Goal: Contribute content: Contribute content

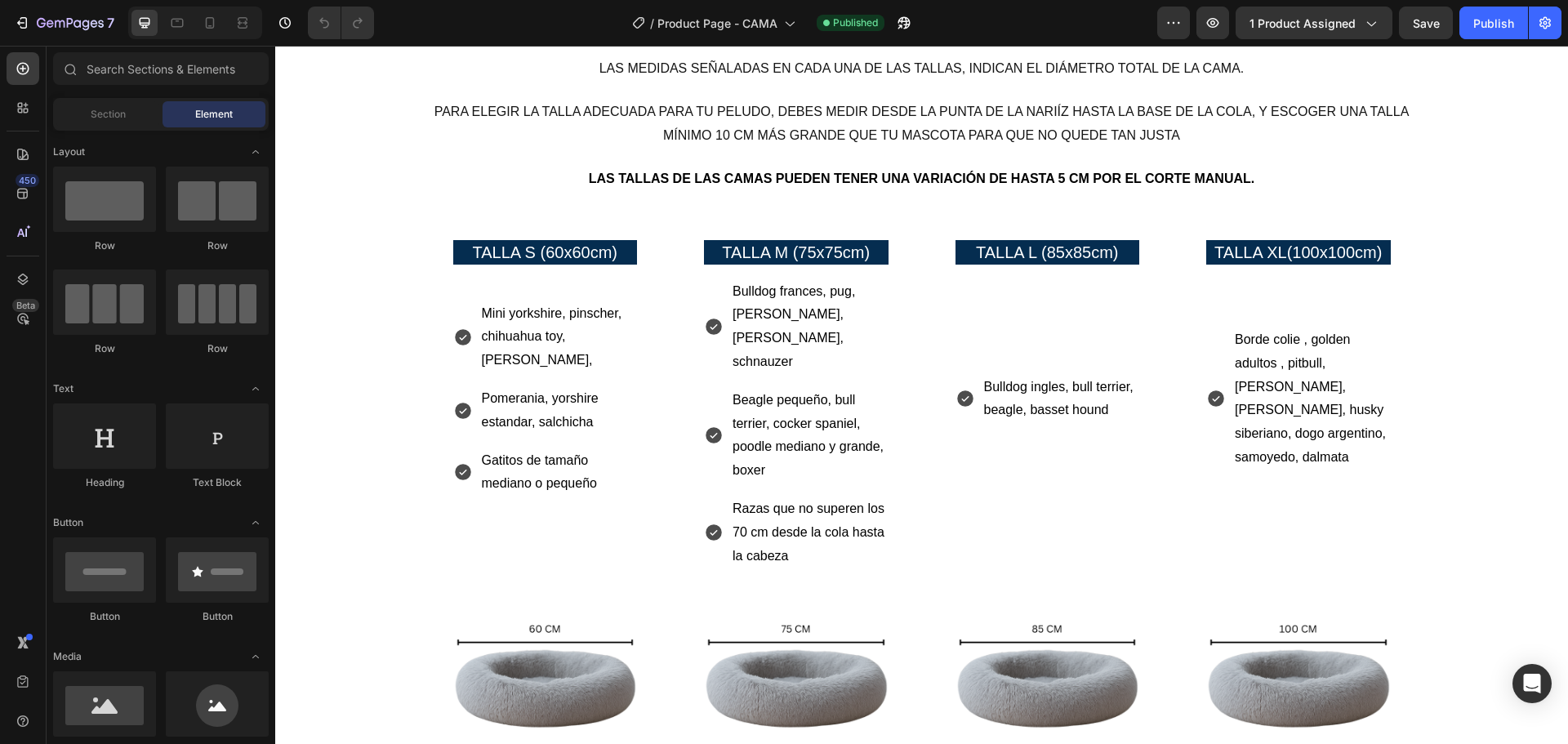
scroll to position [1225, 0]
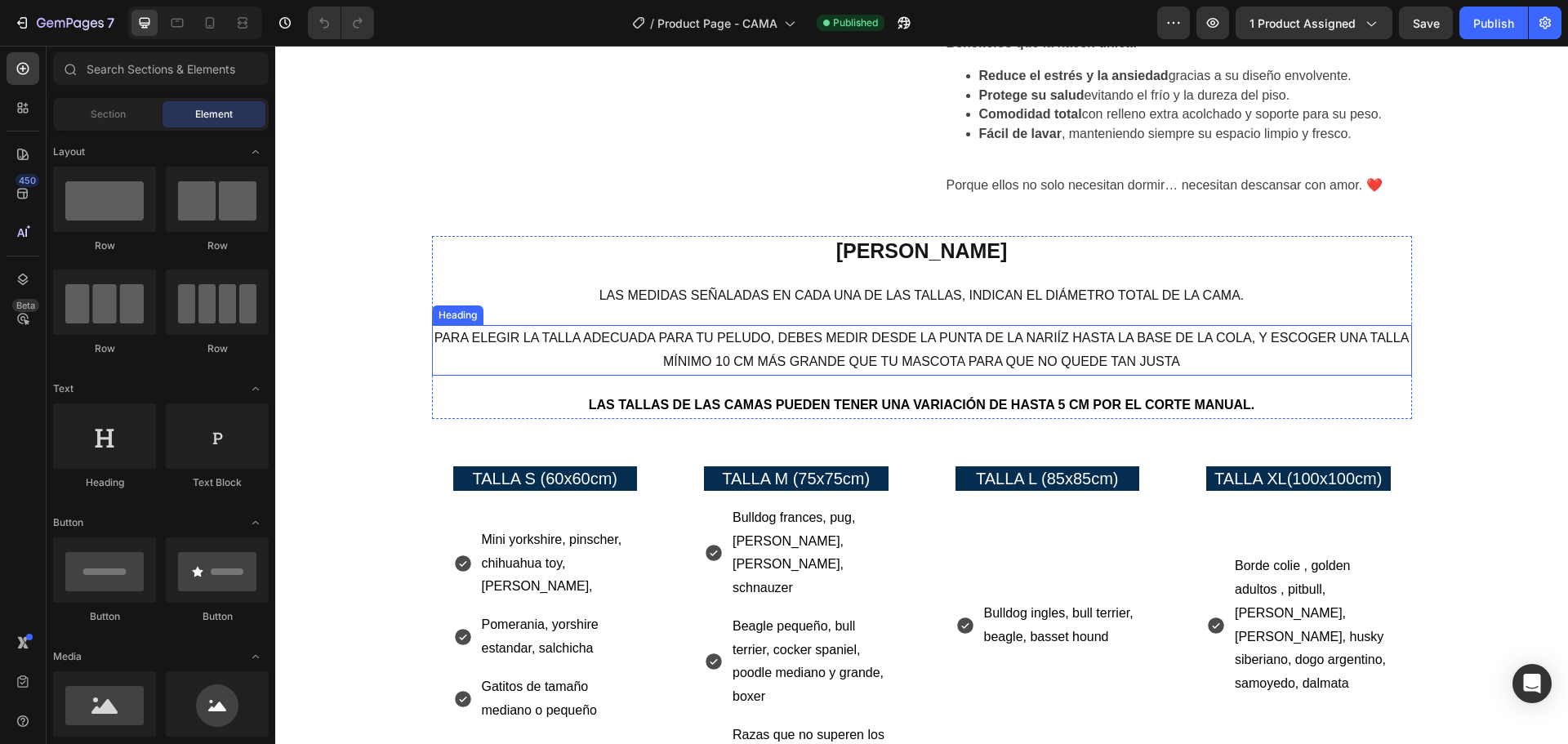
click at [1045, 325] on h2 "Para elegir la talla adecuada para tu peludo, debes medir desde la punta de la …" at bounding box center [921, 350] width 980 height 51
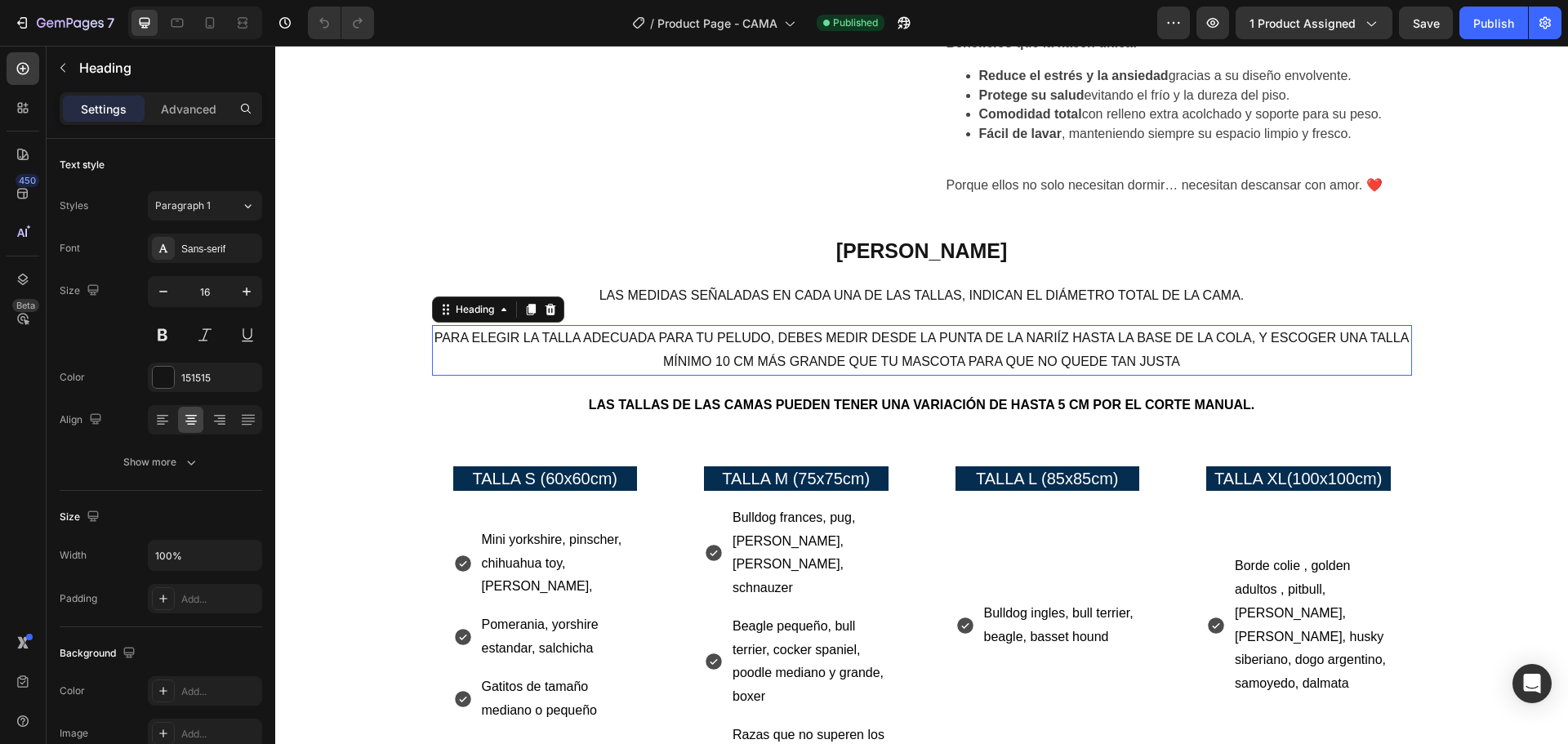
click at [1045, 325] on h2 "Para elegir la talla adecuada para tu peludo, debes medir desde la punta de la …" at bounding box center [921, 350] width 980 height 51
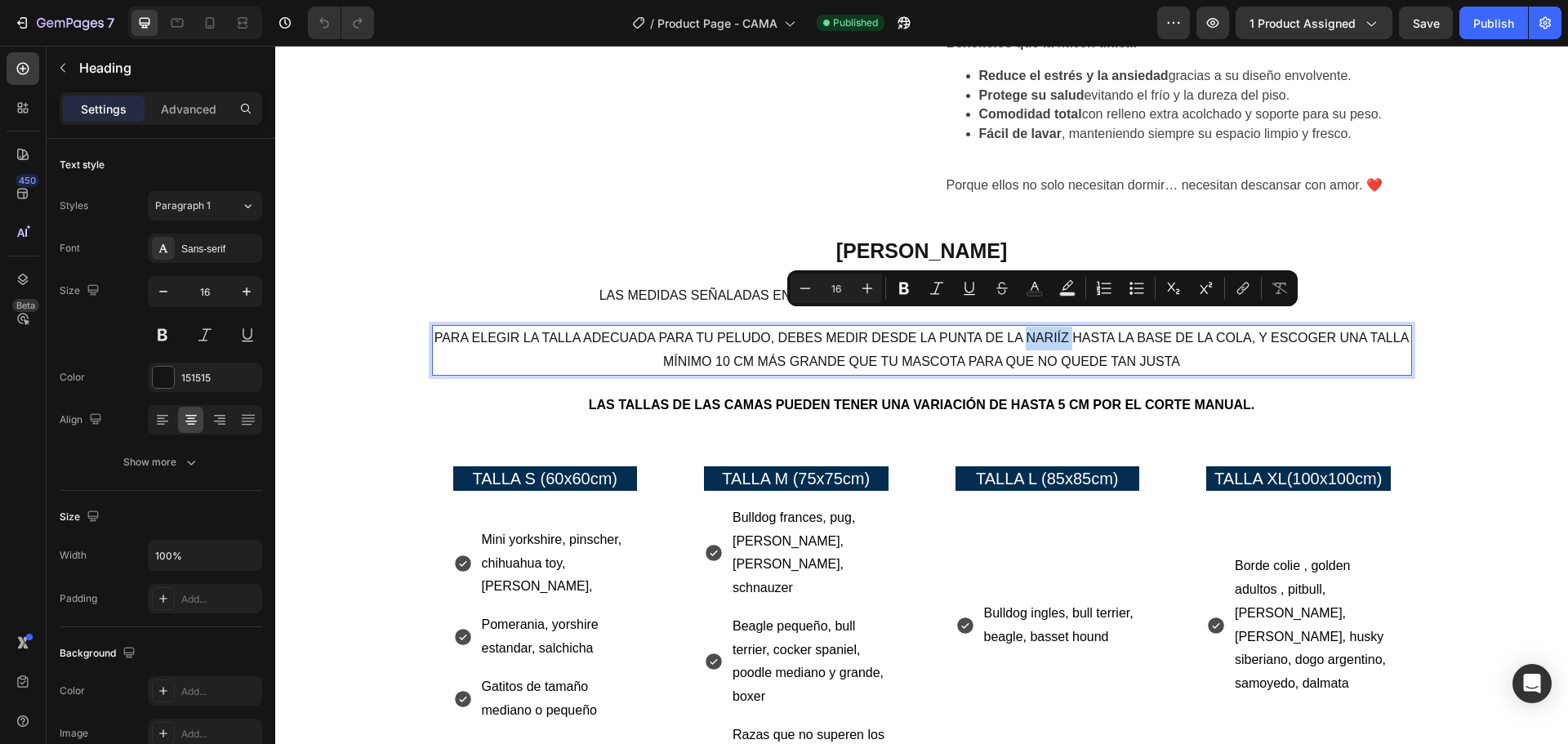
click at [1054, 327] on p "Para elegir la talla adecuada para tu peludo, debes medir desde la punta de la …" at bounding box center [921, 350] width 976 height 47
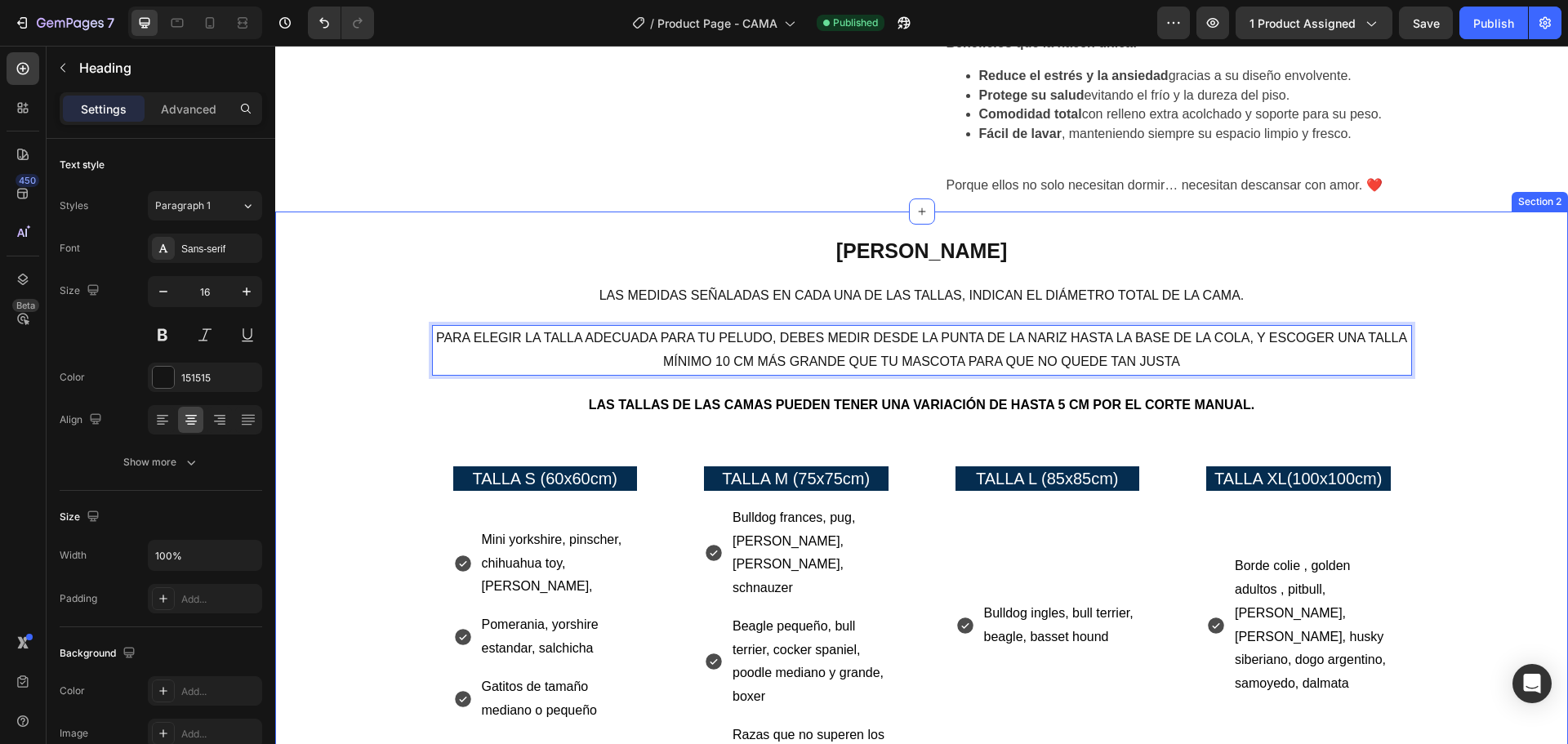
click at [1479, 391] on div "[PERSON_NAME] Heading Las medidas señaladas en cada una de las tallas, indican …" at bounding box center [921, 632] width 1268 height 792
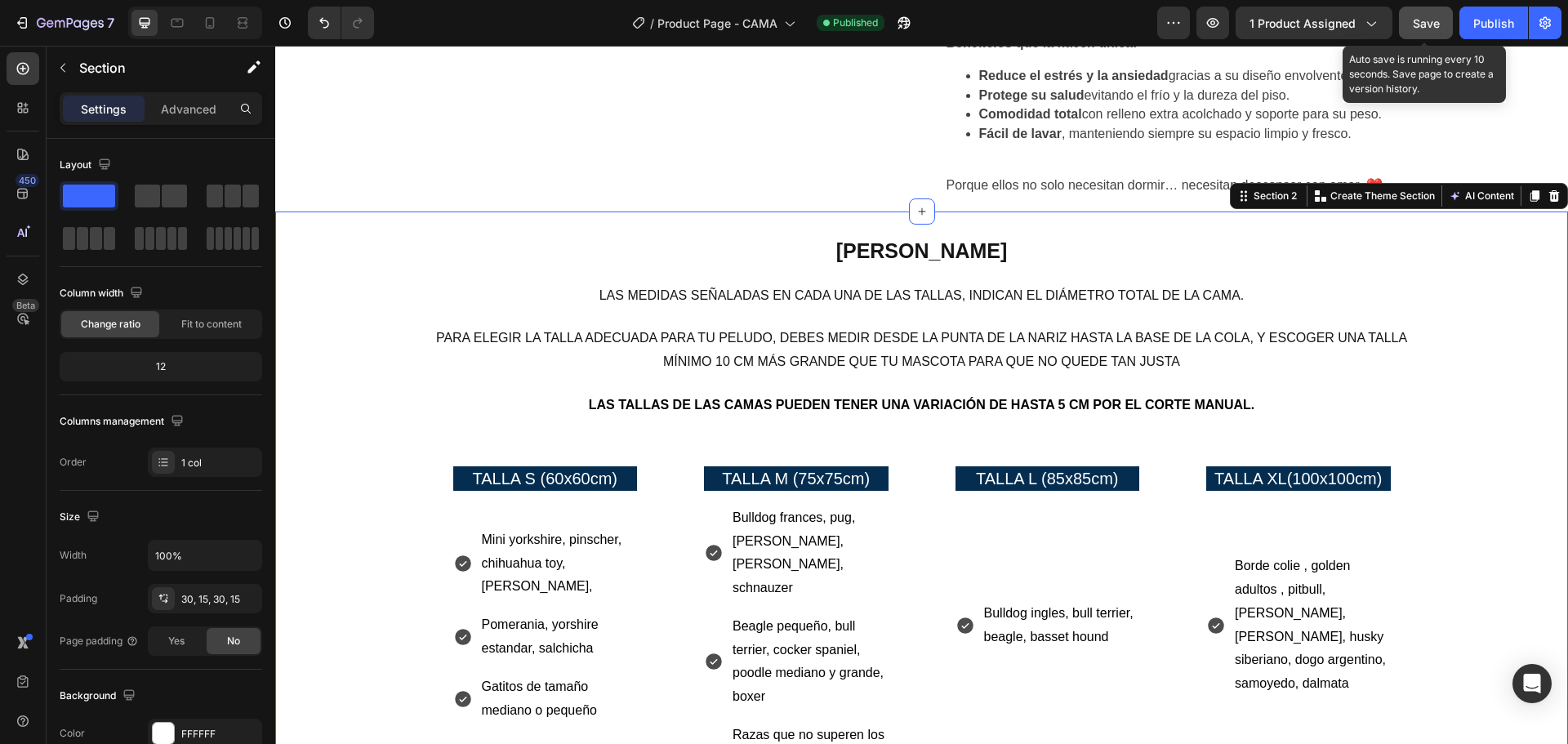
click at [1429, 13] on button "Save" at bounding box center [1426, 22] width 54 height 33
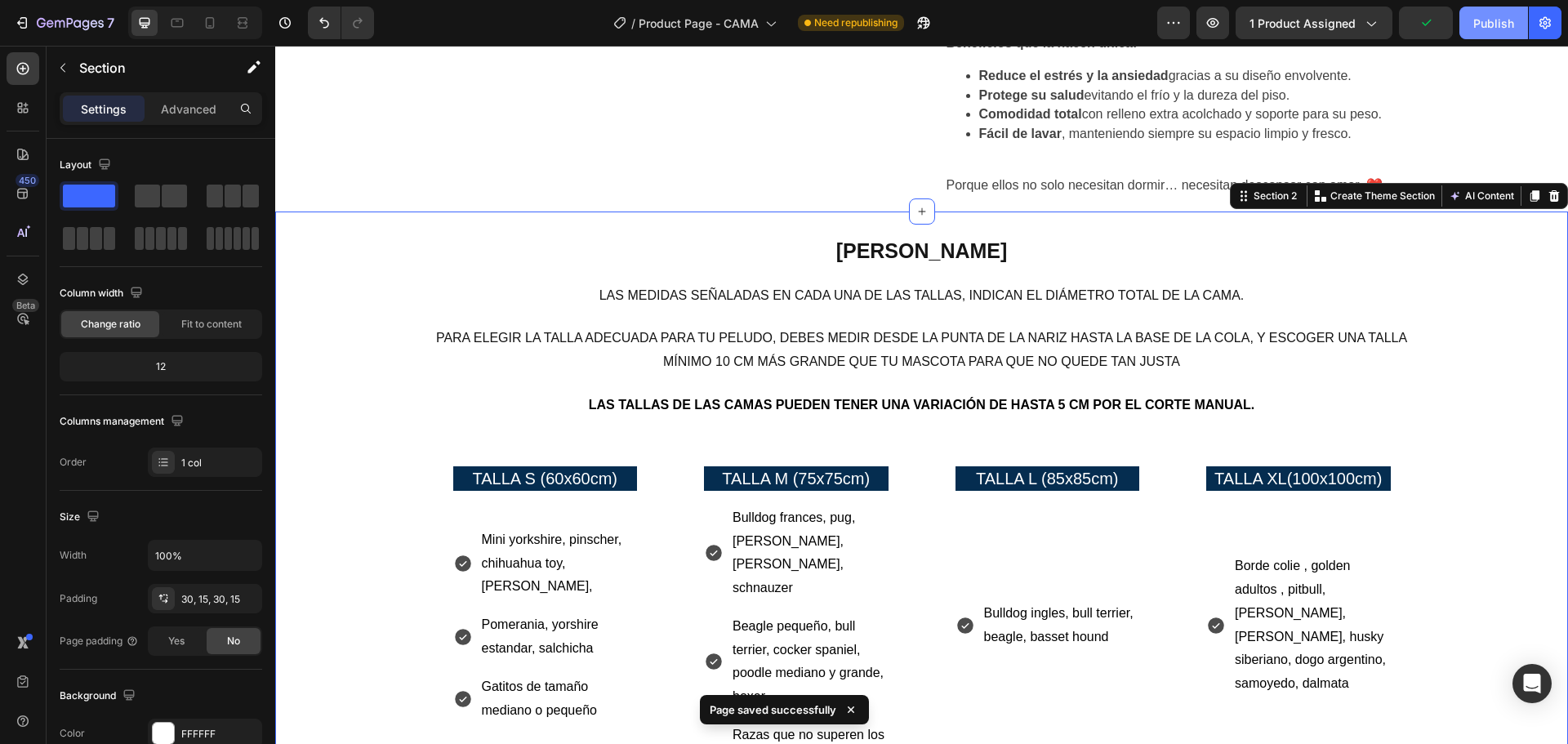
click at [1481, 15] on div "Publish" at bounding box center [1493, 23] width 41 height 17
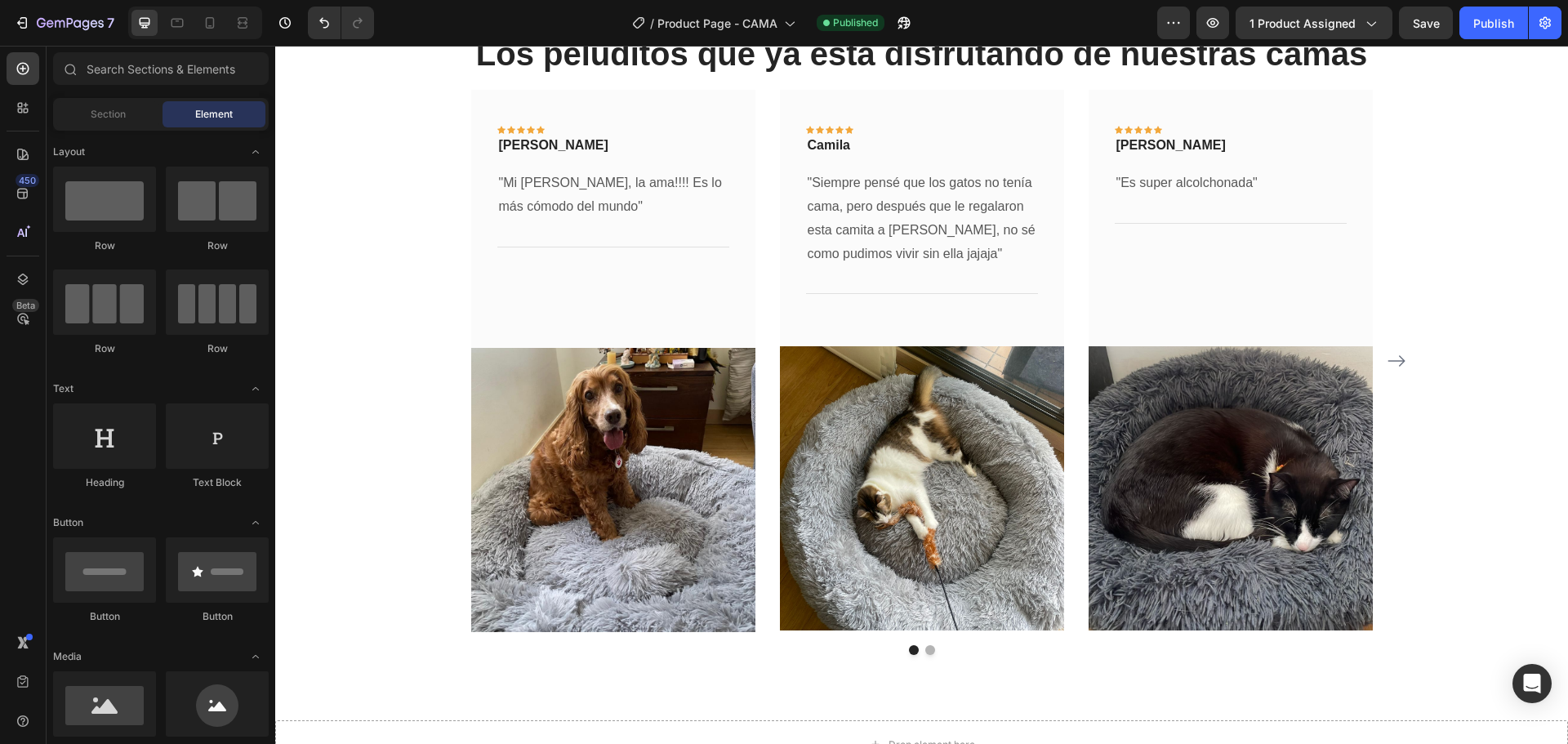
scroll to position [2953, 0]
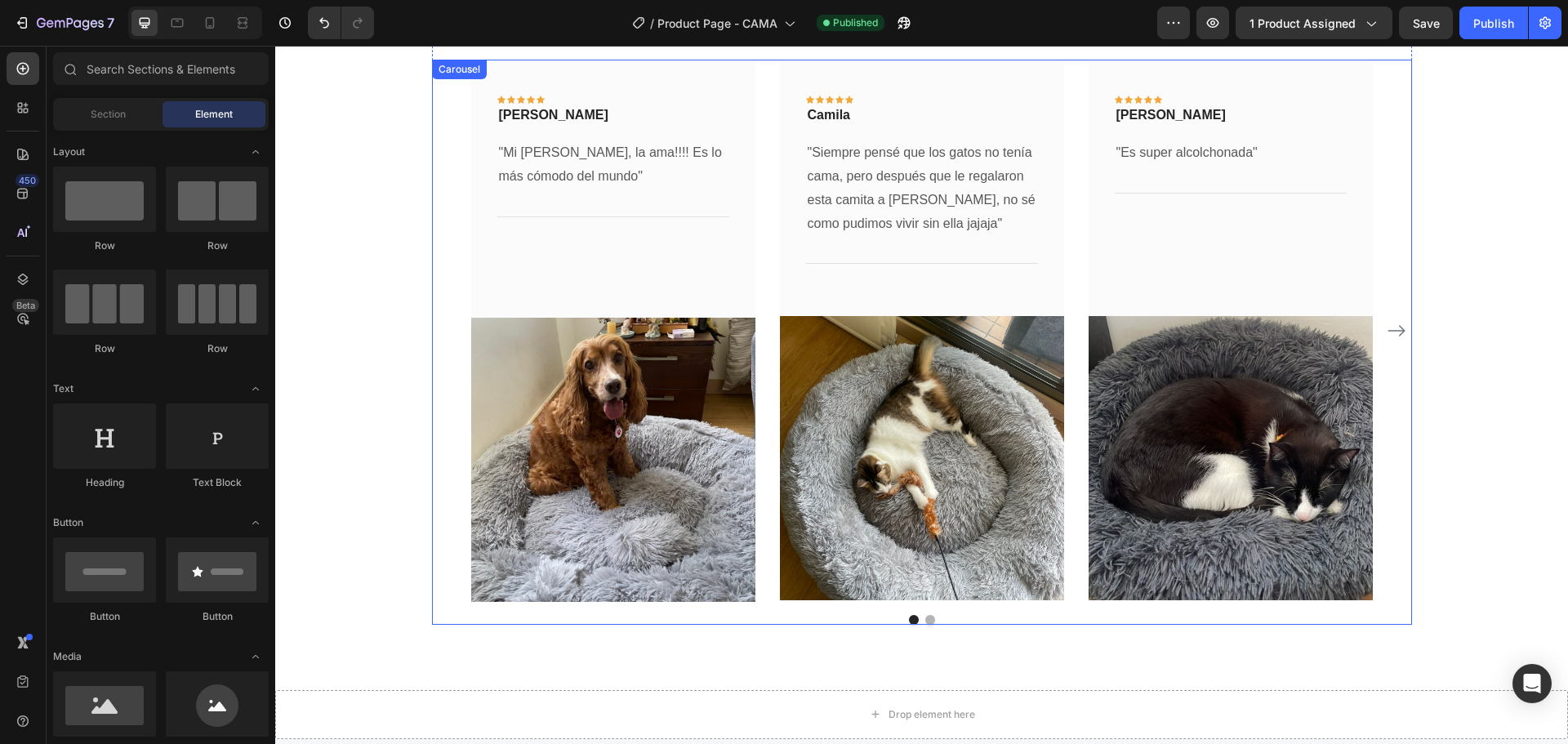
click at [1399, 328] on icon "Carousel Next Arrow" at bounding box center [1396, 331] width 20 height 20
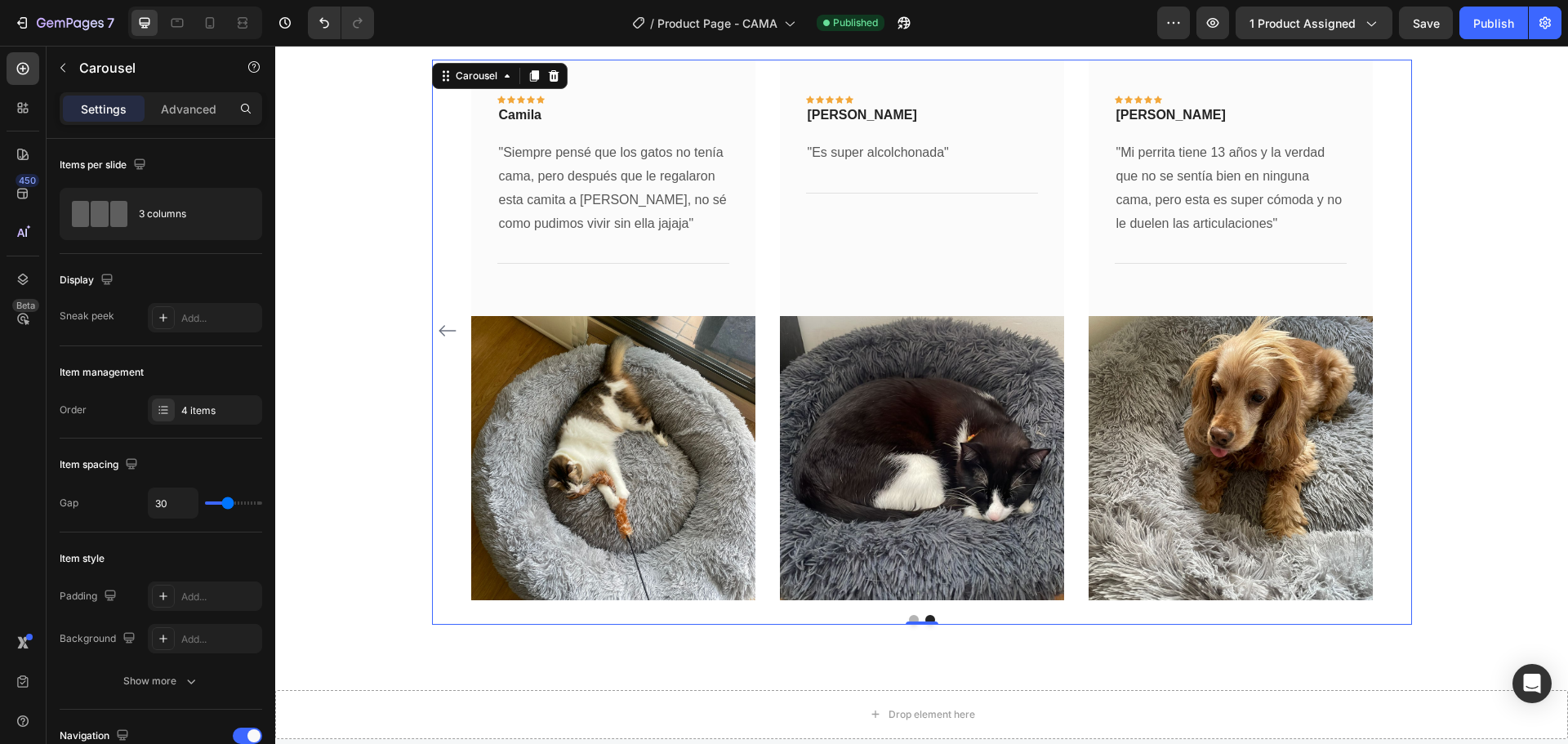
click at [1370, 284] on div "Icon Icon Icon Icon Icon Row [PERSON_NAME] Text block Row "Mi perrita Kiara, la…" at bounding box center [921, 330] width 980 height 542
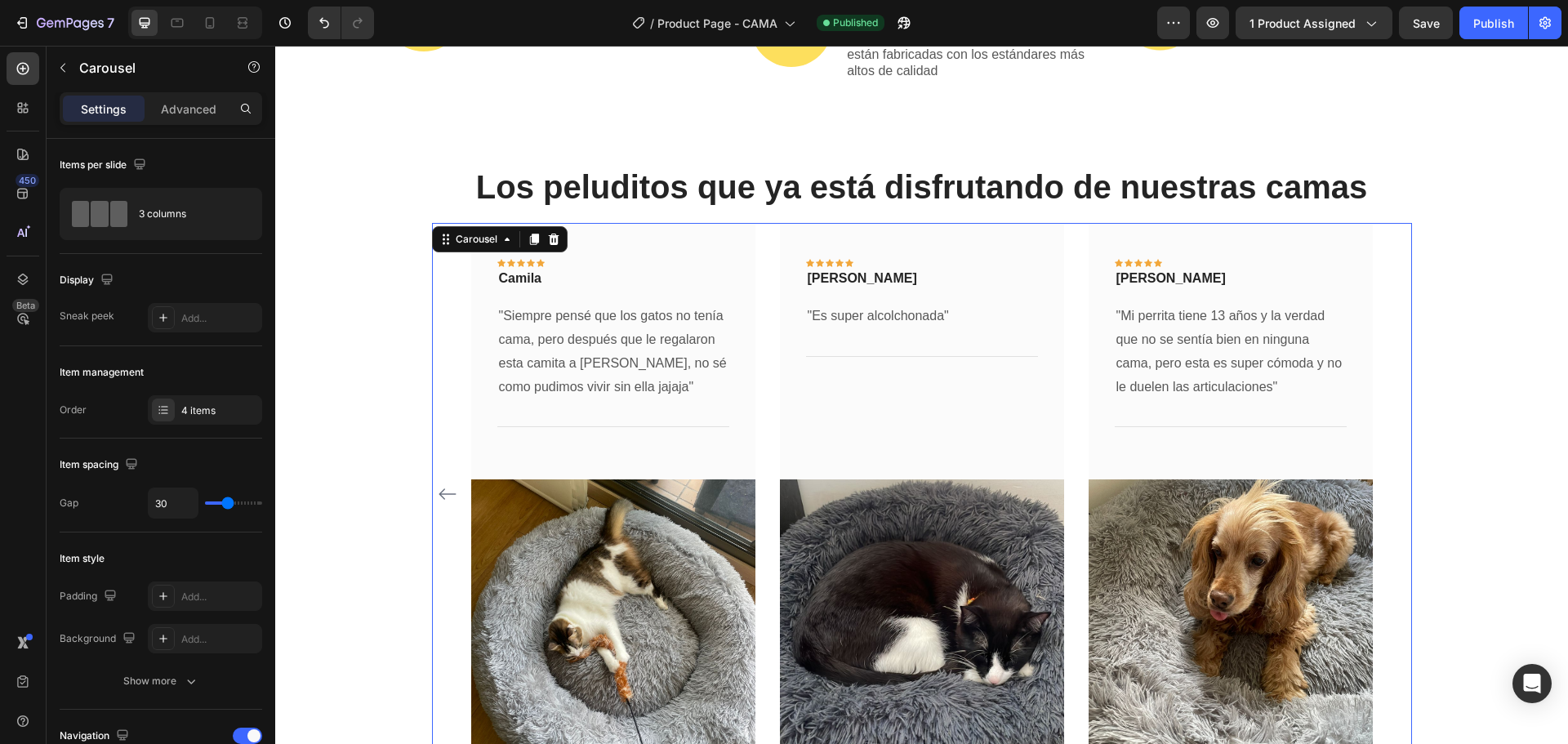
click at [1072, 252] on div "Icon Icon Icon Icon Icon Row [PERSON_NAME] Text block Row "Mi perrita Kiara, la…" at bounding box center [921, 493] width 901 height 542
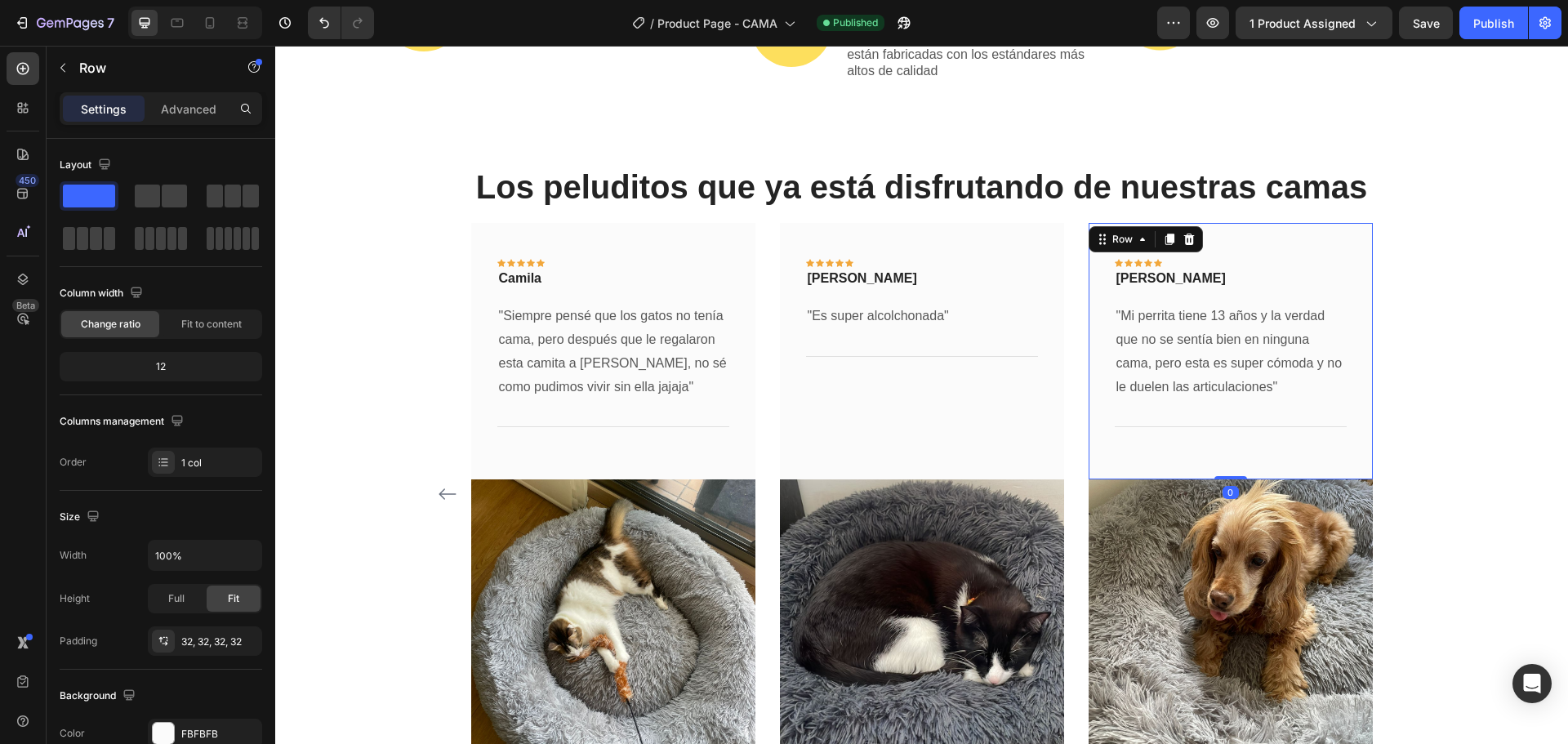
click at [1140, 244] on div "Icon Icon Icon Icon Icon Row [PERSON_NAME] Text block Row Row "Mi perrita tiene…" at bounding box center [1230, 351] width 284 height 256
click at [1071, 253] on div "Icon Icon Icon Icon Icon Row [PERSON_NAME] Text block Row "Mi perrita Kiara, la…" at bounding box center [921, 493] width 901 height 542
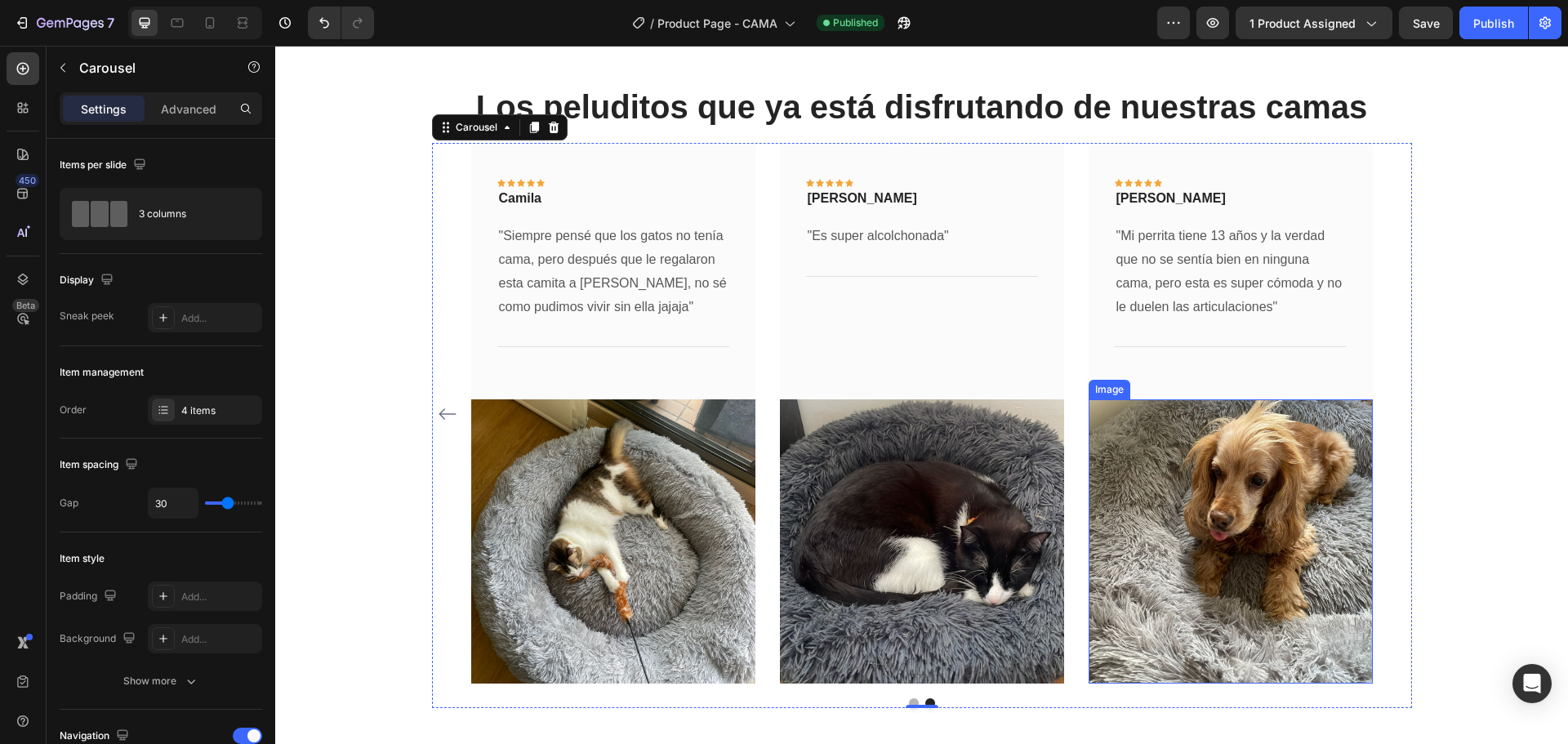
scroll to position [2872, 0]
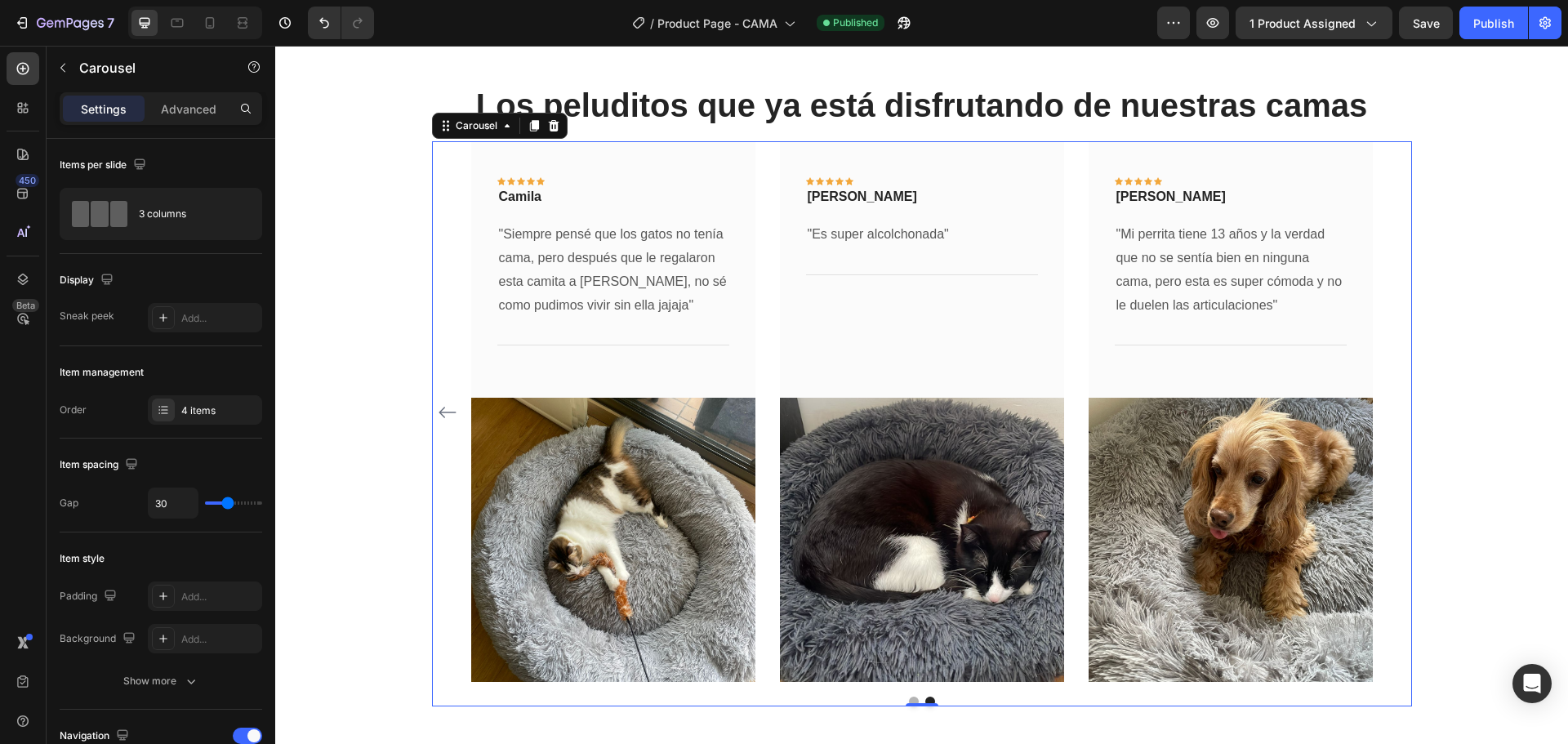
click at [440, 409] on icon "Carousel Back Arrow" at bounding box center [448, 412] width 20 height 20
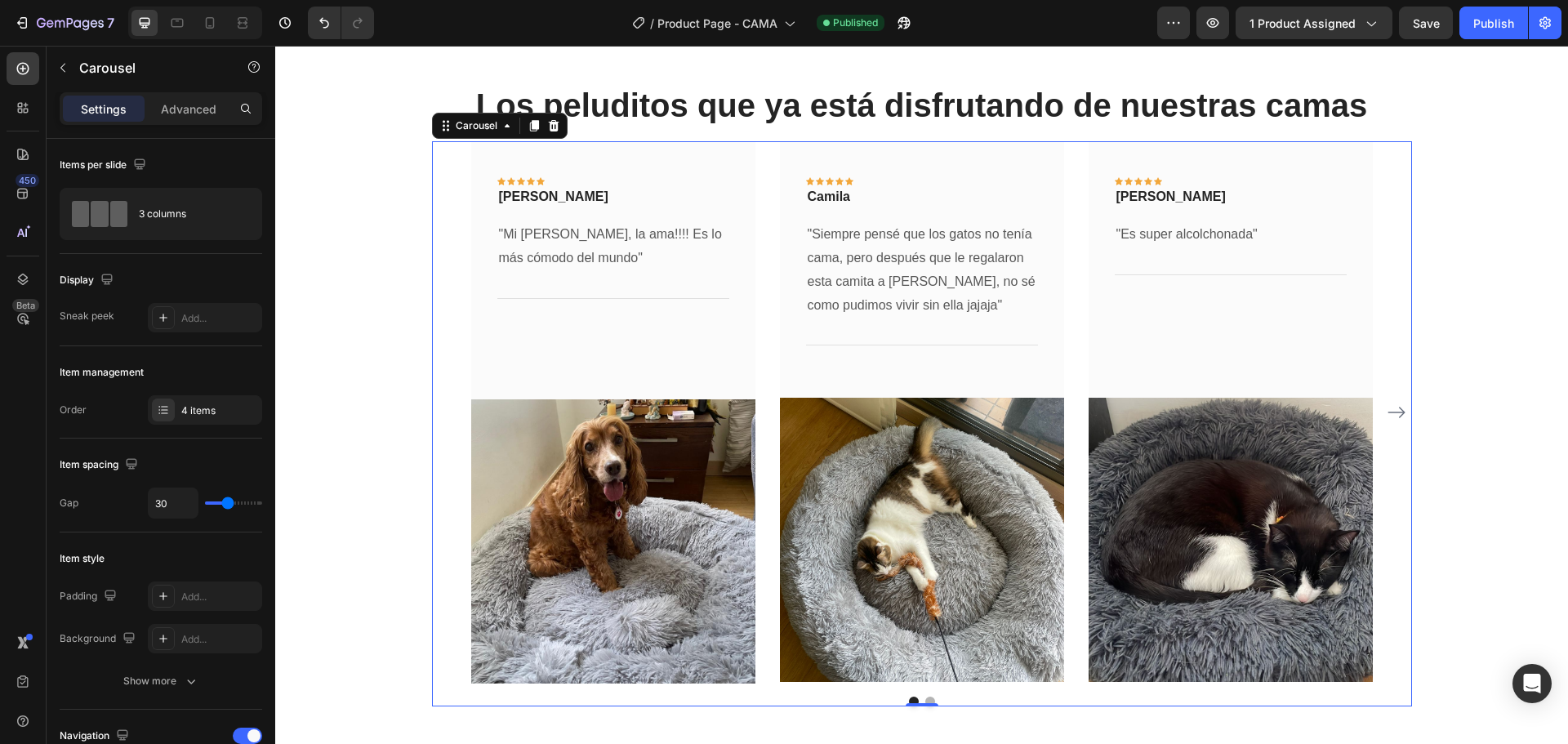
click at [440, 153] on div "Icon Icon Icon Icon Icon Row [PERSON_NAME] Text block Row "Mi perrita Kiara, la…" at bounding box center [921, 412] width 980 height 542
click at [529, 126] on icon at bounding box center [534, 125] width 9 height 12
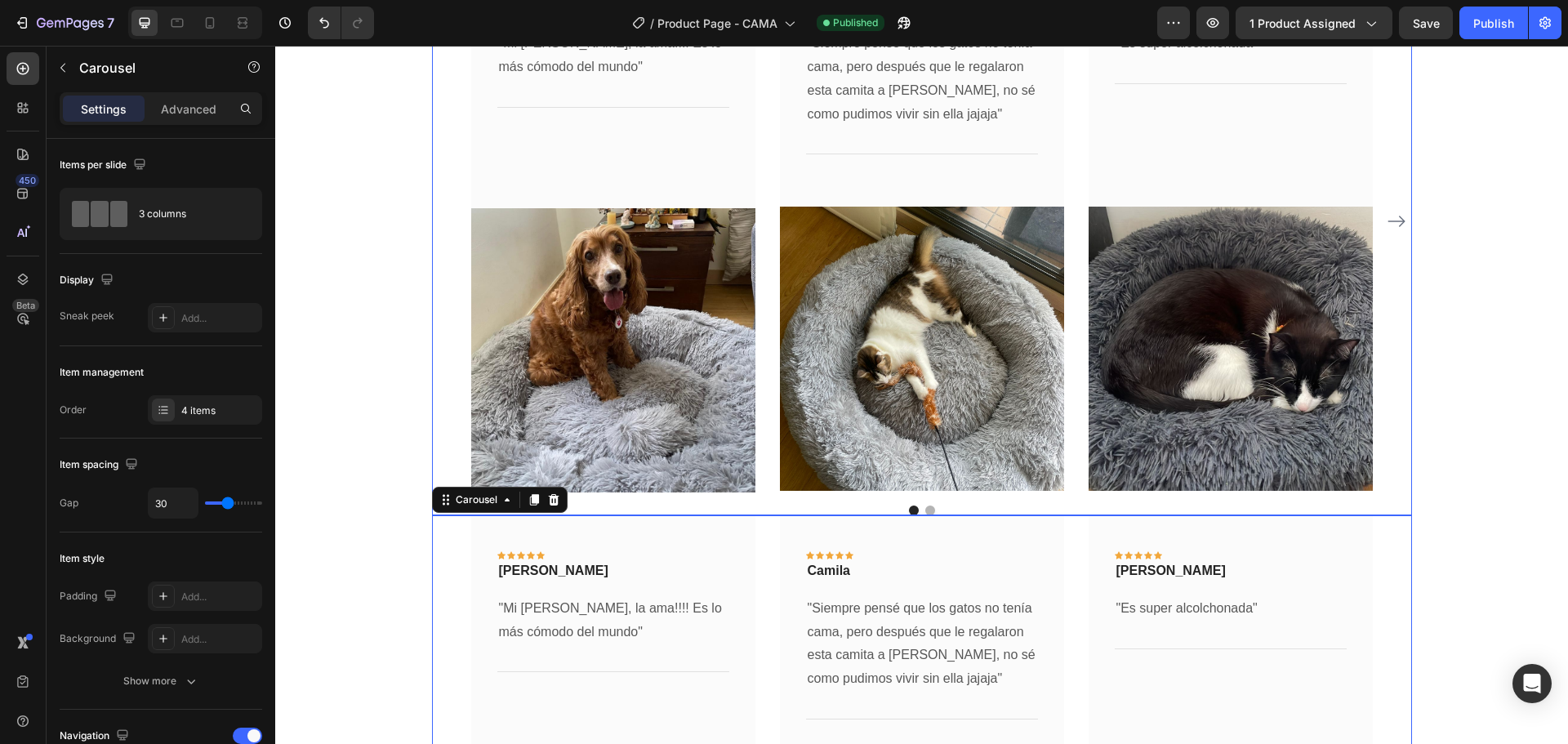
scroll to position [2985, 0]
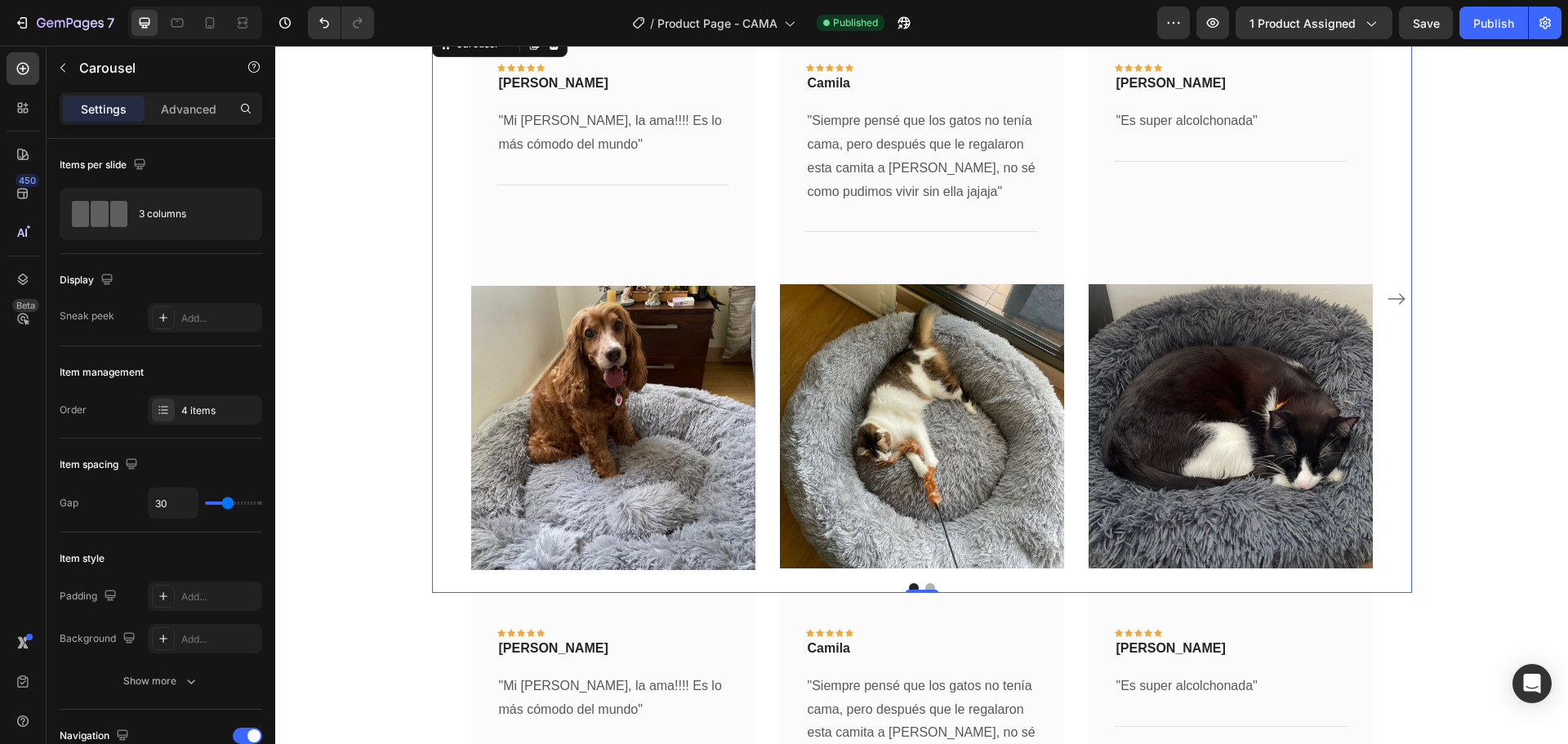
click at [1397, 298] on icon "Carousel Next Arrow" at bounding box center [1395, 298] width 17 height 12
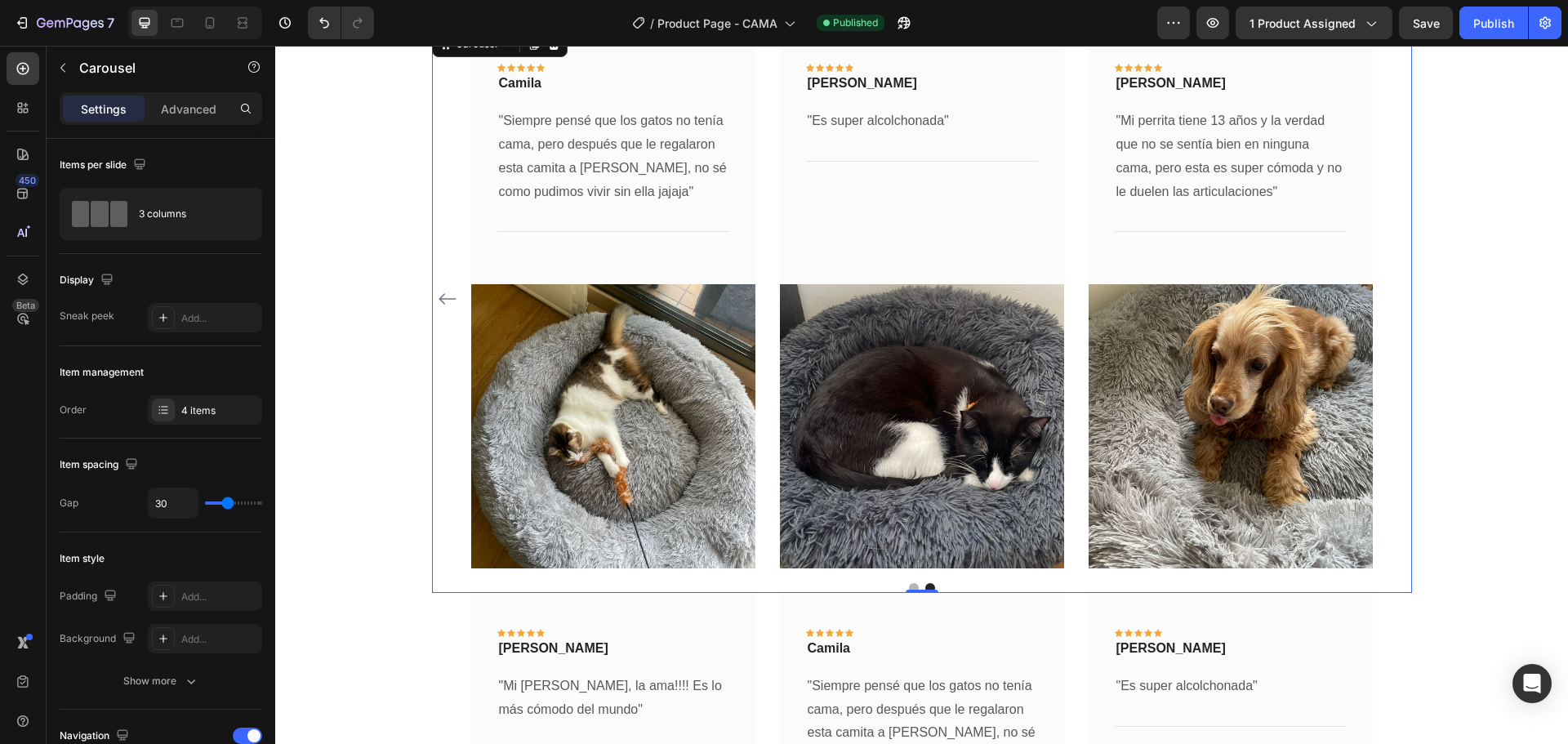
click at [1067, 240] on div "Icon Icon Icon Icon Icon Row [PERSON_NAME] Text block Row "Mi perrita Kiara, la…" at bounding box center [921, 298] width 901 height 542
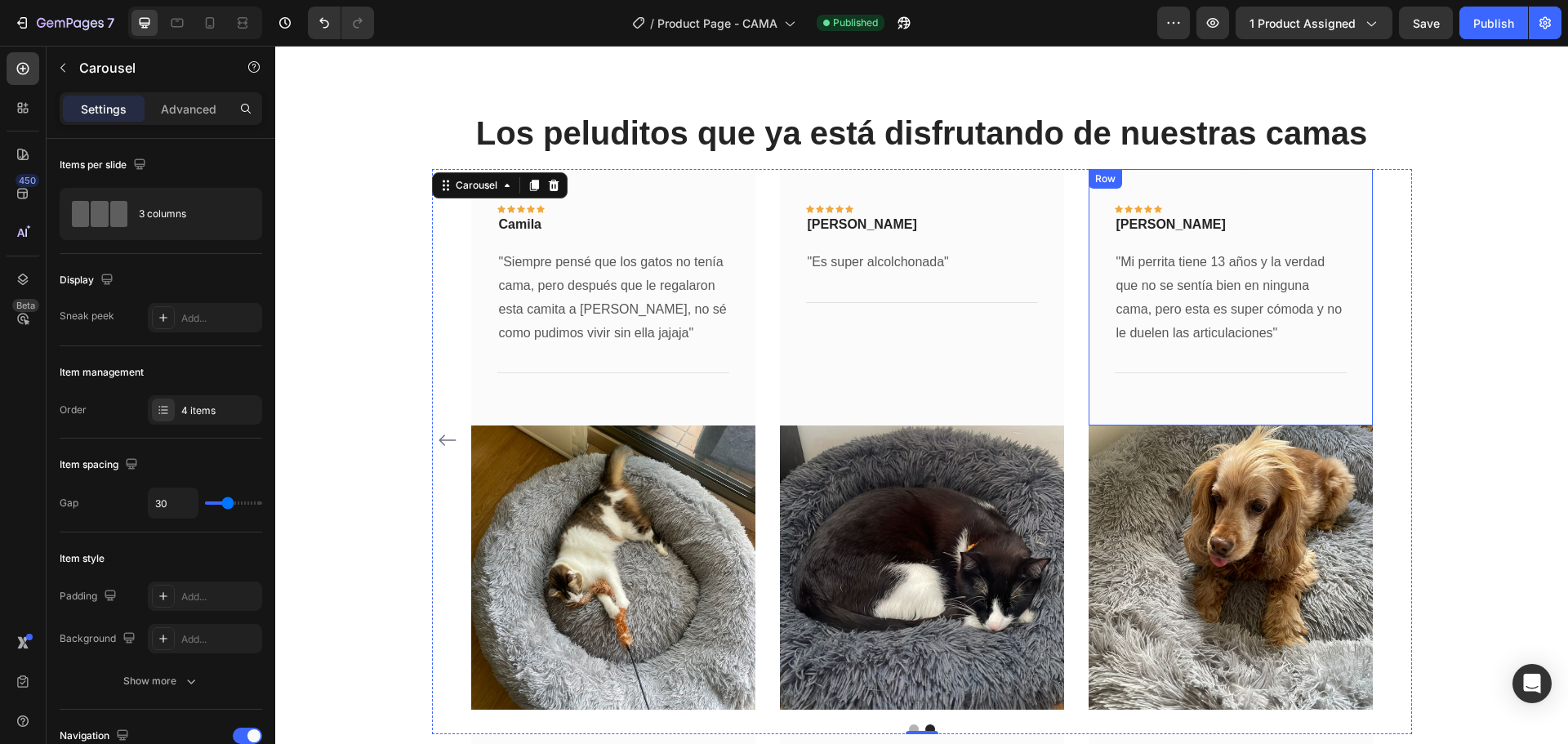
scroll to position [2822, 0]
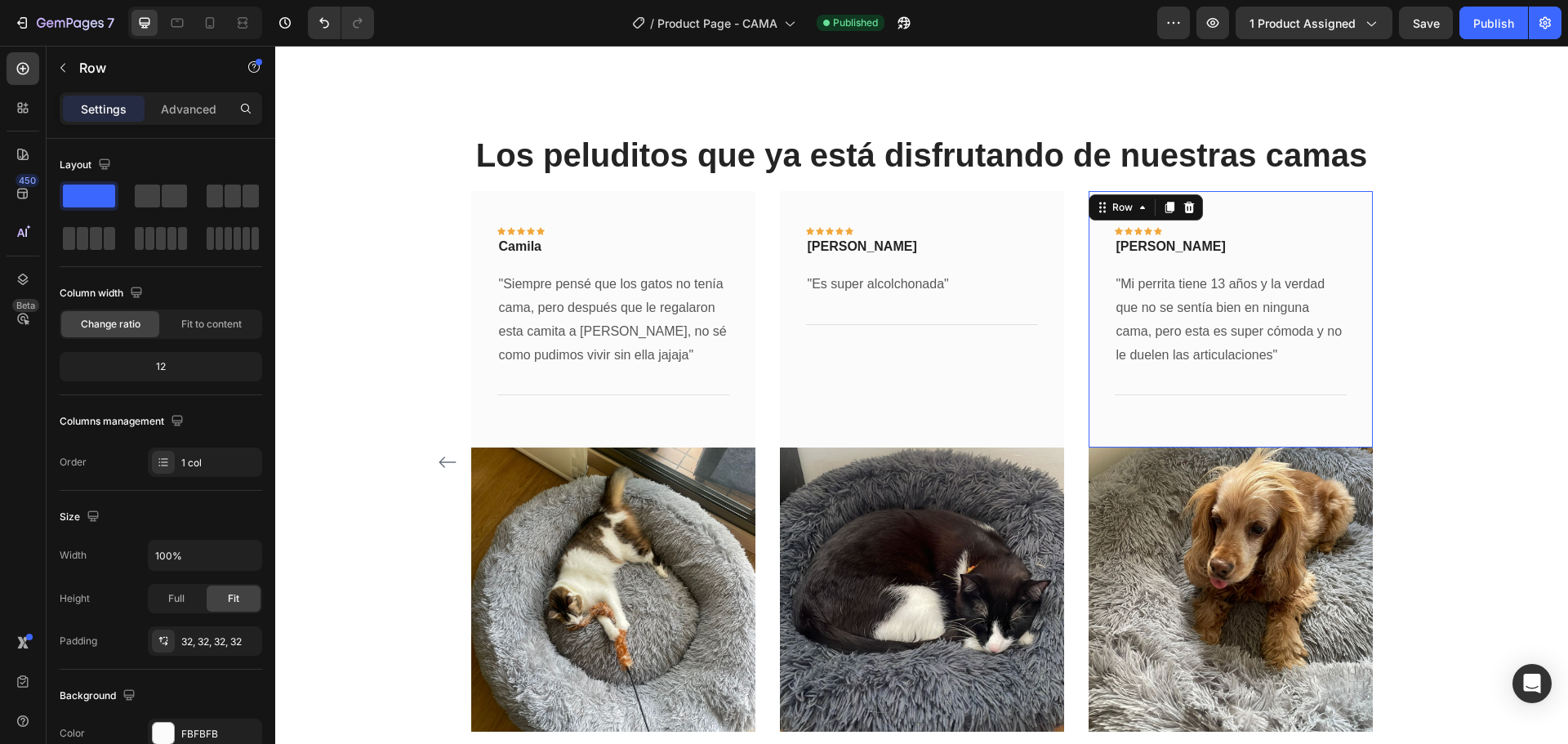
click at [1354, 220] on div "Icon Icon Icon Icon Icon Row [PERSON_NAME] Text block Row Row "Mi perrita tiene…" at bounding box center [1230, 319] width 284 height 256
click at [1185, 211] on icon at bounding box center [1188, 207] width 11 height 12
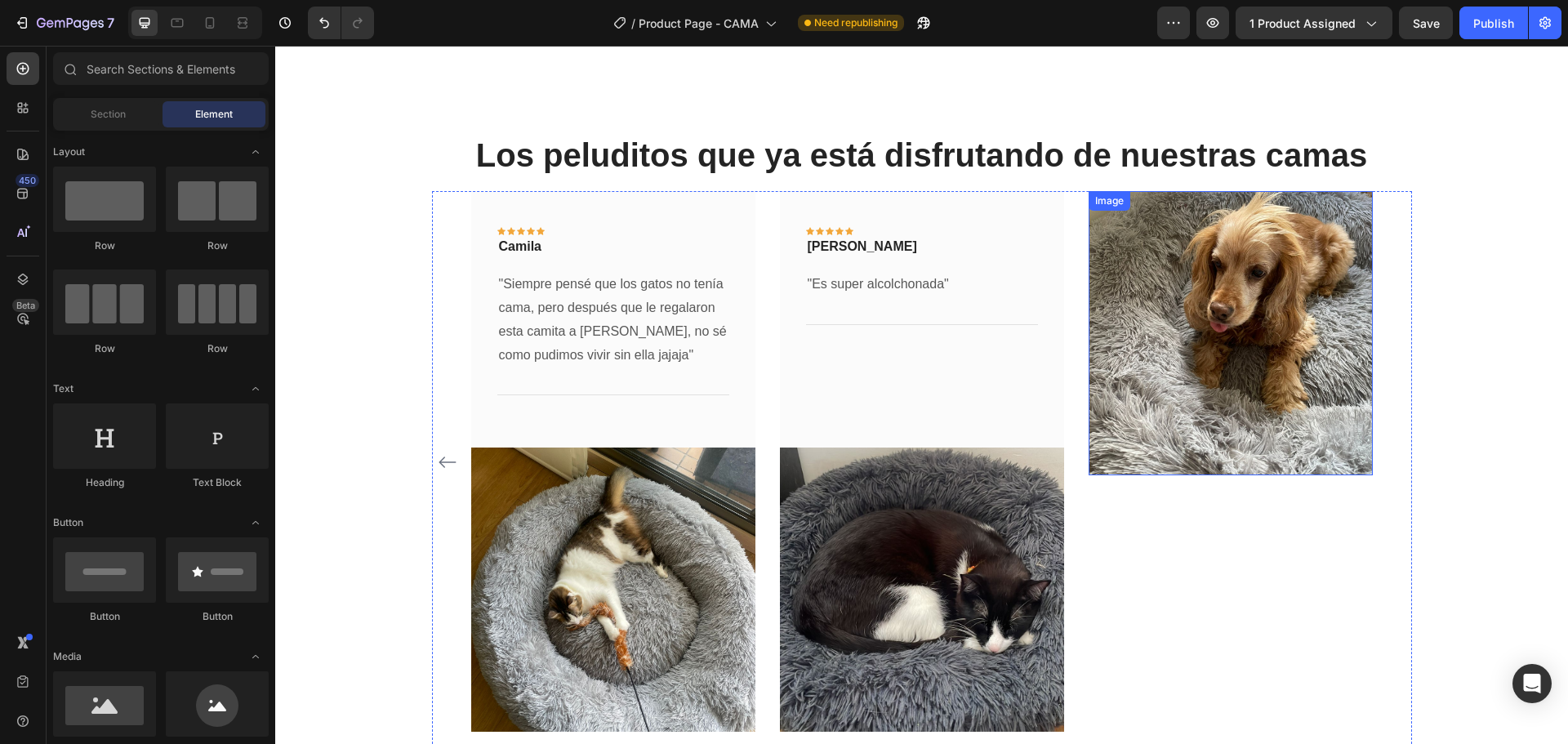
click at [1214, 270] on img at bounding box center [1230, 333] width 284 height 284
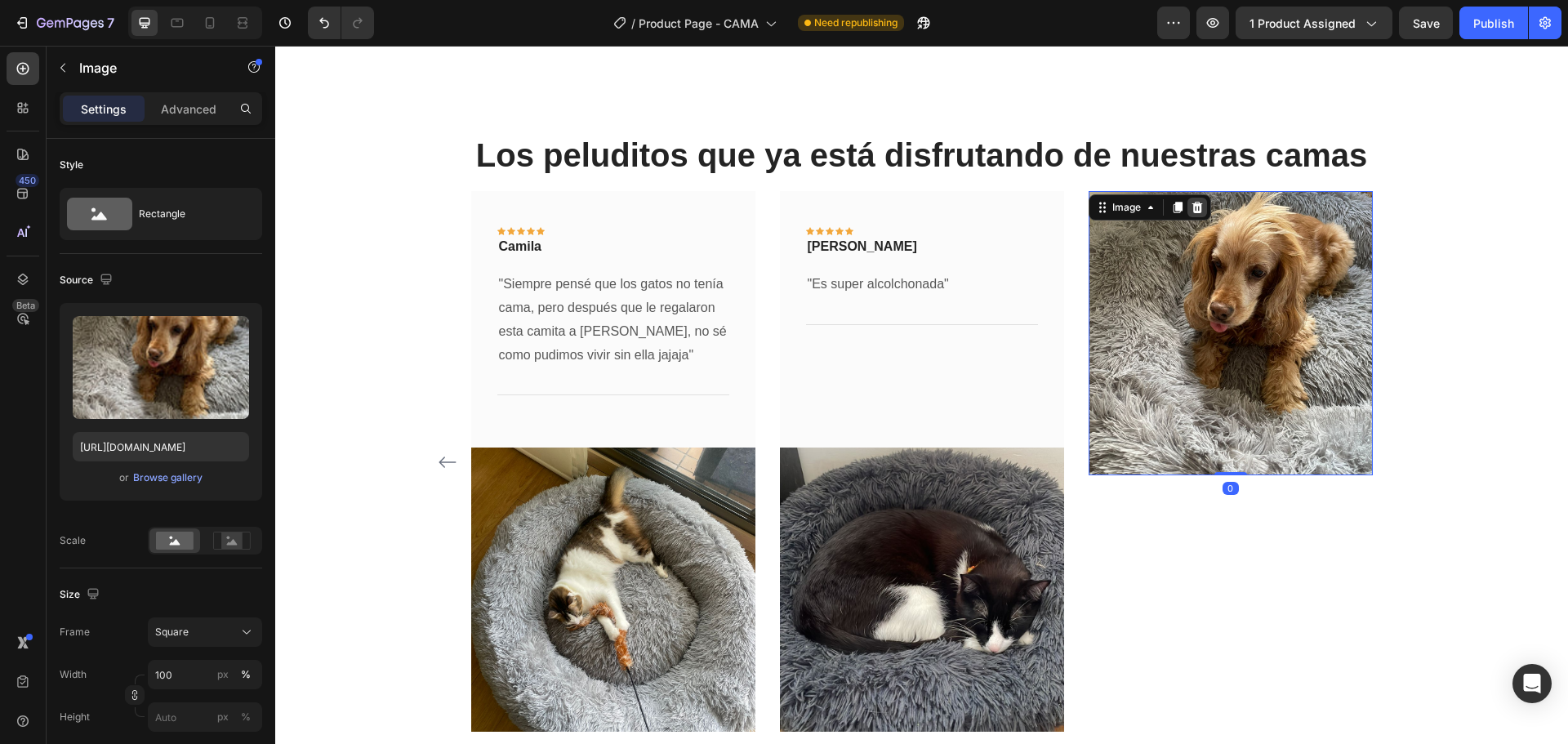
click at [1192, 213] on icon at bounding box center [1197, 207] width 11 height 12
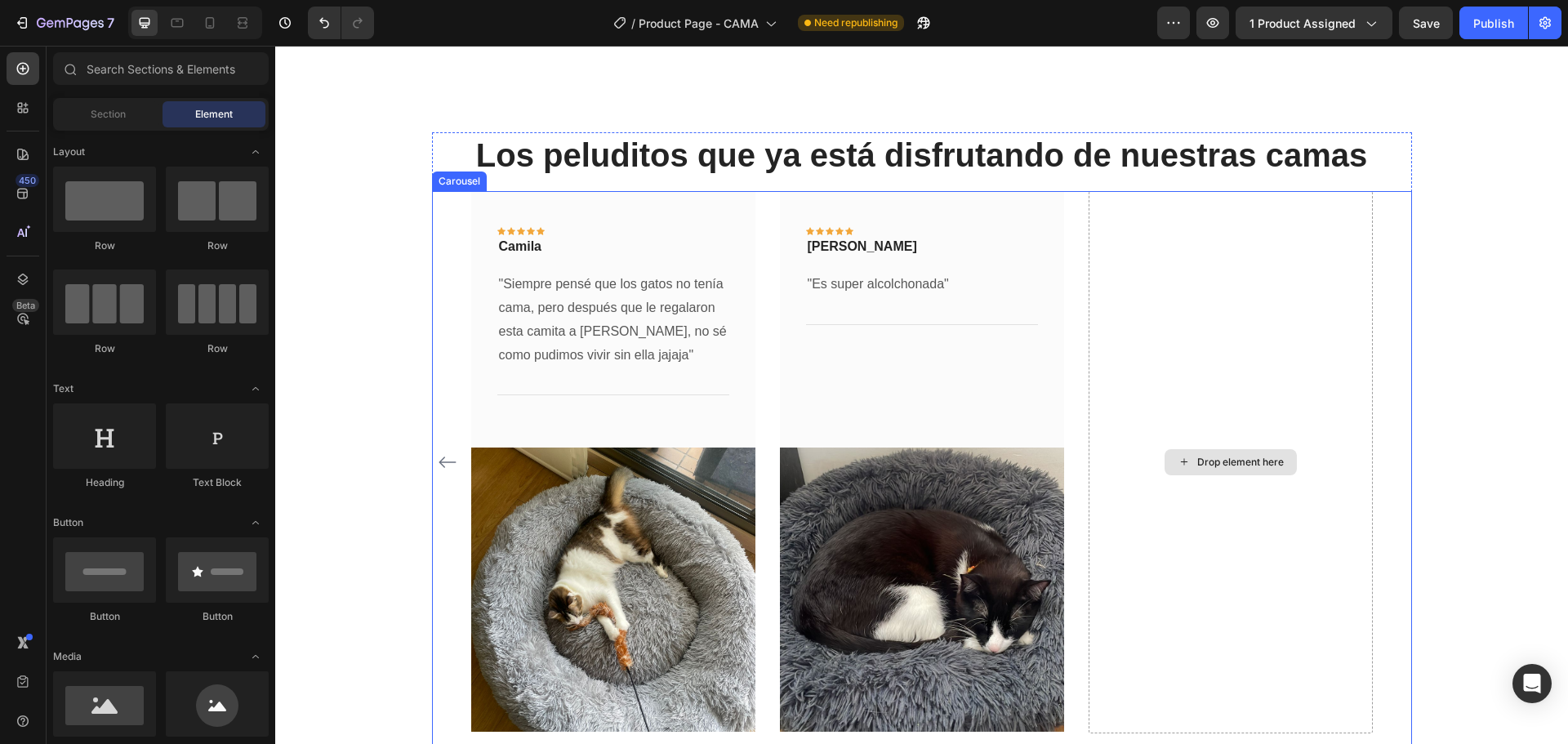
click at [1219, 303] on div "Drop element here" at bounding box center [1230, 462] width 284 height 542
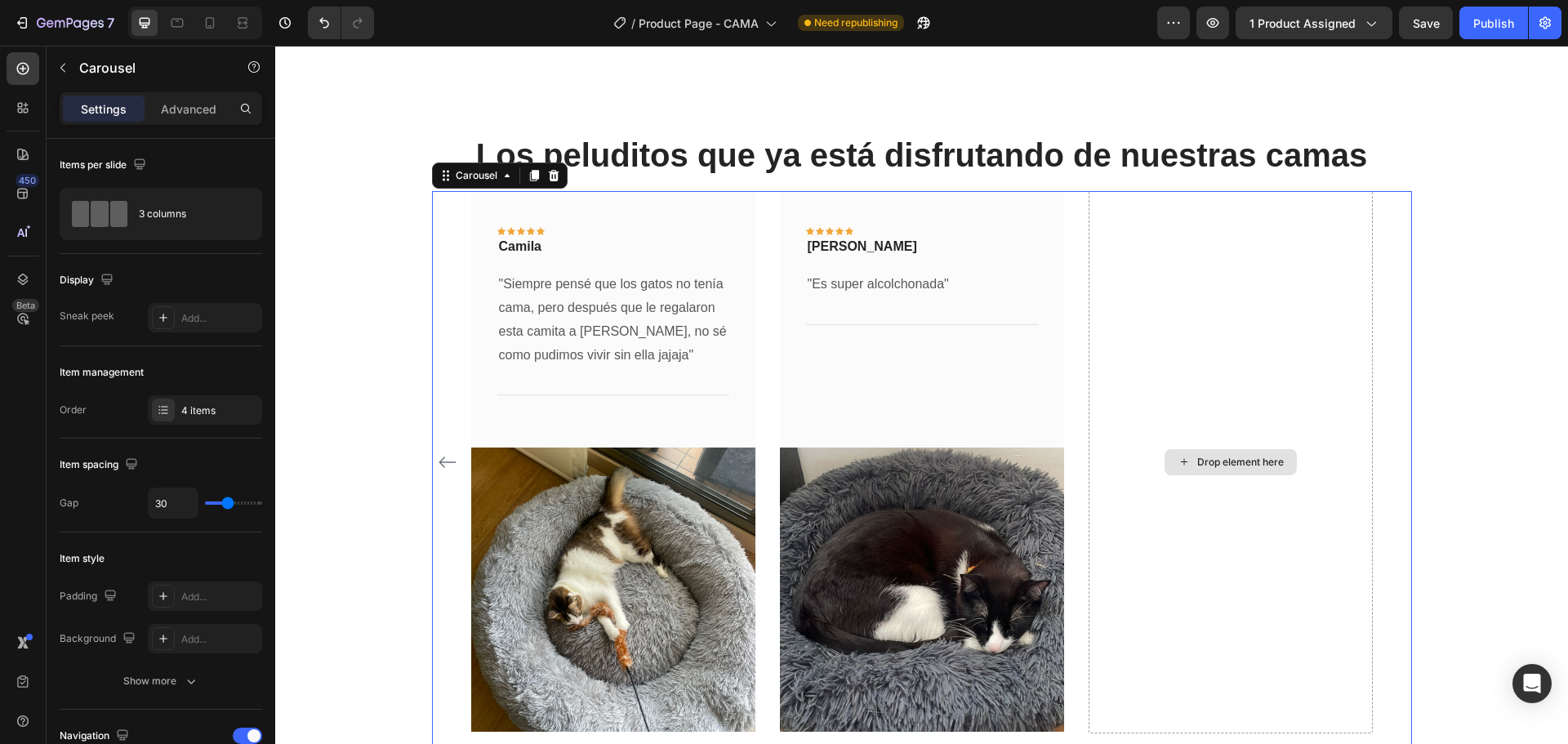
click at [1219, 309] on div "Drop element here" at bounding box center [1230, 462] width 284 height 542
click at [207, 408] on div "4 items" at bounding box center [220, 410] width 77 height 15
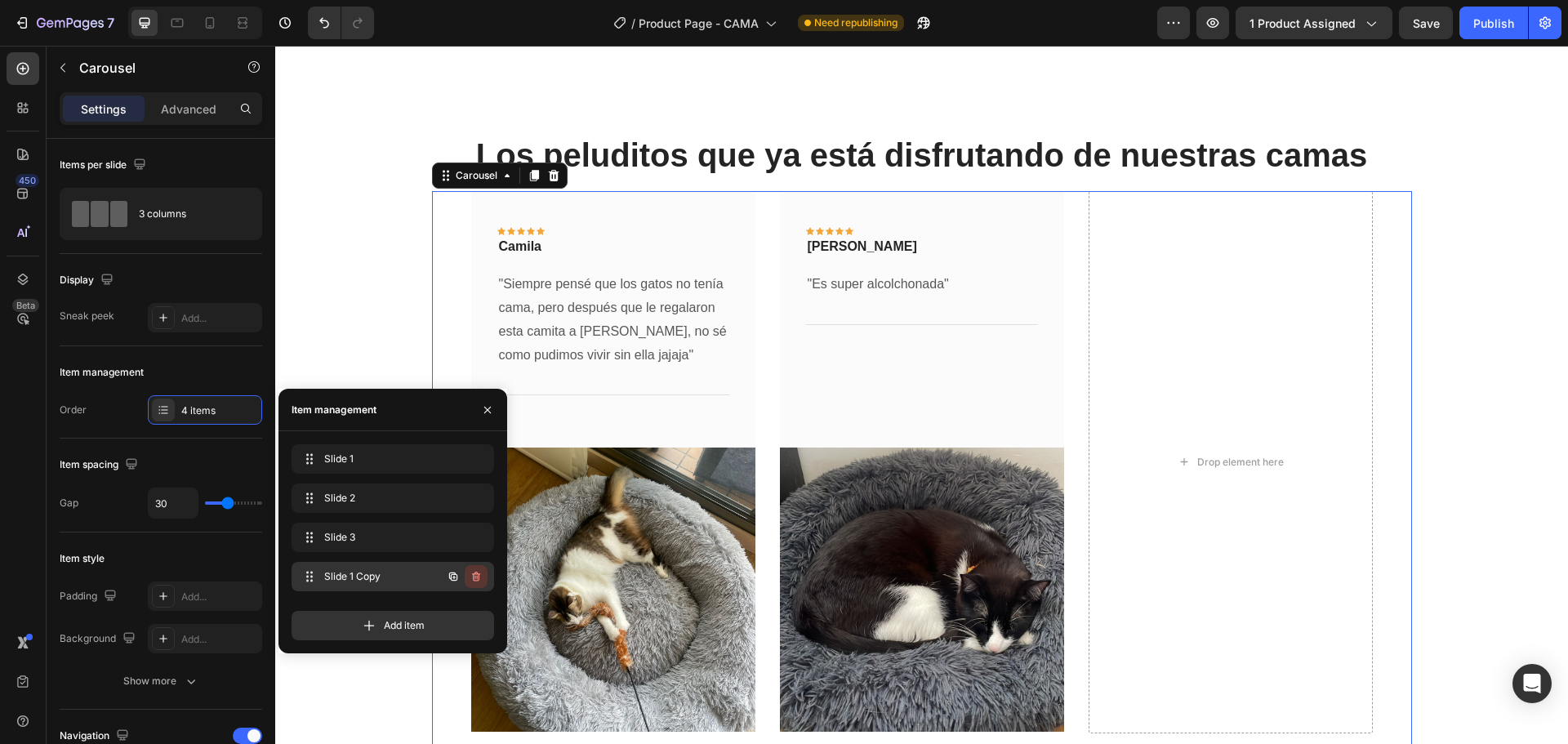
click at [475, 575] on icon "button" at bounding box center [476, 576] width 13 height 13
click at [470, 575] on div "Delete" at bounding box center [465, 576] width 30 height 15
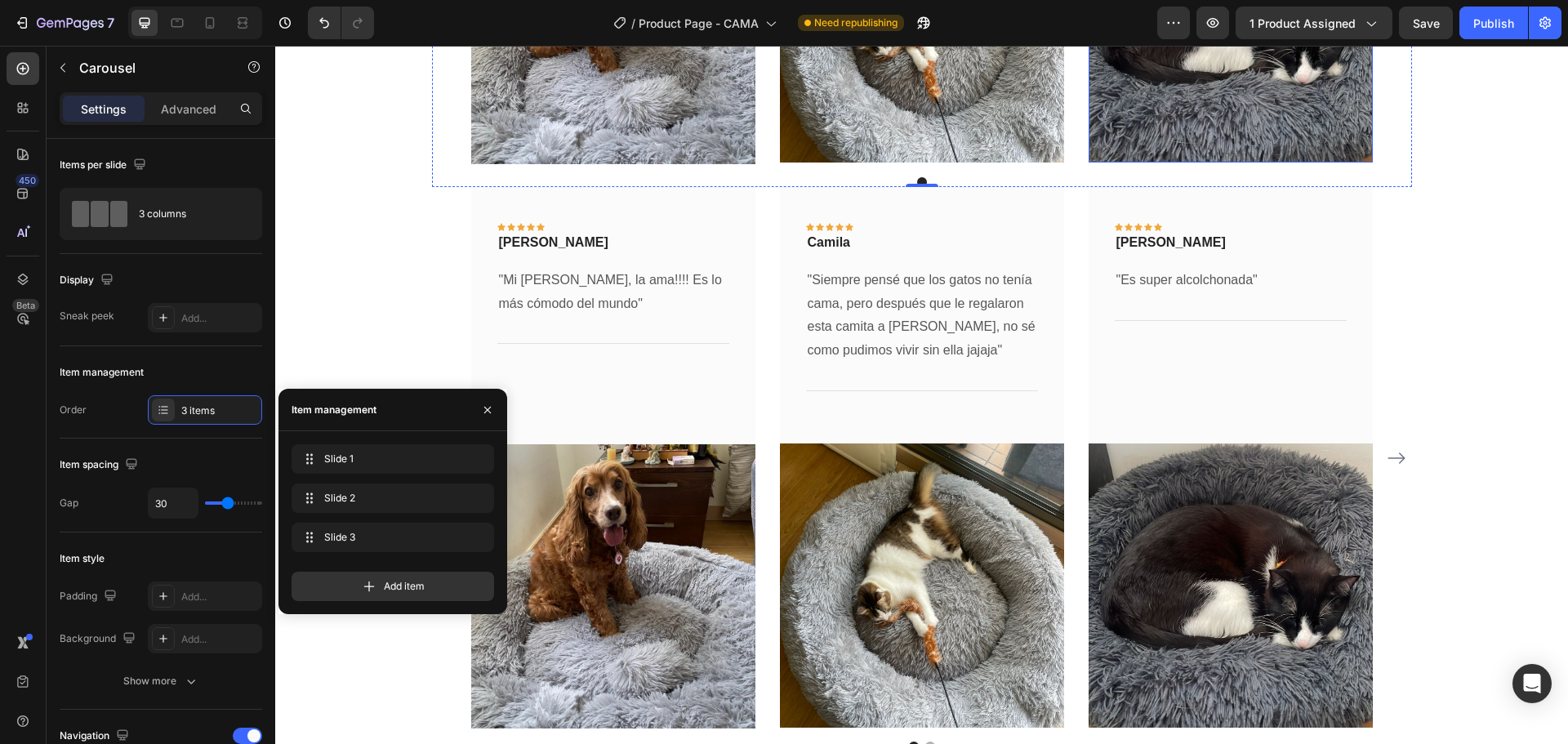
scroll to position [3393, 0]
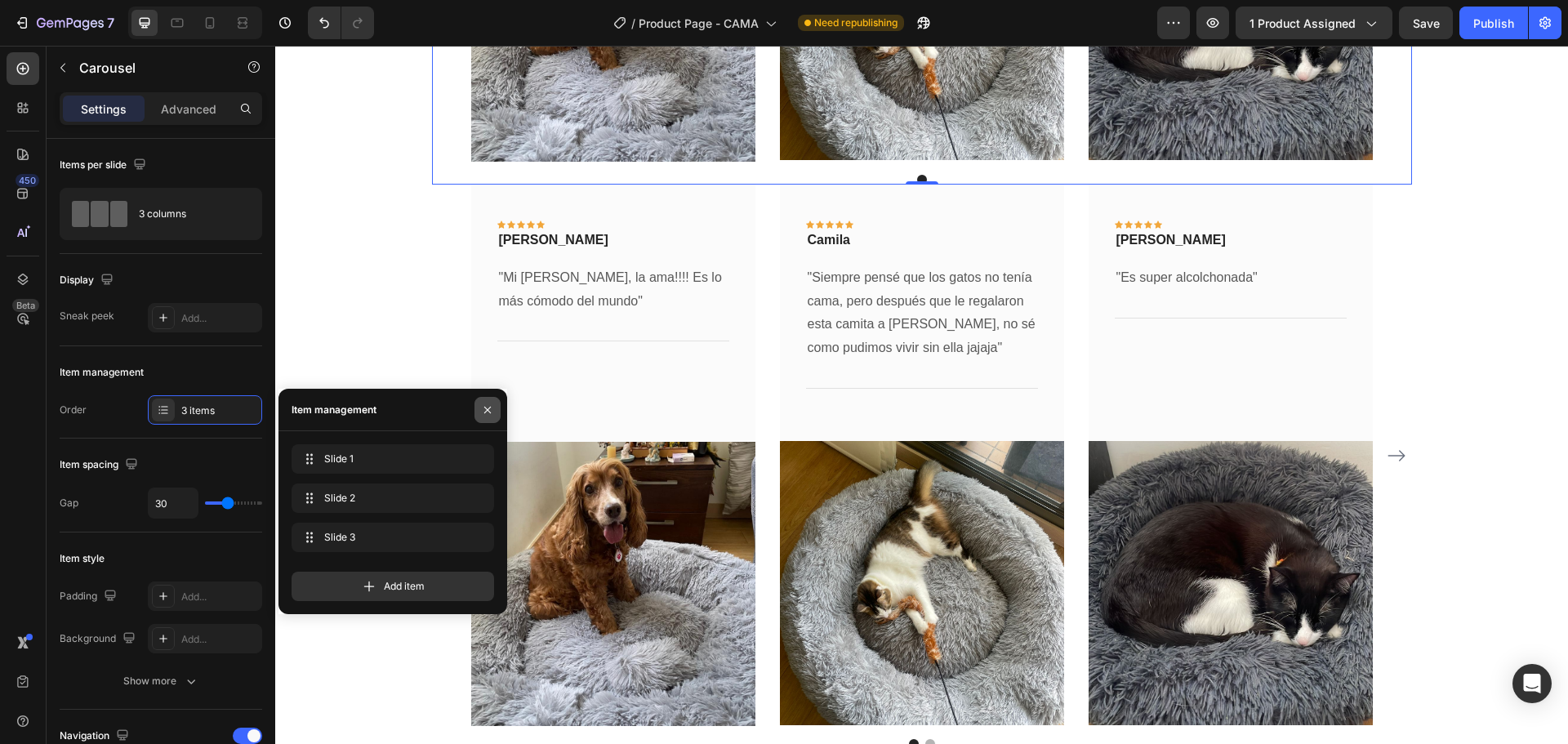
click at [482, 409] on icon "button" at bounding box center [487, 409] width 13 height 13
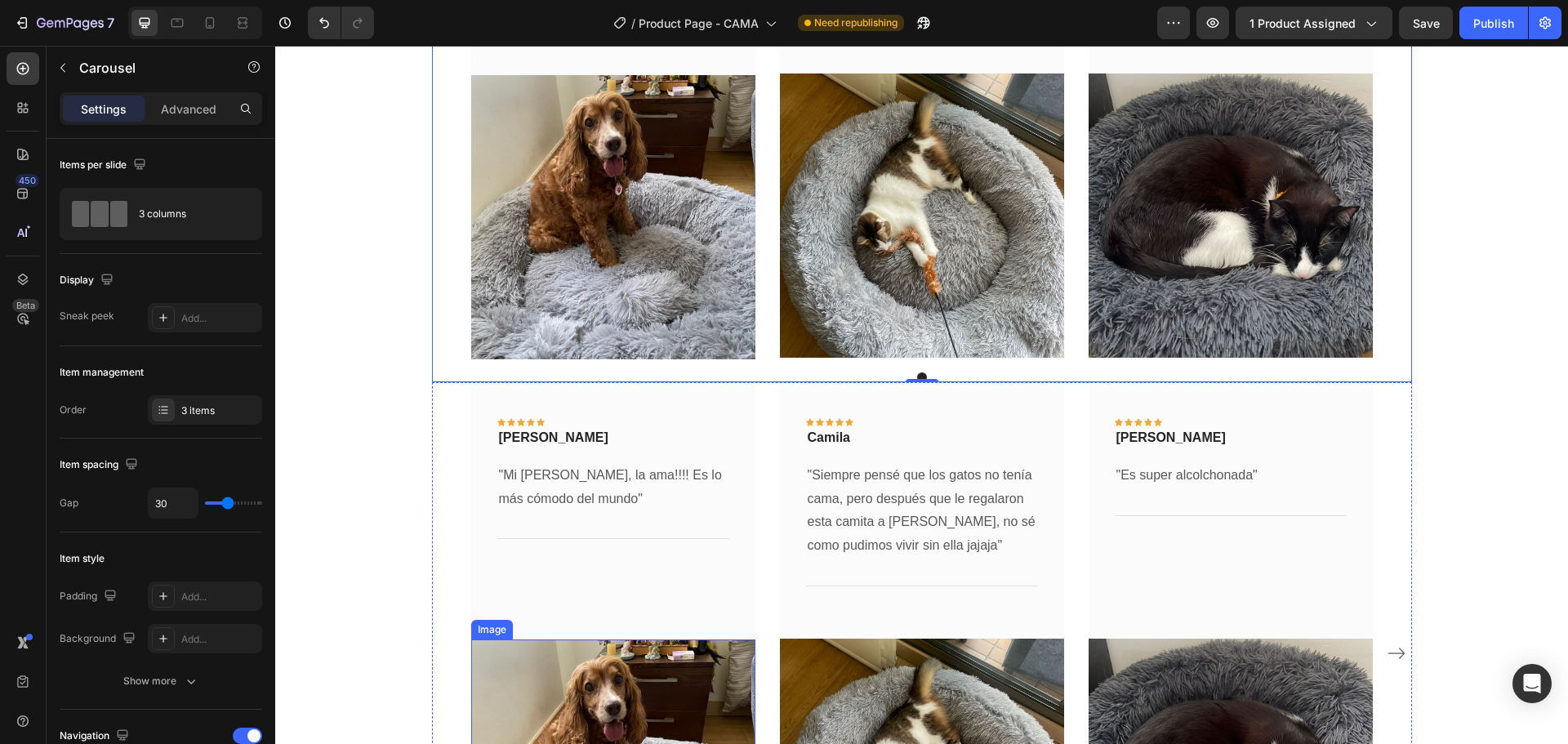
scroll to position [3230, 0]
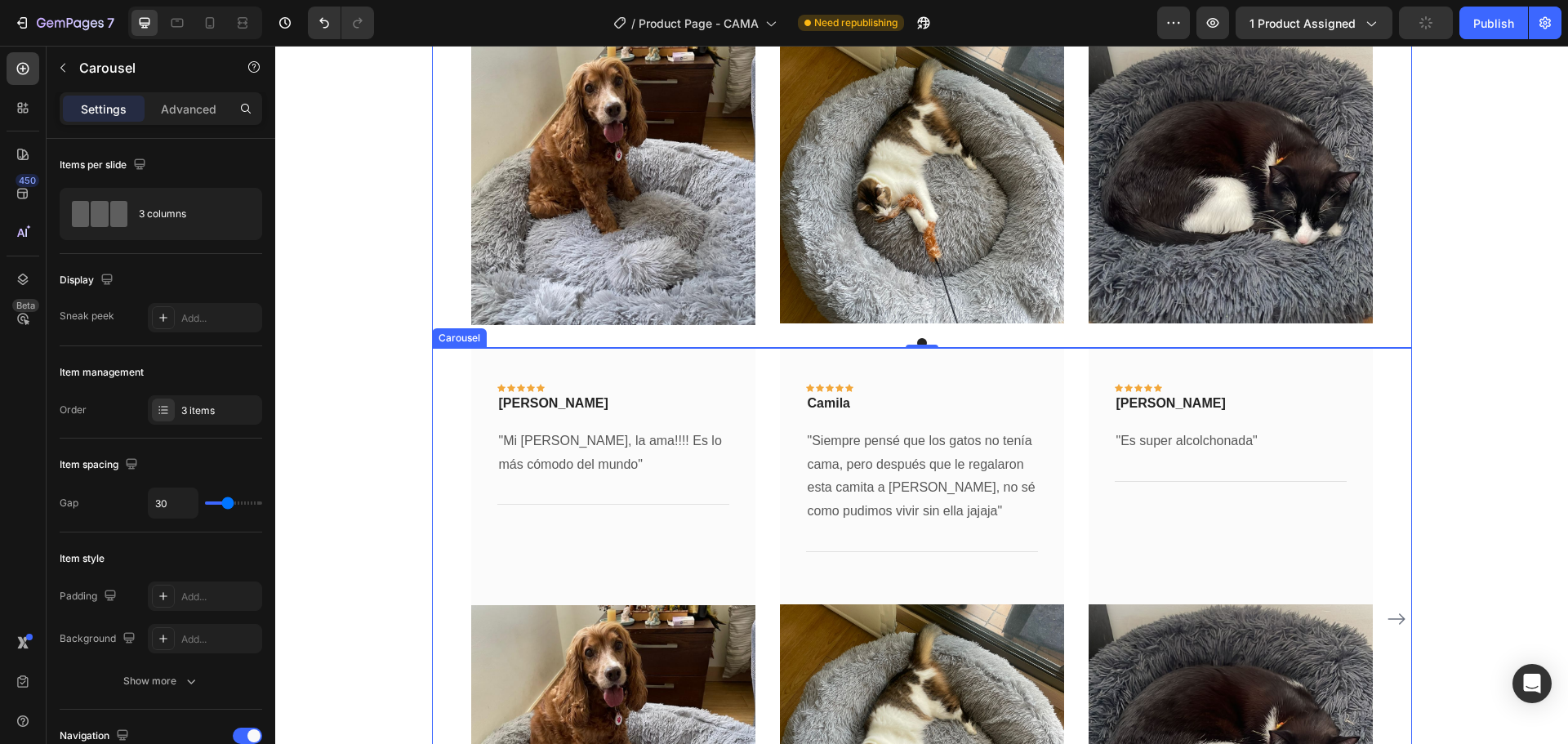
click at [1388, 611] on icon "Carousel Next Arrow" at bounding box center [1396, 619] width 20 height 20
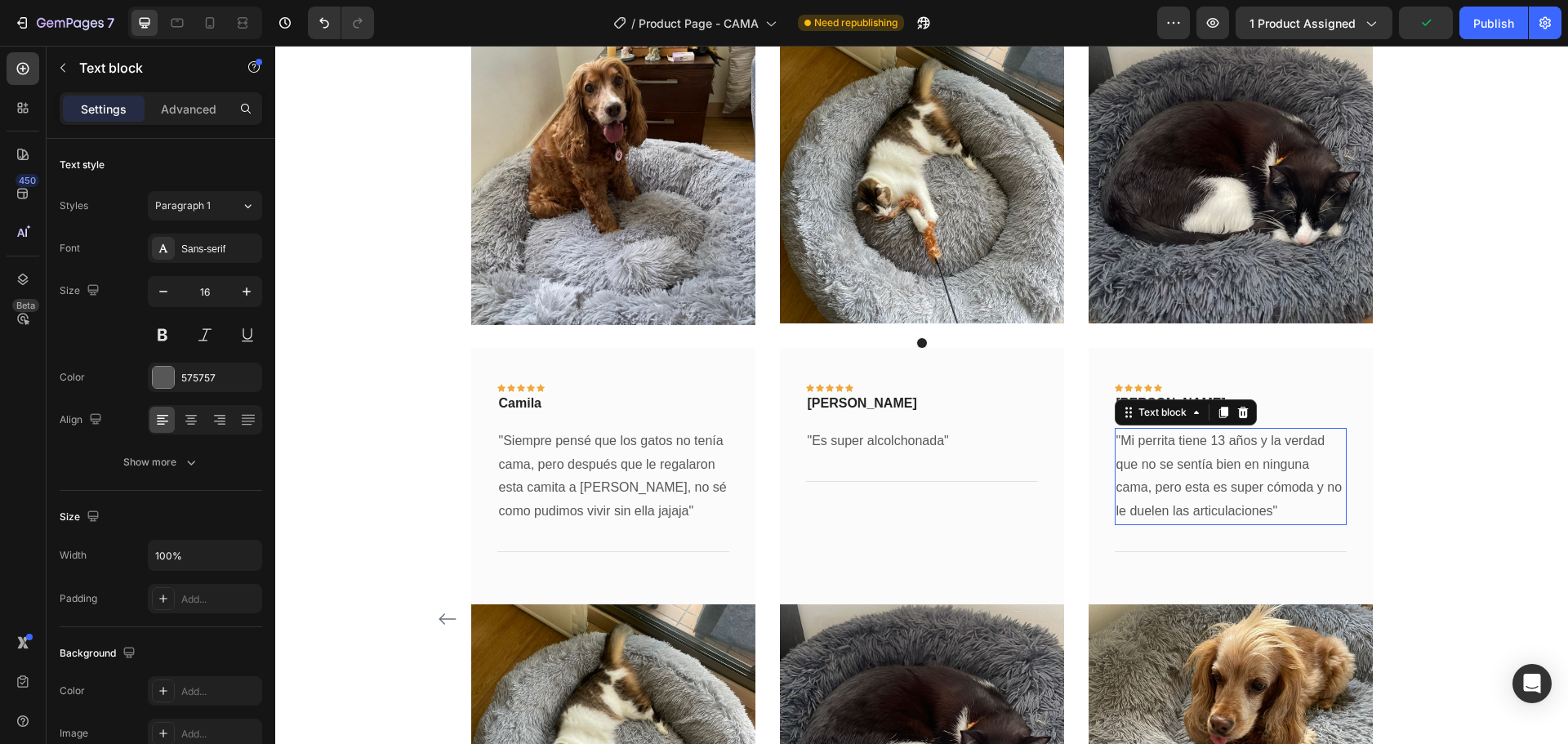
click at [1243, 478] on p ""Mi perrita tiene 13 años y la verdad que no se sentía bien en ninguna cama, pe…" at bounding box center [1230, 477] width 229 height 94
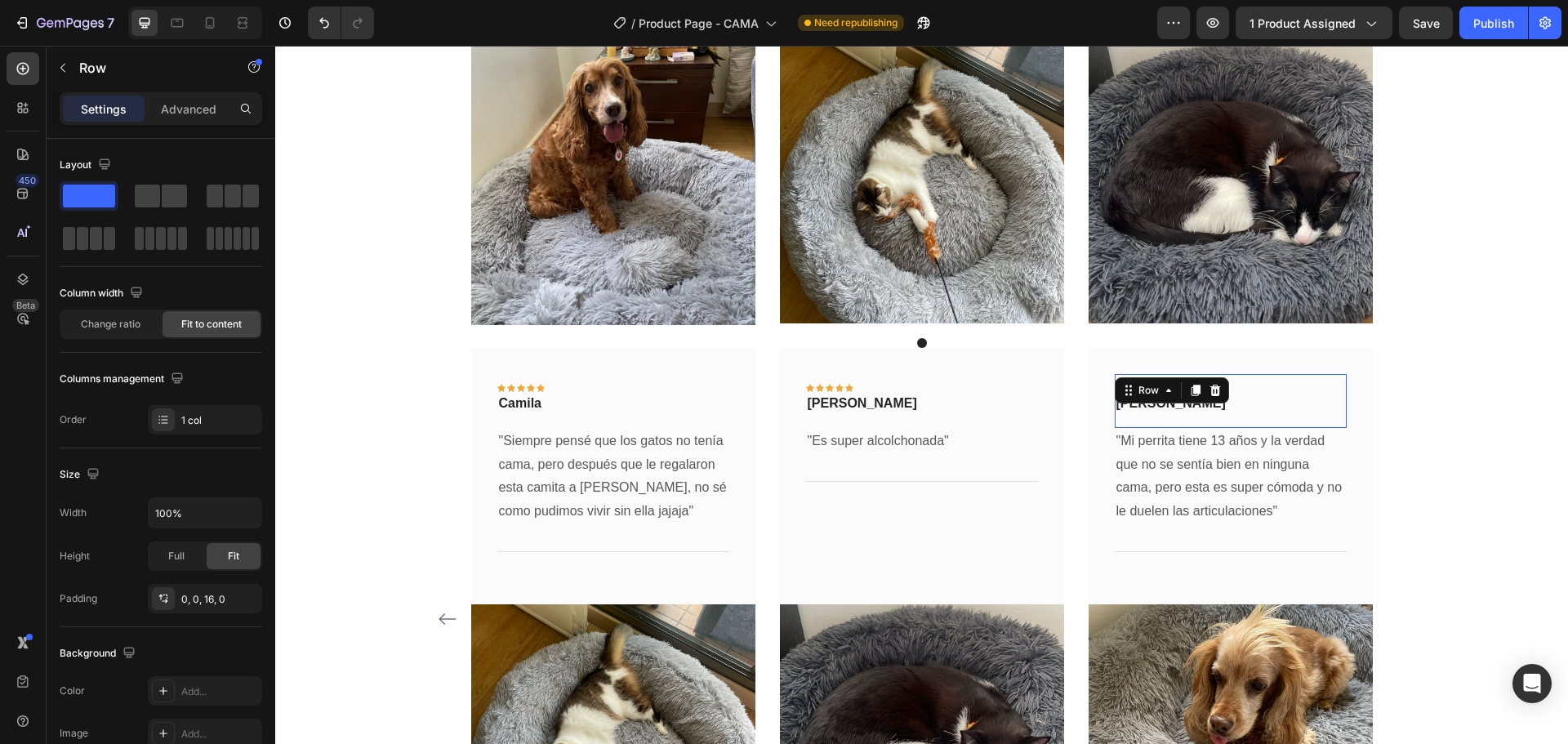
click at [1285, 415] on div "Icon Icon Icon Icon Icon Row [PERSON_NAME] Text block Row Row 0" at bounding box center [1230, 400] width 232 height 54
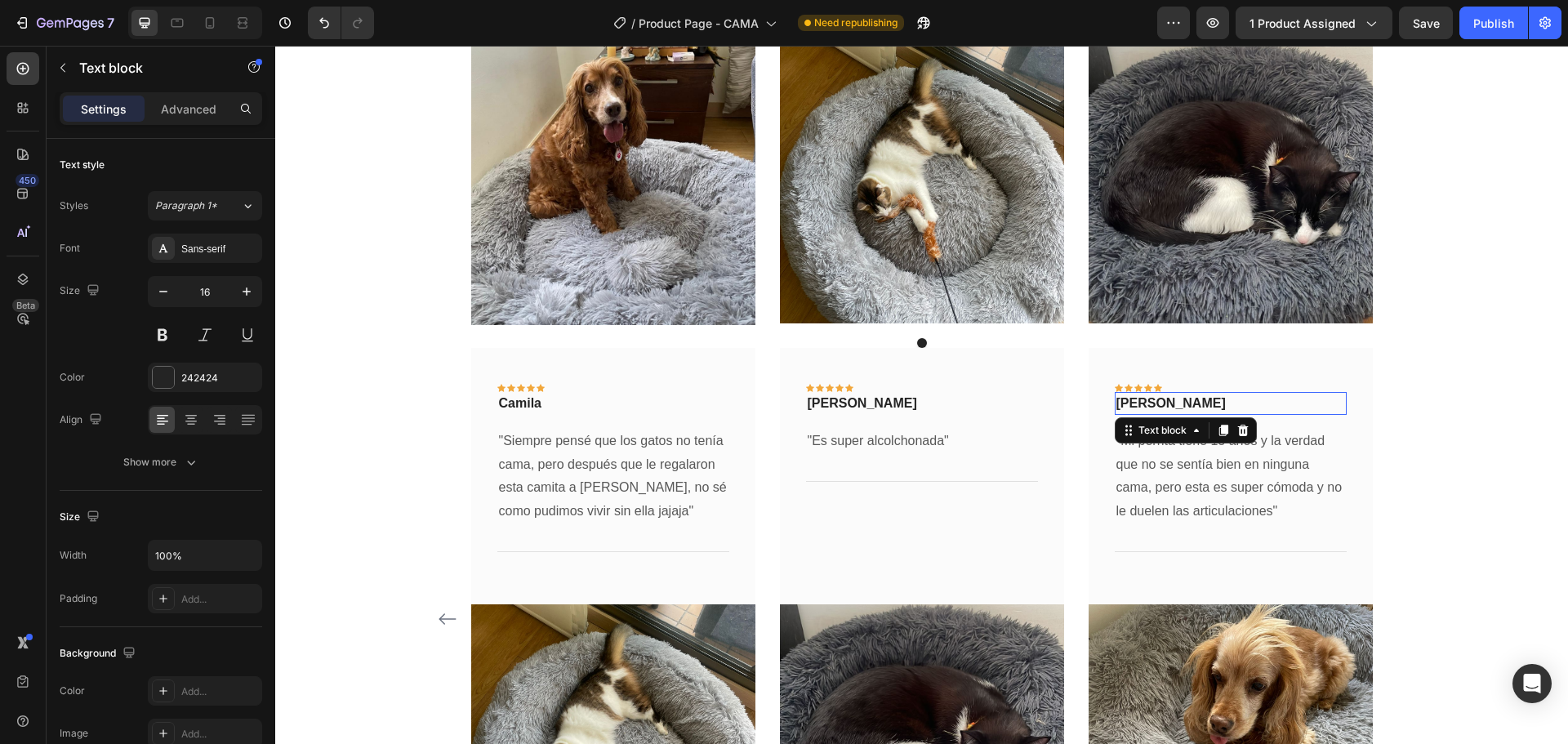
click at [1197, 411] on p "[PERSON_NAME]" at bounding box center [1230, 403] width 229 height 20
click at [1193, 402] on p "[PERSON_NAME]" at bounding box center [1230, 403] width 229 height 20
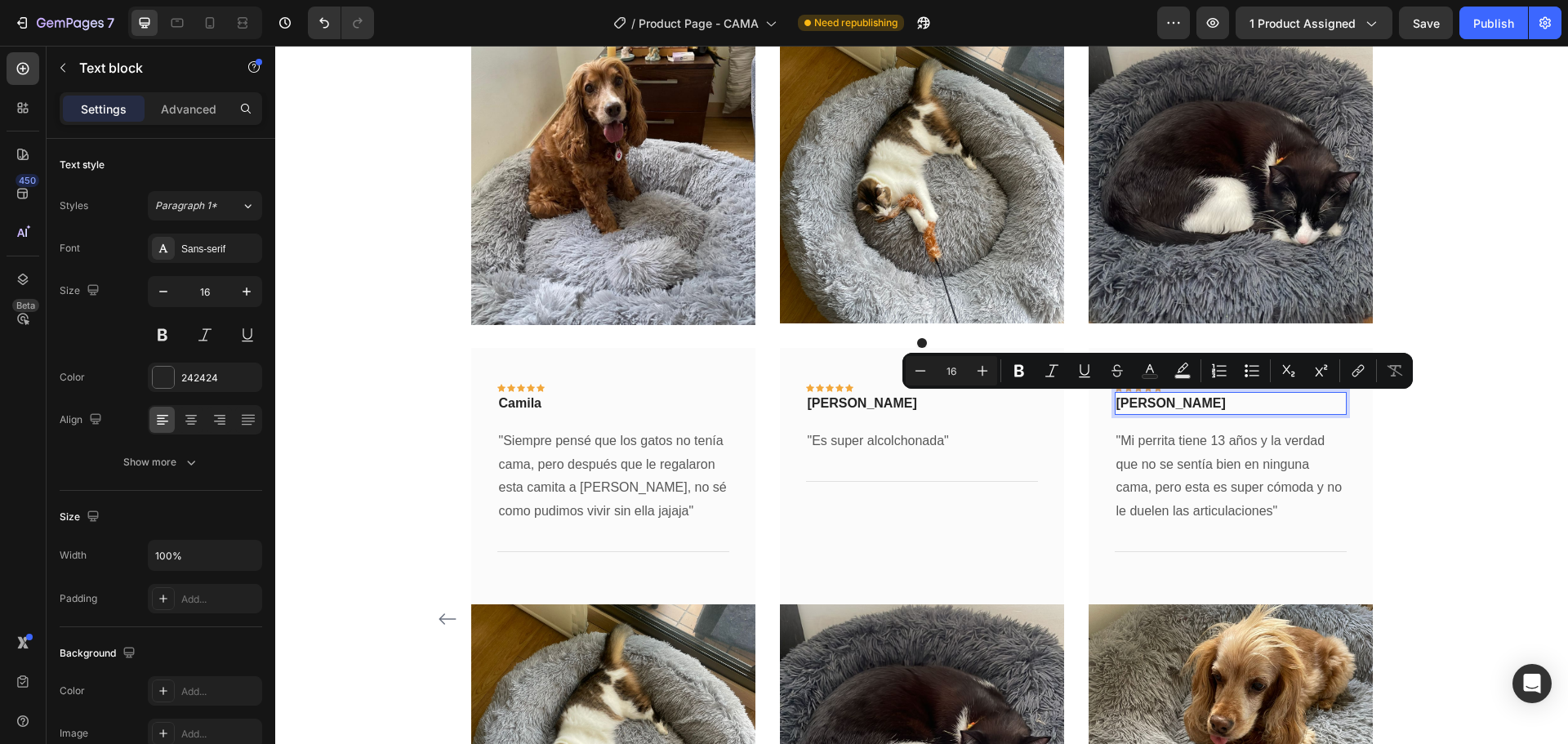
copy p "[PERSON_NAME]"
click at [440, 619] on icon "Carousel Back Arrow" at bounding box center [448, 619] width 20 height 20
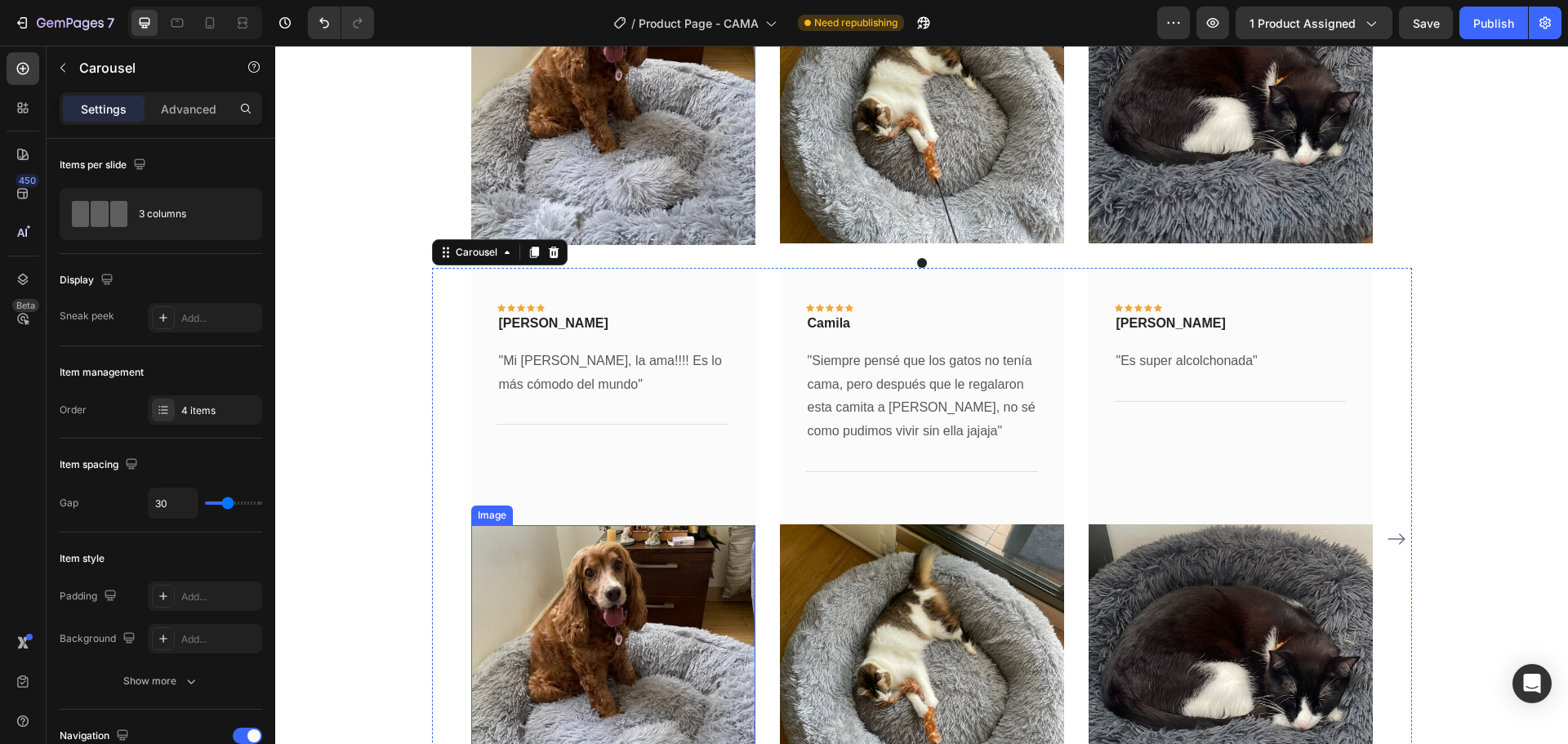
scroll to position [3312, 0]
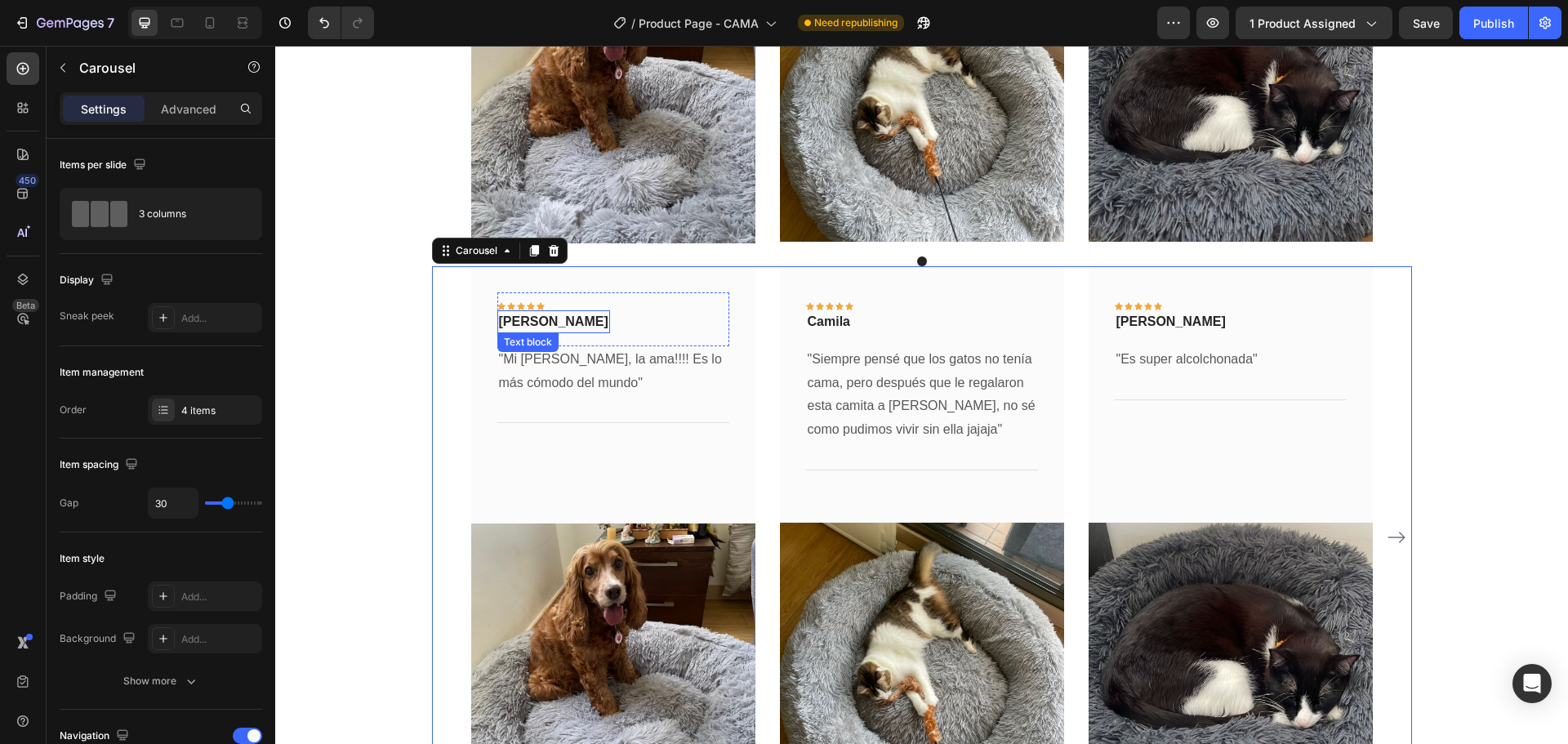
click at [529, 319] on p "[PERSON_NAME]" at bounding box center [554, 321] width 109 height 20
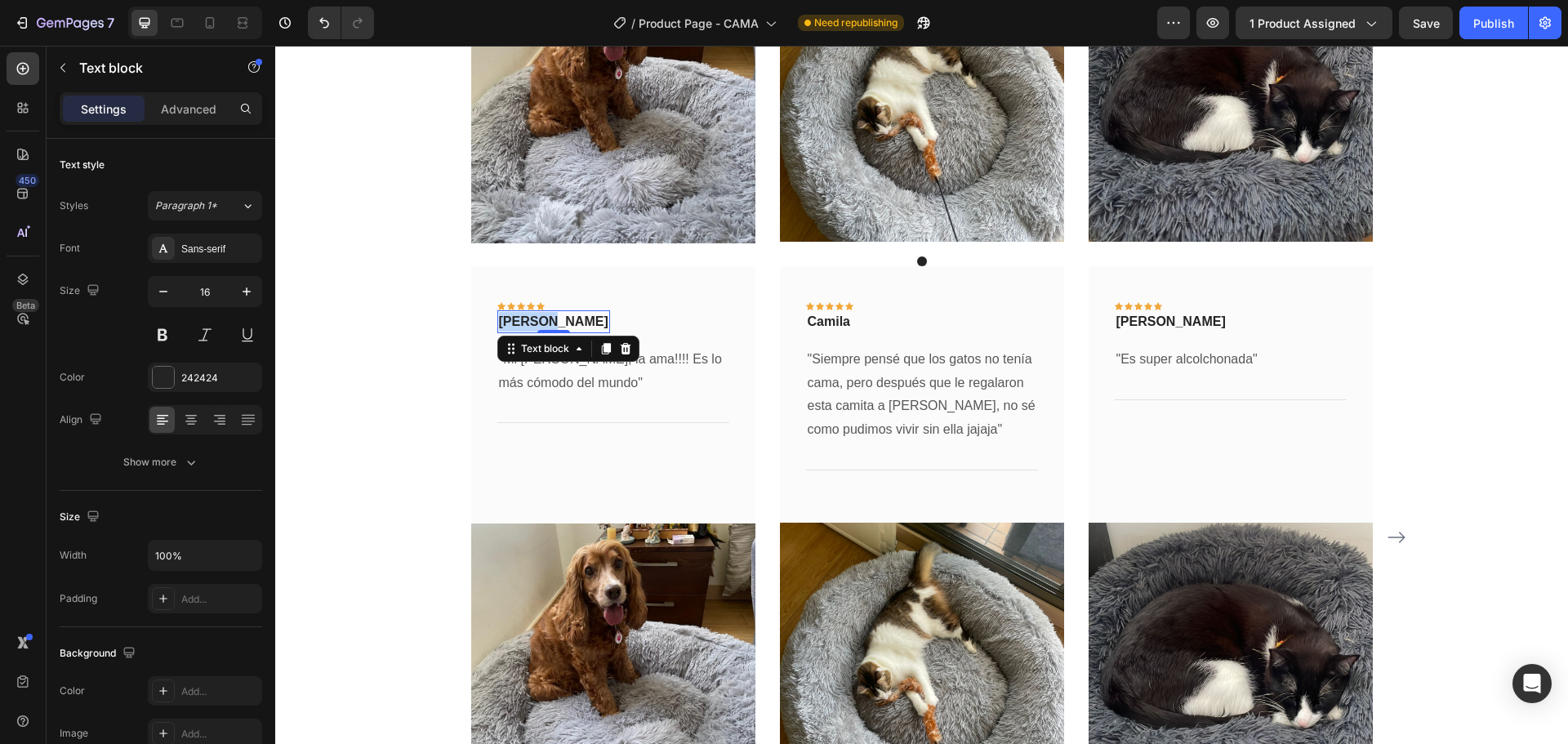
click at [529, 319] on p "[PERSON_NAME]" at bounding box center [554, 321] width 109 height 20
click at [587, 584] on img at bounding box center [612, 665] width 284 height 284
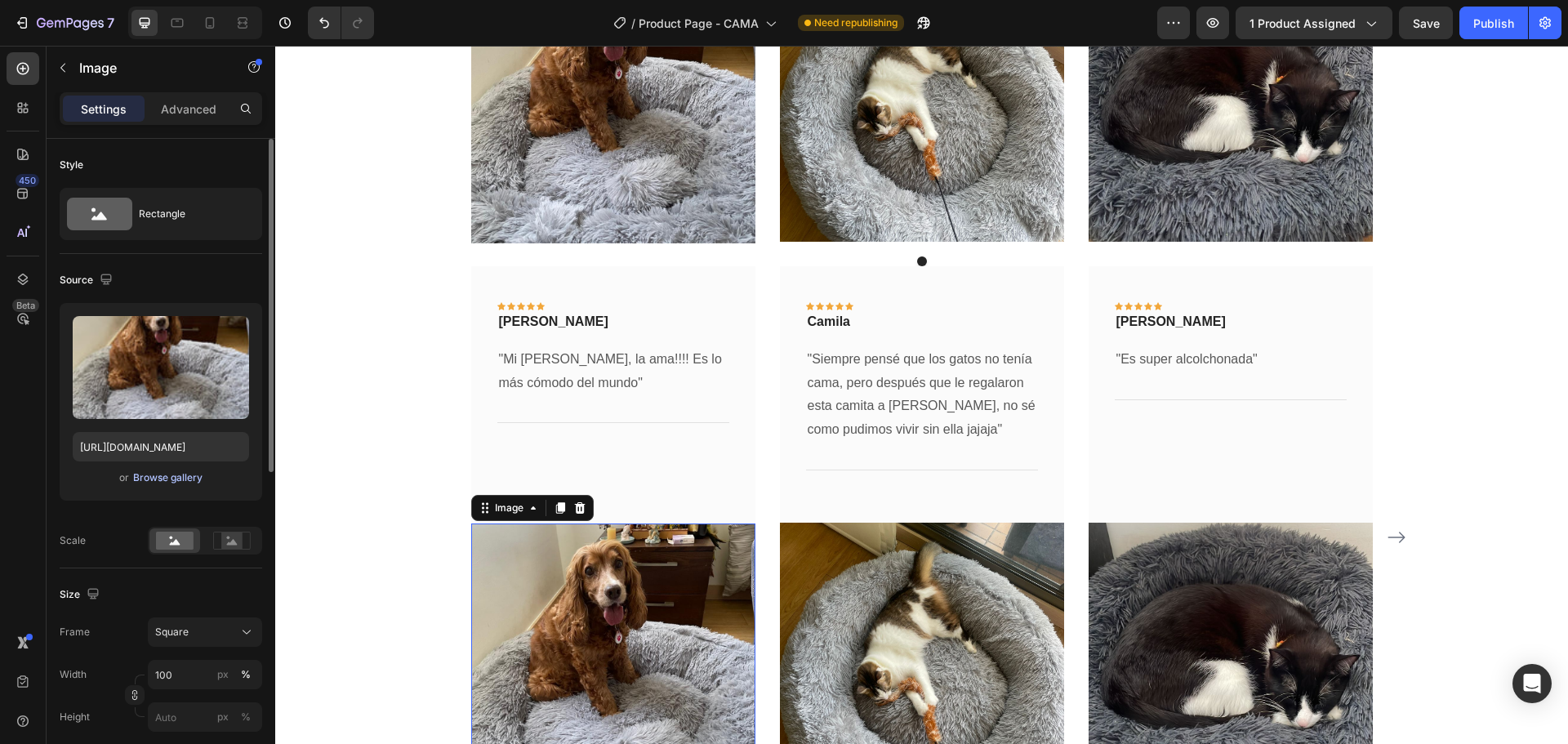
click at [155, 477] on div "Browse gallery" at bounding box center [168, 477] width 69 height 15
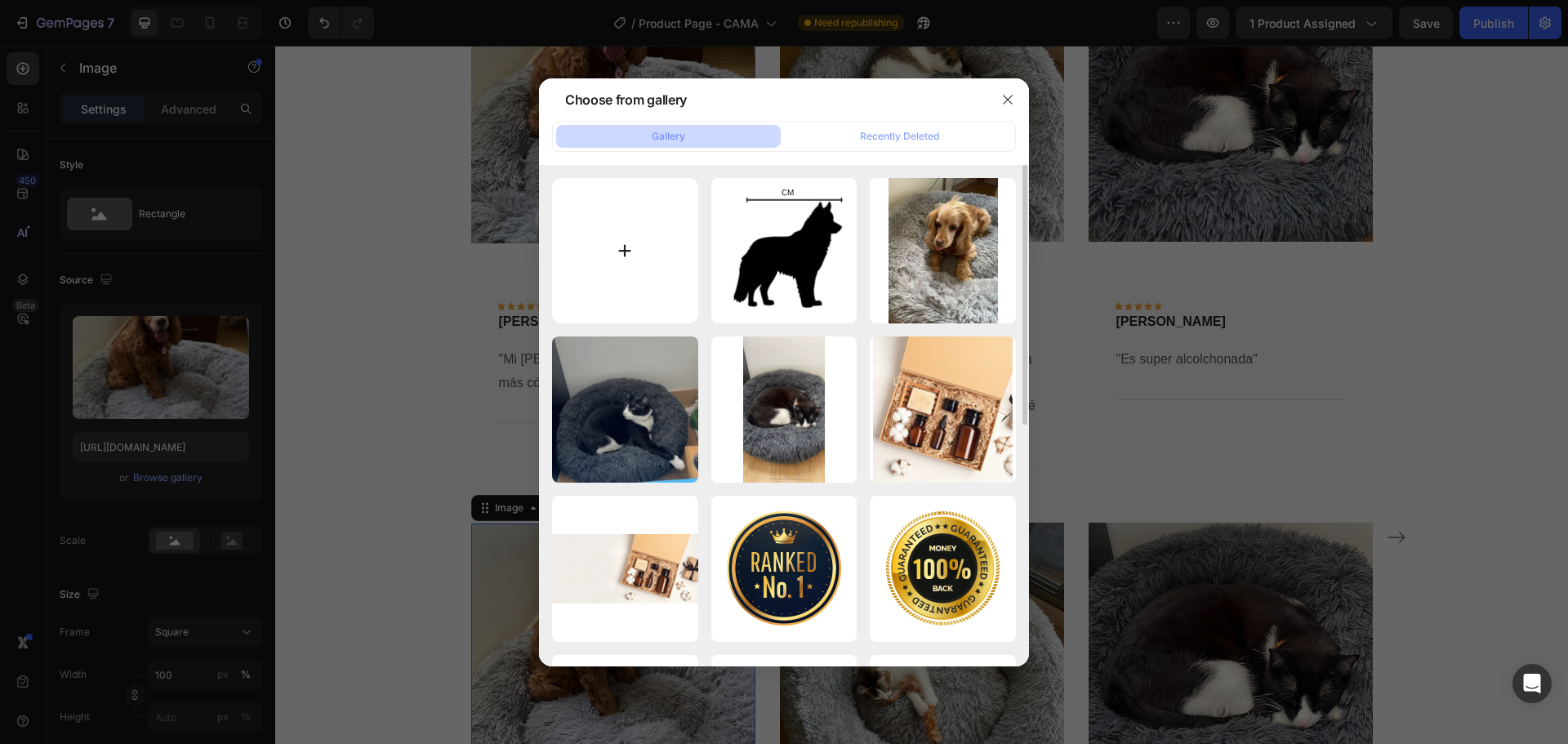
click at [626, 259] on input "file" at bounding box center [625, 251] width 146 height 146
type input "C:\fakepath\01.jpg"
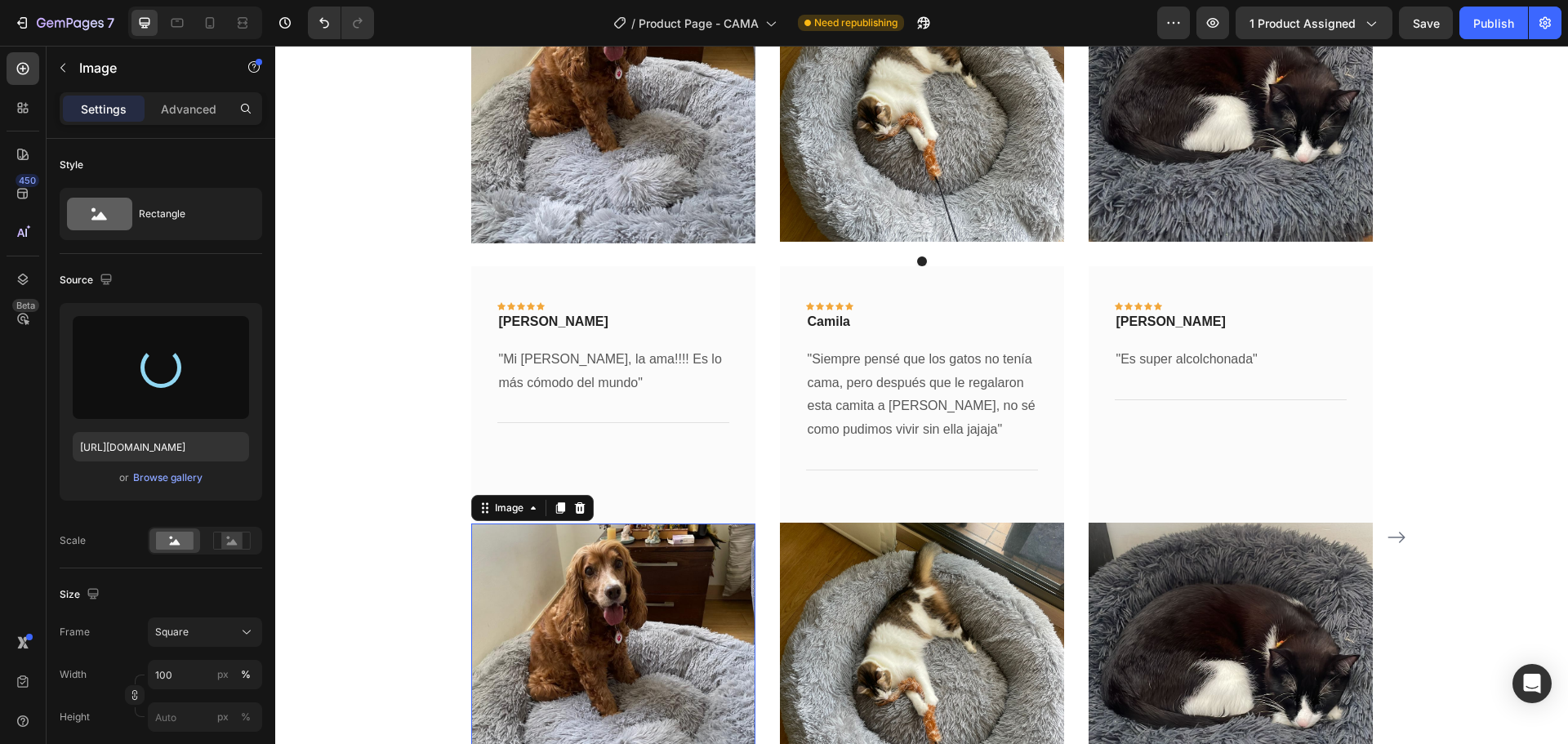
type input "[URL][DOMAIN_NAME]"
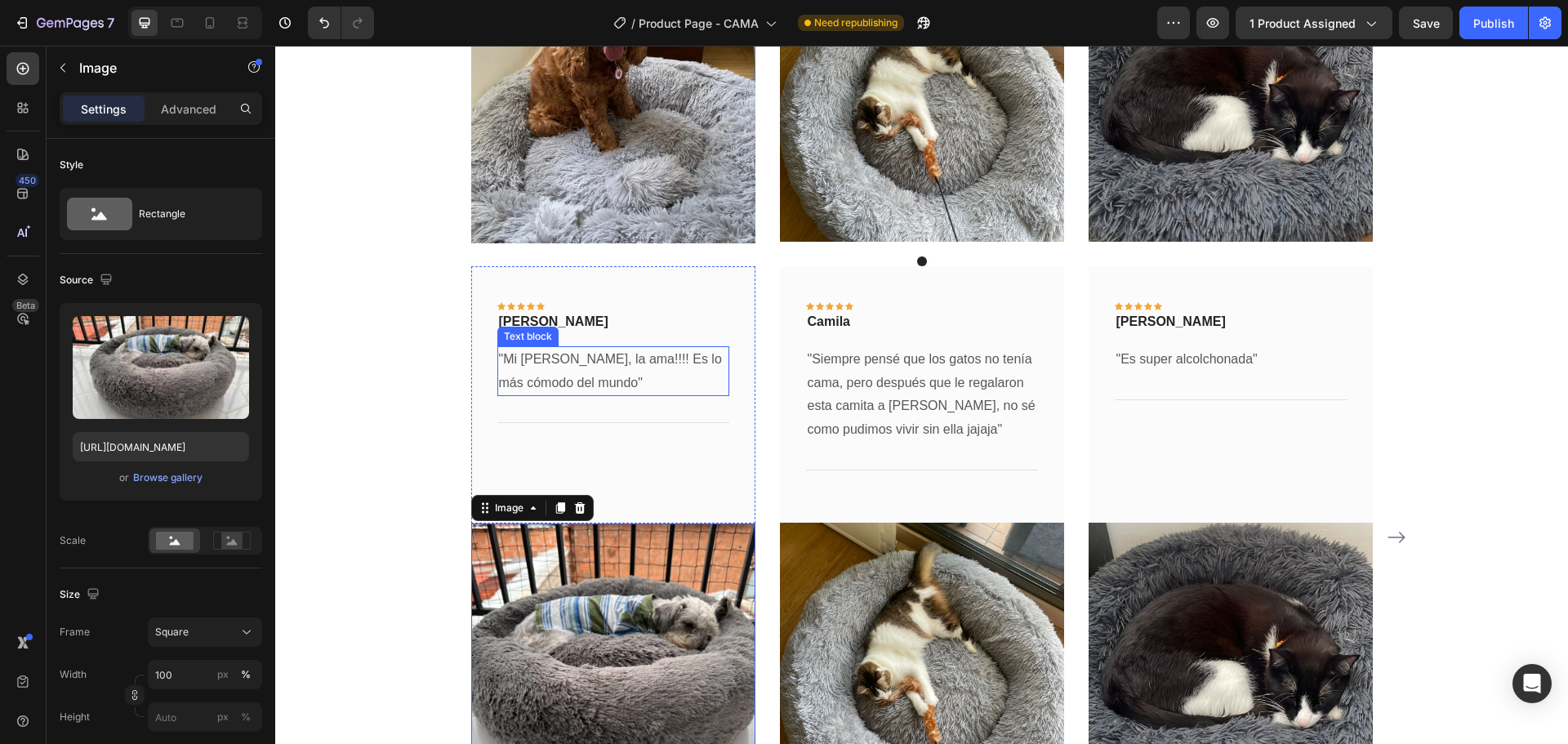
click at [586, 380] on p ""Mi [PERSON_NAME], la ama!!!! Es lo más cómodo del mundo"" at bounding box center [613, 371] width 229 height 47
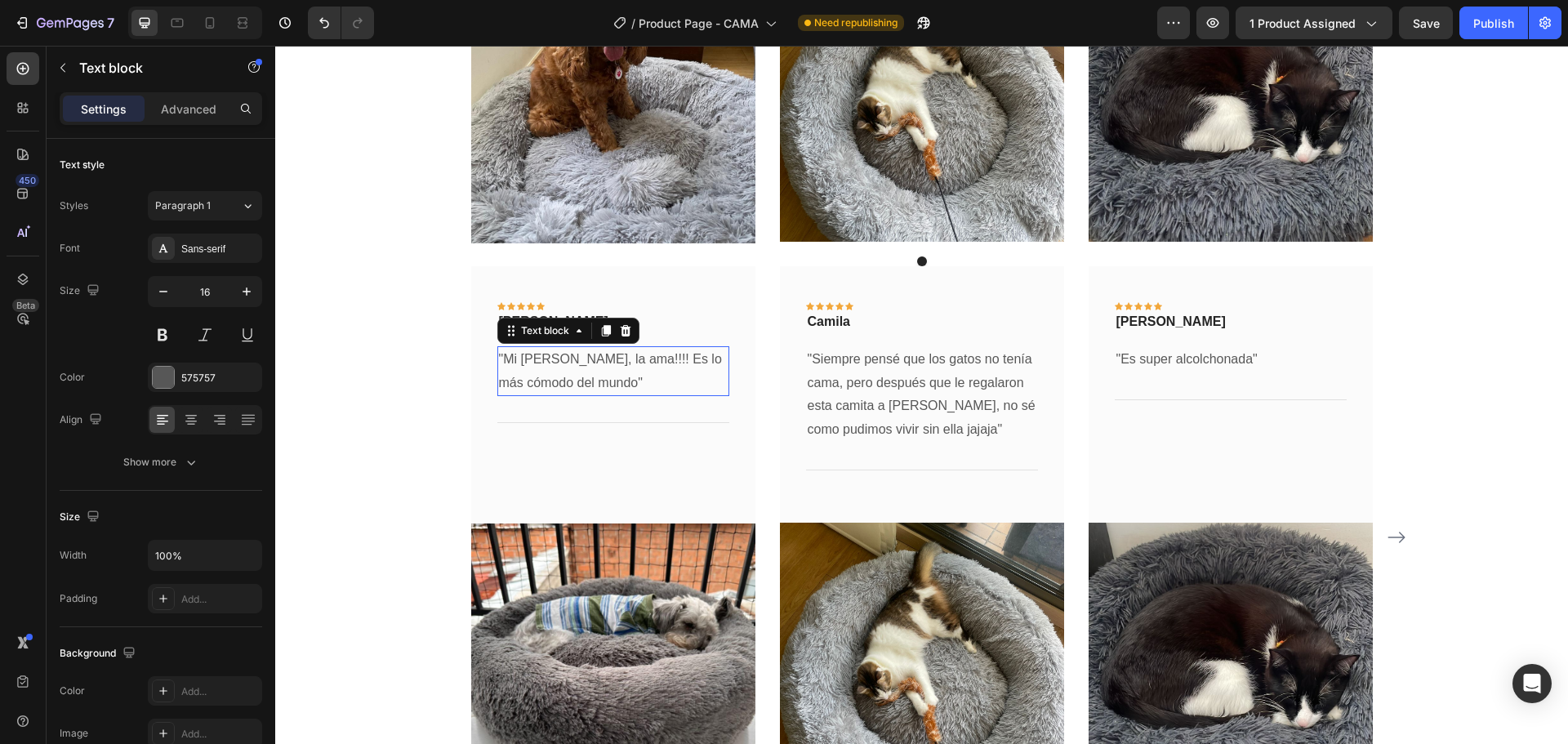
click at [586, 380] on p ""Mi [PERSON_NAME], la ama!!!! Es lo más cómodo del mundo"" at bounding box center [613, 371] width 229 height 47
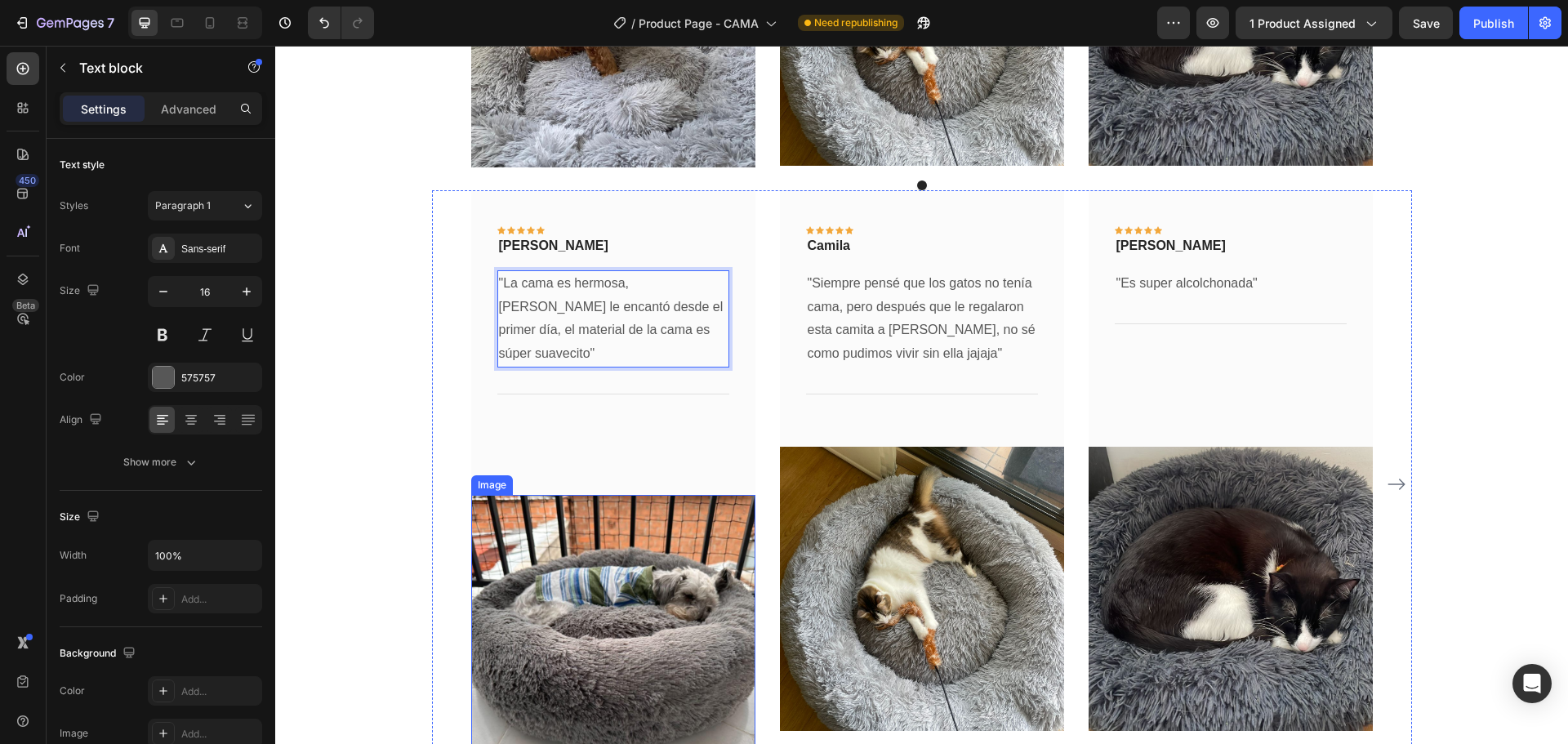
scroll to position [3393, 0]
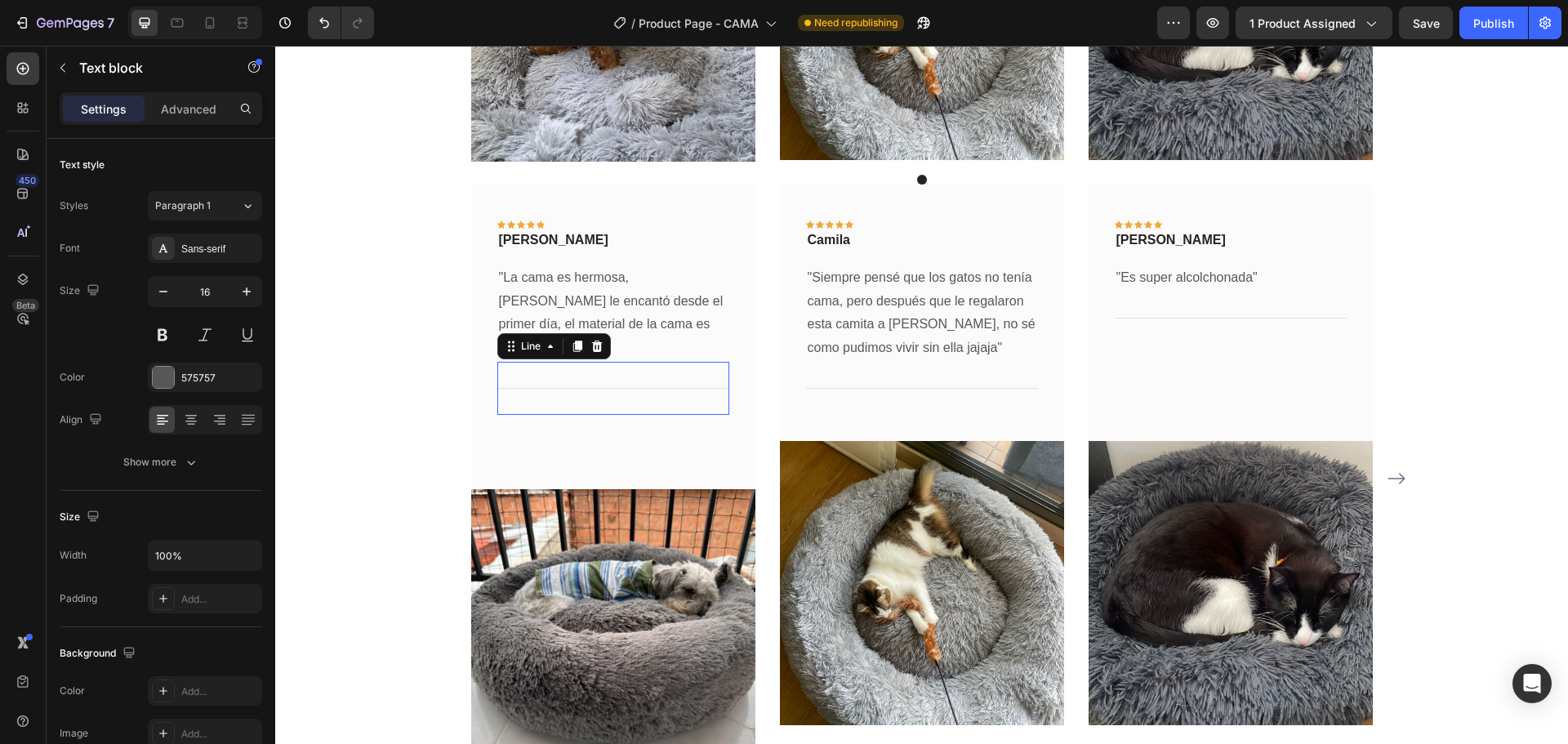
click at [620, 375] on div "Title Line 0" at bounding box center [613, 388] width 232 height 53
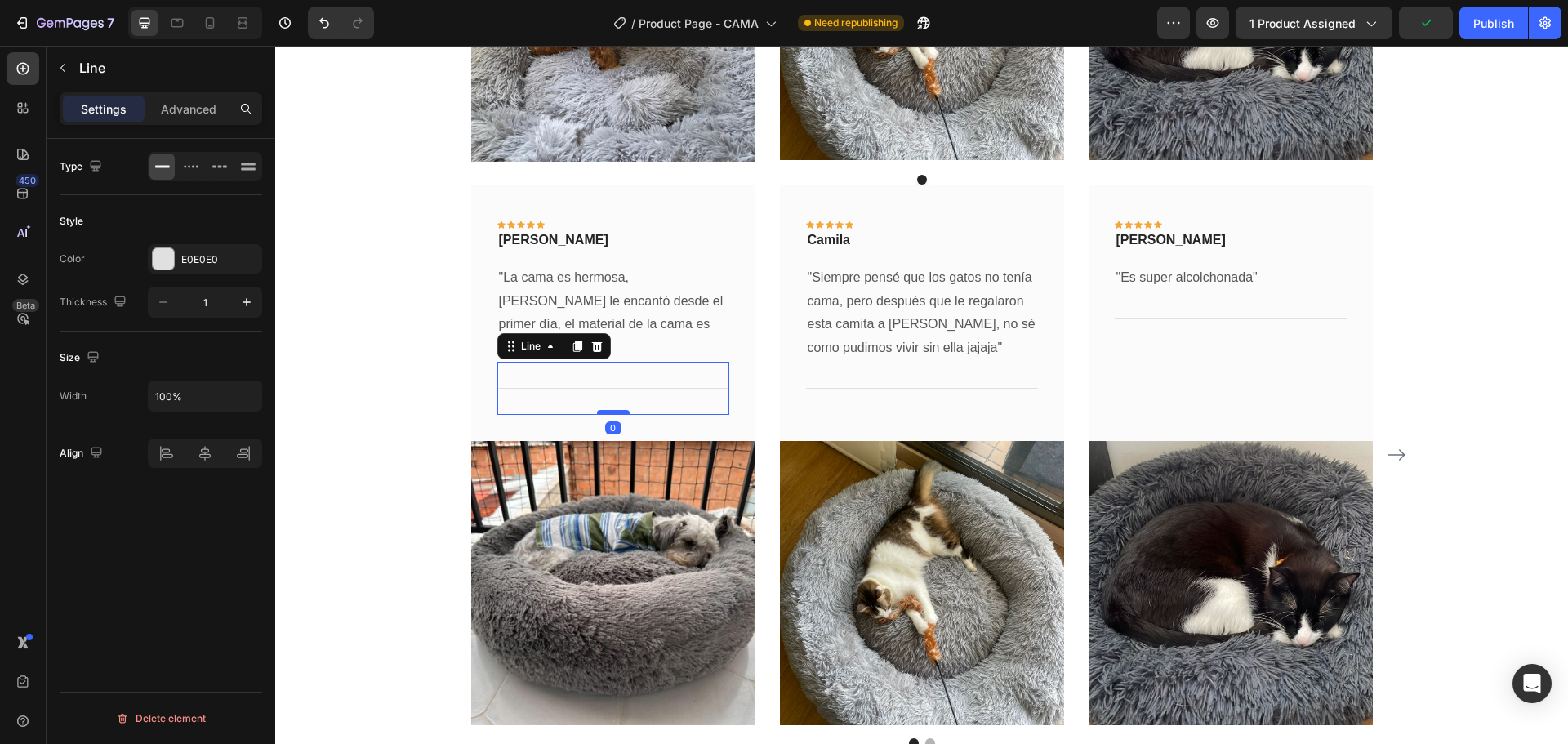
drag, startPoint x: 610, startPoint y: 460, endPoint x: 613, endPoint y: 412, distance: 48.1
click at [613, 412] on div at bounding box center [613, 413] width 33 height 5
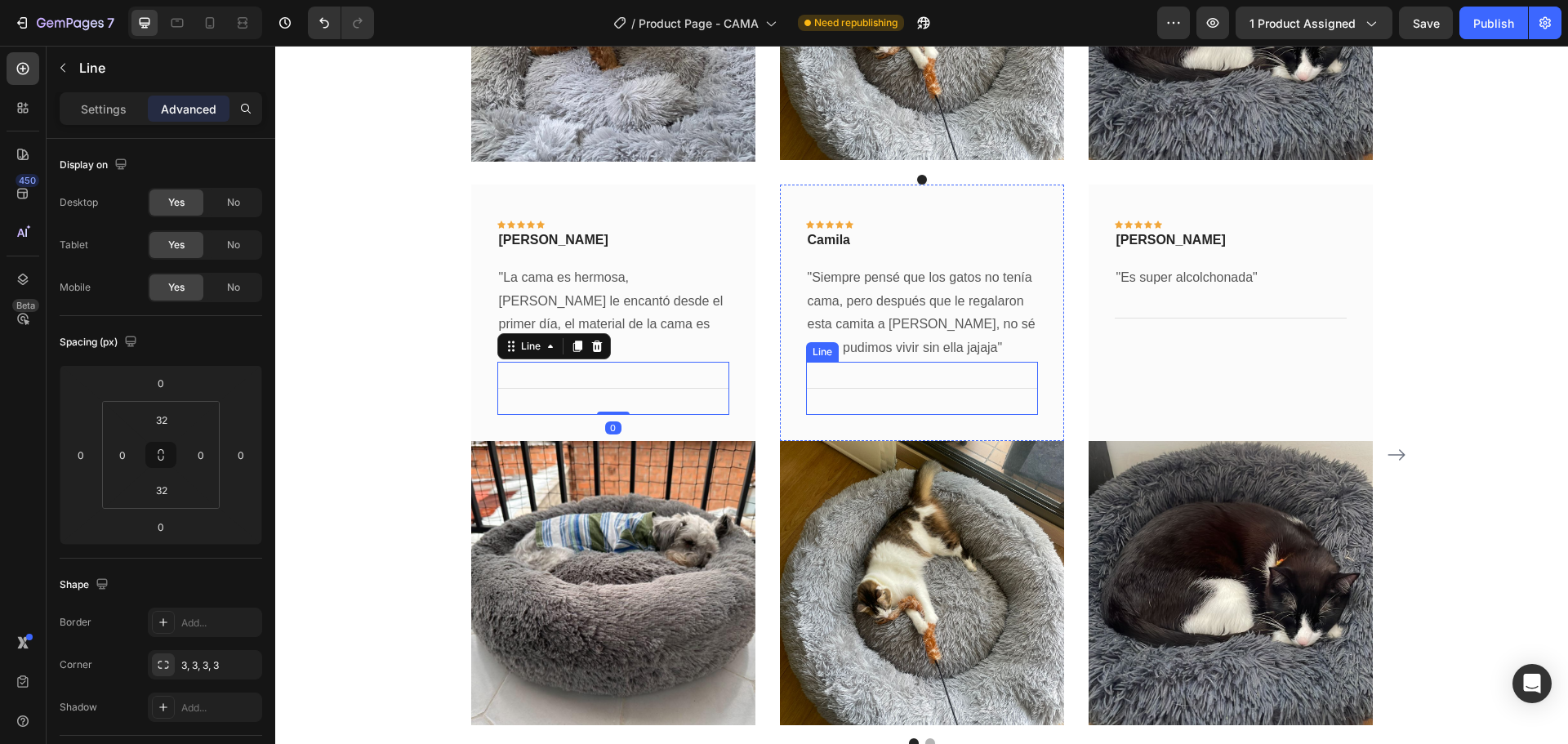
click at [872, 351] on p ""Siempre pensé que los gatos no tenía cama, pero después que le regalaron esta …" at bounding box center [921, 313] width 229 height 94
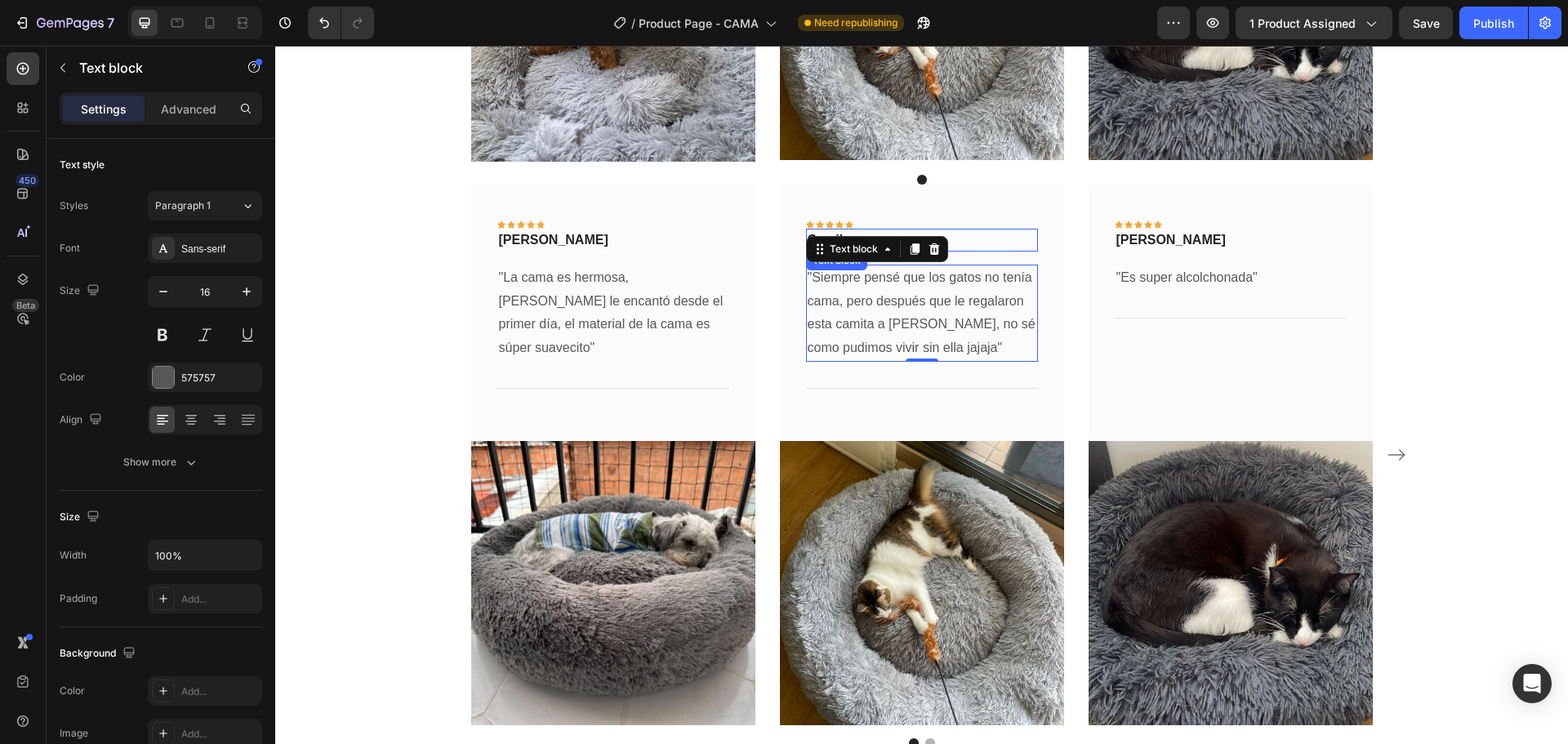
click at [984, 249] on p "Camila" at bounding box center [921, 240] width 229 height 20
click at [819, 241] on p "Camila" at bounding box center [921, 240] width 229 height 20
click at [909, 328] on p ""Siempre pensé que los gatos no tenía cama, pero después que le regalaron esta …" at bounding box center [921, 313] width 229 height 94
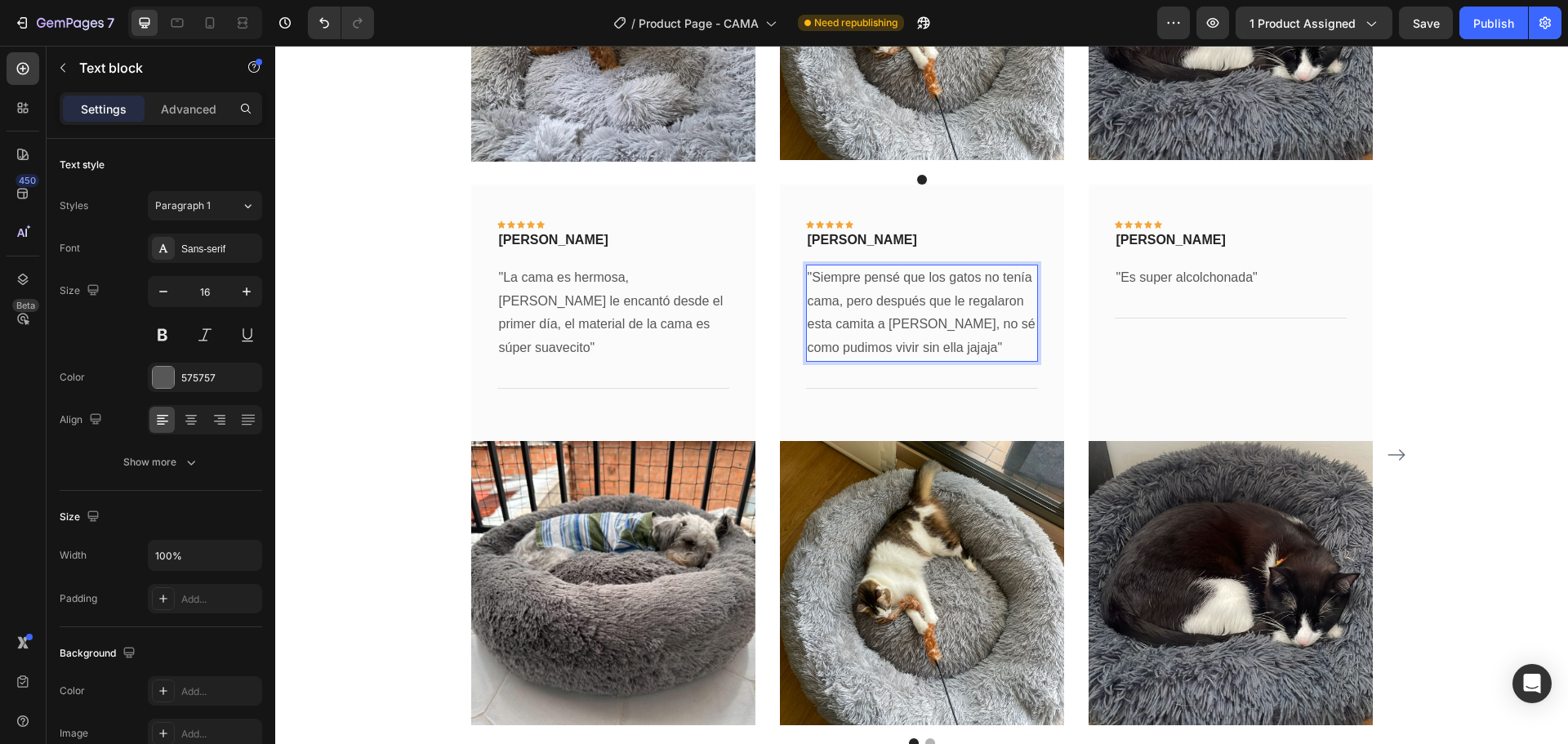
click at [949, 347] on p ""Siempre pensé que los gatos no tenía cama, pero después que le regalaron esta …" at bounding box center [921, 313] width 229 height 94
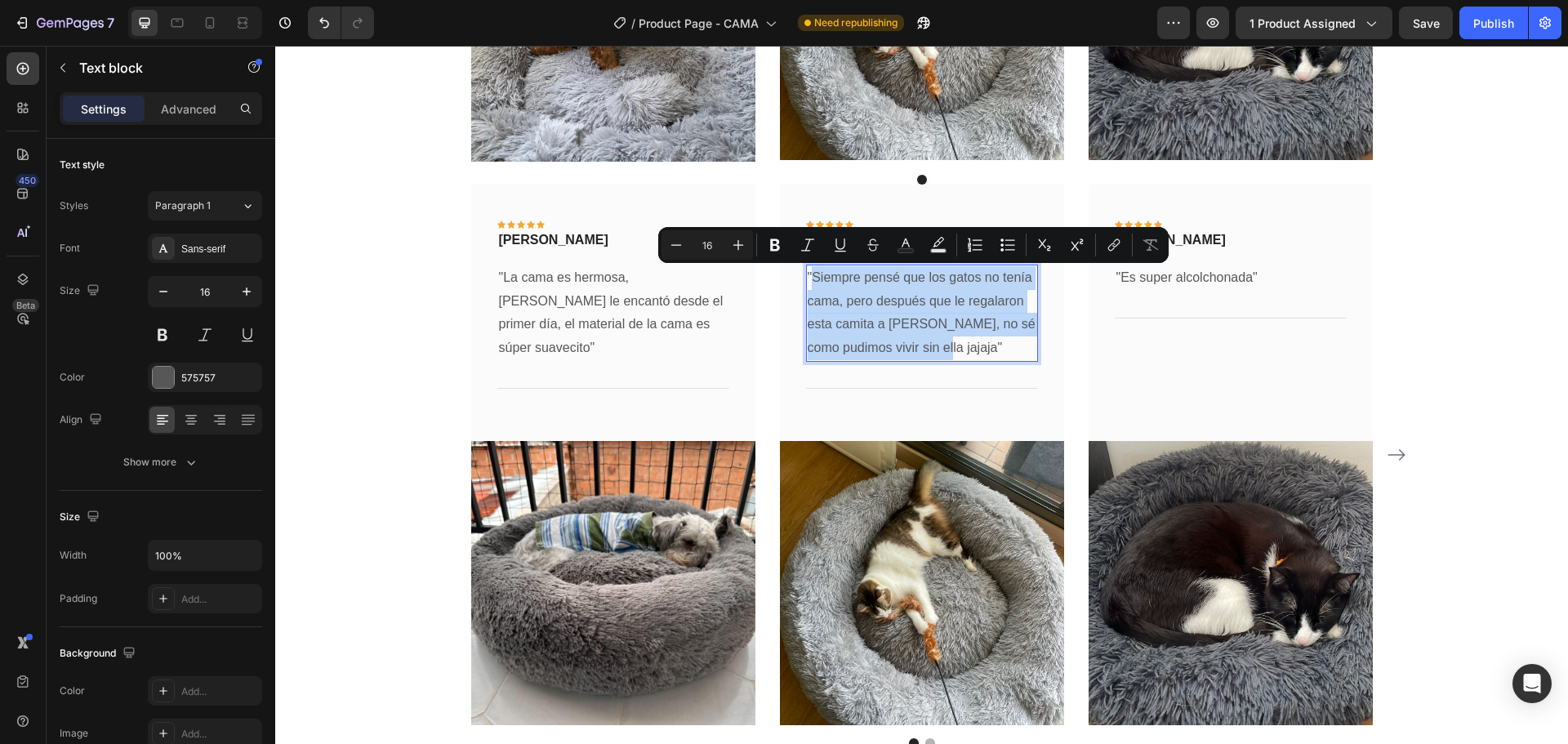
drag, startPoint x: 956, startPoint y: 349, endPoint x: 808, endPoint y: 272, distance: 166.8
click at [808, 272] on p ""Siempre pensé que los gatos no tenía cama, pero después que le regalaron esta …" at bounding box center [921, 313] width 229 height 94
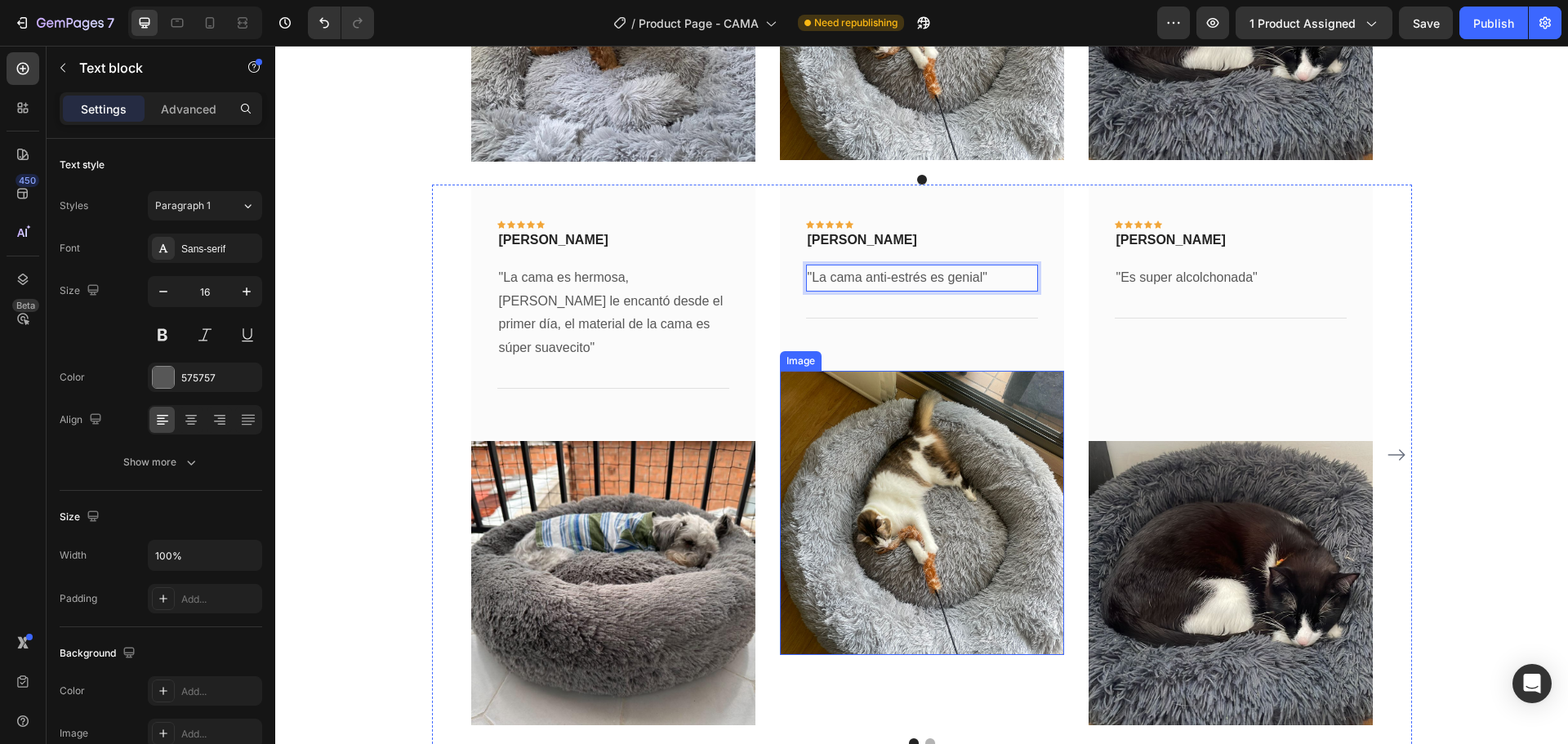
click at [888, 520] on img at bounding box center [921, 513] width 284 height 284
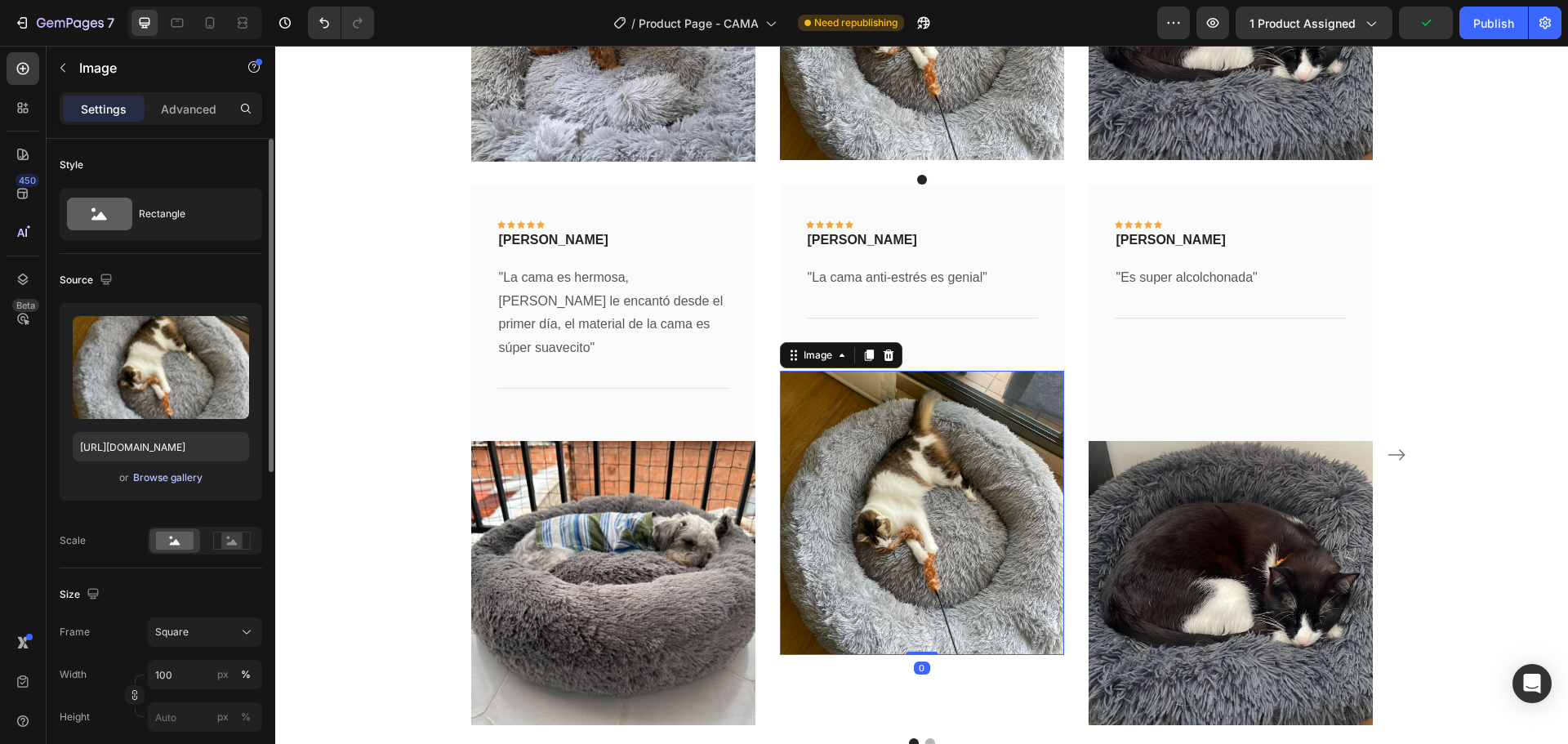
click at [153, 480] on div "Browse gallery" at bounding box center [168, 477] width 69 height 15
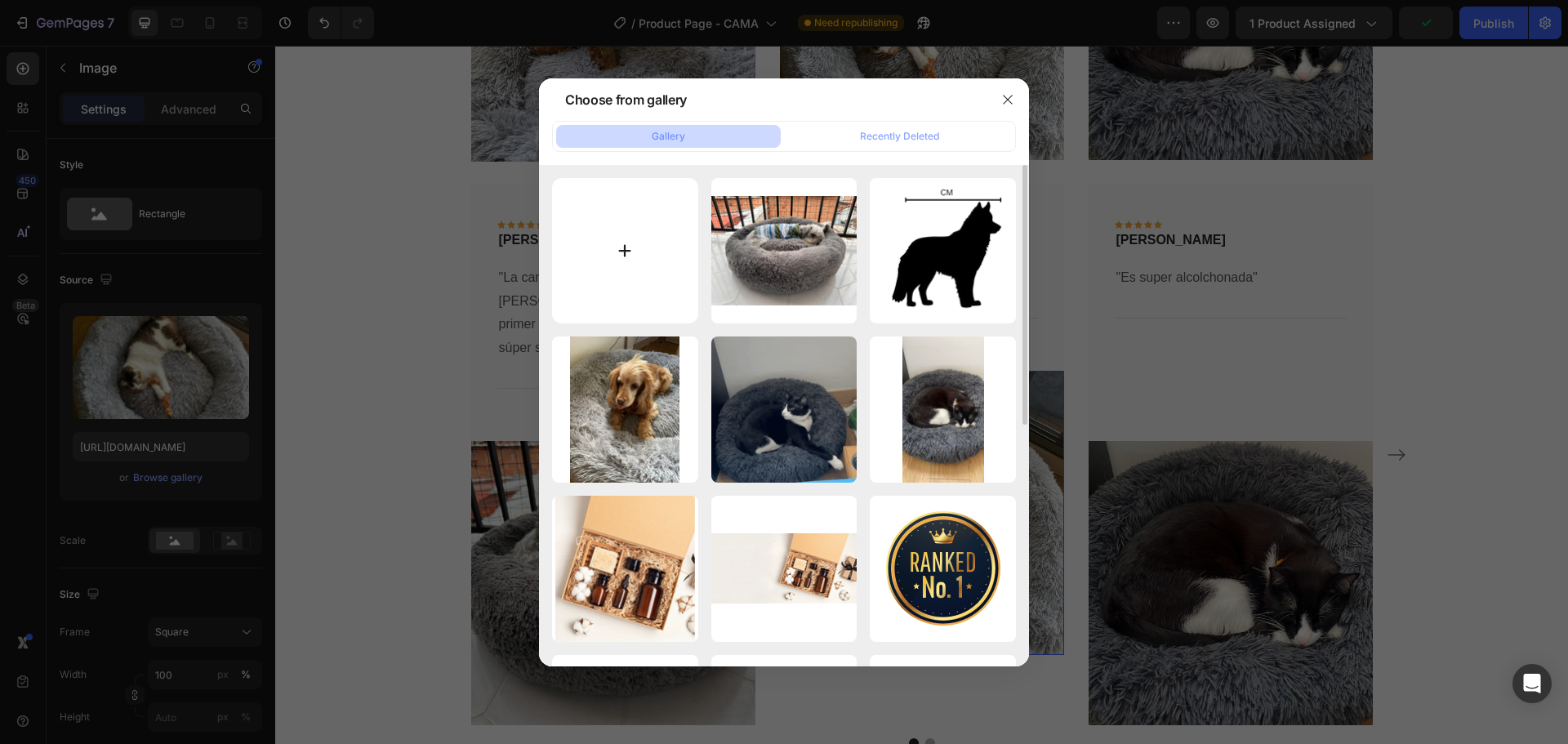
click at [659, 255] on input "file" at bounding box center [625, 251] width 146 height 146
type input "C:\fakepath\04.jpg"
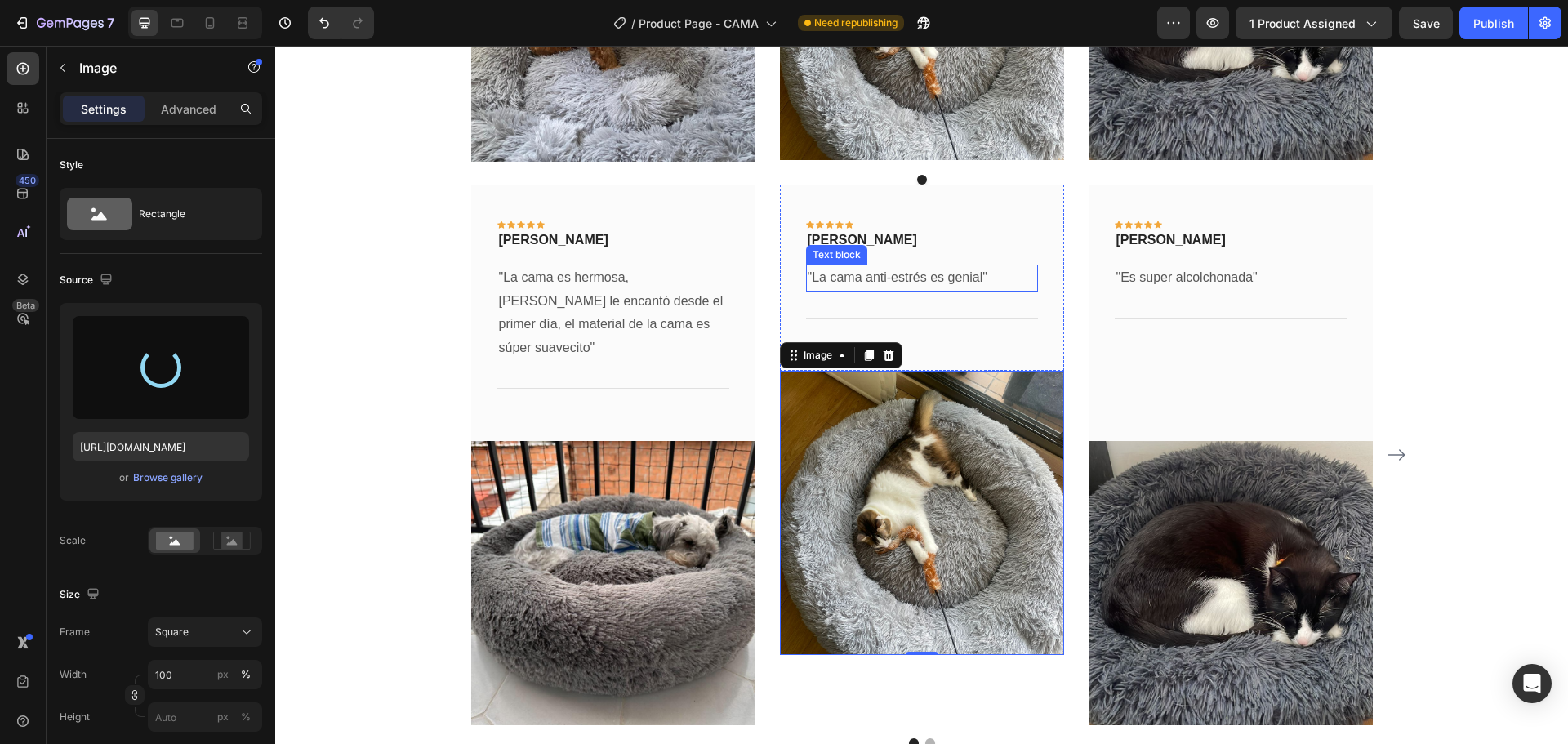
type input "[URL][DOMAIN_NAME]"
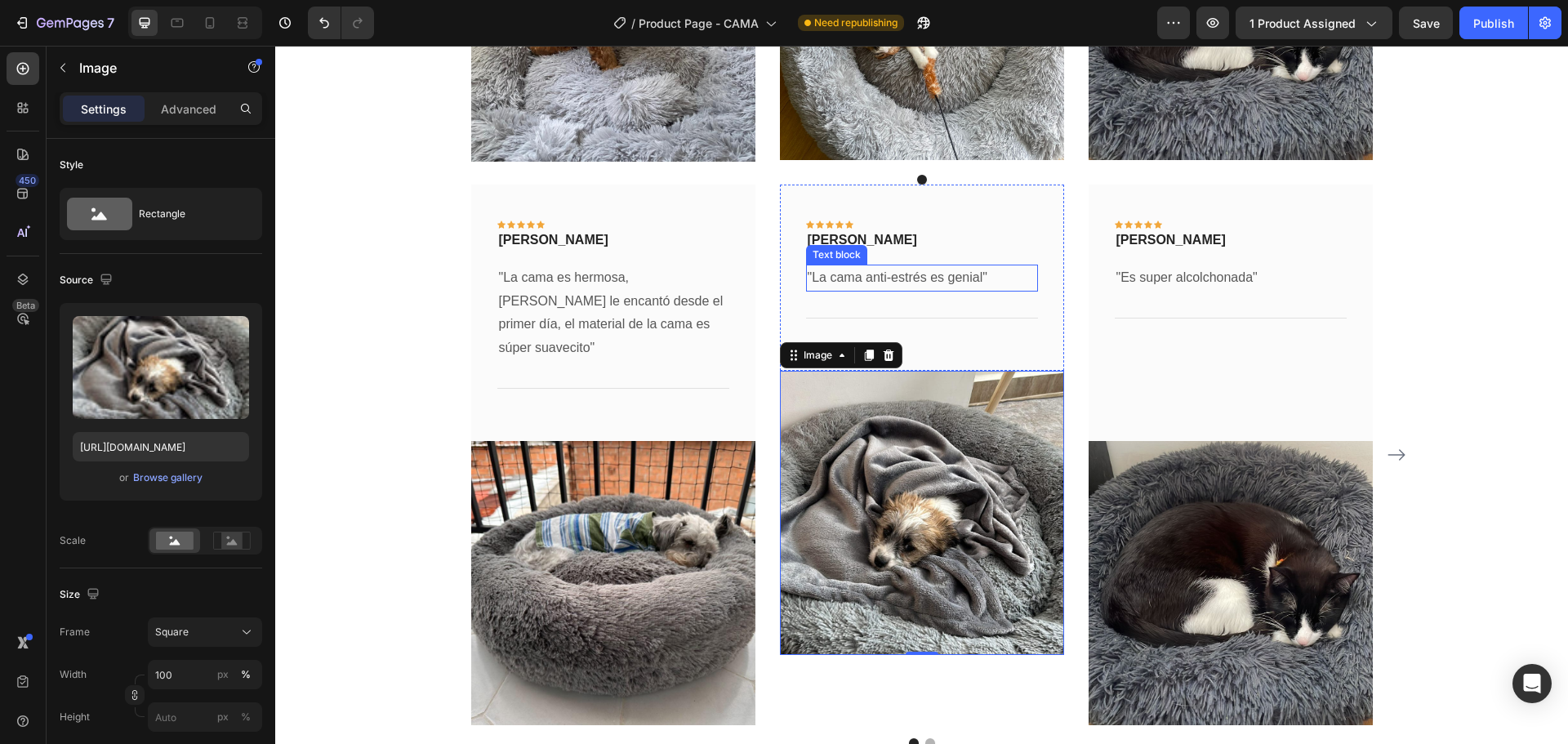
click at [978, 278] on p ""La cama anti-estrés es genial"" at bounding box center [921, 278] width 229 height 24
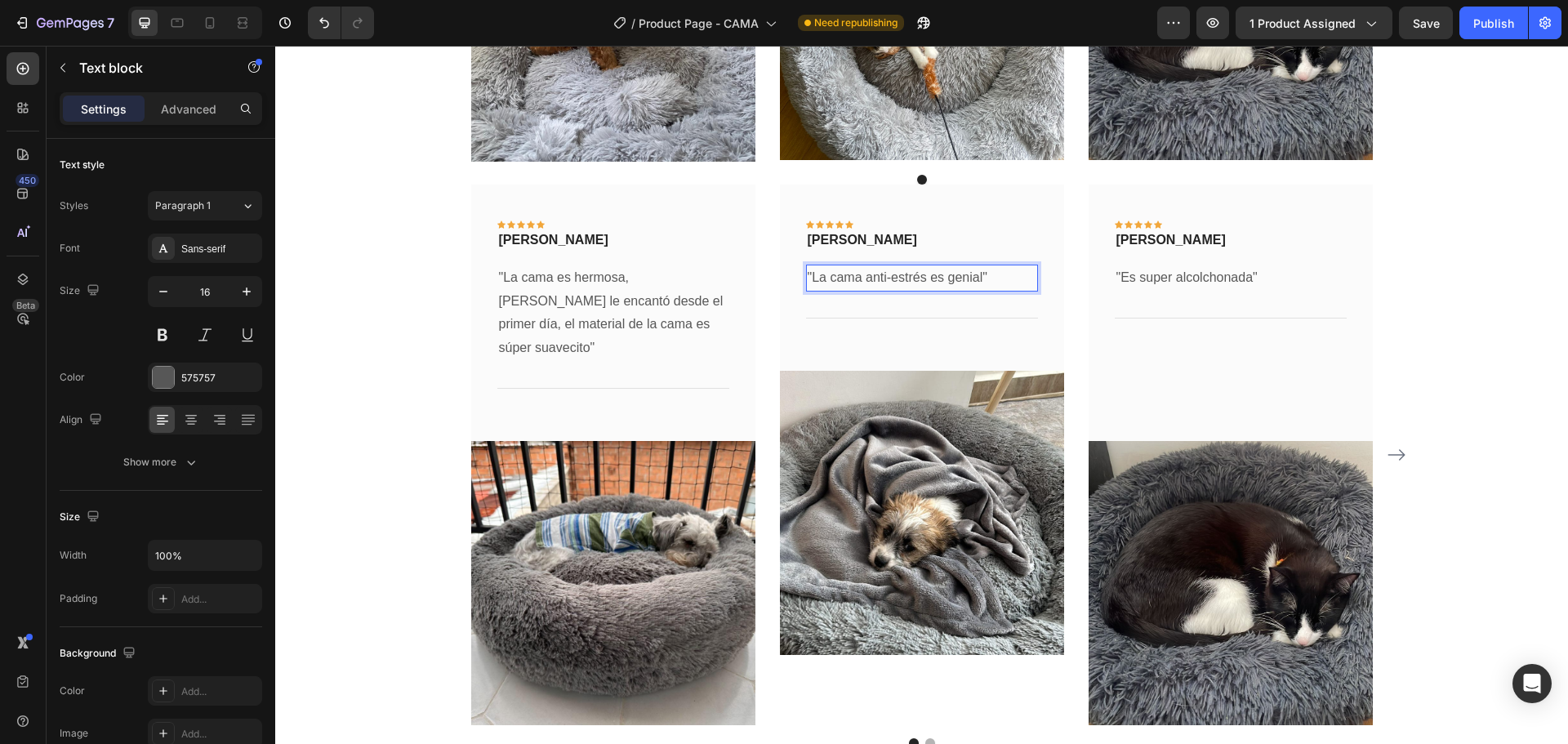
click at [974, 276] on p ""La cama anti-estrés es genial"" at bounding box center [921, 278] width 229 height 24
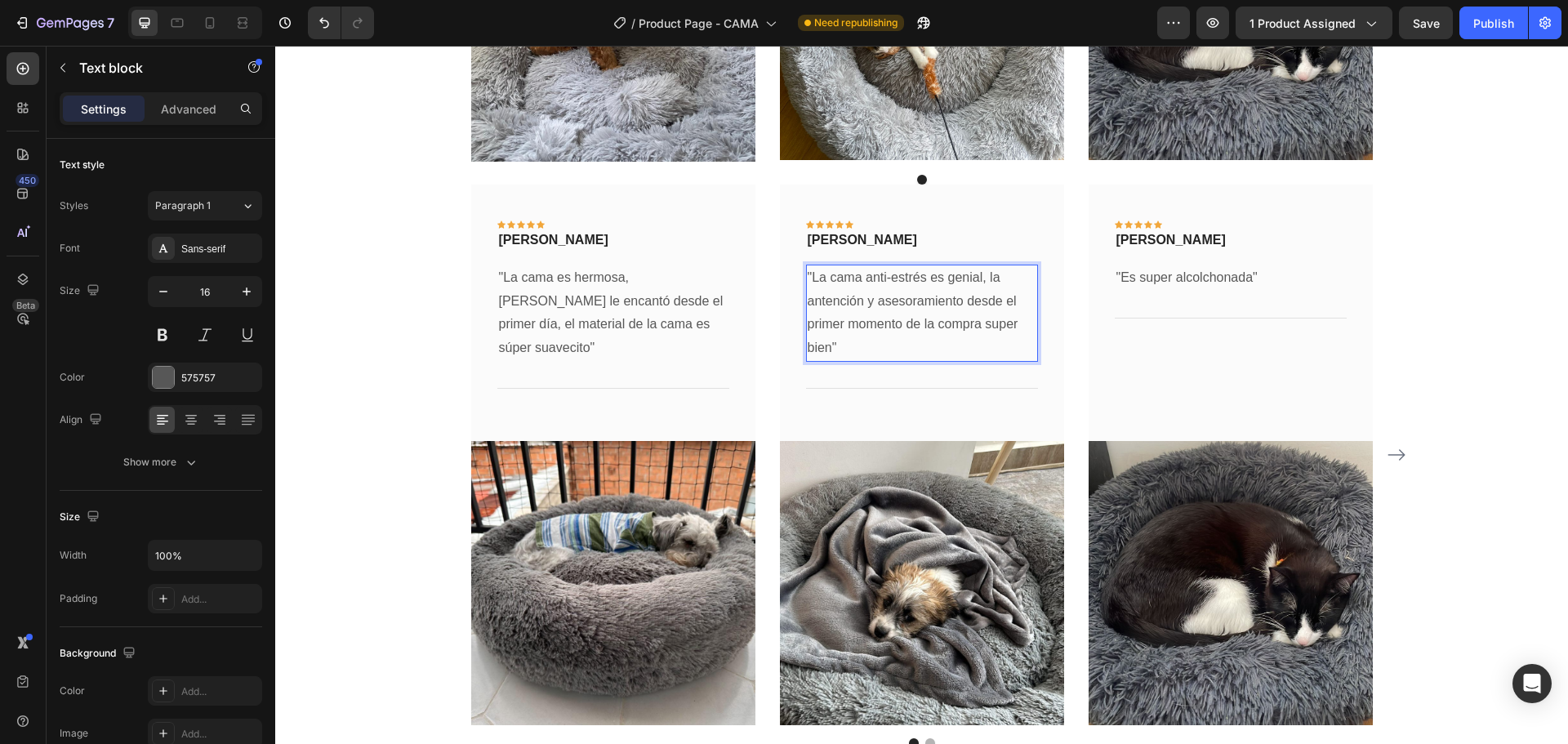
click at [960, 302] on p ""La cama anti-estrés es genial, la antención y asesoramiento desde el primer mo…" at bounding box center [921, 313] width 229 height 94
click at [846, 348] on p ""La cama anti-estrés es genial, la antención y asesoramiento de ustedes desde e…" at bounding box center [921, 313] width 229 height 94
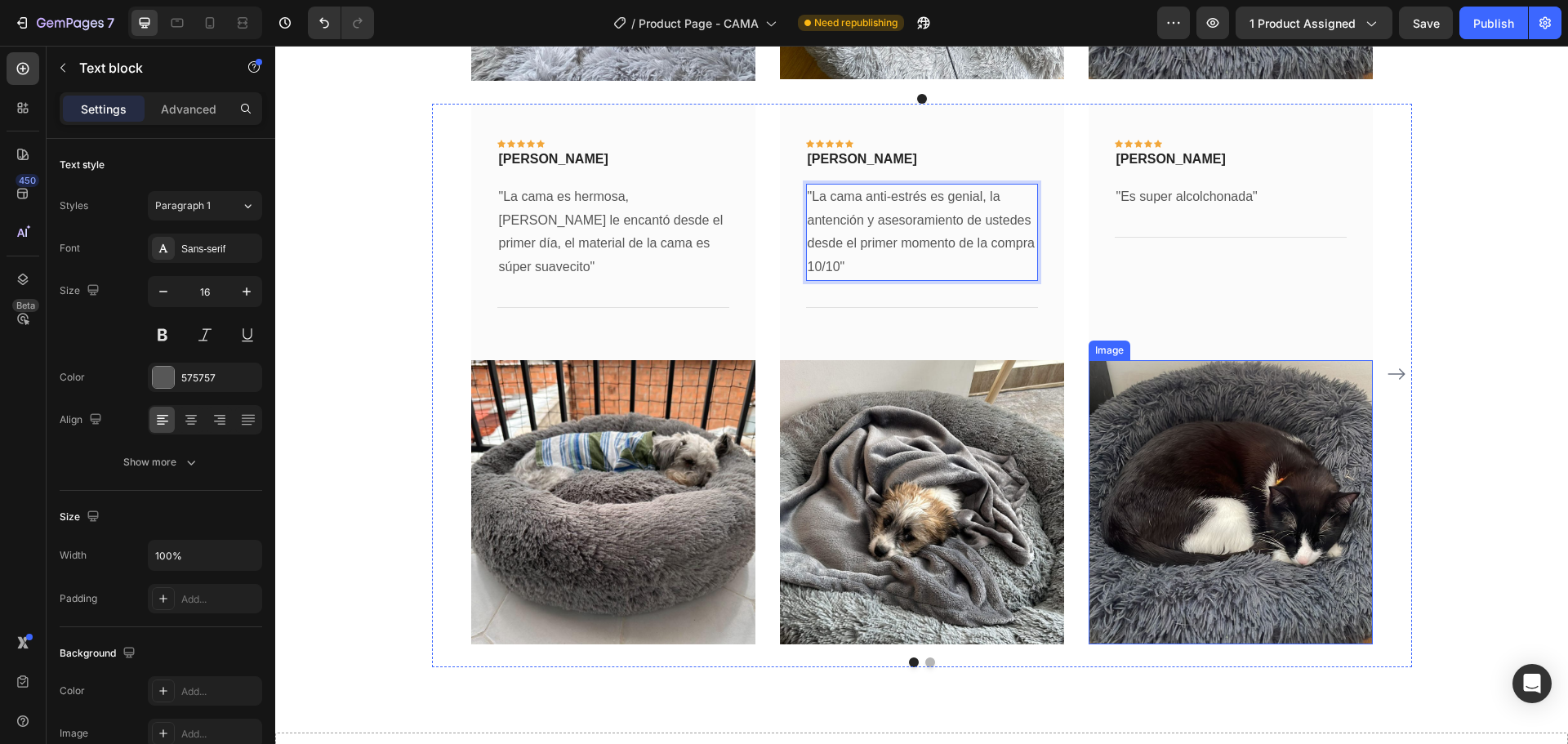
scroll to position [3475, 0]
click at [1286, 441] on img at bounding box center [1230, 501] width 284 height 284
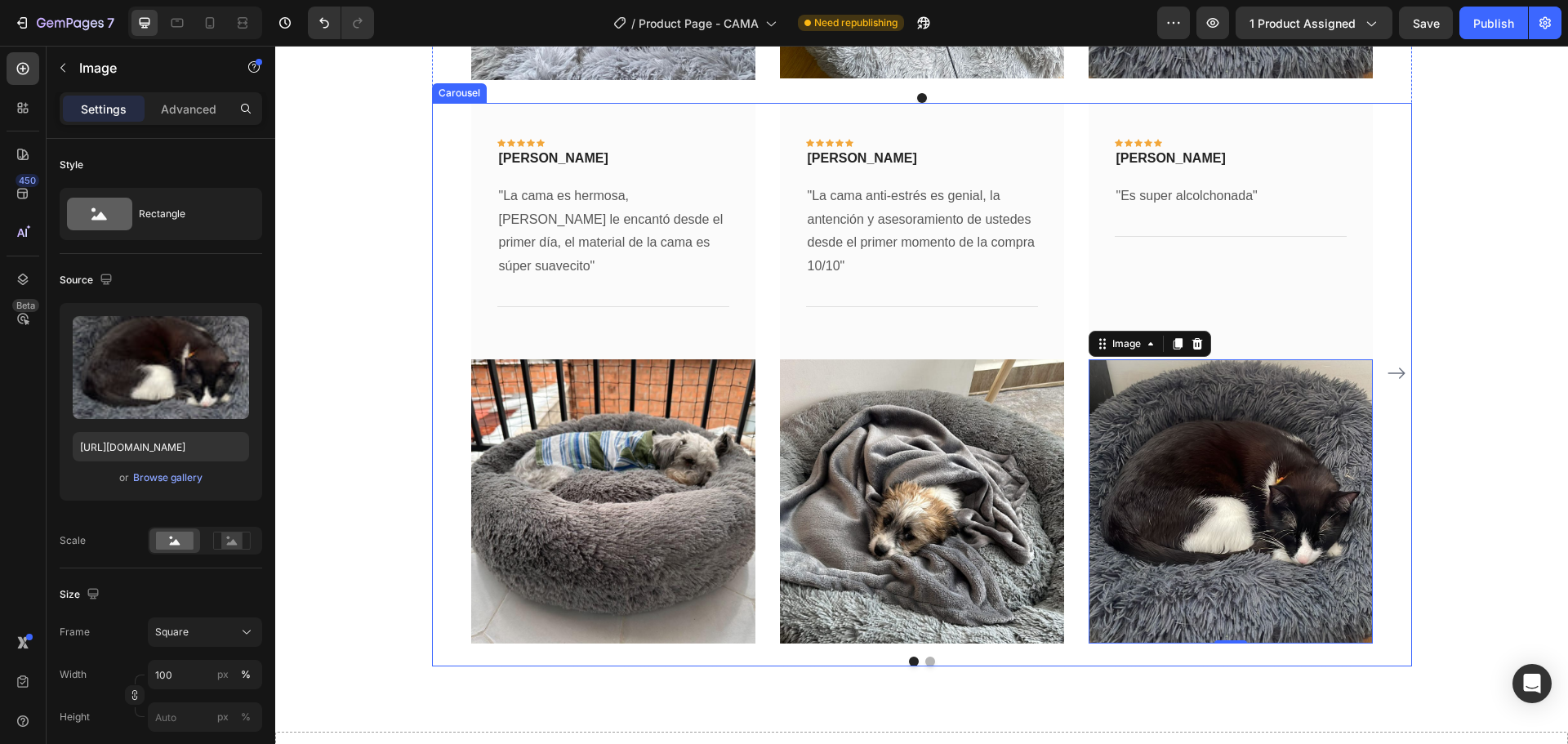
click at [1397, 377] on icon "Carousel Next Arrow" at bounding box center [1396, 373] width 20 height 20
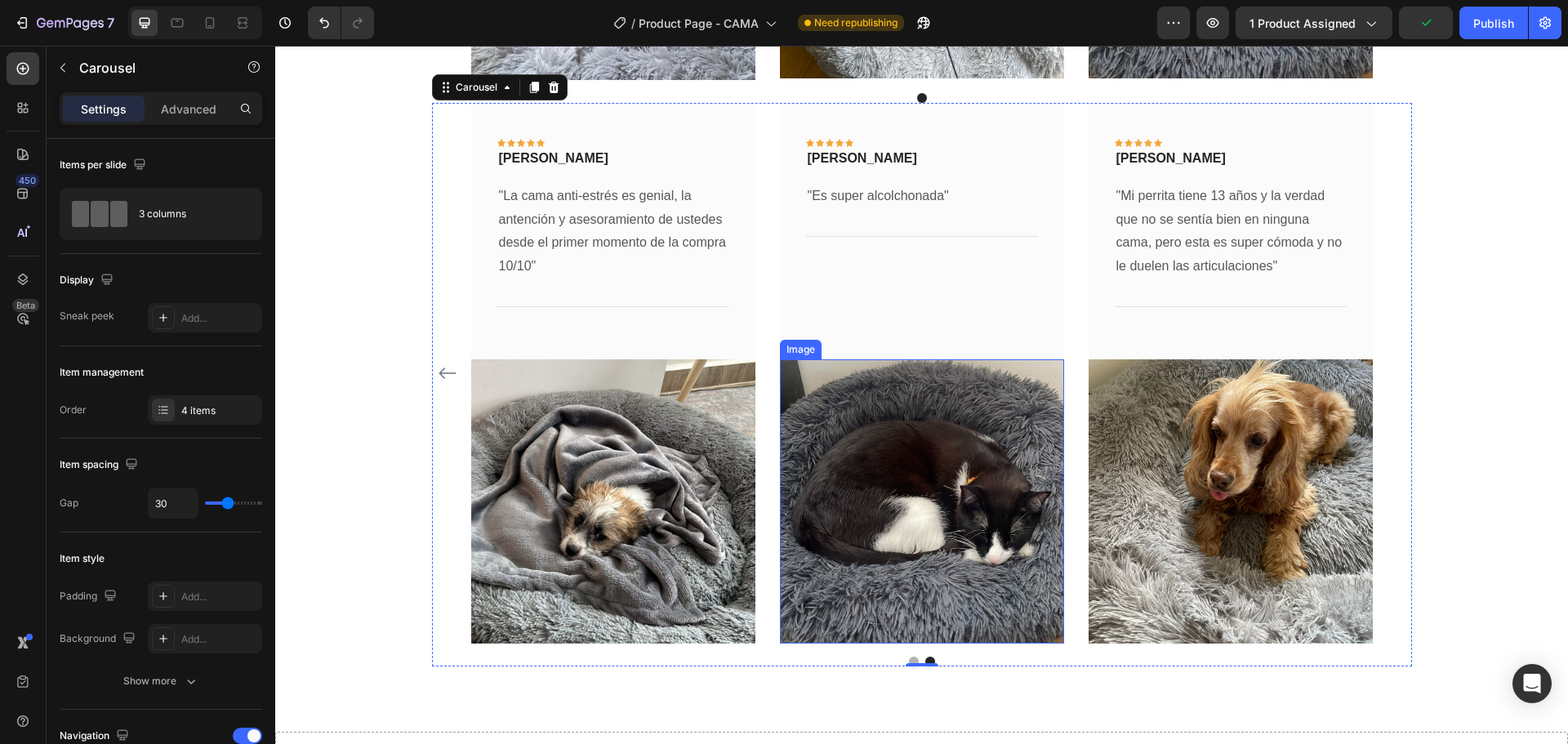
click at [903, 423] on img at bounding box center [921, 501] width 284 height 284
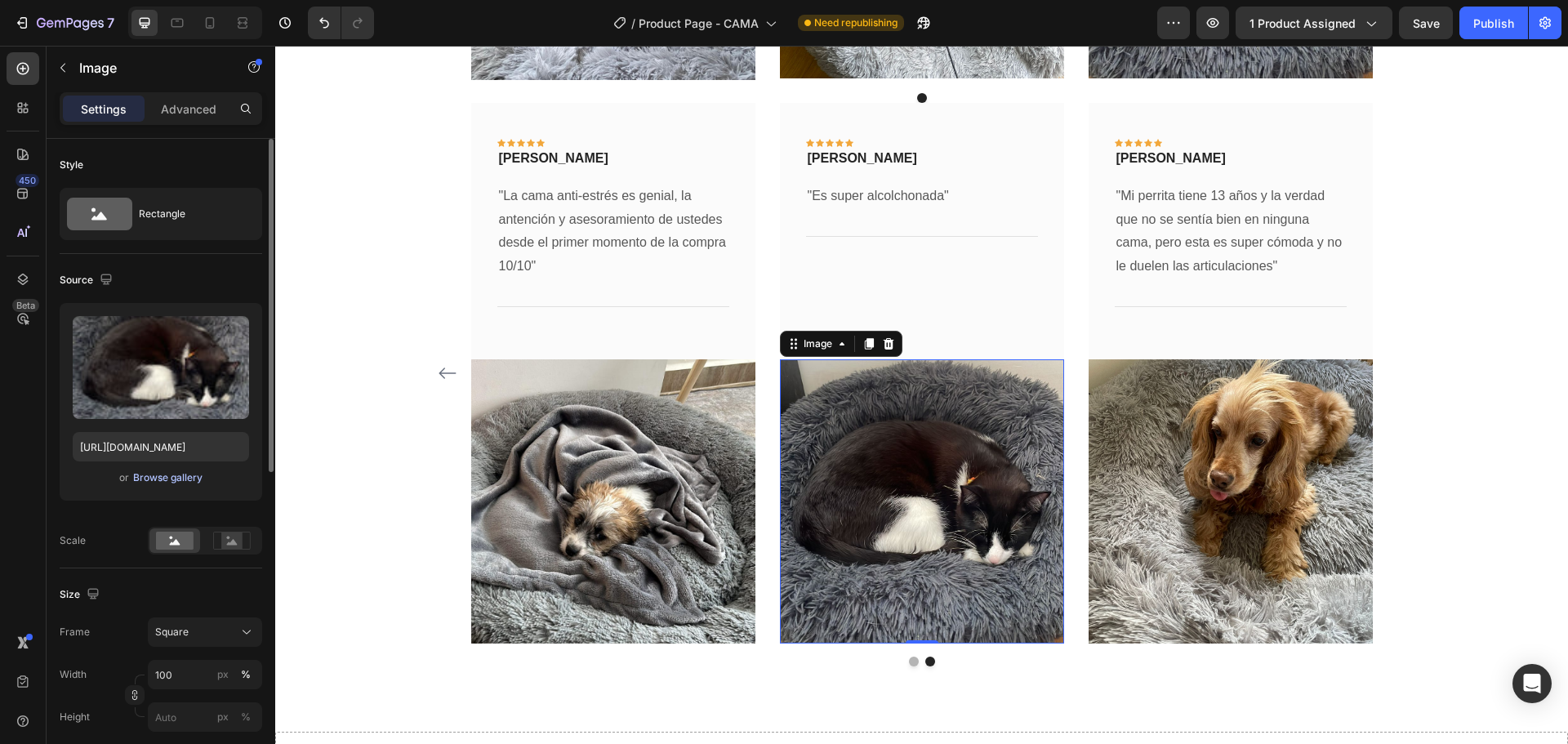
click at [178, 480] on div "Browse gallery" at bounding box center [168, 477] width 69 height 15
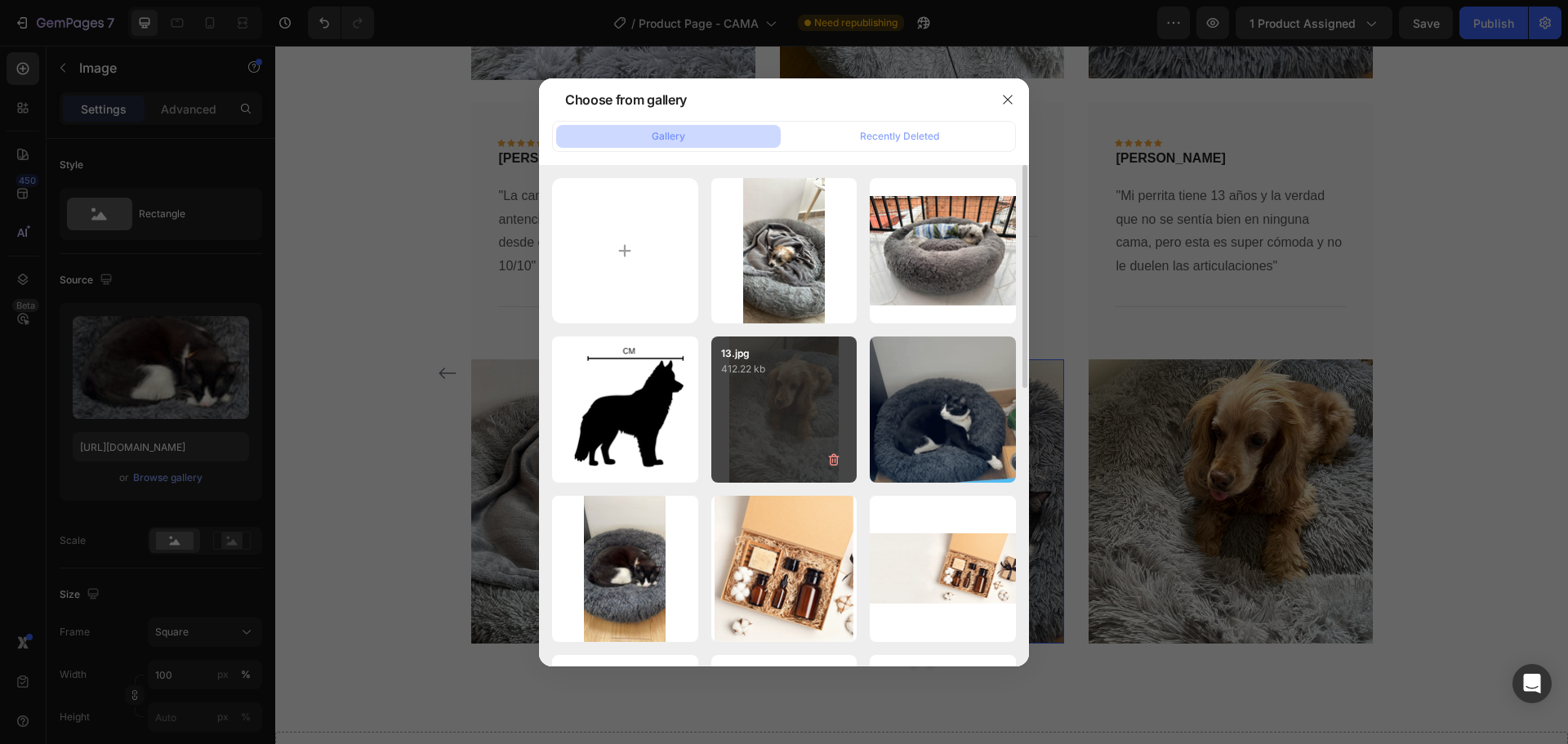
click at [771, 428] on div "13.jpg 412.22 kb" at bounding box center [784, 409] width 146 height 146
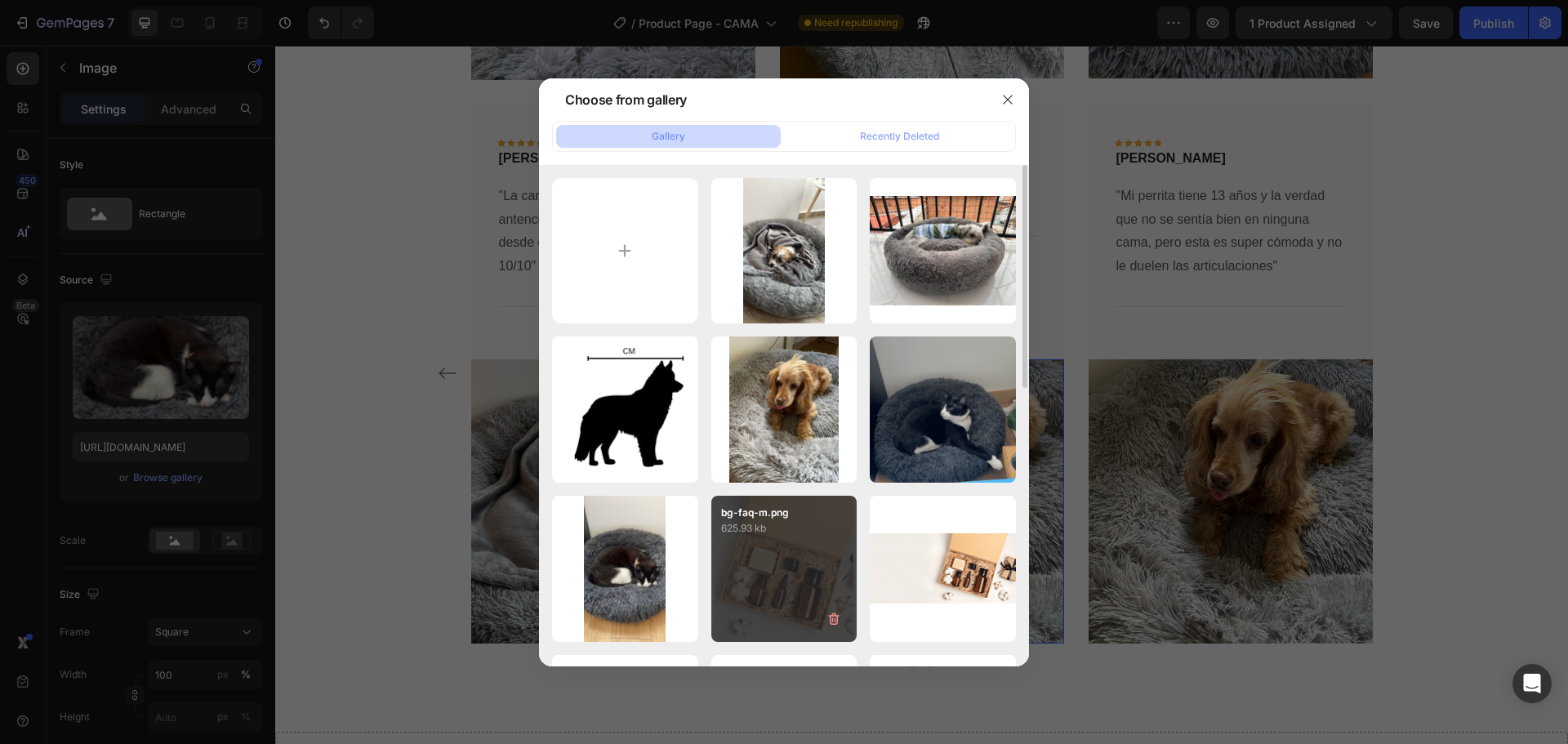
type input "[URL][DOMAIN_NAME]"
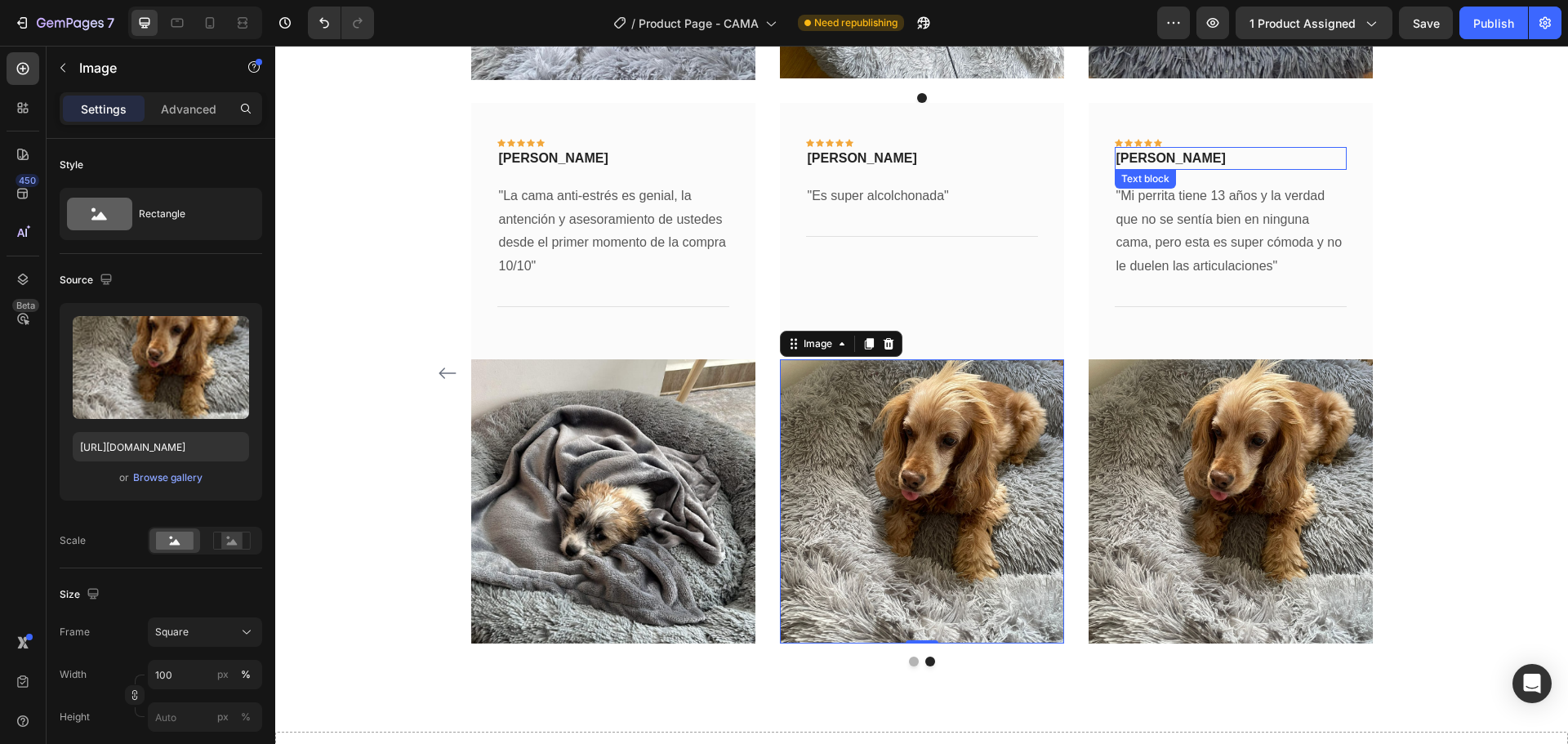
click at [1164, 162] on p "[PERSON_NAME]" at bounding box center [1230, 158] width 229 height 20
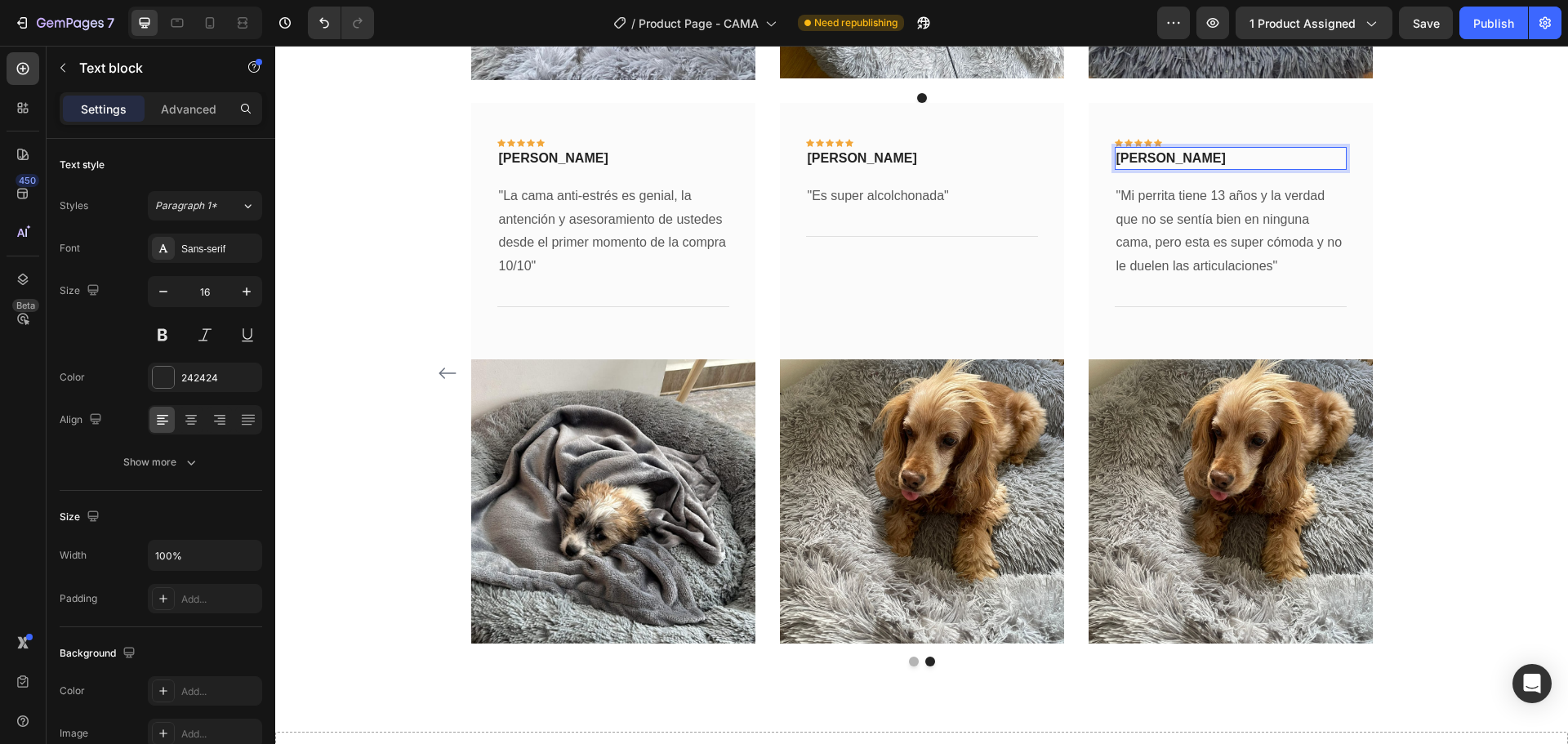
click at [1164, 162] on p "[PERSON_NAME]" at bounding box center [1230, 158] width 229 height 20
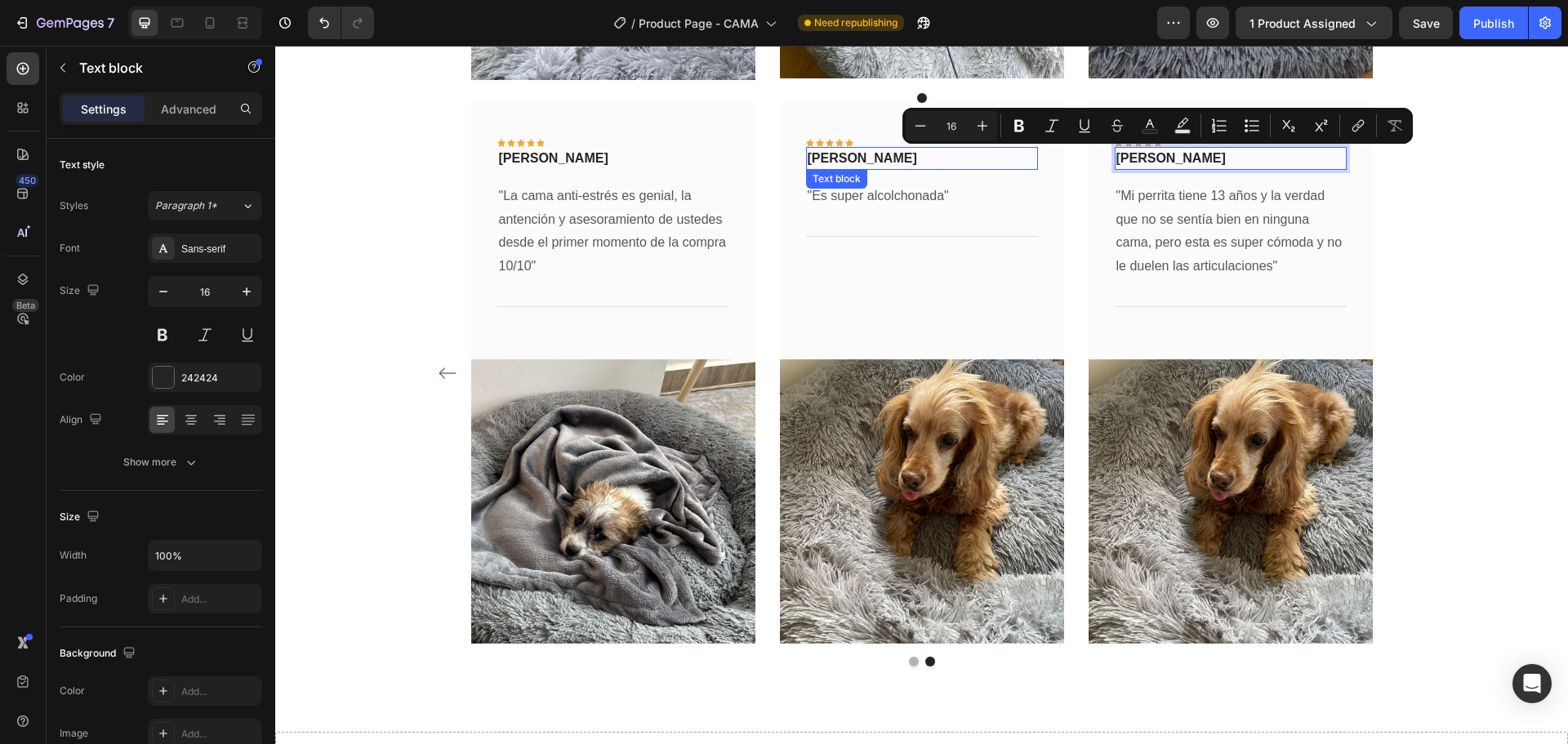
click at [837, 163] on p "[PERSON_NAME]" at bounding box center [921, 158] width 229 height 20
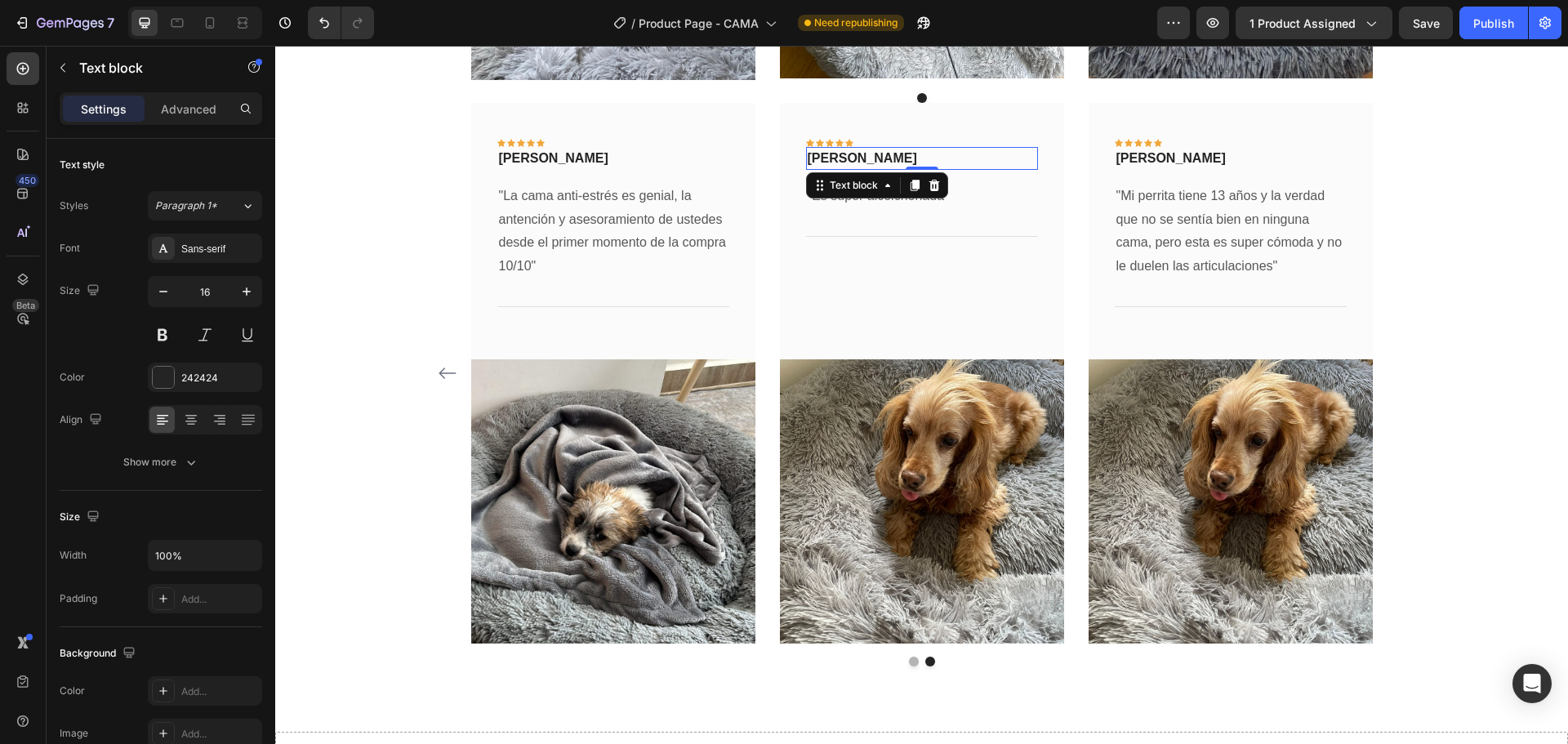
click at [837, 163] on p "[PERSON_NAME]" at bounding box center [921, 158] width 229 height 20
click at [1170, 226] on p ""Mi perrita tiene 13 años y la verdad que no se sentía bien en ninguna cama, pe…" at bounding box center [1230, 231] width 229 height 94
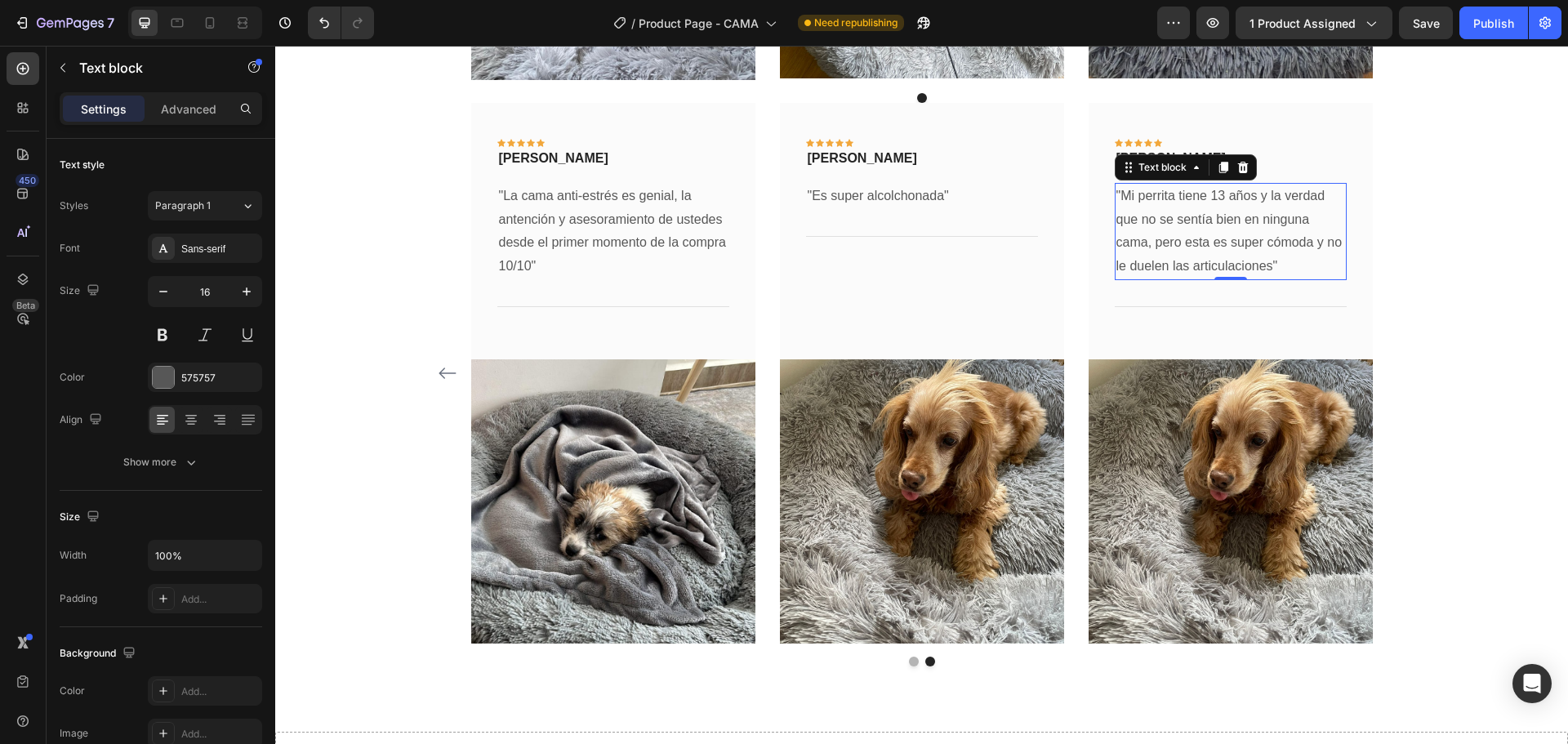
click at [1170, 226] on p ""Mi perrita tiene 13 años y la verdad que no se sentía bien en ninguna cama, pe…" at bounding box center [1230, 231] width 229 height 94
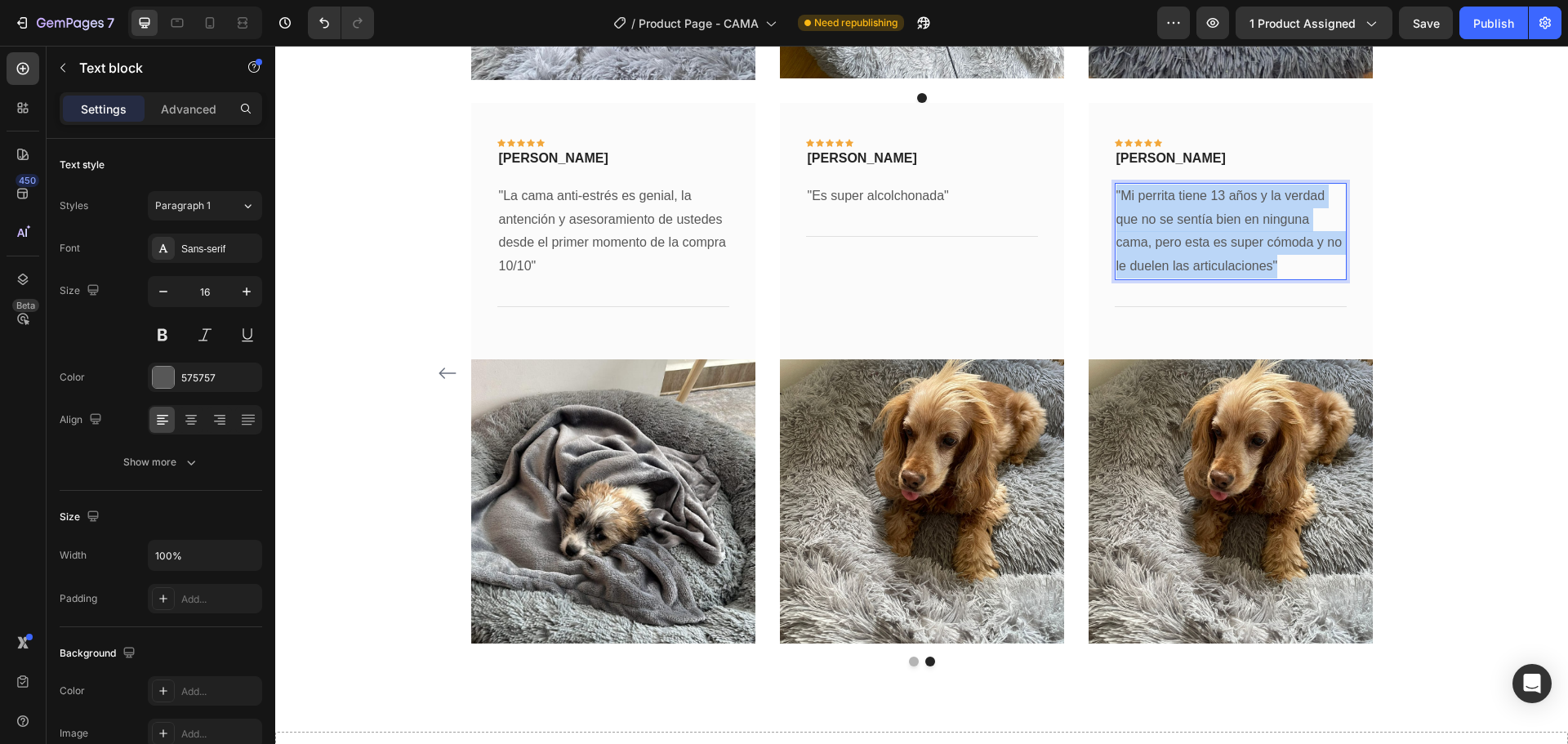
click at [1170, 226] on p ""Mi perrita tiene 13 años y la verdad que no se sentía bien en ninguna cama, pe…" at bounding box center [1230, 231] width 229 height 94
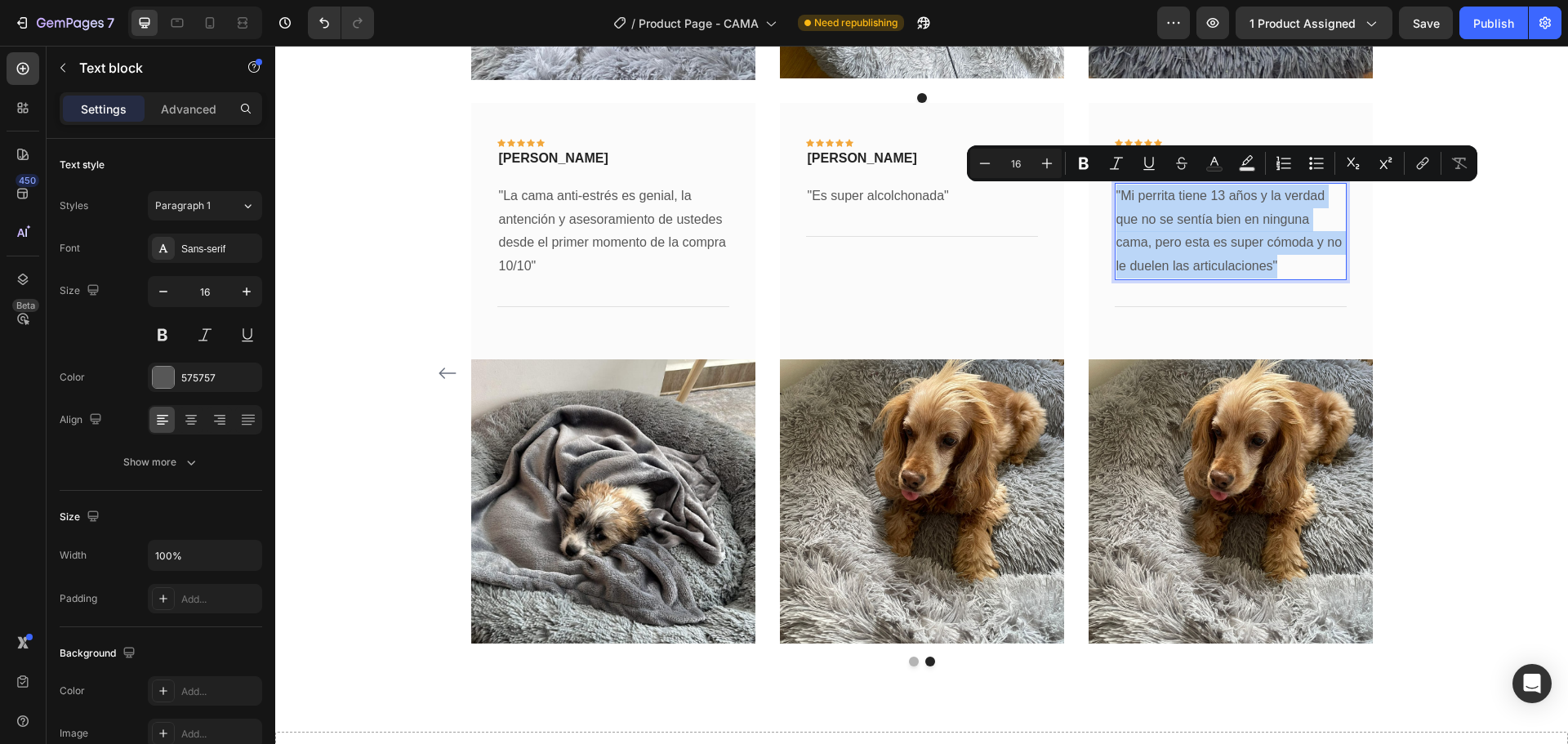
copy p ""Mi perrita tiene 13 años y la verdad que no se sentía bien en ninguna cama, pe…"
click at [901, 198] on p ""Es super alcolchonada"" at bounding box center [921, 196] width 229 height 24
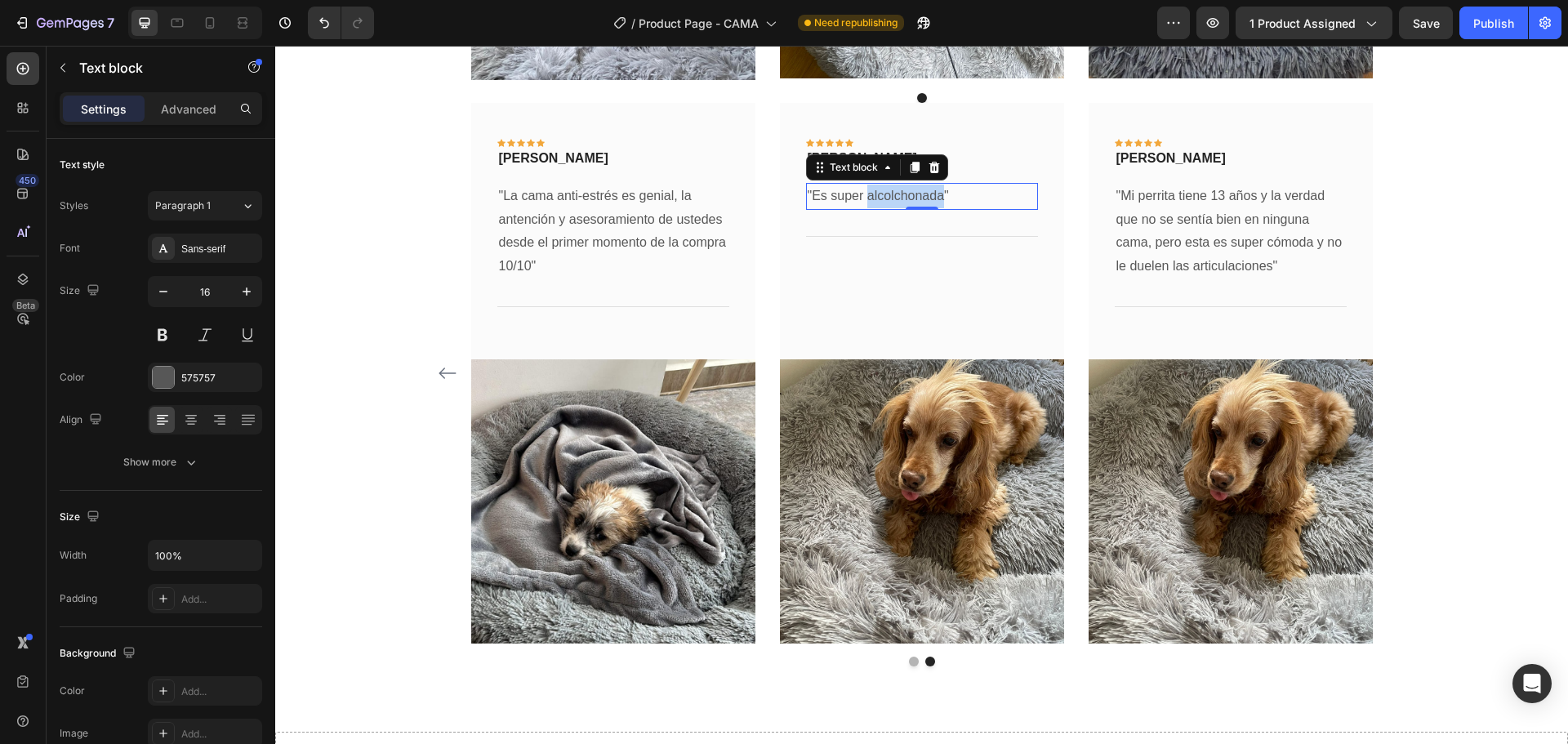
click at [901, 198] on p ""Es super alcolchonada"" at bounding box center [921, 196] width 229 height 24
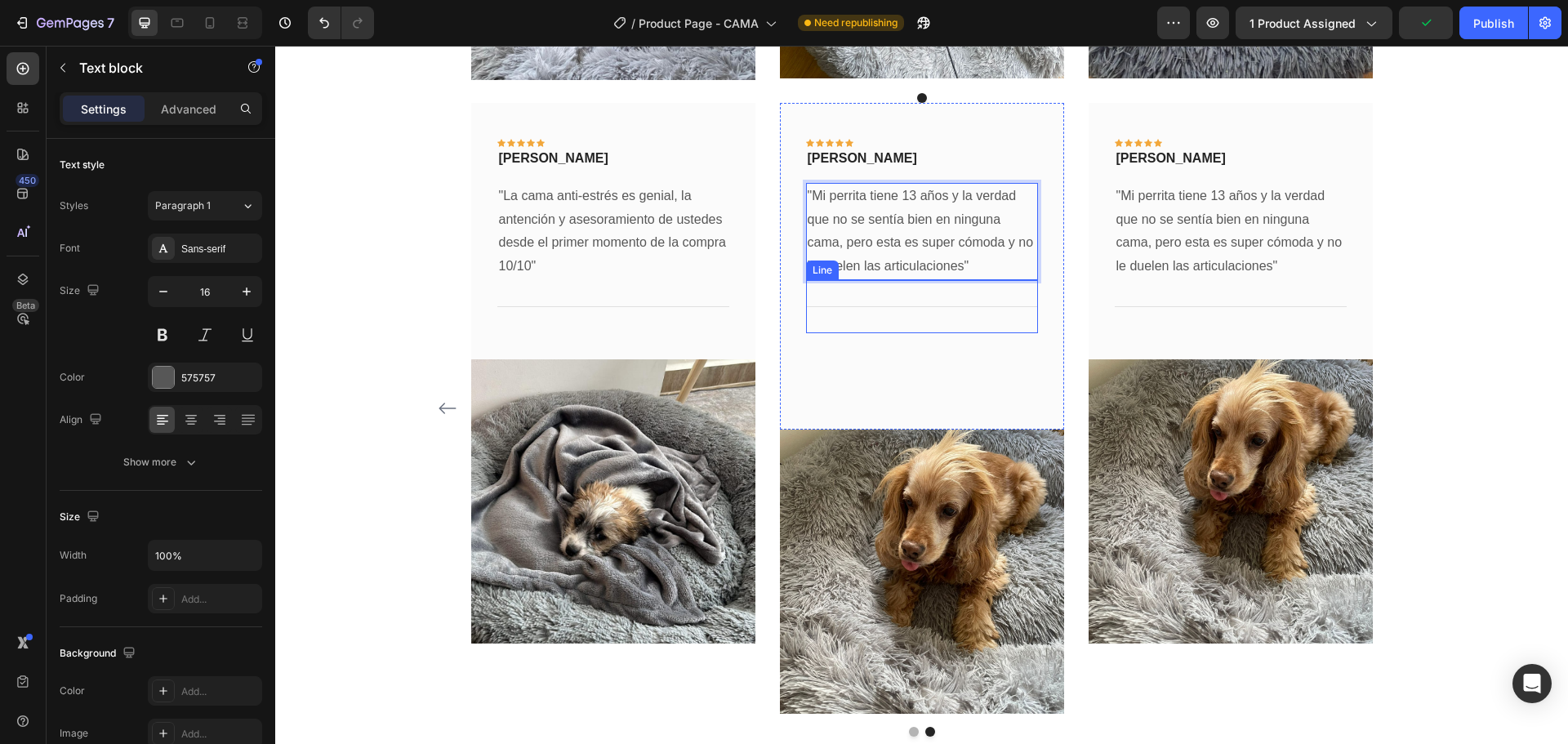
click at [888, 286] on div "Title Line" at bounding box center [922, 307] width 232 height 53
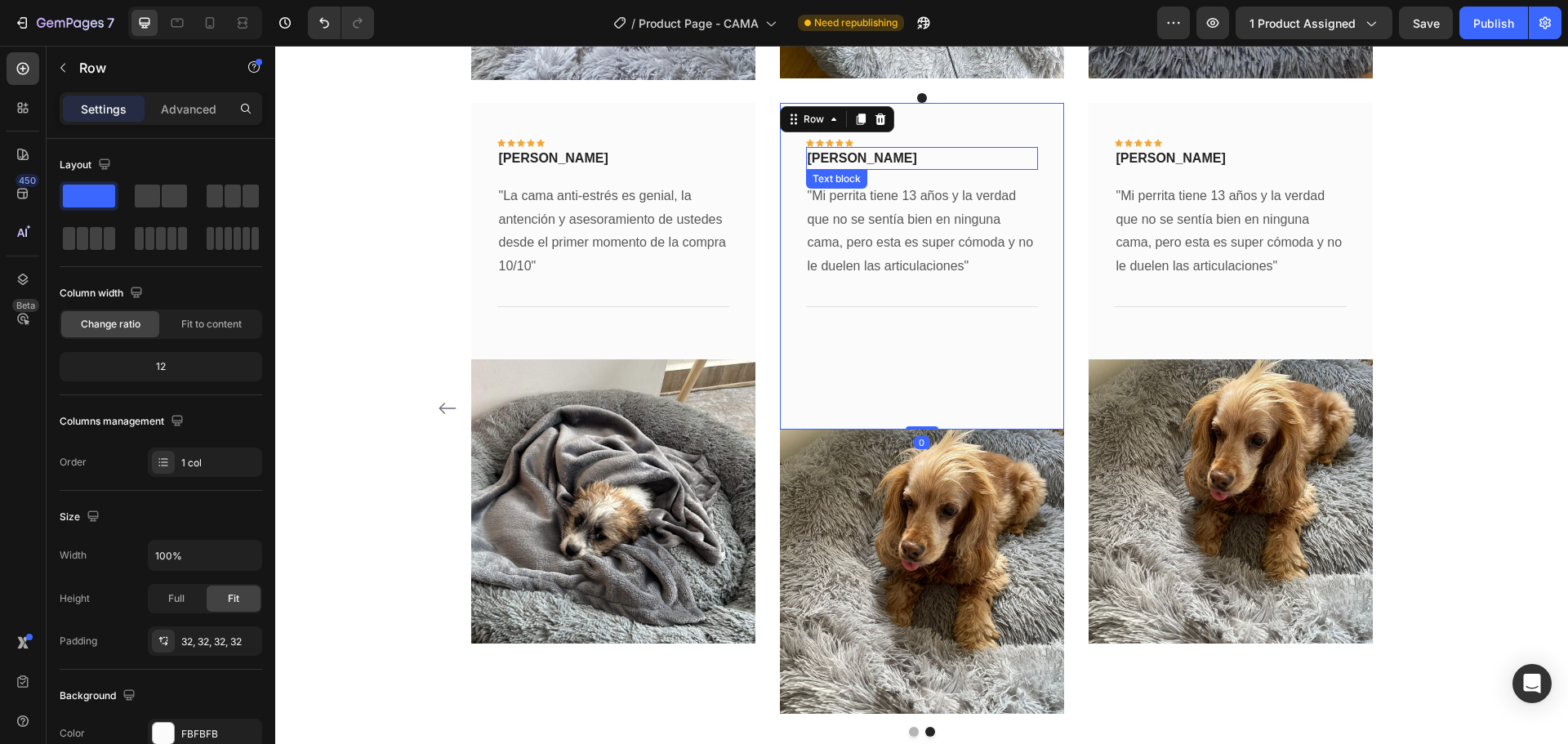
click at [1023, 152] on p "[PERSON_NAME]" at bounding box center [921, 158] width 229 height 20
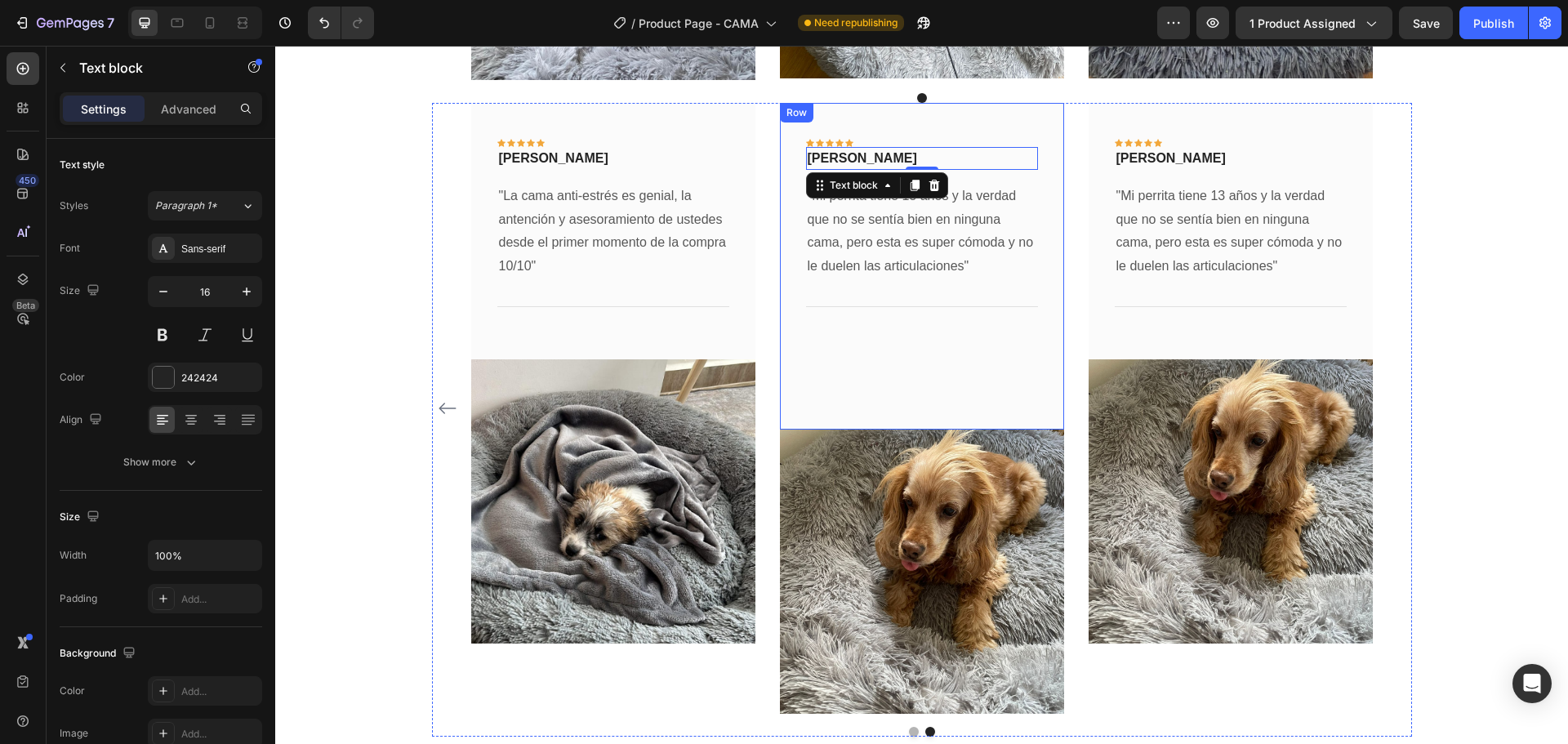
click at [1034, 292] on div "Icon Icon Icon Icon Icon Row [PERSON_NAME] Text block 0 Row Row "Mi perrita tie…" at bounding box center [921, 266] width 284 height 327
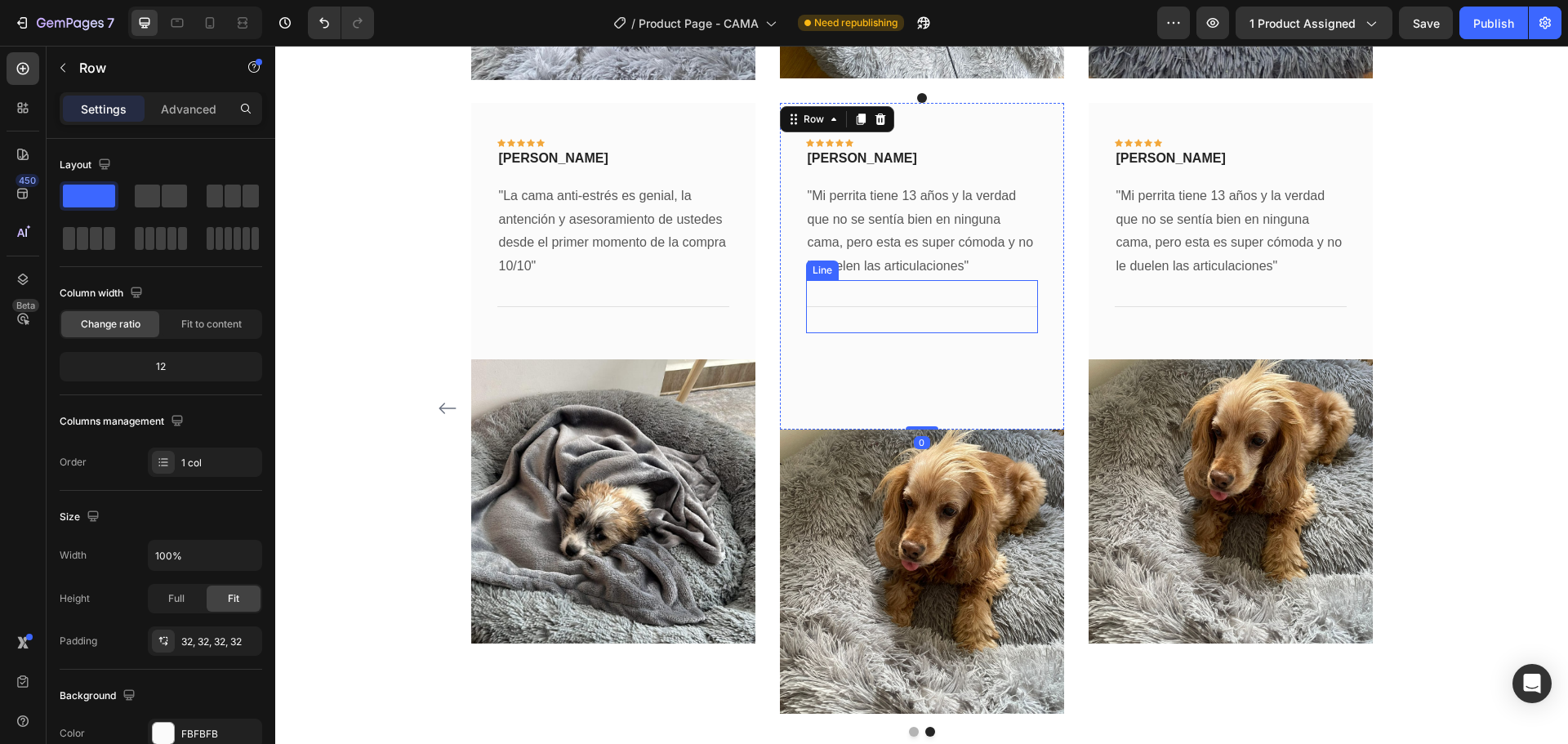
click at [929, 316] on div "Title Line" at bounding box center [922, 307] width 232 height 53
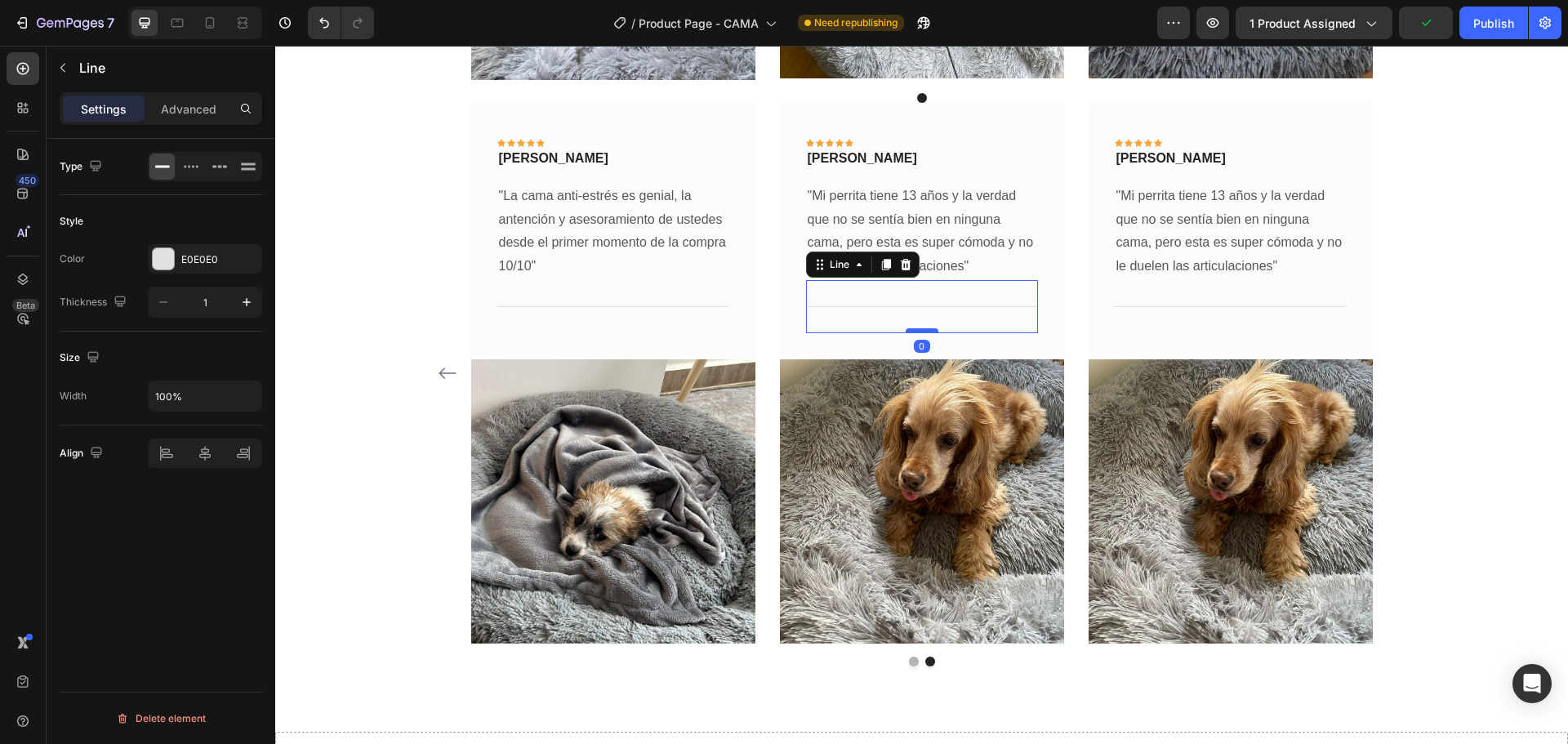
drag, startPoint x: 918, startPoint y: 400, endPoint x: 918, endPoint y: 328, distance: 72.0
click at [918, 328] on div at bounding box center [921, 331] width 33 height 5
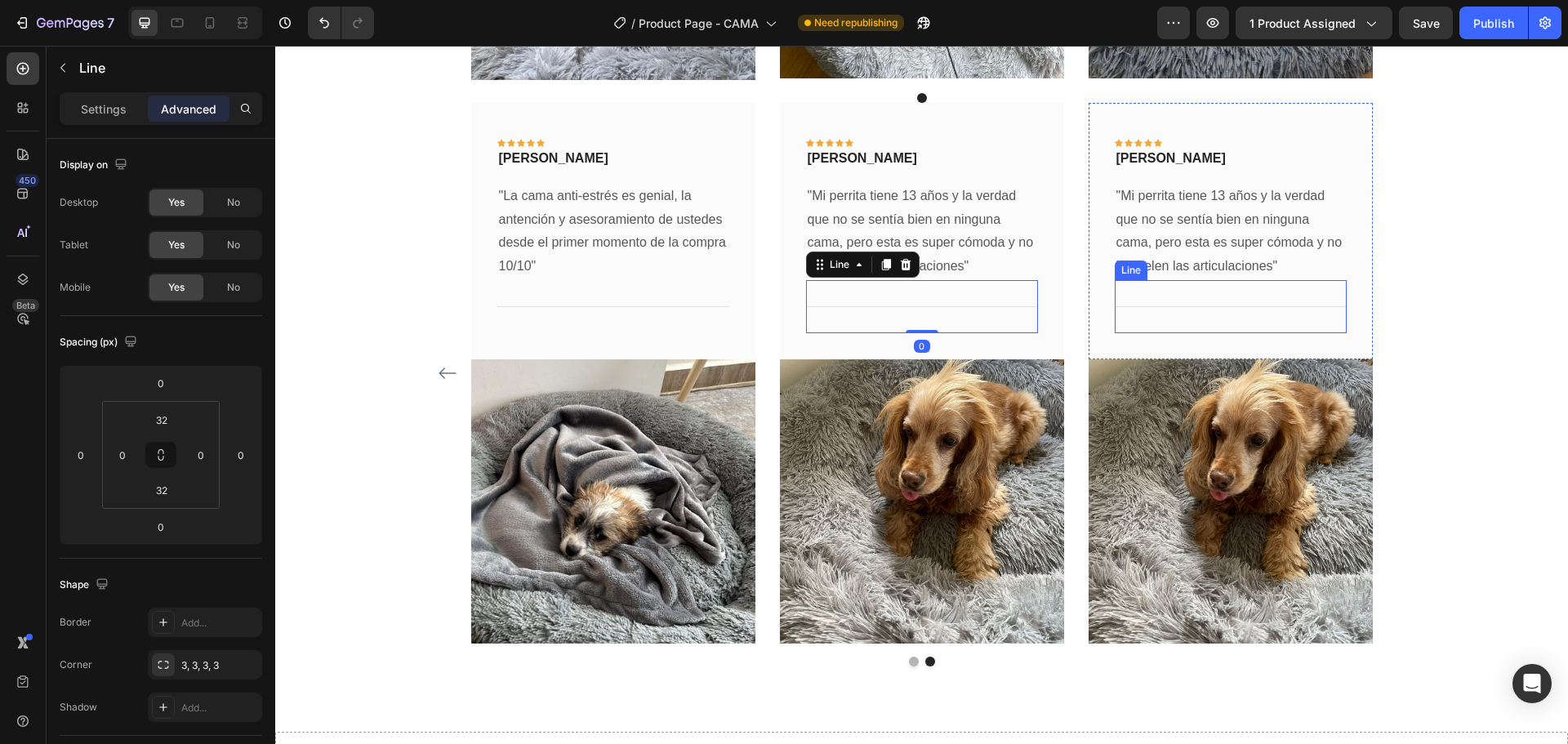
click at [1149, 232] on p ""Mi perrita tiene 13 años y la verdad que no se sentía bien en ninguna cama, pe…" at bounding box center [1230, 231] width 229 height 94
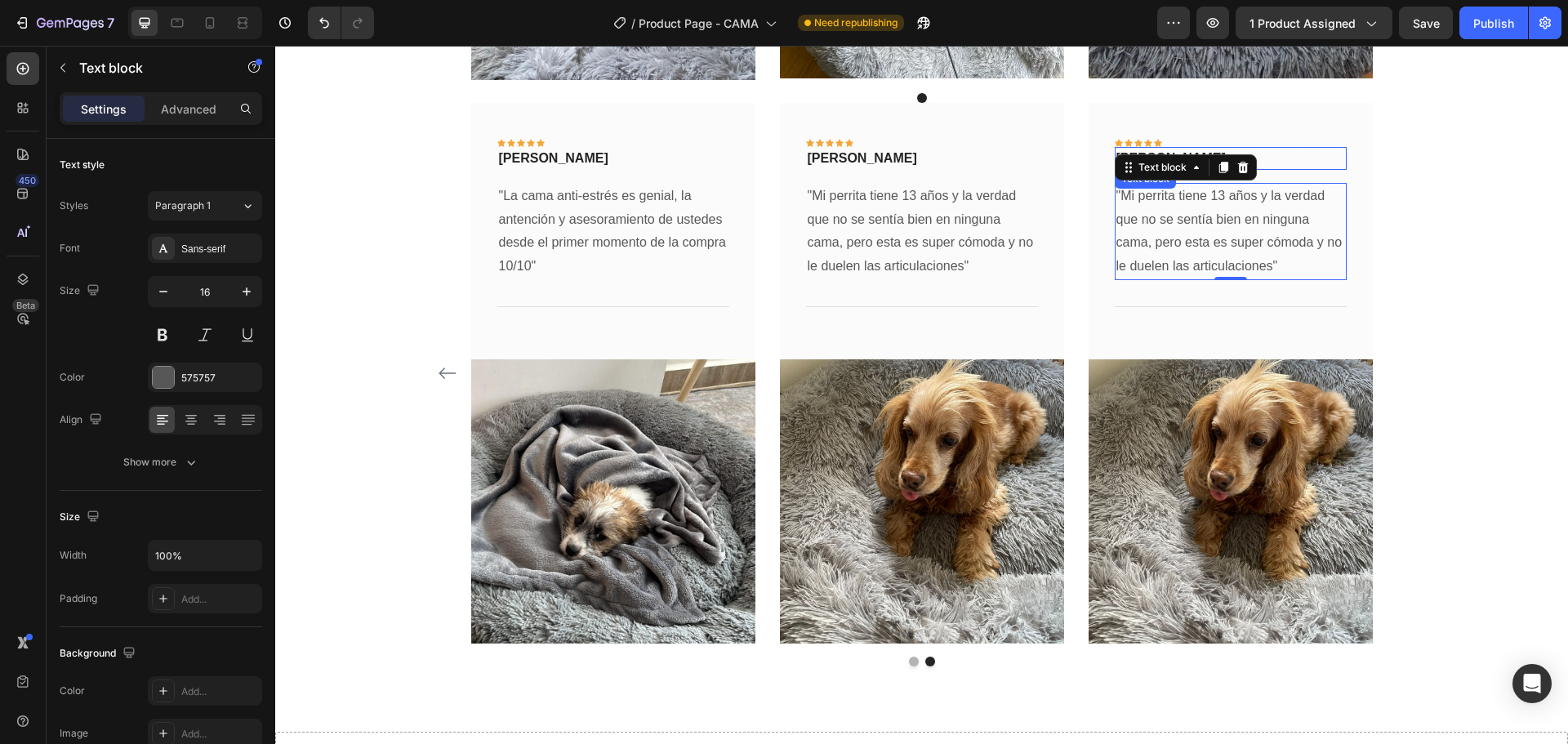
click at [1296, 163] on p "[PERSON_NAME]" at bounding box center [1230, 158] width 229 height 20
click at [1205, 156] on p "[PERSON_NAME]" at bounding box center [1230, 158] width 229 height 20
click at [1169, 160] on p "[PERSON_NAME]" at bounding box center [1230, 158] width 229 height 20
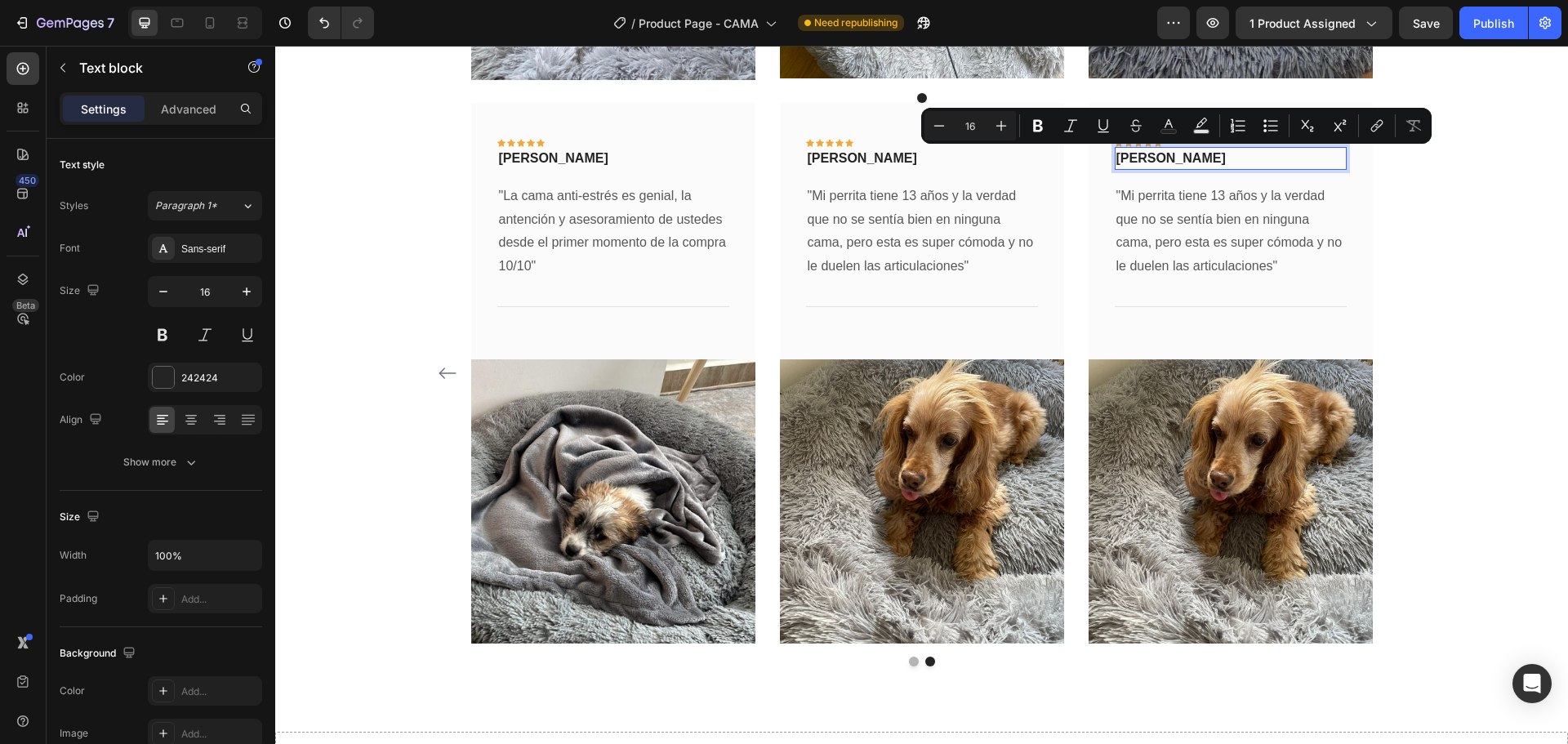
click at [1169, 160] on p "[PERSON_NAME]" at bounding box center [1230, 158] width 229 height 20
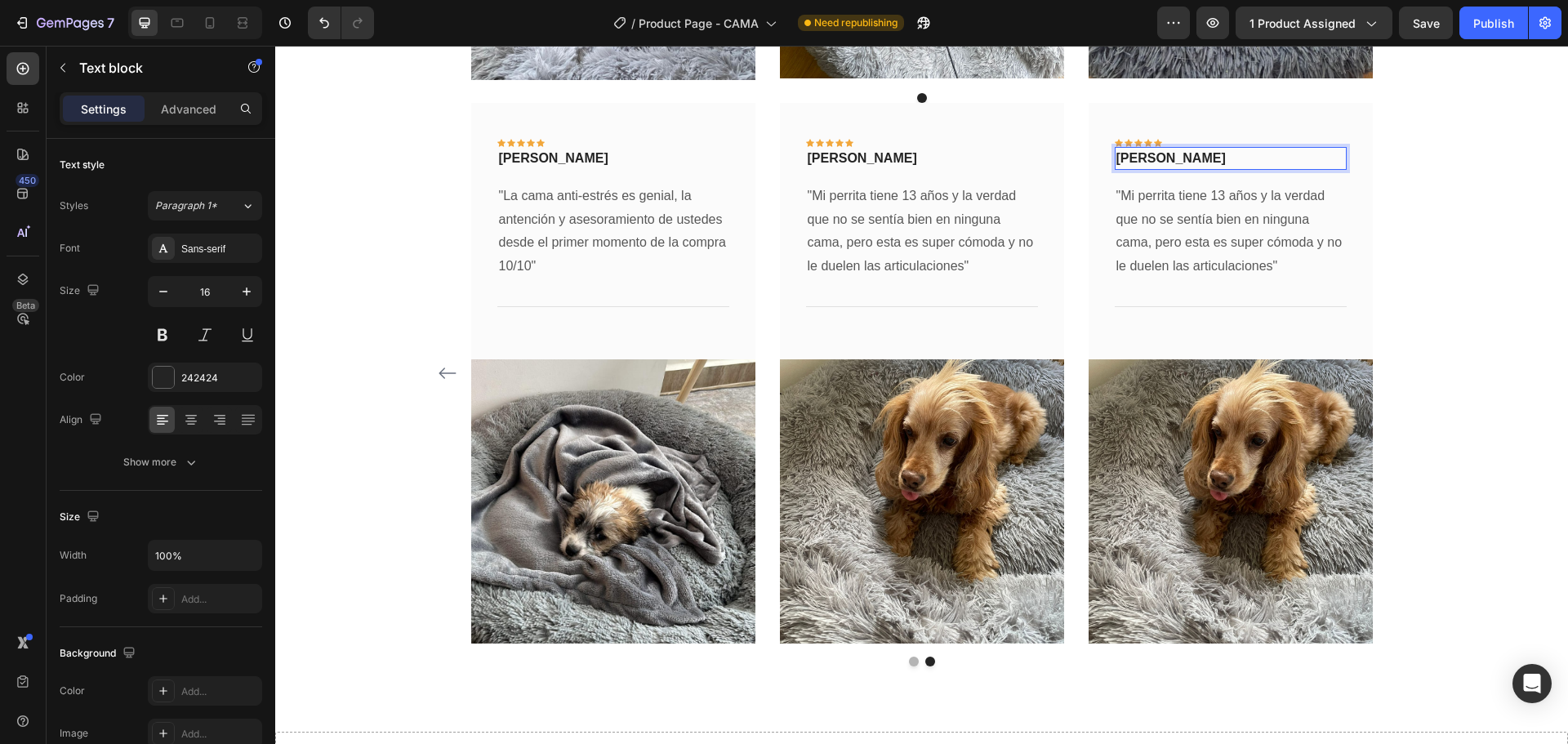
click at [1169, 160] on p "[PERSON_NAME]" at bounding box center [1230, 158] width 229 height 20
click at [1175, 244] on p ""Mi perrita tiene 13 años y la verdad que no se sentía bien en ninguna cama, pe…" at bounding box center [1230, 231] width 229 height 94
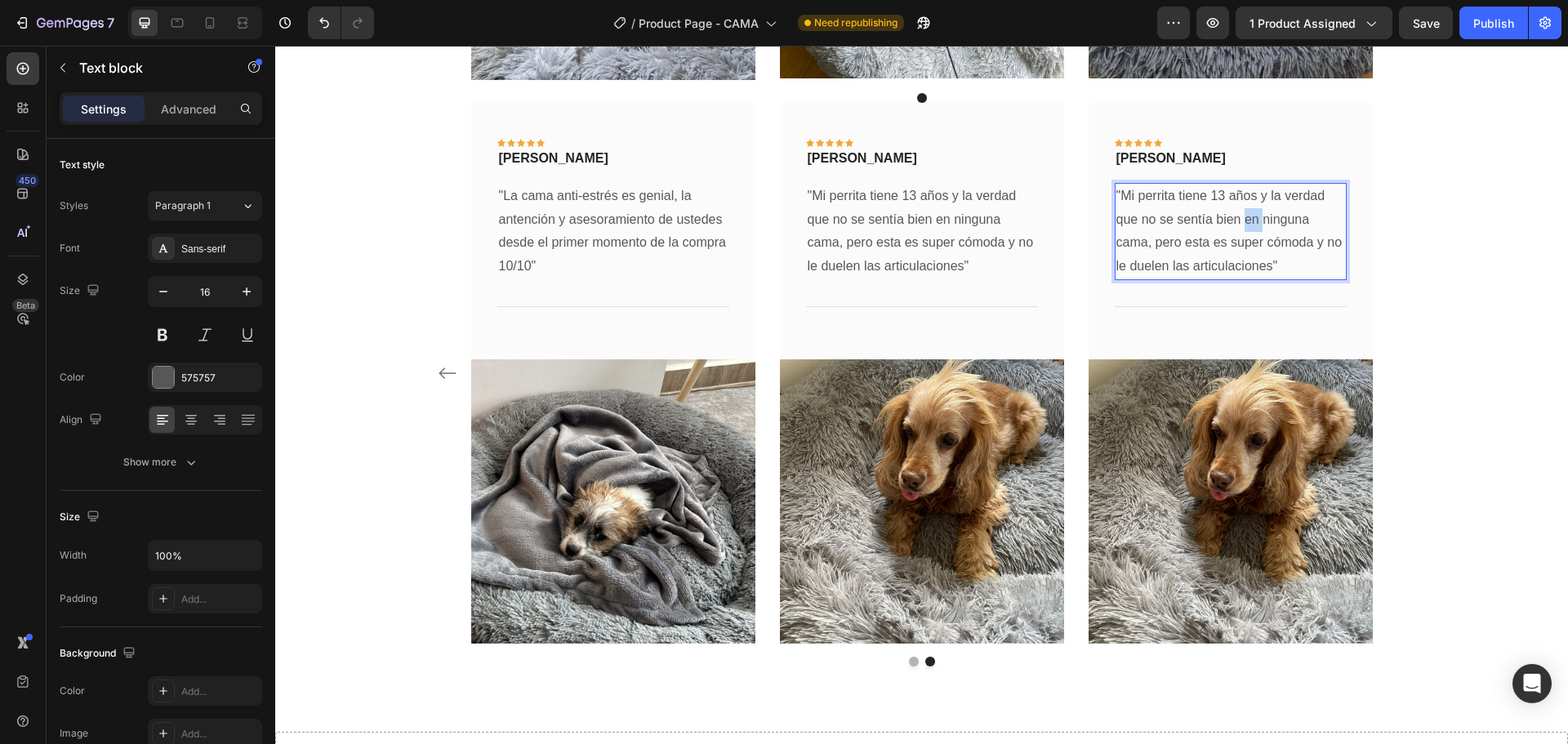
click at [1238, 228] on p ""Mi perrita tiene 13 años y la verdad que no se sentía bien en ninguna cama, pe…" at bounding box center [1230, 231] width 229 height 94
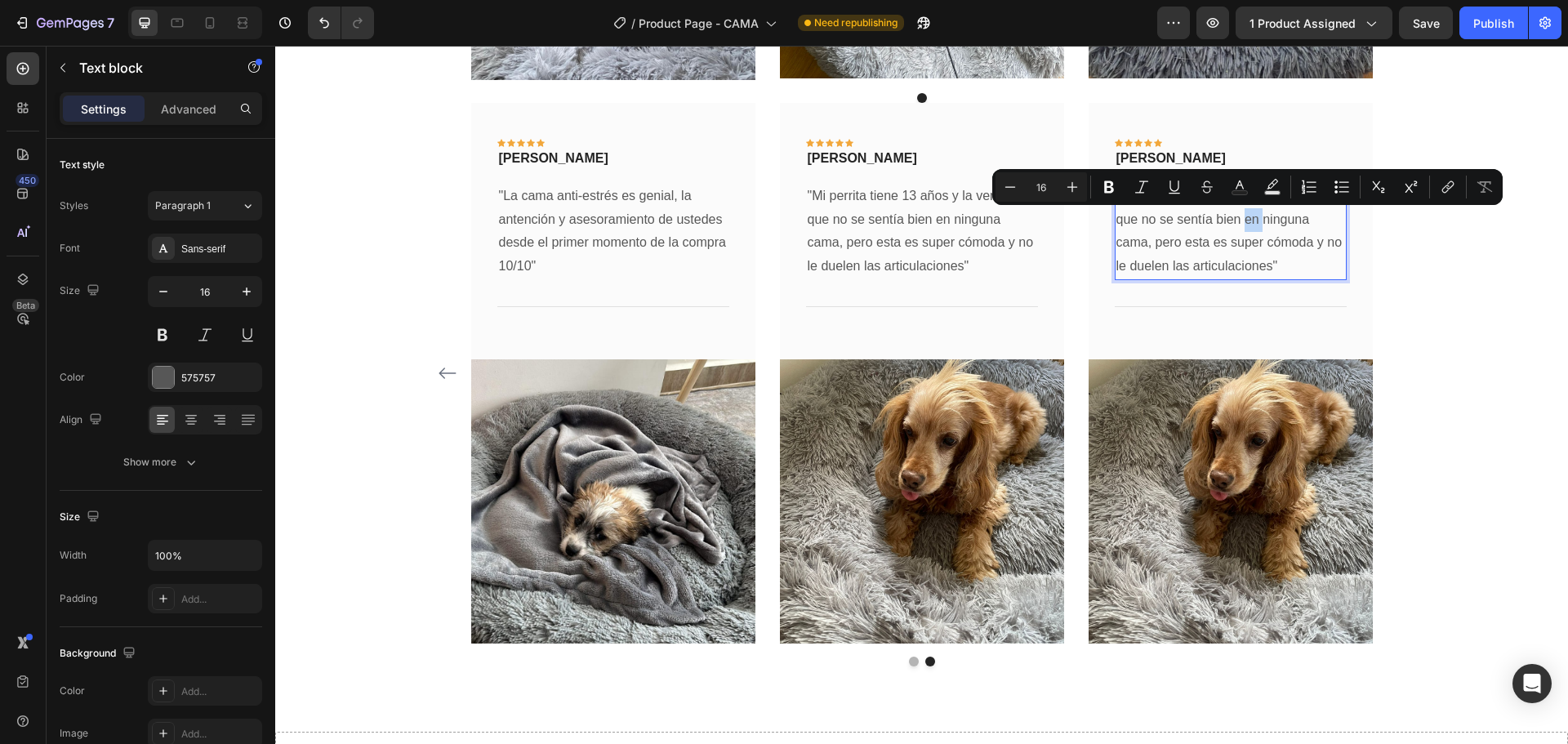
click at [1238, 228] on p ""Mi perrita tiene 13 años y la verdad que no se sentía bien en ninguna cama, pe…" at bounding box center [1230, 231] width 229 height 94
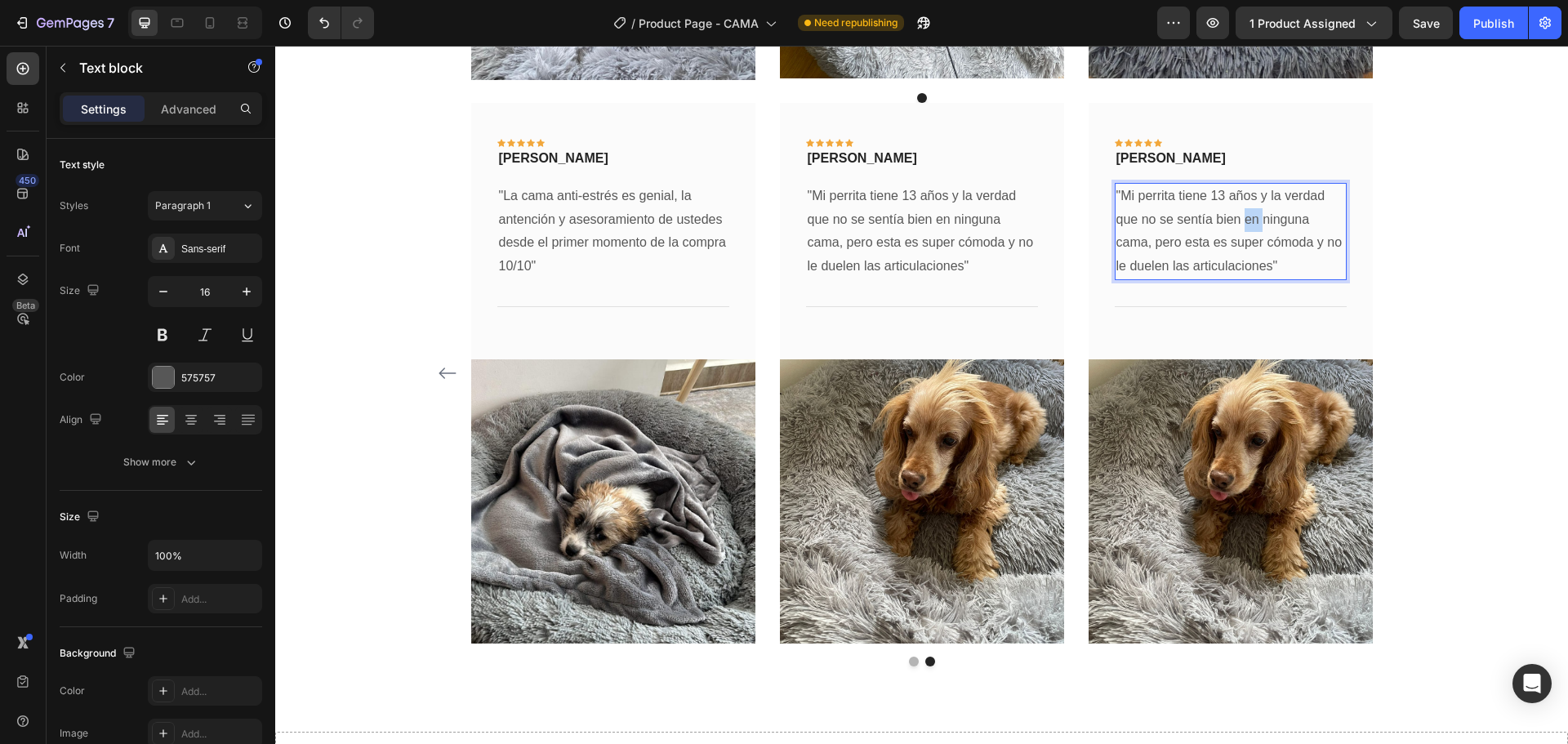
click at [1238, 228] on p ""Mi perrita tiene 13 años y la verdad que no se sentía bien en ninguna cama, pe…" at bounding box center [1230, 231] width 229 height 94
click at [1212, 240] on p ""Mi perrita tiene 13 años y la verdad que no se sentía bien en ninguna cama, pe…" at bounding box center [1230, 231] width 229 height 94
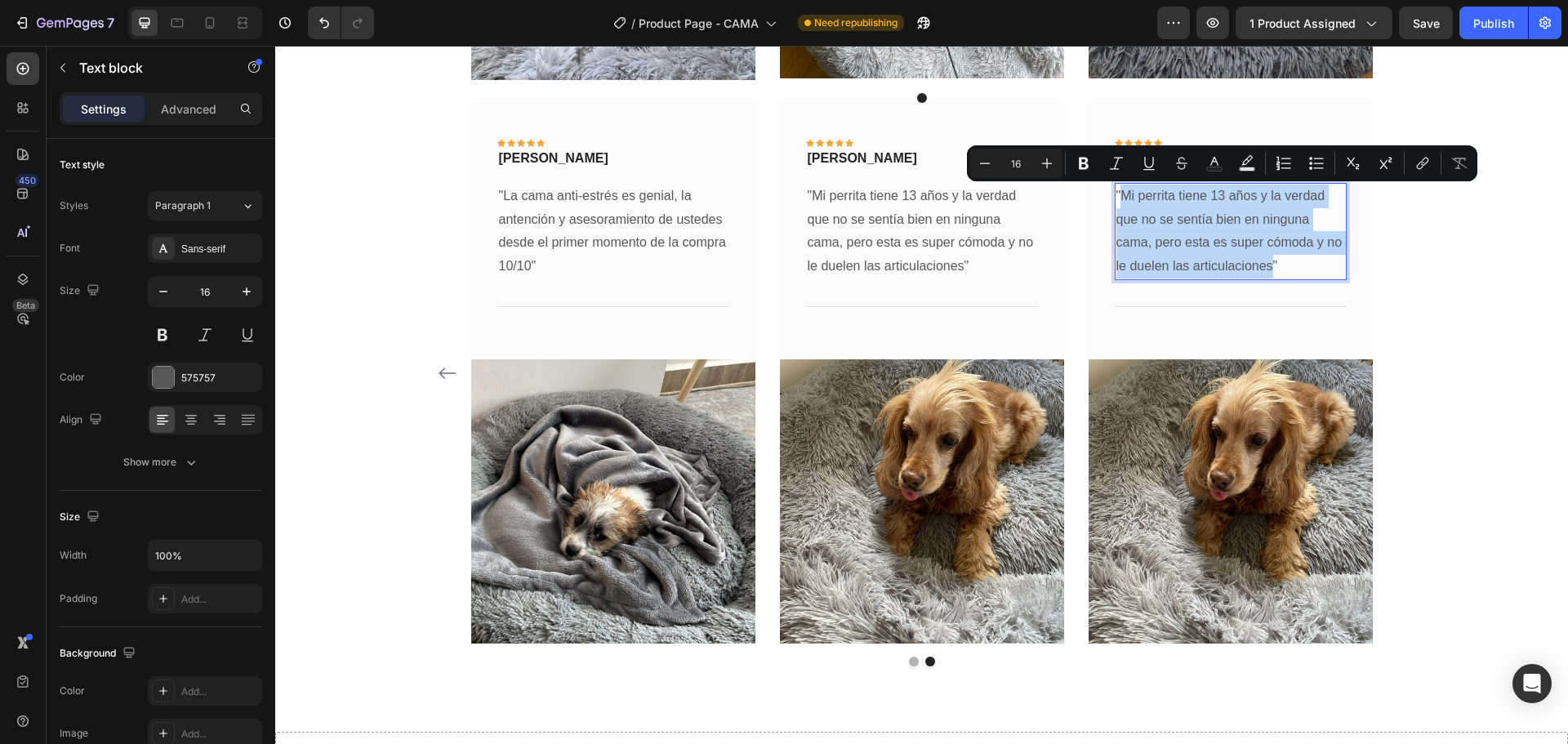
drag, startPoint x: 1264, startPoint y: 268, endPoint x: 1113, endPoint y: 196, distance: 167.3
click at [1116, 196] on p ""Mi perrita tiene 13 años y la verdad que no se sentía bien en ninguna cama, pe…" at bounding box center [1230, 231] width 229 height 94
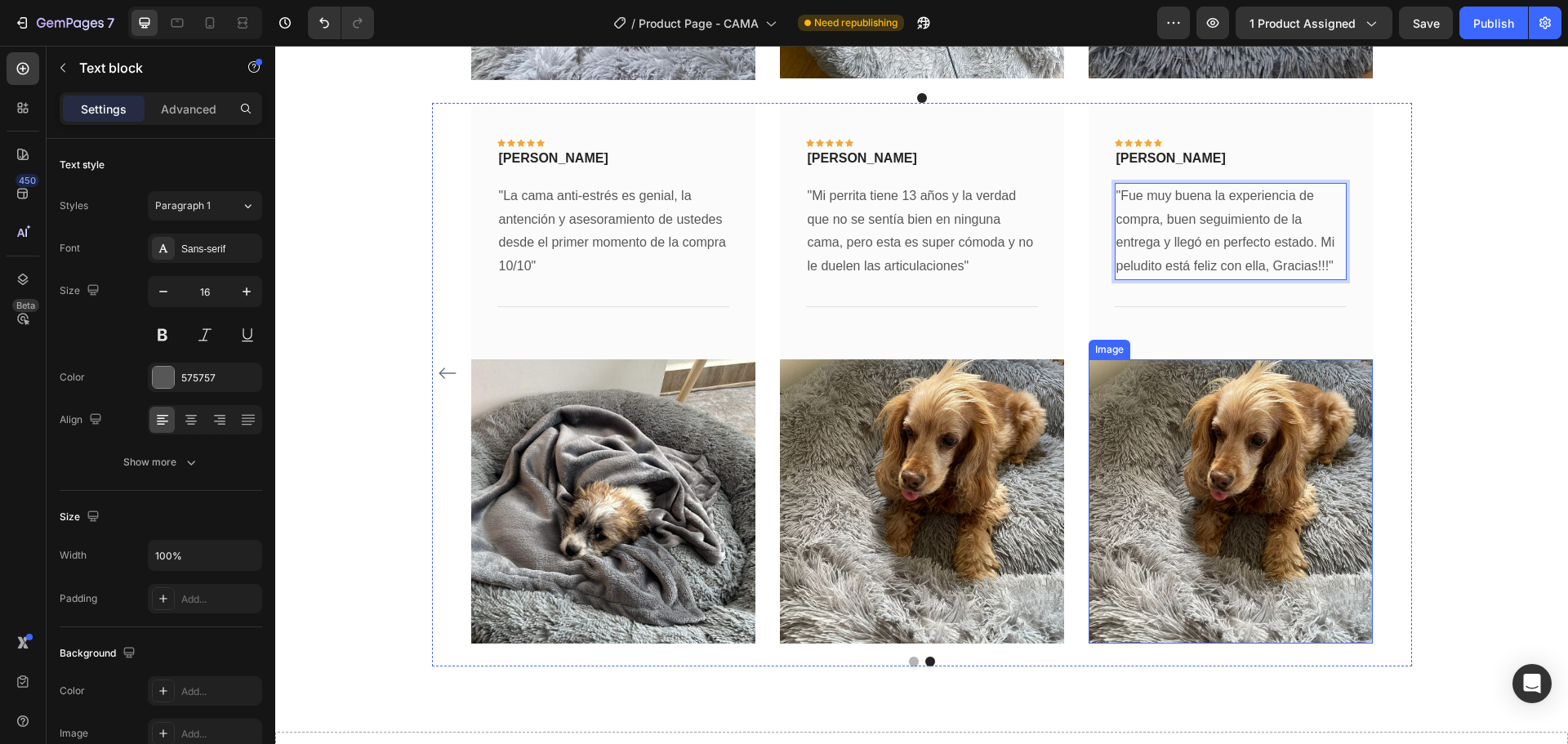
click at [1217, 453] on img at bounding box center [1230, 501] width 284 height 284
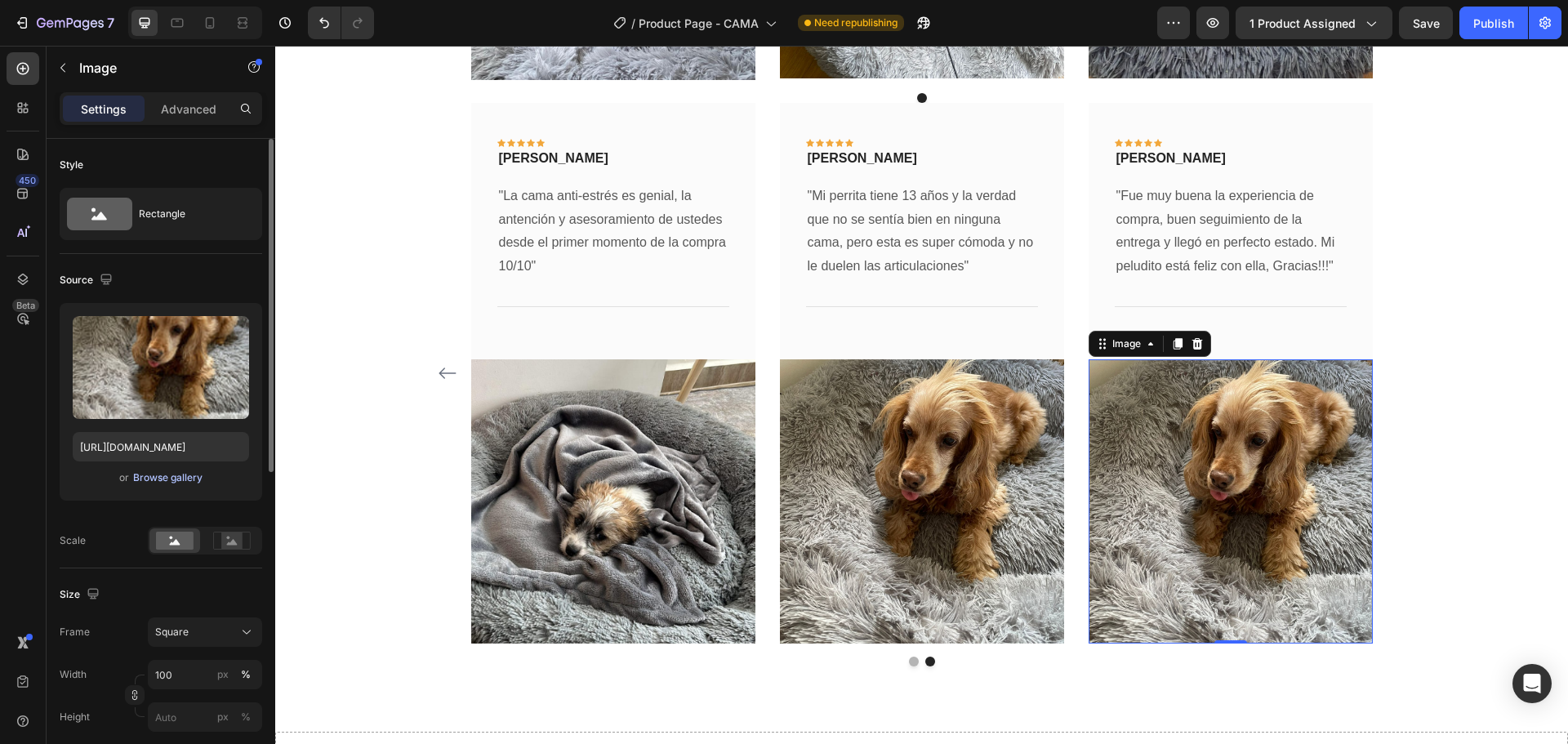
click at [137, 475] on div "Browse gallery" at bounding box center [168, 477] width 69 height 15
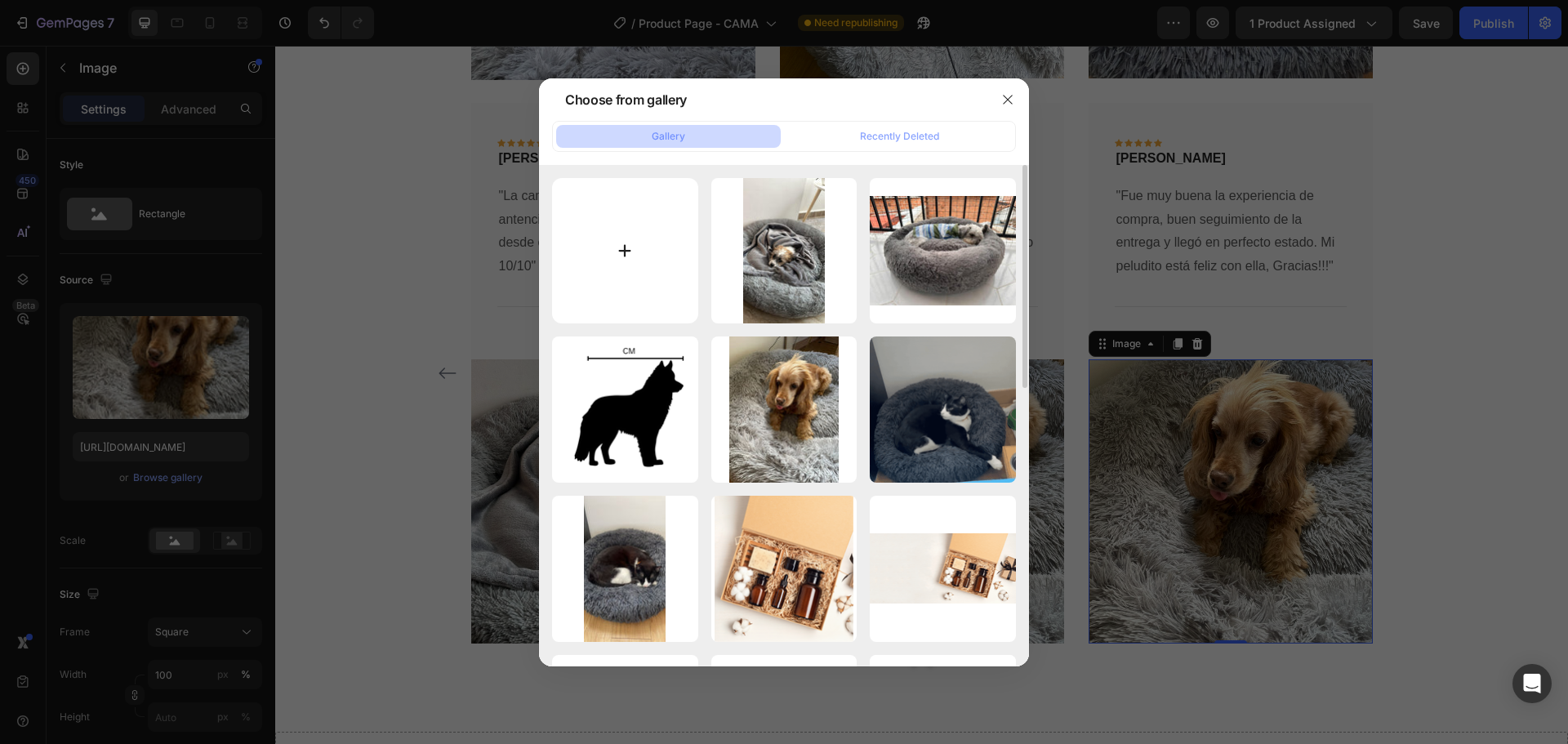
click at [628, 260] on input "file" at bounding box center [625, 251] width 146 height 146
type input "C:\fakepath\03.jpg"
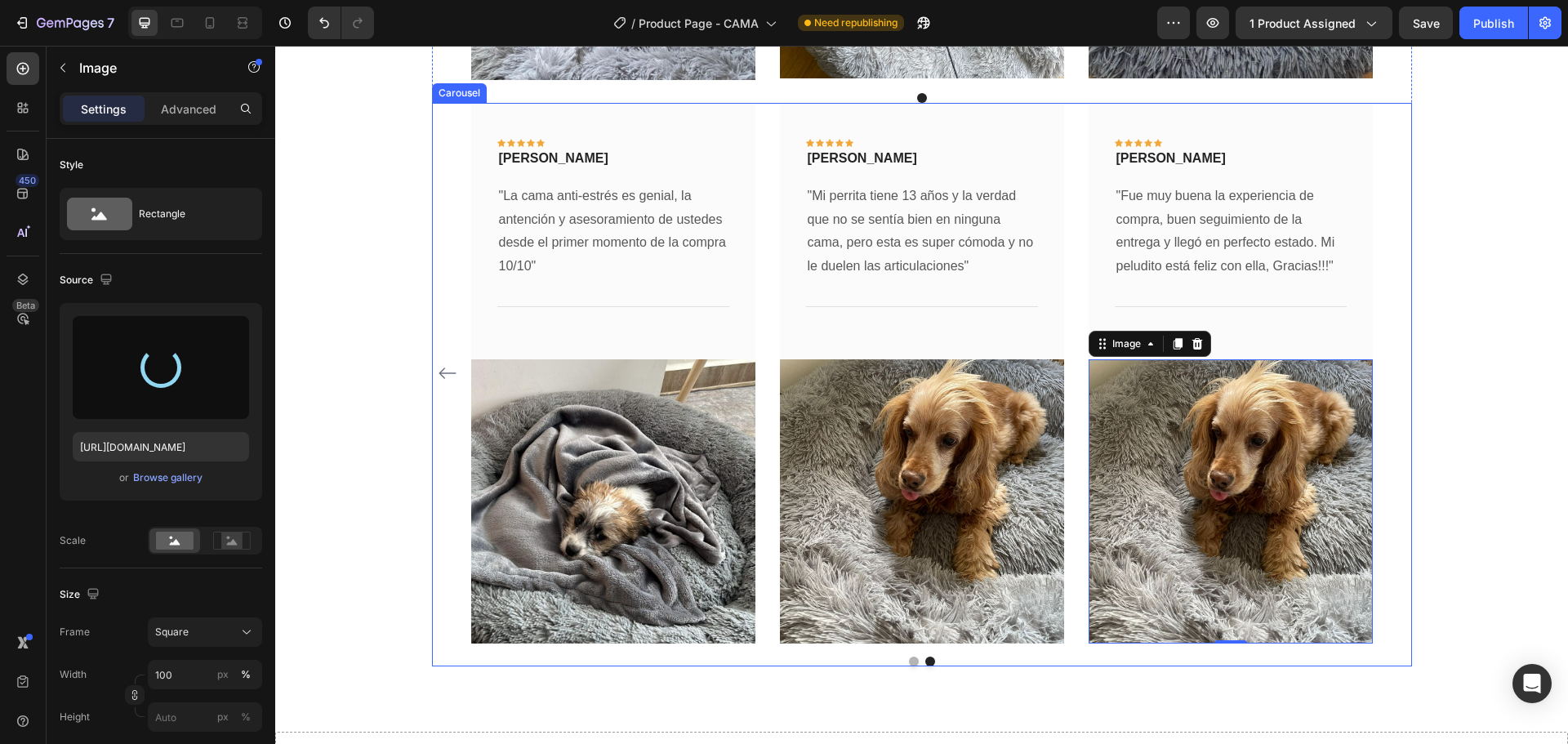
type input "[URL][DOMAIN_NAME]"
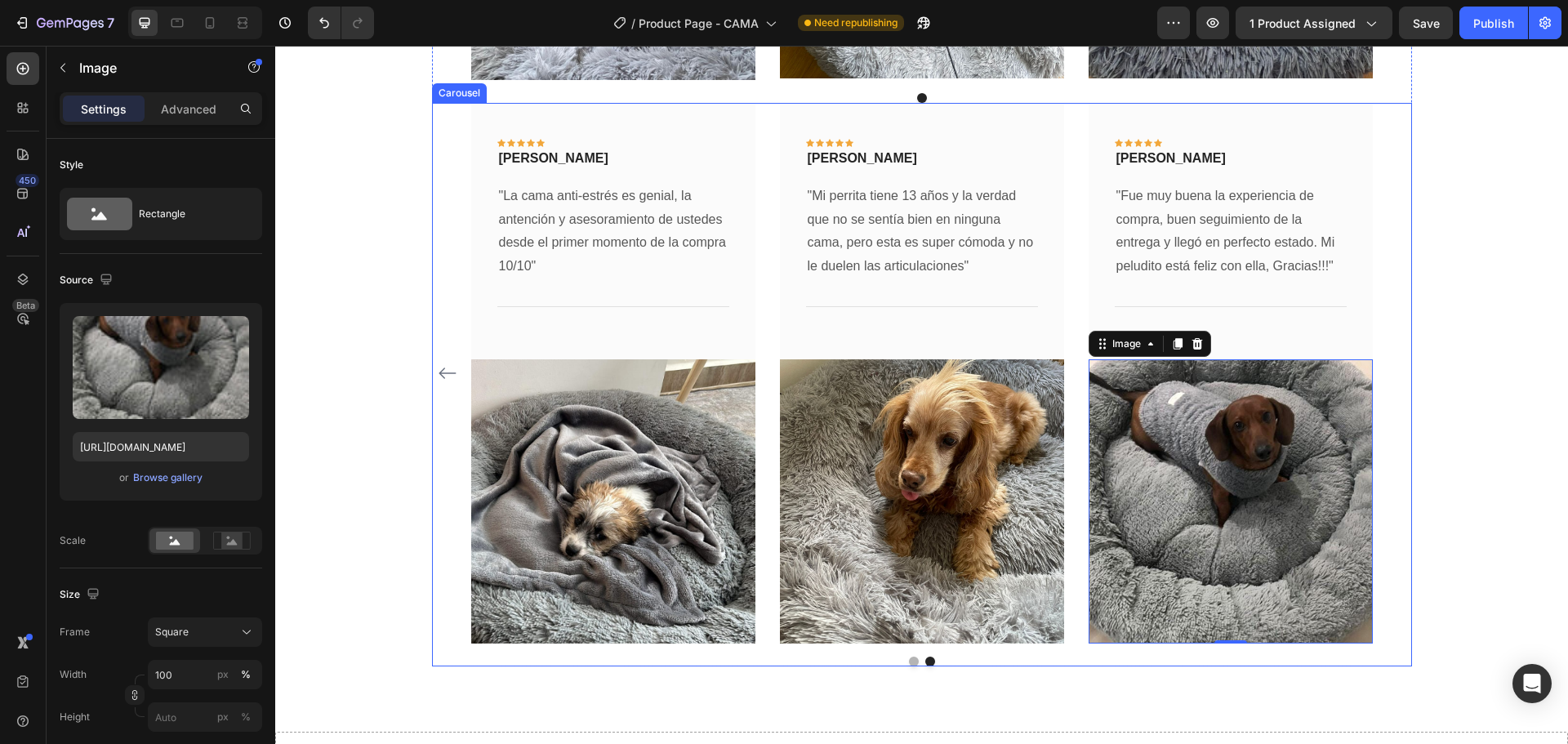
click at [438, 366] on icon "Carousel Back Arrow" at bounding box center [448, 373] width 20 height 20
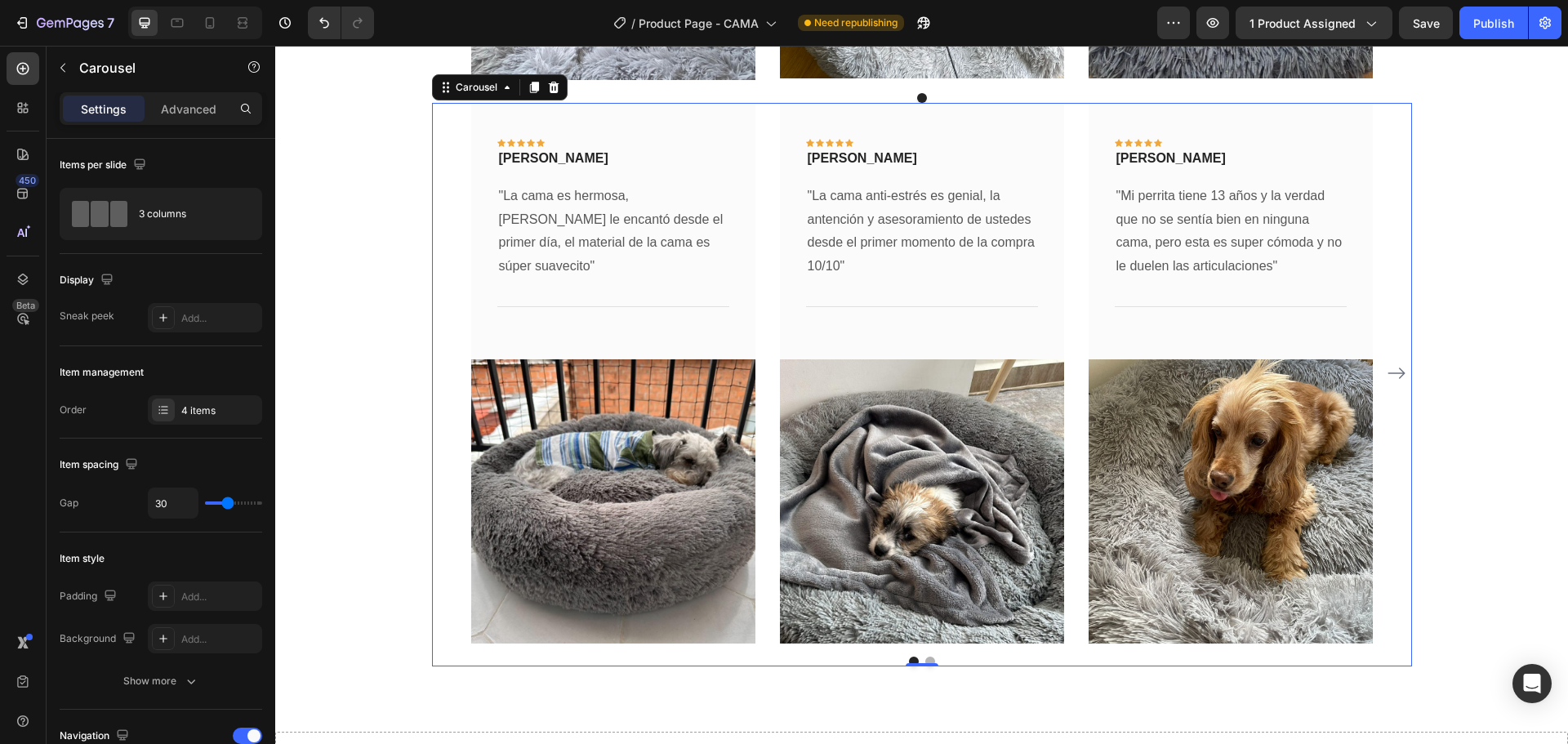
click at [1389, 371] on icon "Carousel Next Arrow" at bounding box center [1396, 373] width 20 height 20
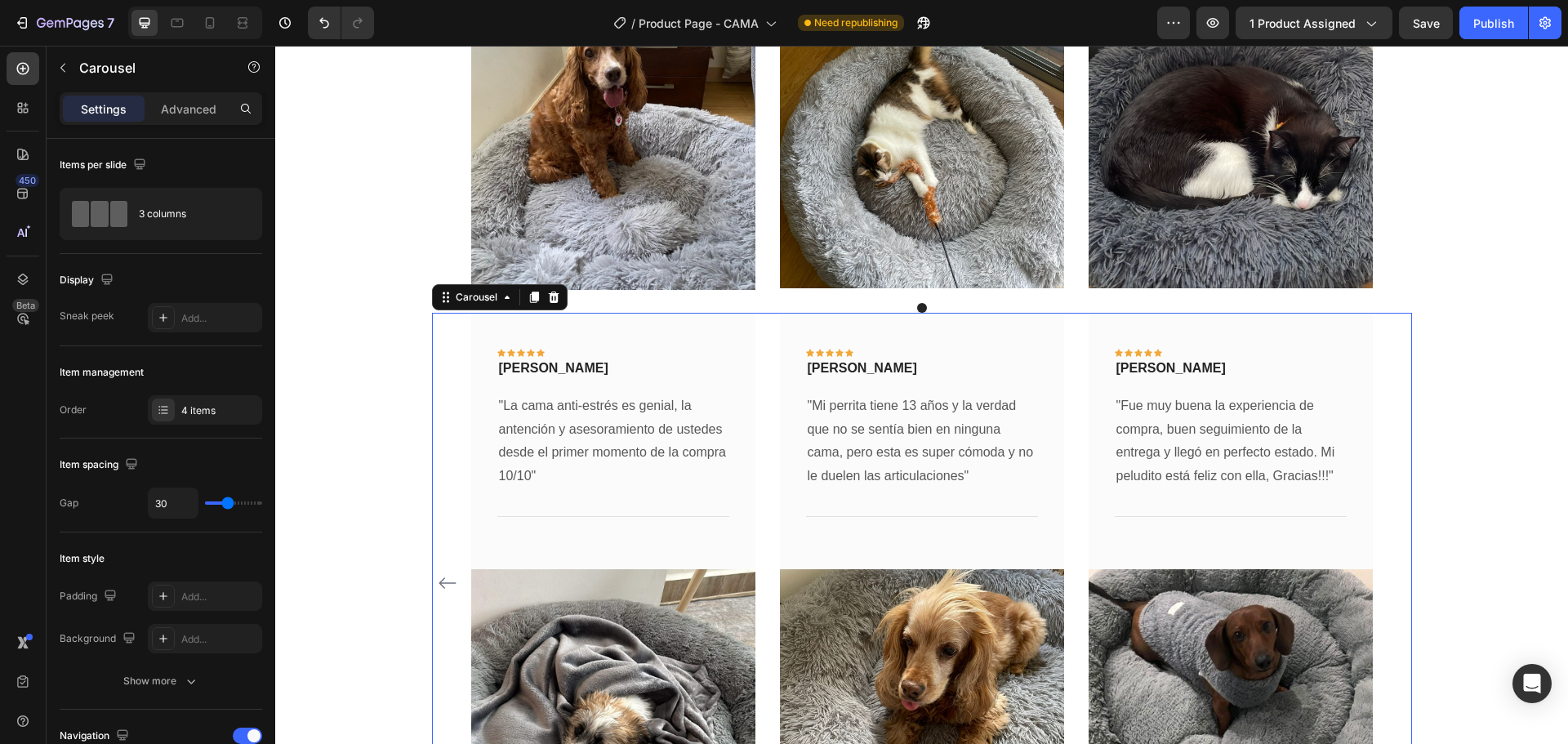
scroll to position [3242, 0]
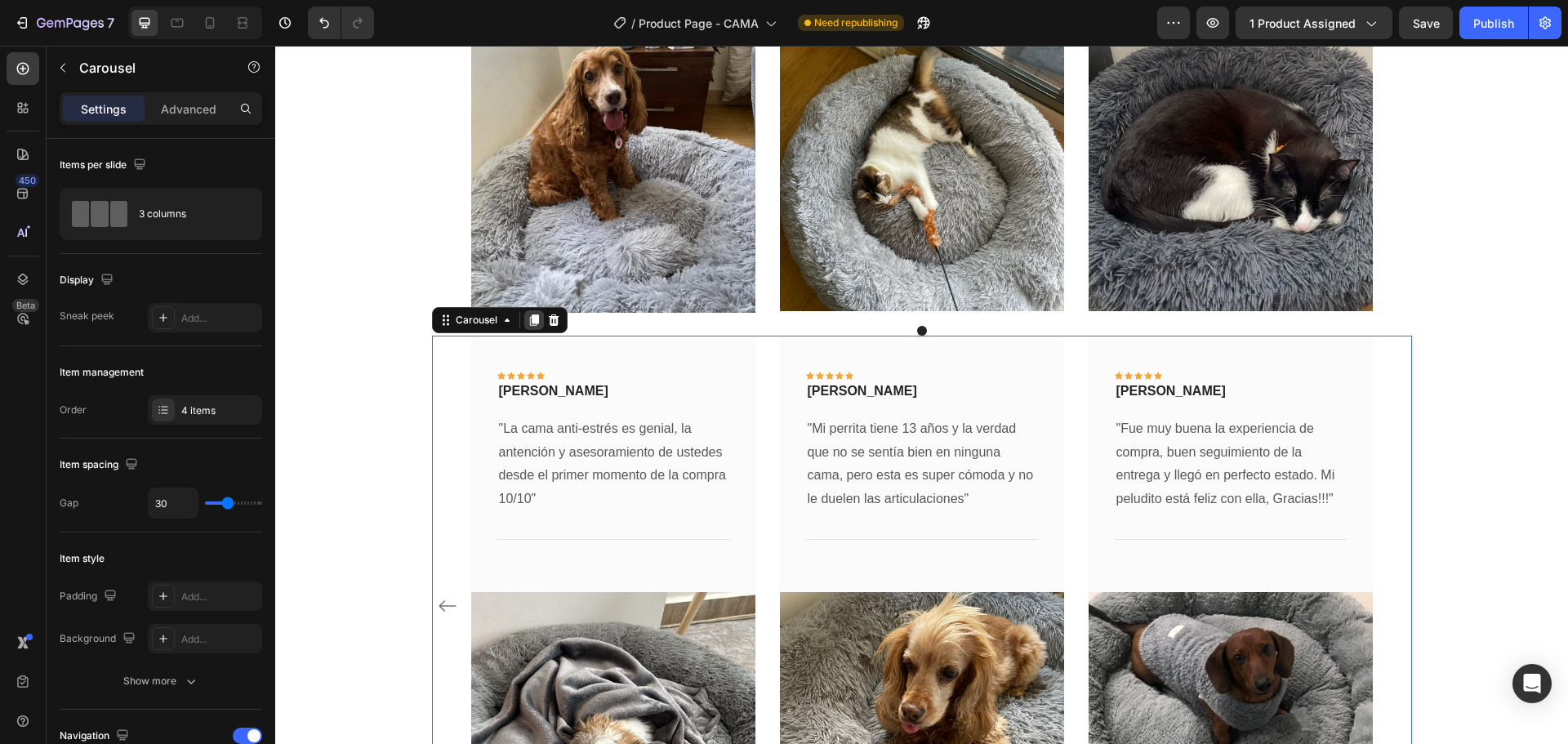
click at [529, 321] on icon at bounding box center [534, 319] width 9 height 12
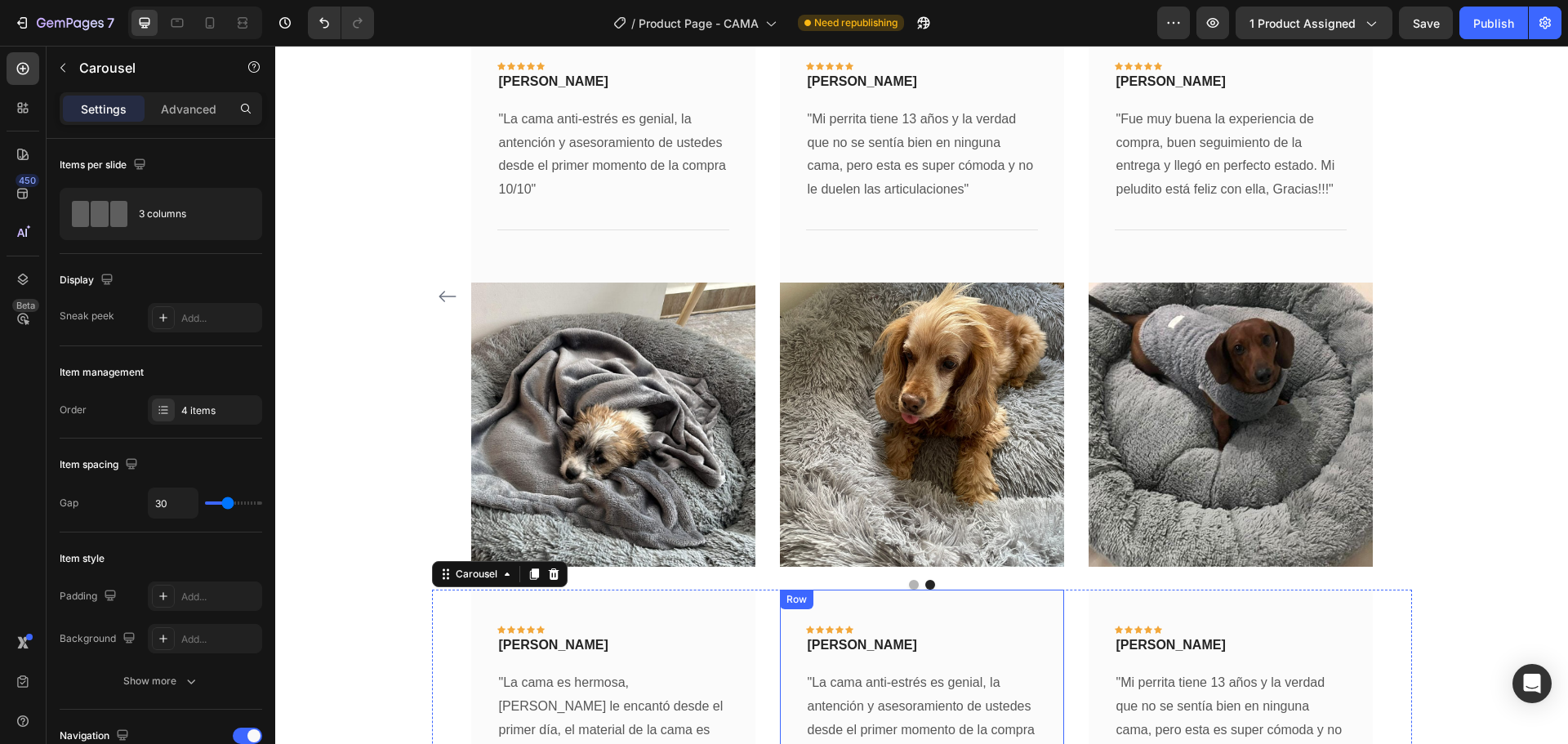
scroll to position [3548, 0]
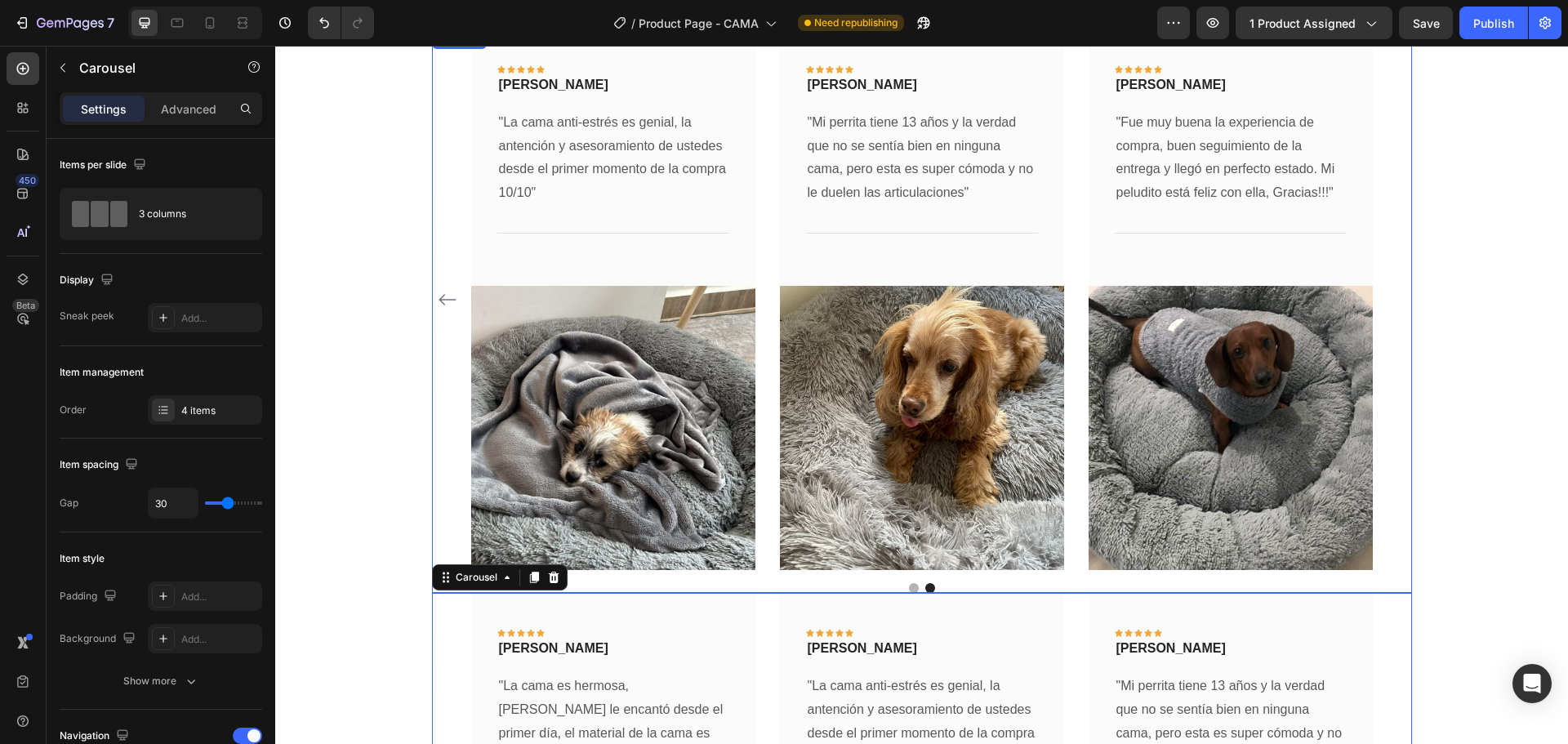
click at [438, 297] on icon "Carousel Back Arrow" at bounding box center [448, 300] width 20 height 20
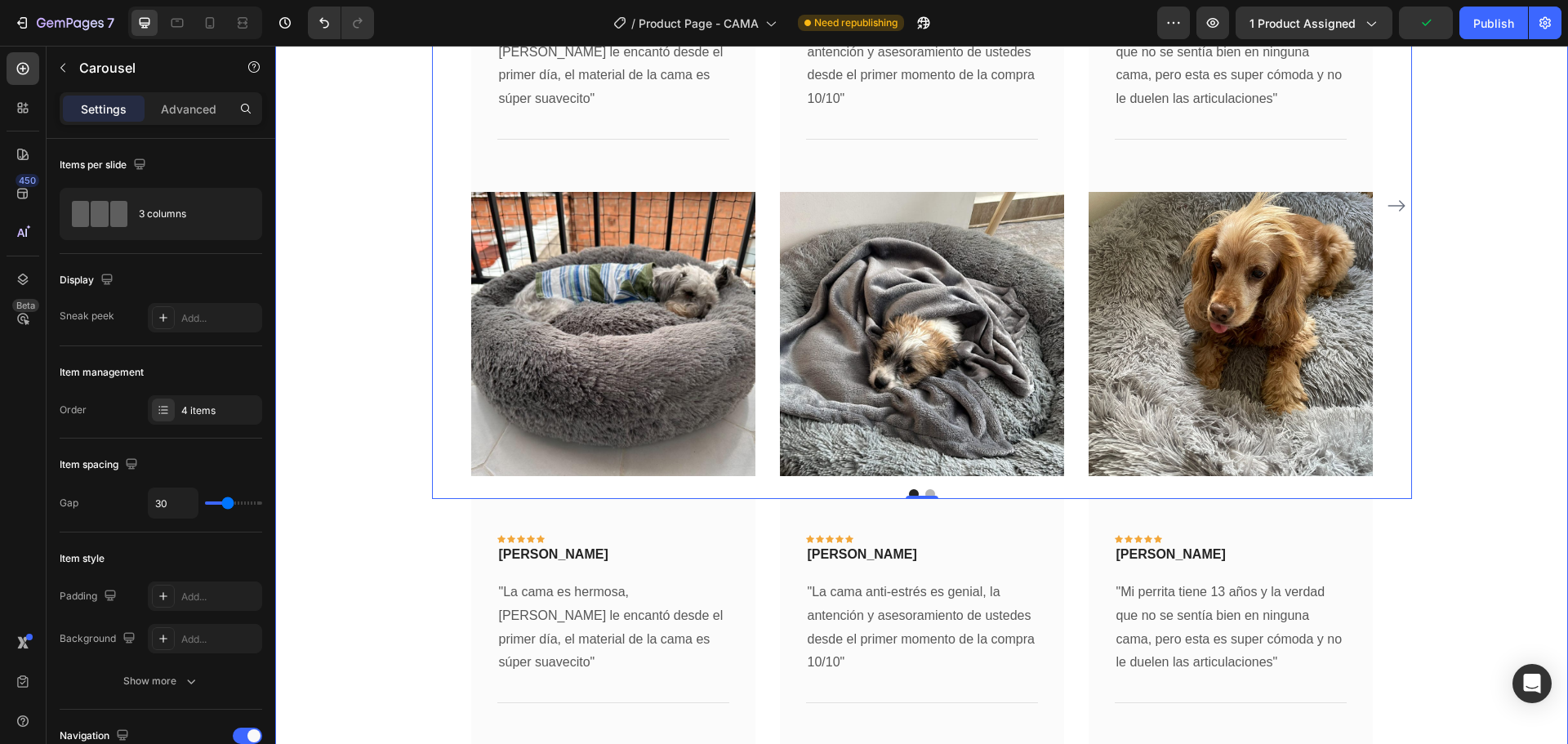
scroll to position [3630, 0]
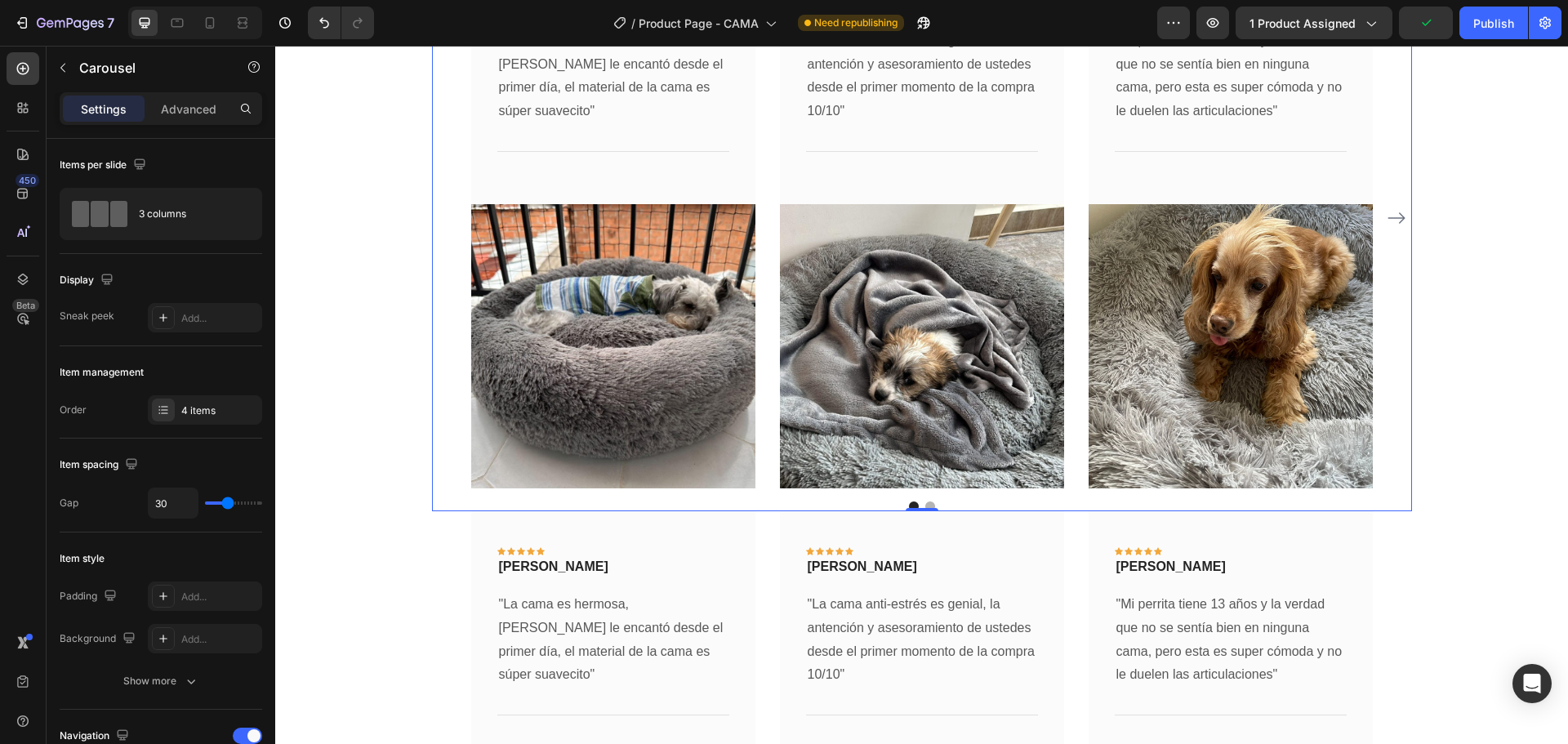
click at [1390, 219] on icon "Carousel Next Arrow" at bounding box center [1396, 218] width 20 height 20
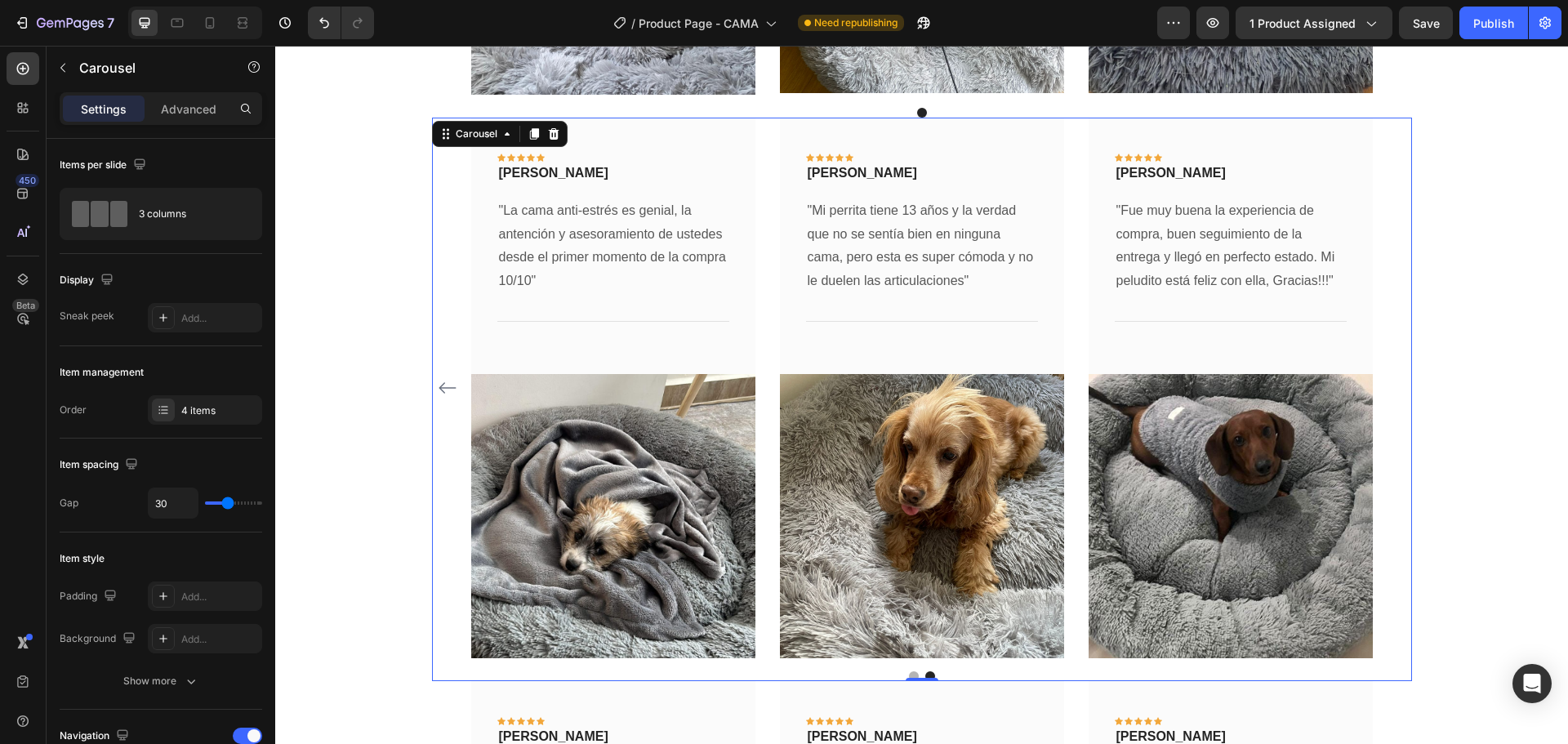
scroll to position [3385, 0]
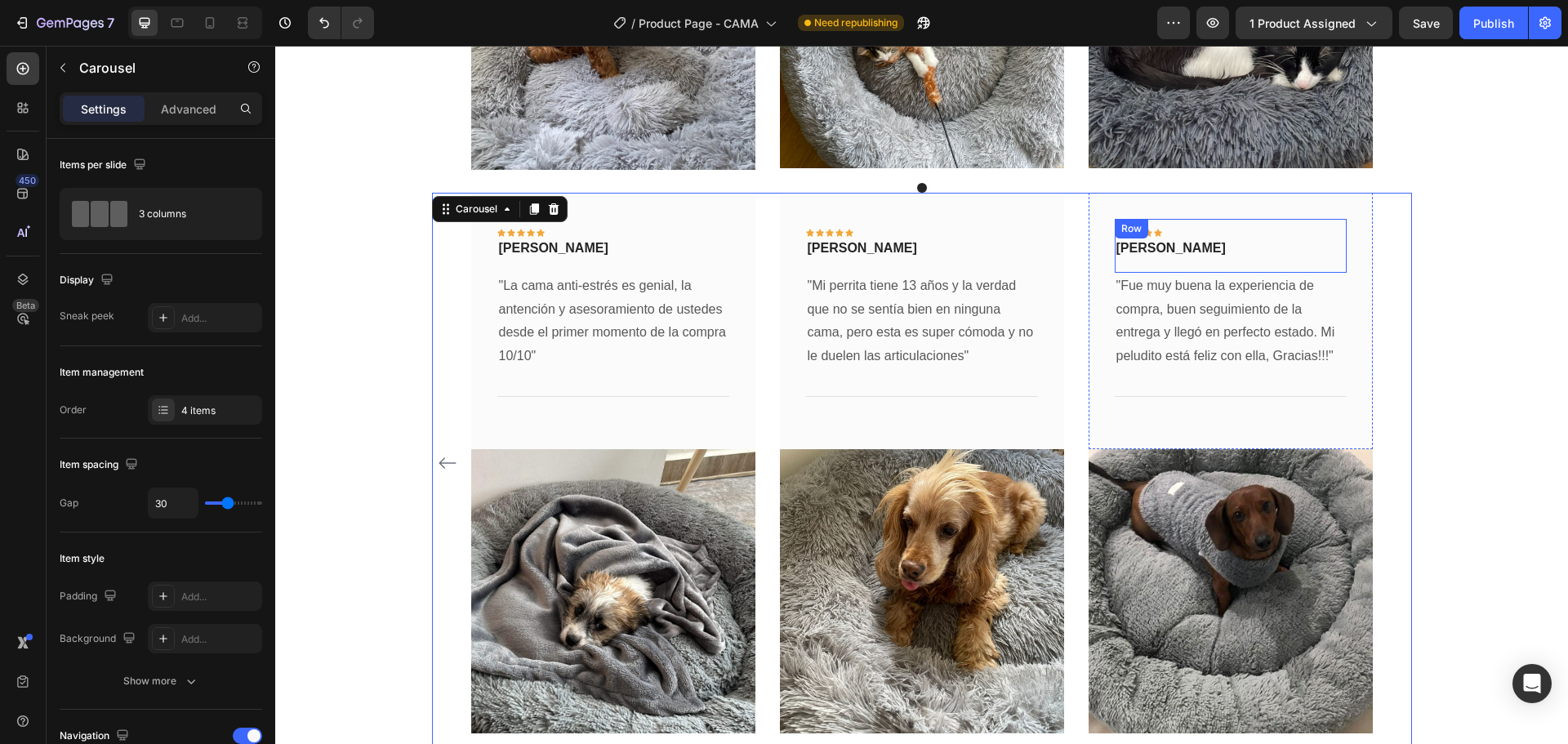
click at [1318, 225] on div "Icon Icon Icon Icon Icon Row [PERSON_NAME] Text block Row" at bounding box center [1230, 239] width 232 height 41
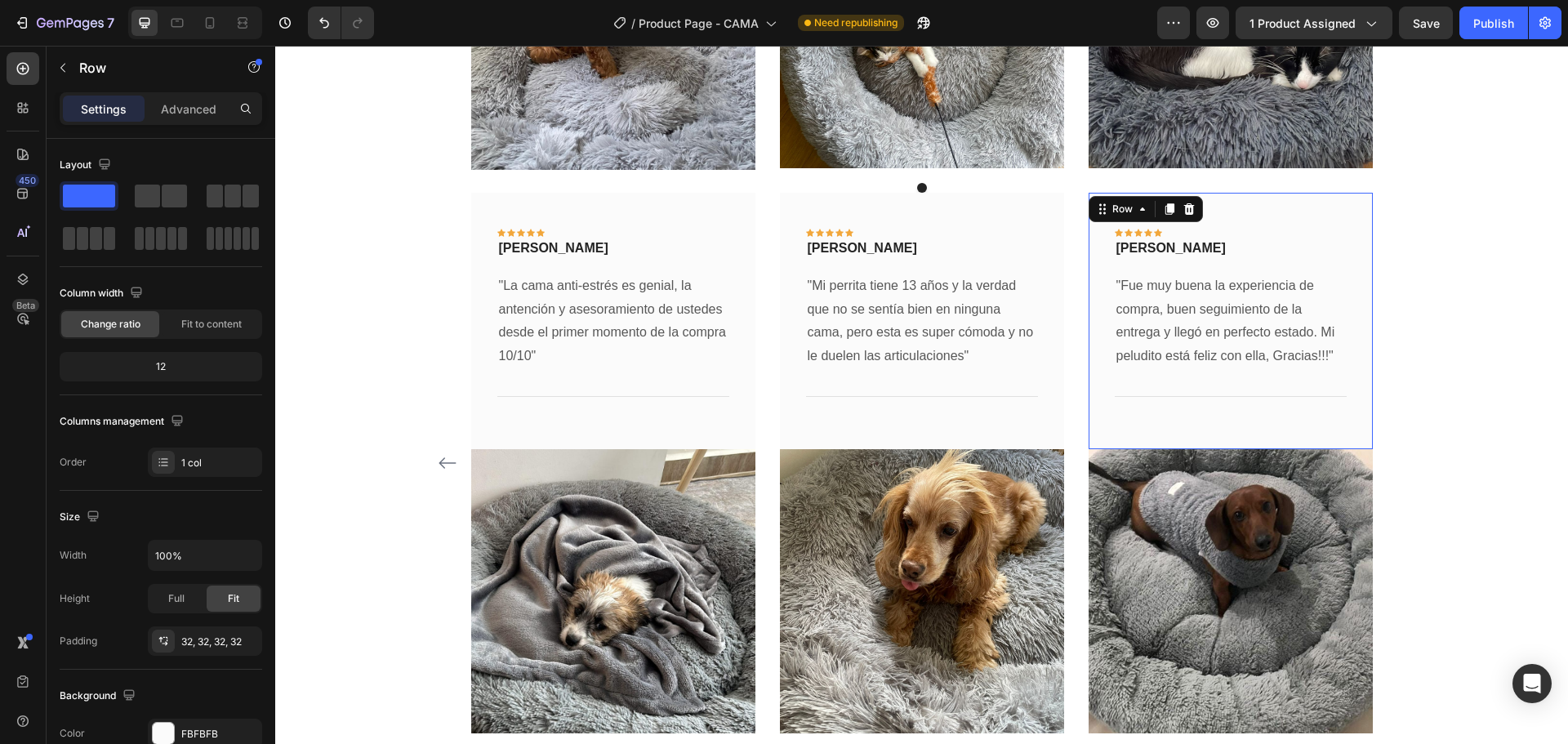
click at [1338, 206] on div "Icon Icon Icon Icon Icon Row [PERSON_NAME] Text block Row Row "Fue muy buena la…" at bounding box center [1230, 321] width 284 height 256
click at [1187, 209] on icon at bounding box center [1188, 209] width 13 height 13
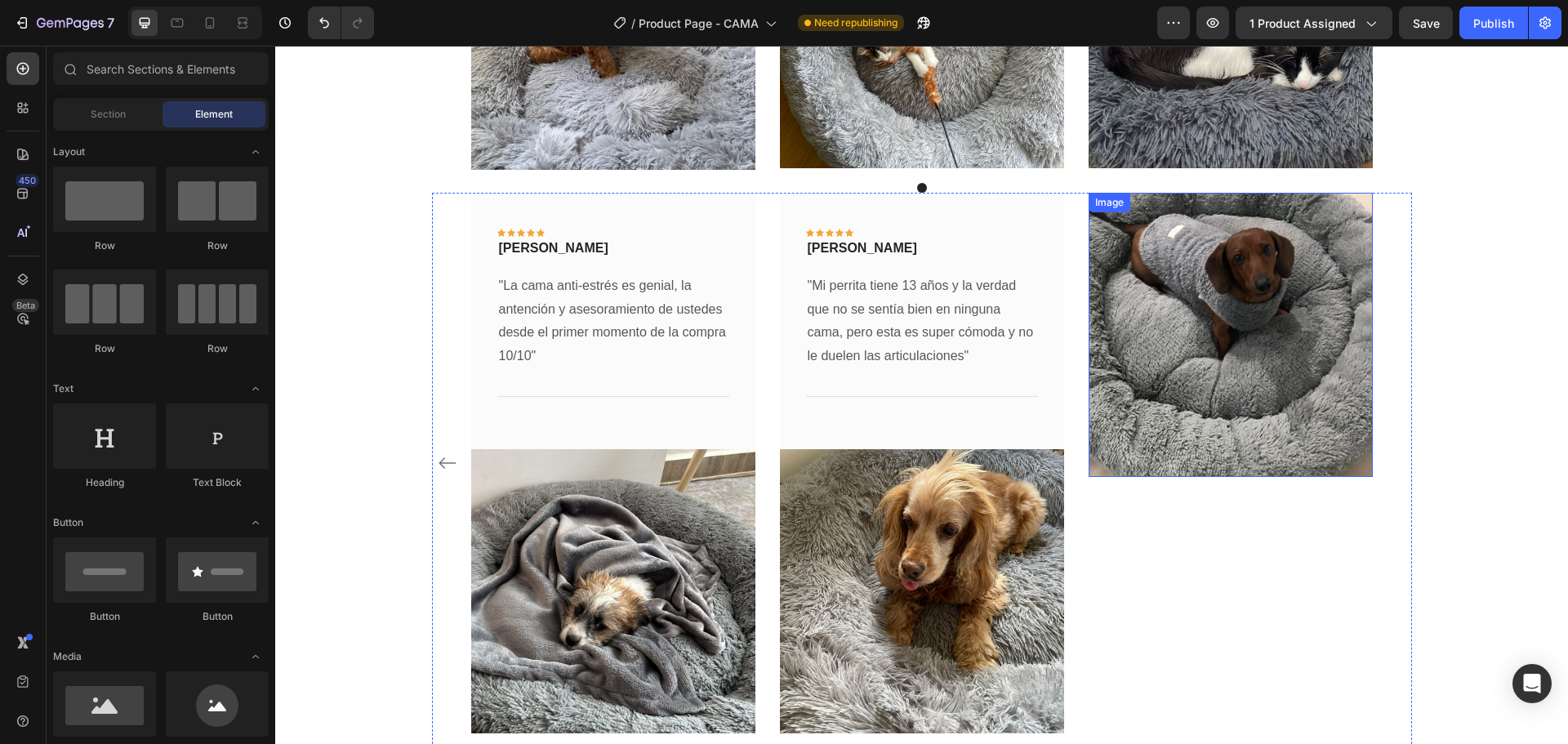
click at [1203, 233] on img at bounding box center [1230, 335] width 284 height 284
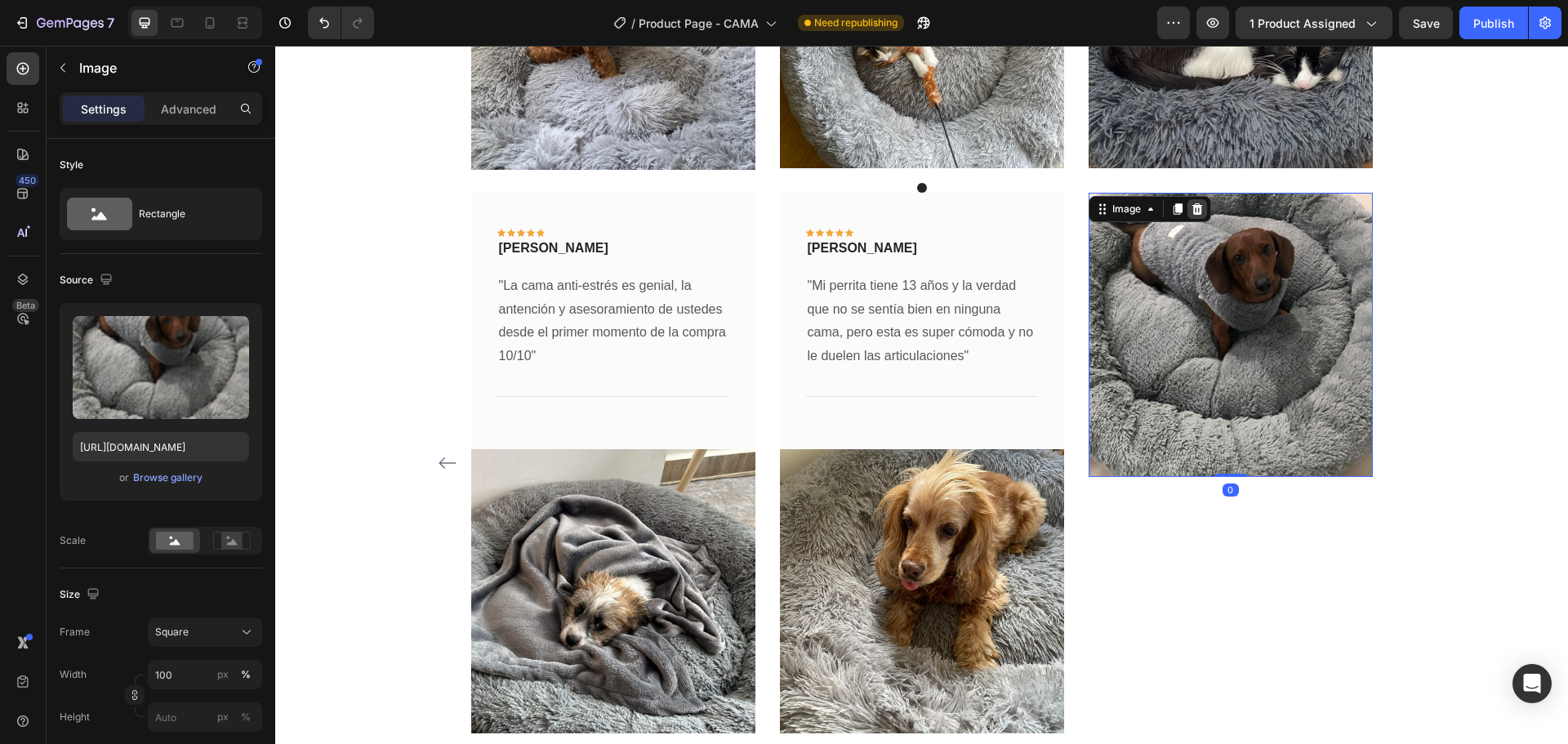
click at [1192, 207] on icon at bounding box center [1197, 208] width 11 height 12
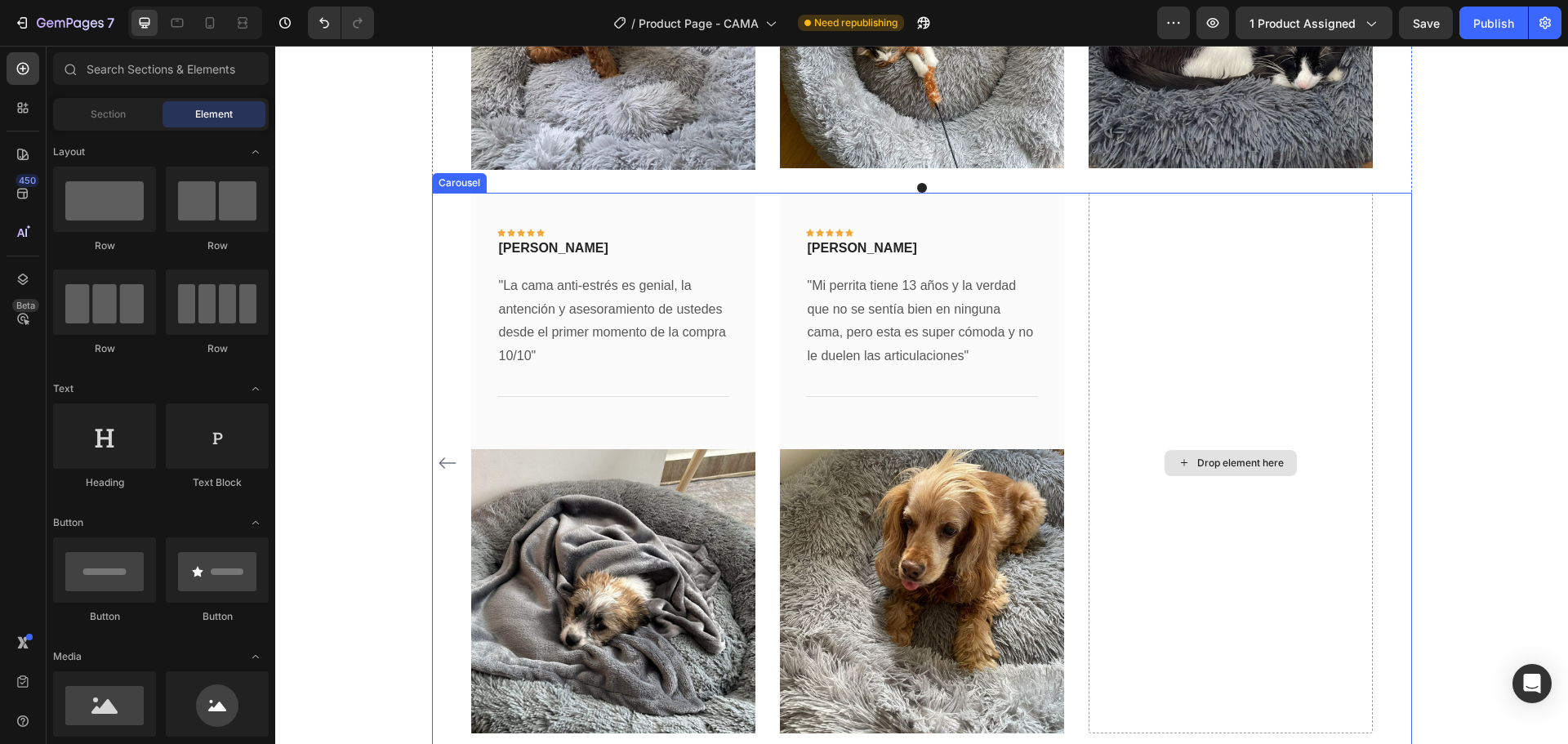
click at [1216, 247] on div "Drop element here" at bounding box center [1230, 463] width 284 height 540
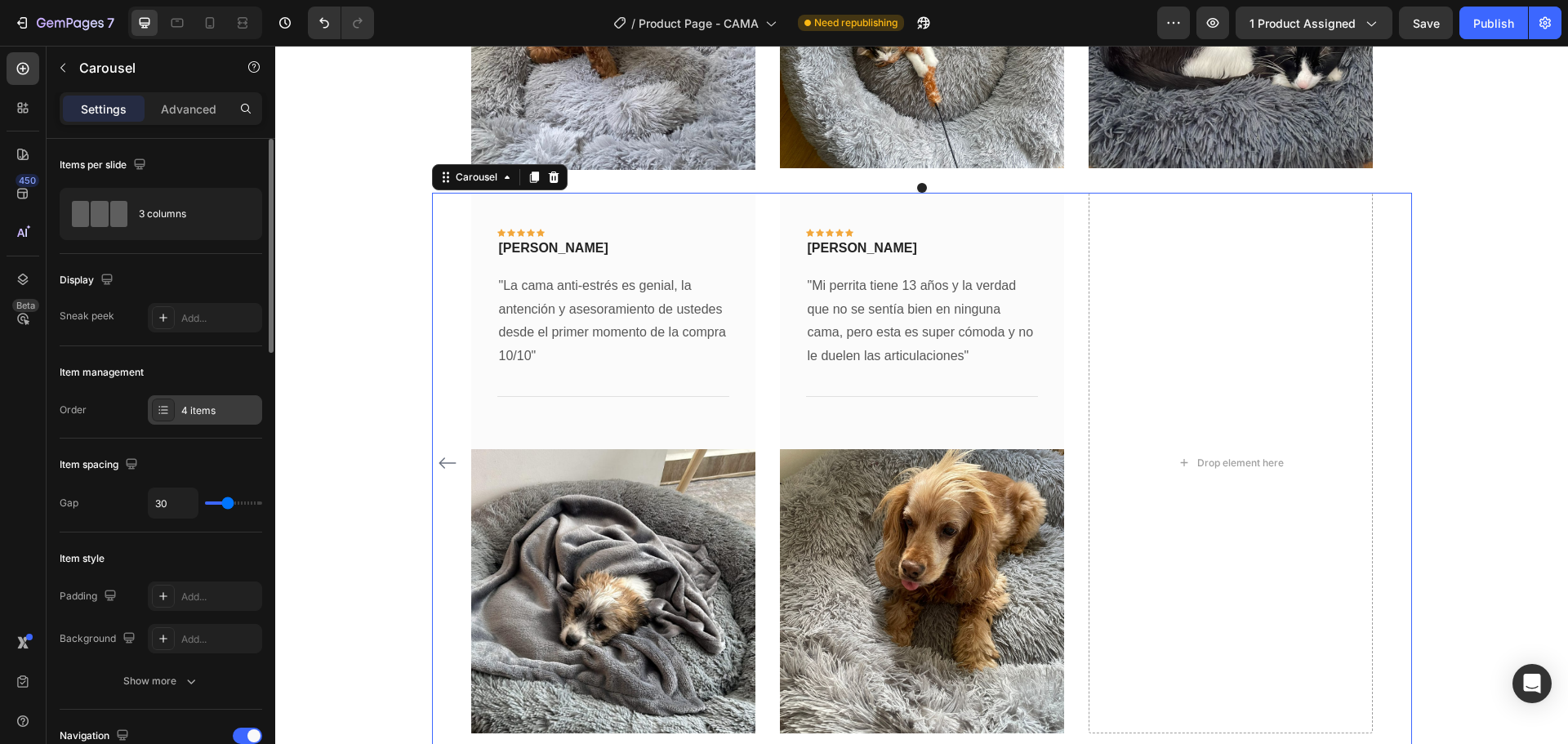
click at [207, 420] on div "4 items" at bounding box center [205, 409] width 114 height 29
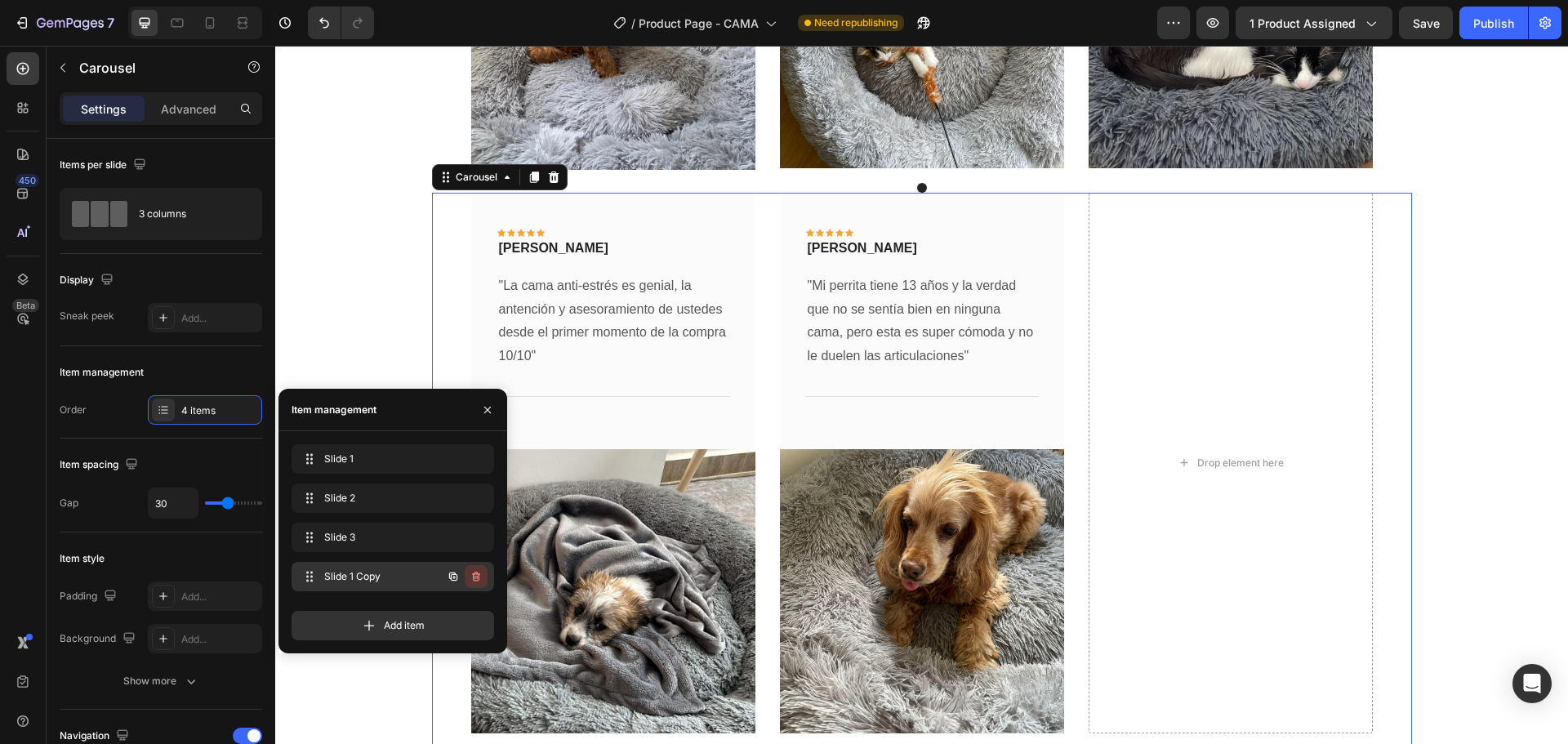
click at [481, 575] on icon "button" at bounding box center [476, 576] width 13 height 13
click at [454, 576] on div "Delete" at bounding box center [465, 576] width 30 height 15
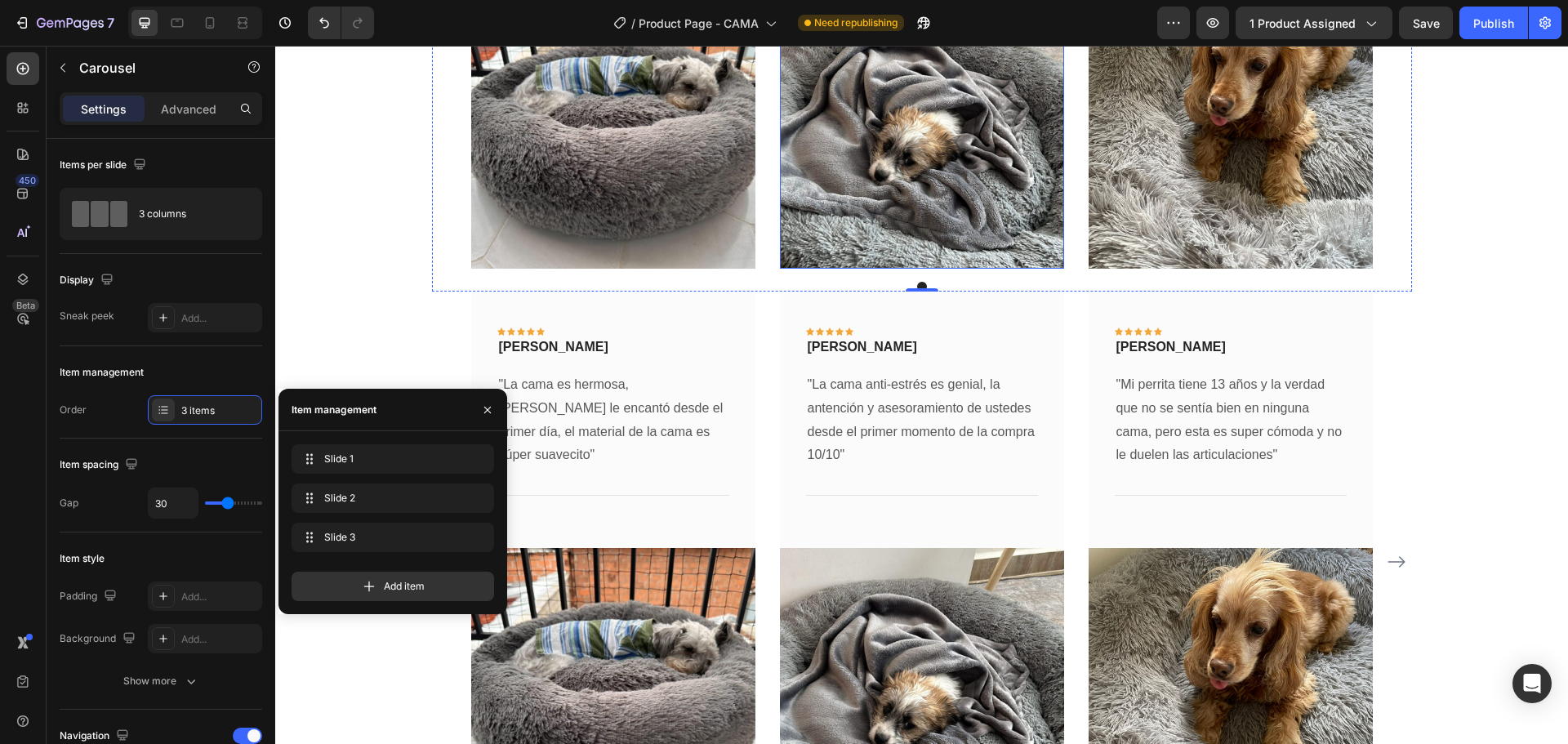
scroll to position [3875, 0]
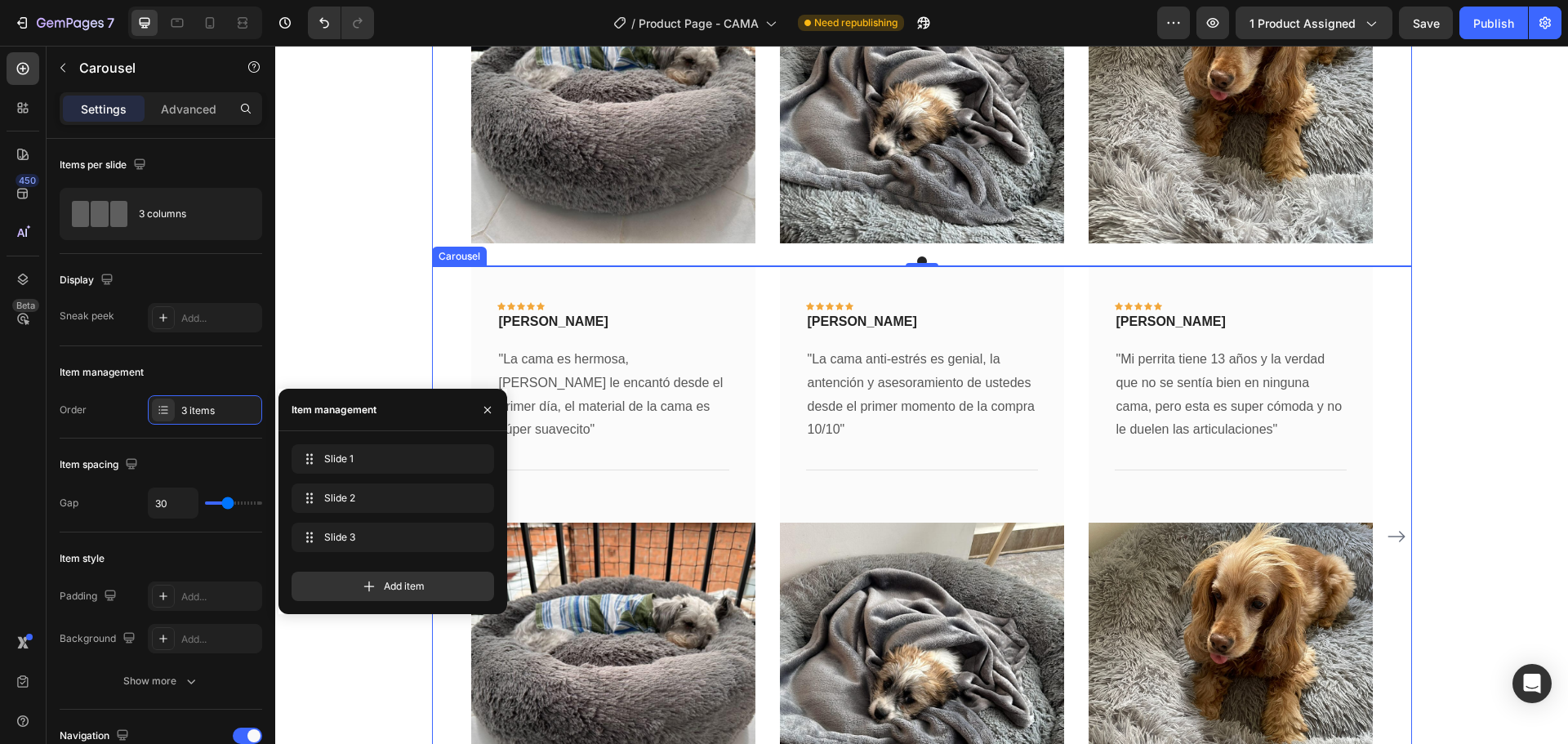
click at [1393, 534] on icon "Carousel Next Arrow" at bounding box center [1396, 537] width 20 height 20
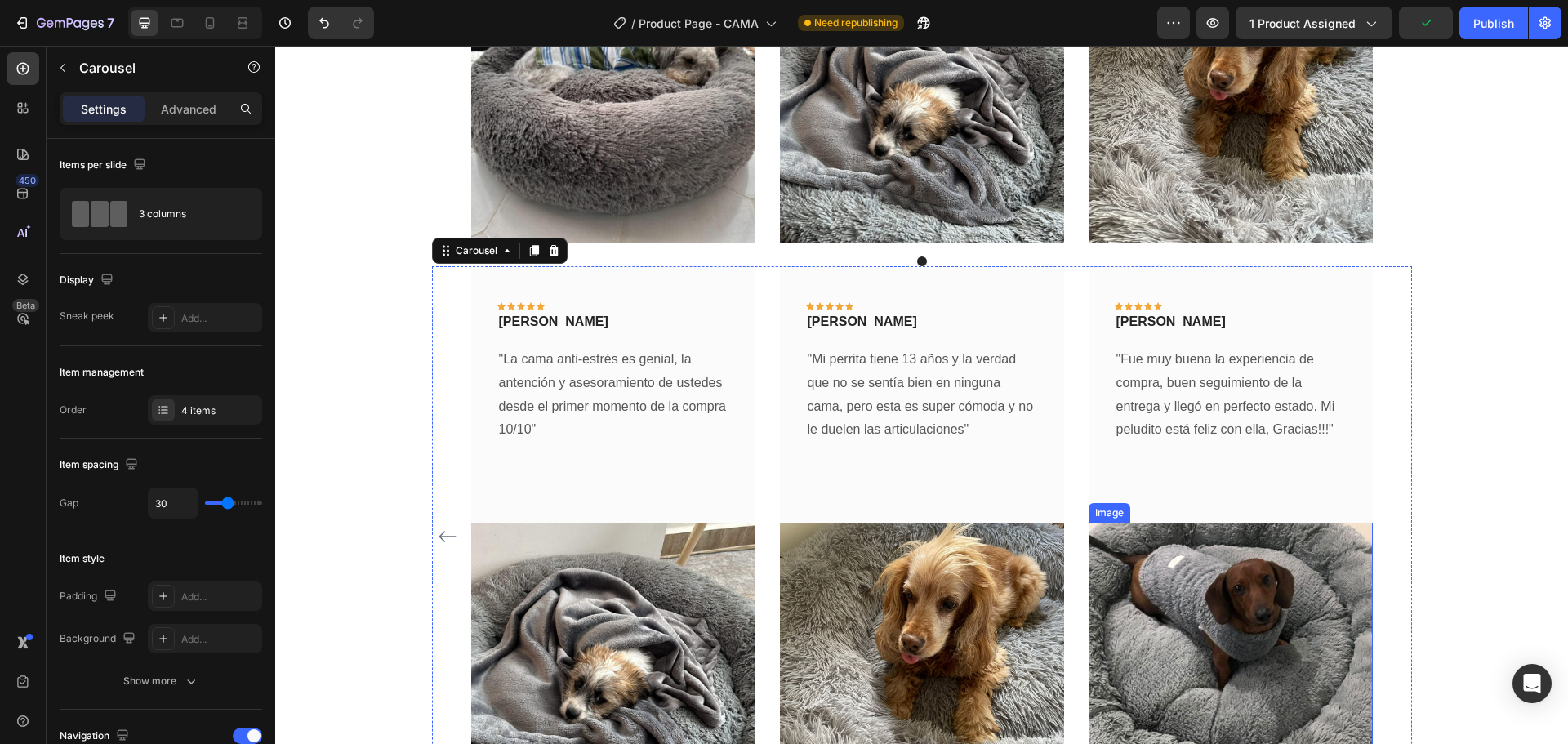
click at [1315, 579] on img at bounding box center [1230, 664] width 284 height 284
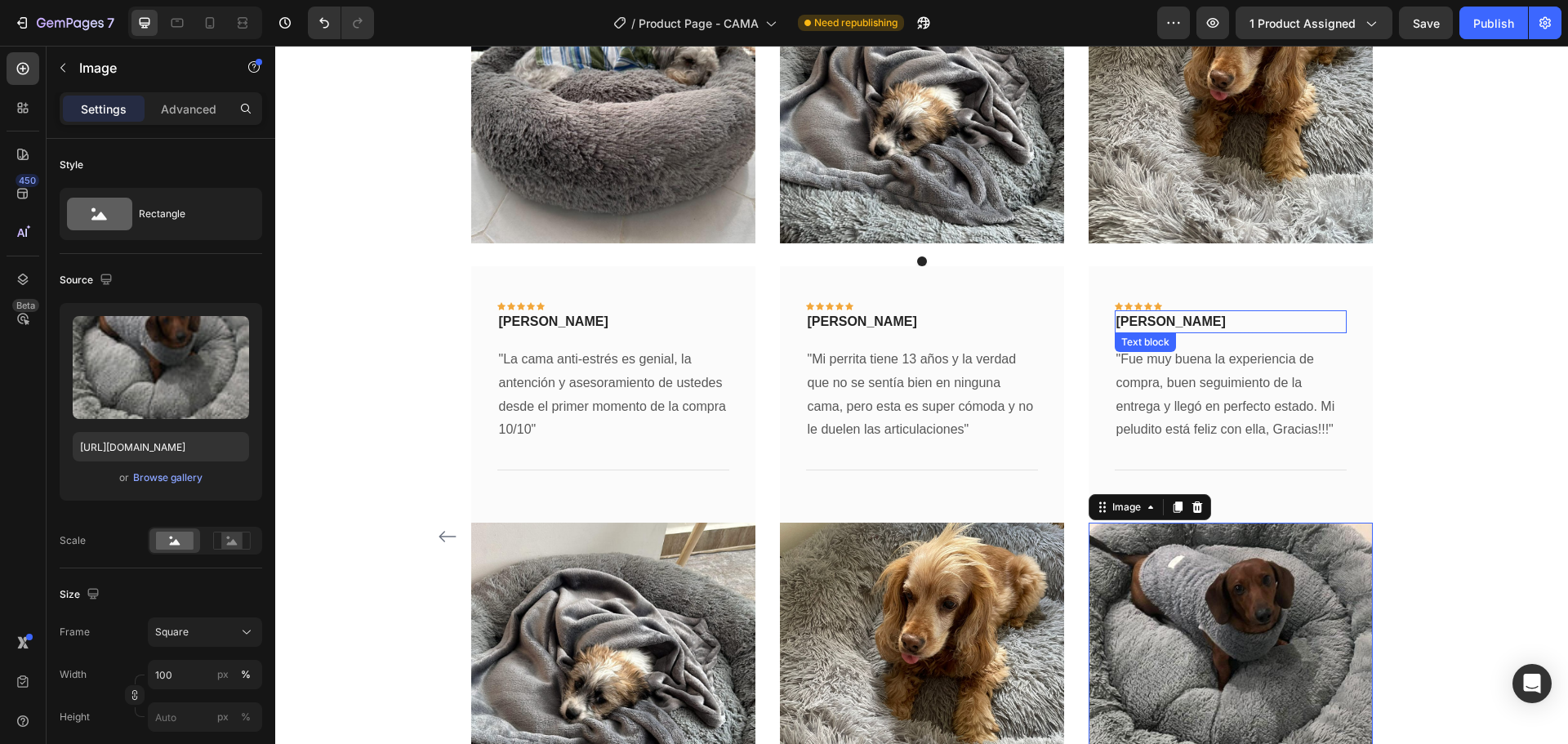
click at [1166, 319] on p "[PERSON_NAME]" at bounding box center [1230, 321] width 229 height 20
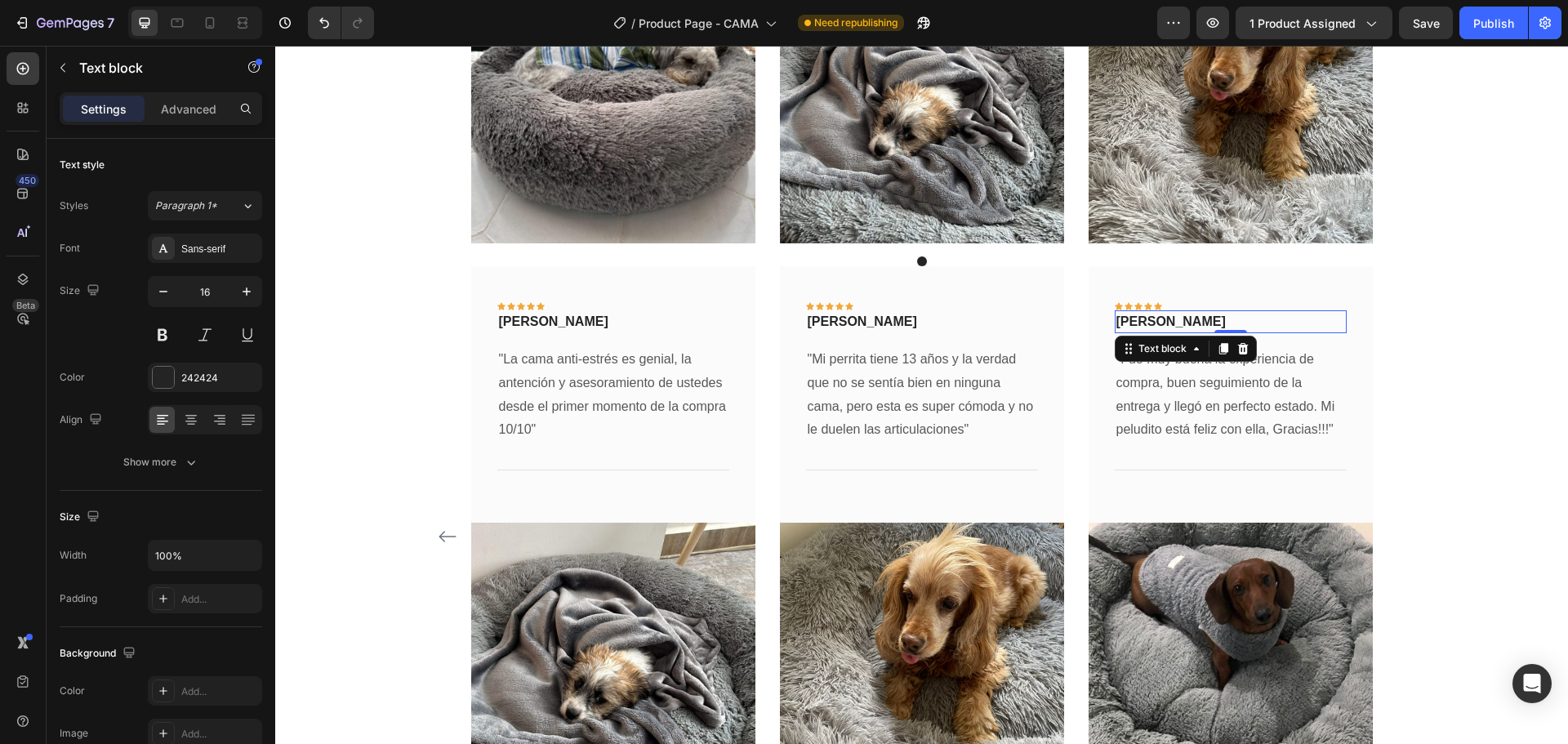
click at [1166, 319] on p "[PERSON_NAME]" at bounding box center [1230, 321] width 229 height 20
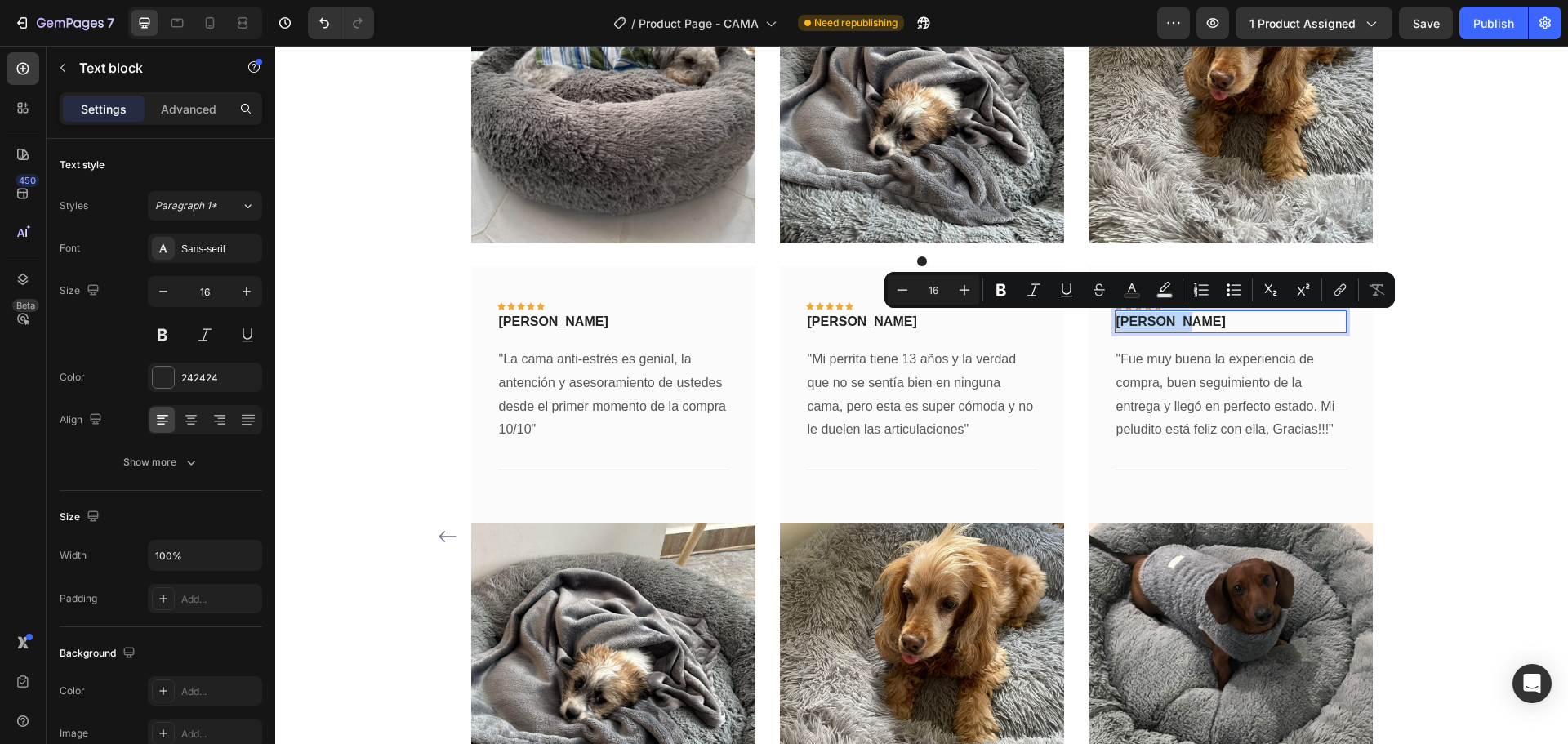
copy p "[PERSON_NAME]"
click at [443, 535] on icon "Carousel Back Arrow" at bounding box center [448, 537] width 20 height 20
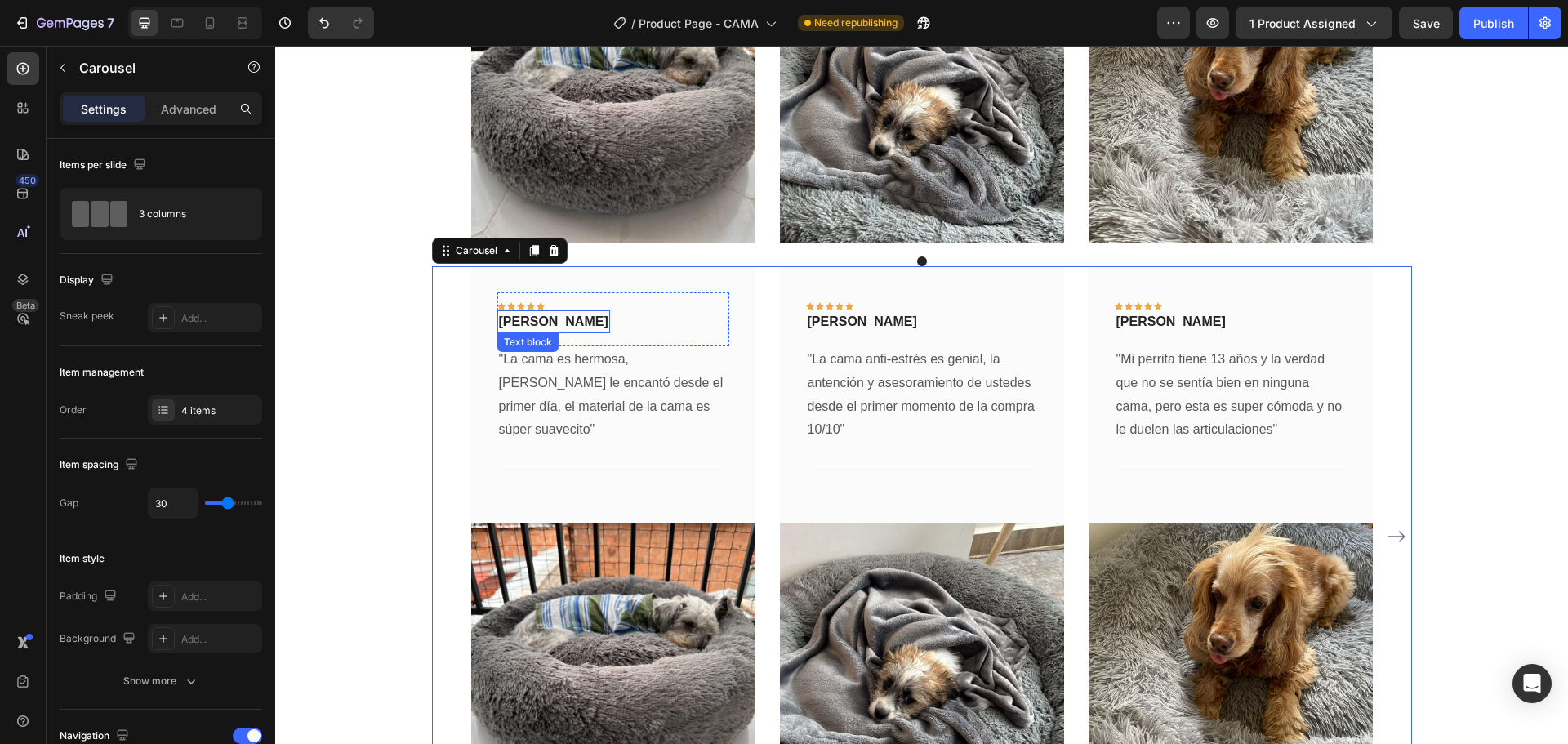
click at [512, 321] on p "[PERSON_NAME]" at bounding box center [554, 321] width 109 height 20
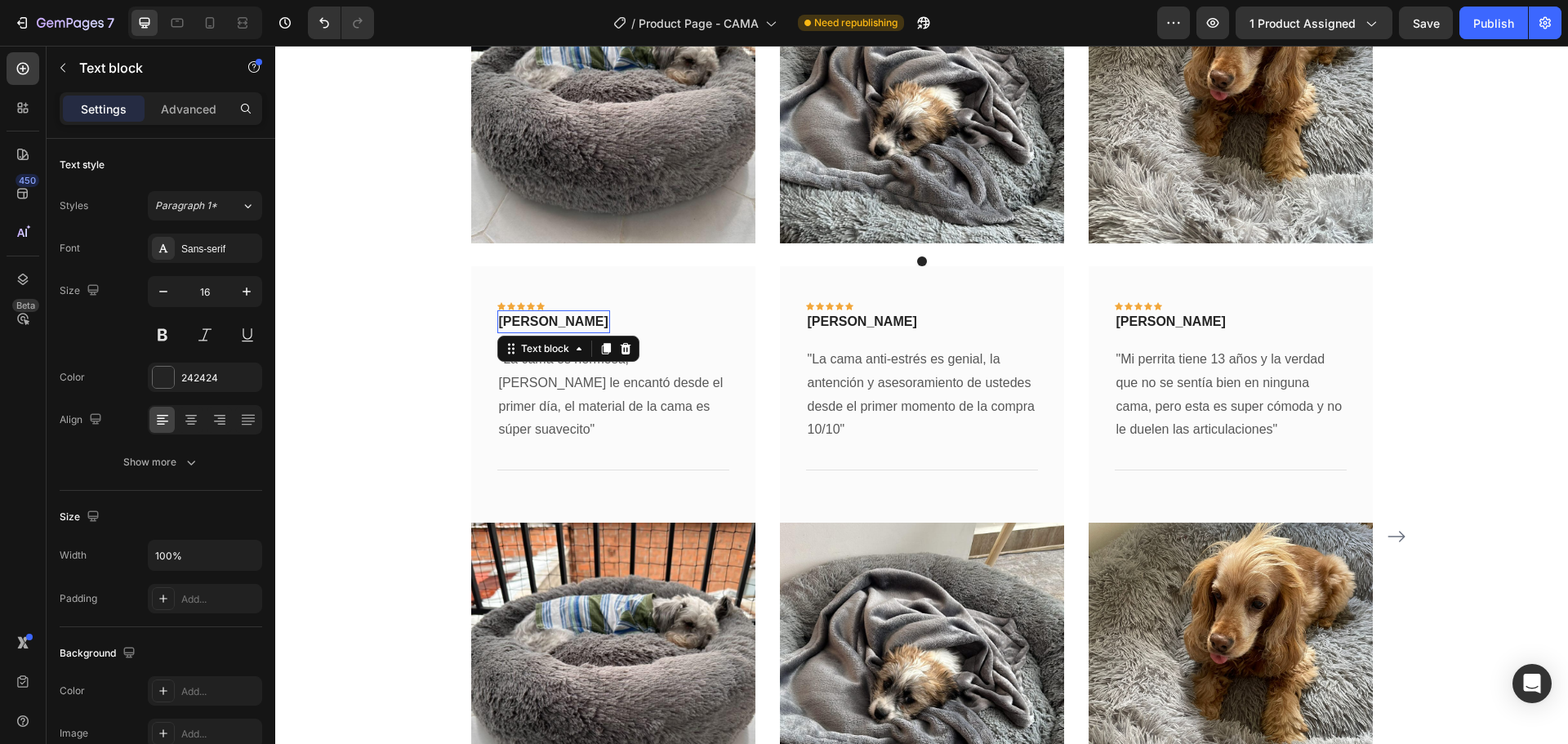
click at [512, 321] on p "[PERSON_NAME]" at bounding box center [554, 321] width 109 height 20
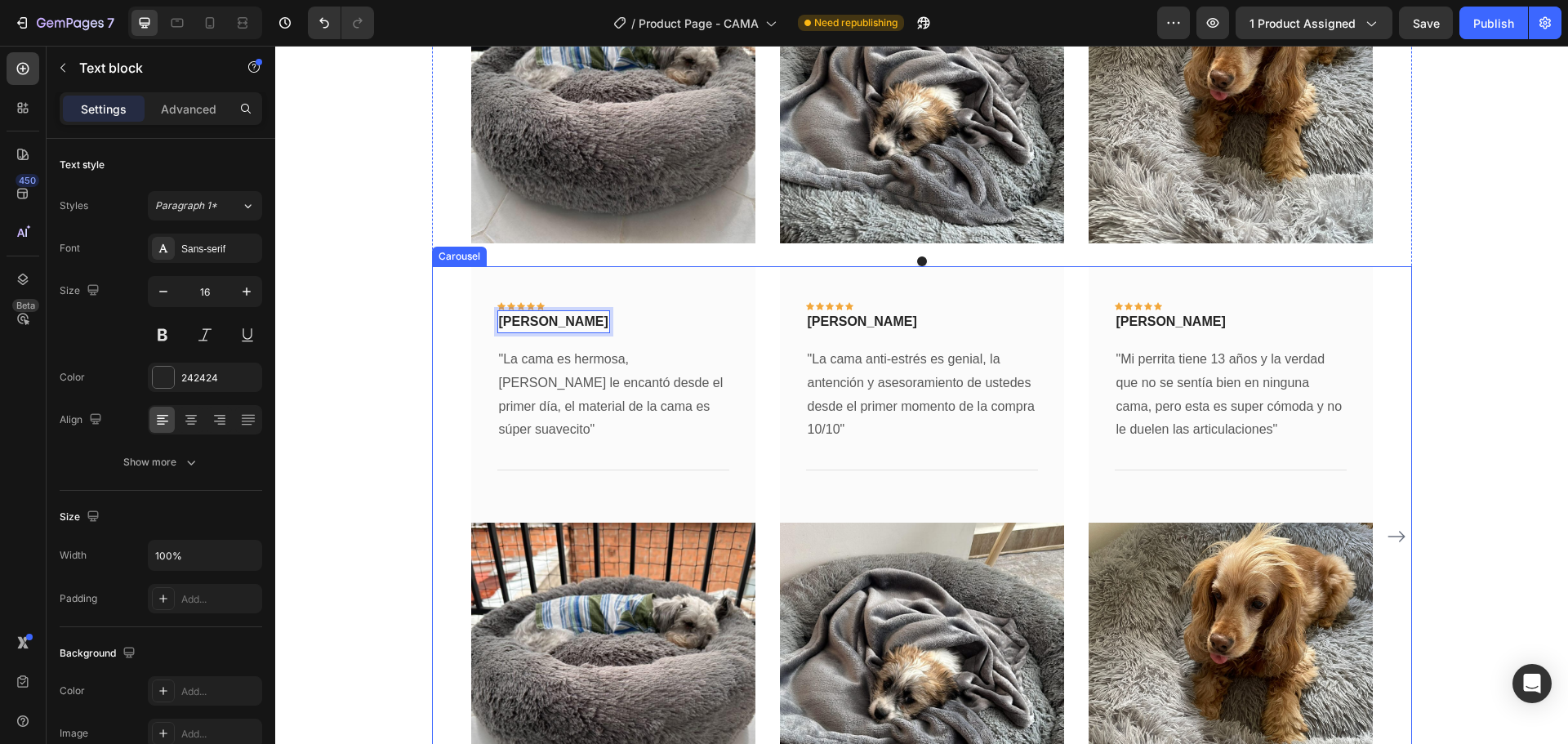
click at [1392, 534] on icon "Carousel Next Arrow" at bounding box center [1396, 537] width 20 height 20
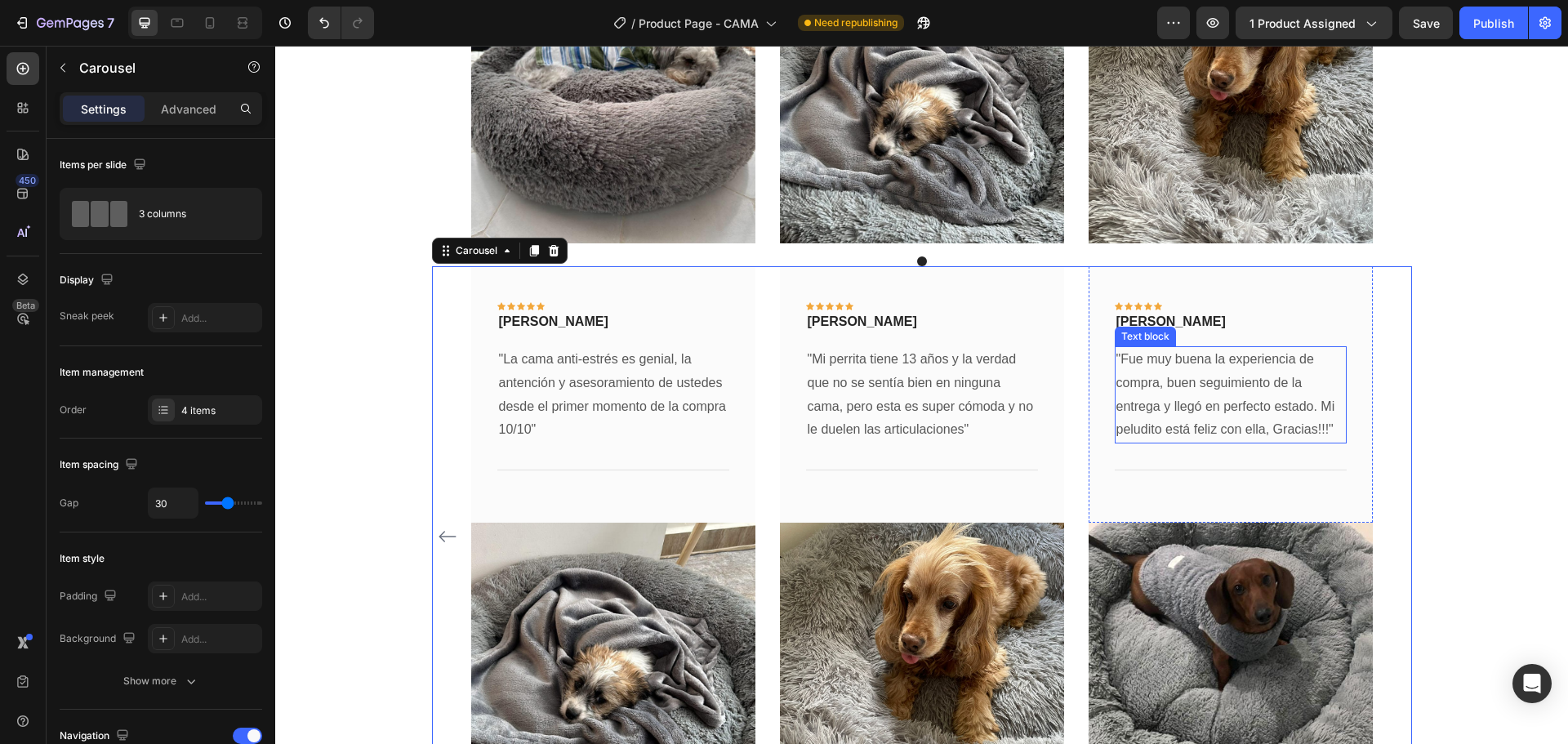
click at [1247, 400] on p ""Fue muy buena la experiencia de compra, buen seguimiento de la entrega y llegó…" at bounding box center [1230, 395] width 229 height 94
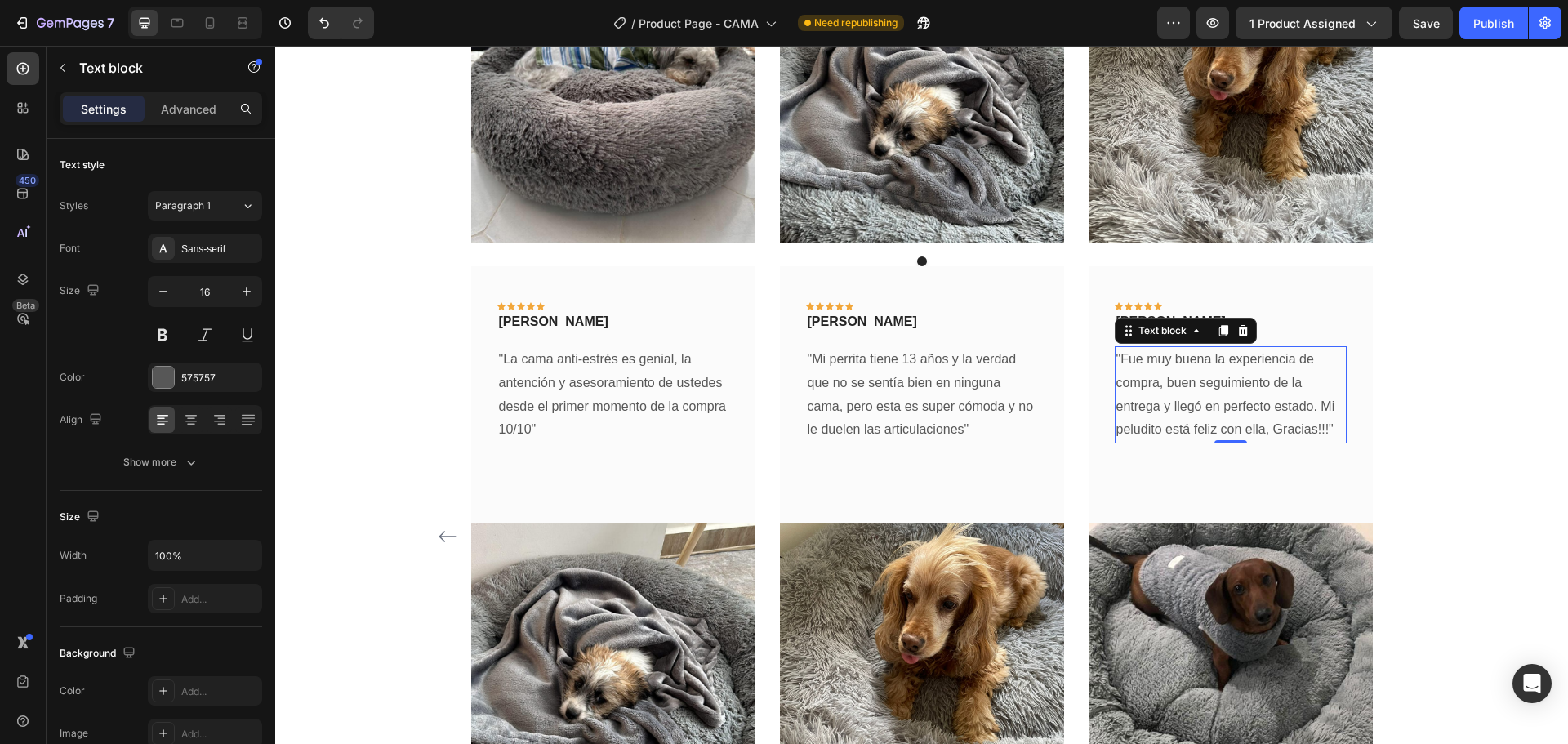
click at [1247, 400] on p ""Fue muy buena la experiencia de compra, buen seguimiento de la entrega y llegó…" at bounding box center [1230, 395] width 229 height 94
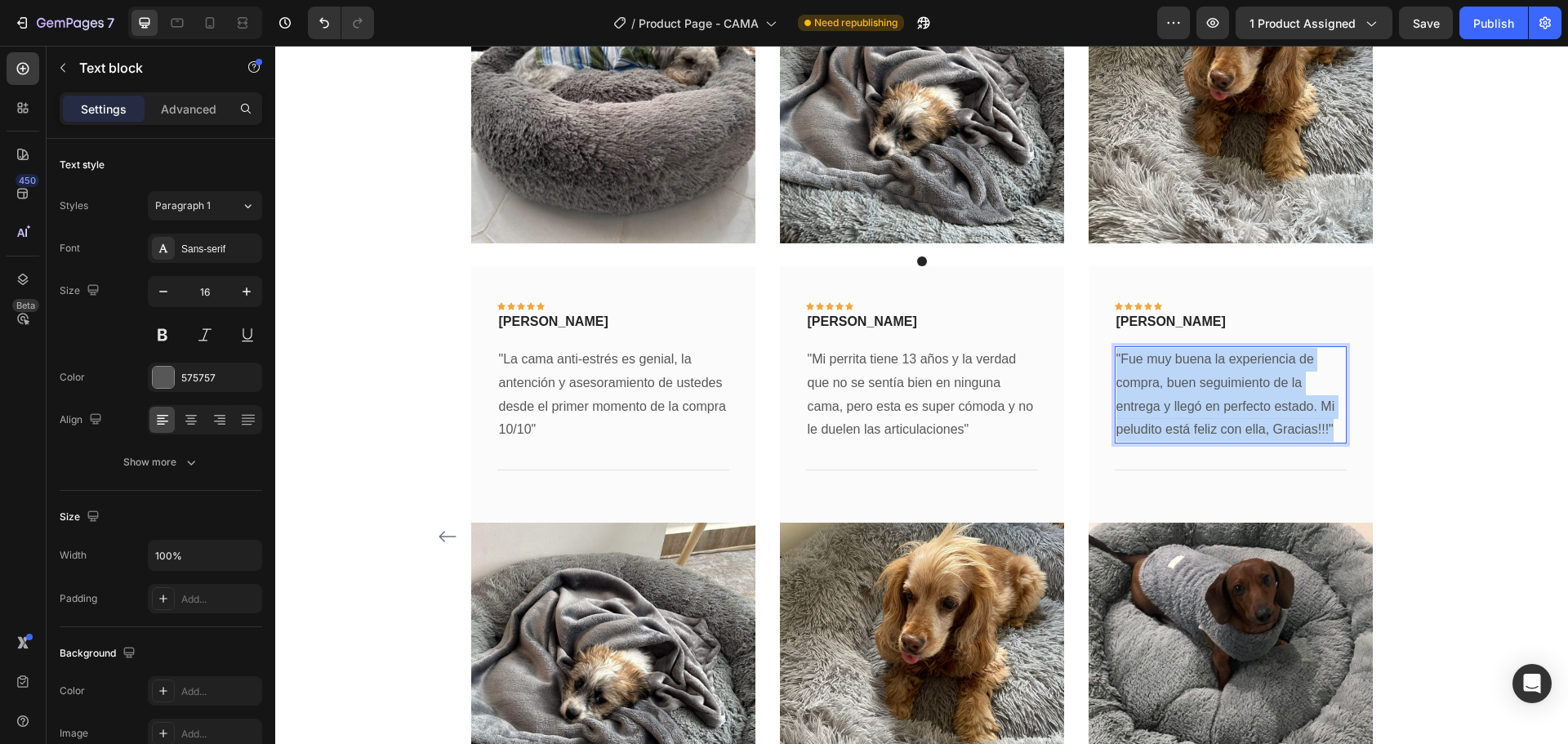
click at [1247, 400] on p ""Fue muy buena la experiencia de compra, buen seguimiento de la entrega y llegó…" at bounding box center [1230, 395] width 229 height 94
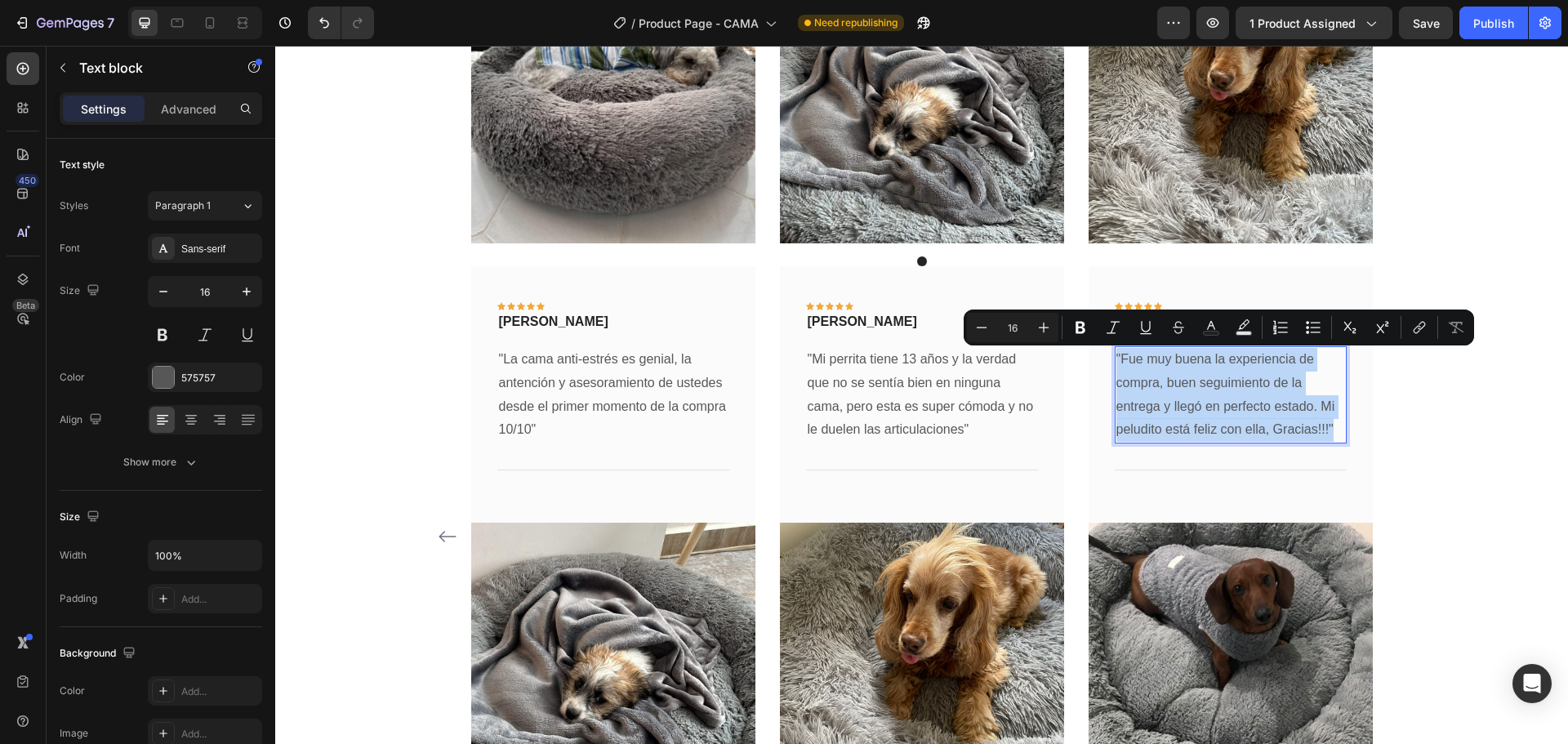
click at [1247, 400] on p ""Fue muy buena la experiencia de compra, buen seguimiento de la entrega y llegó…" at bounding box center [1230, 395] width 229 height 94
copy p ""Fue muy buena la experiencia de compra, buen seguimiento de la entrega y llegó…"
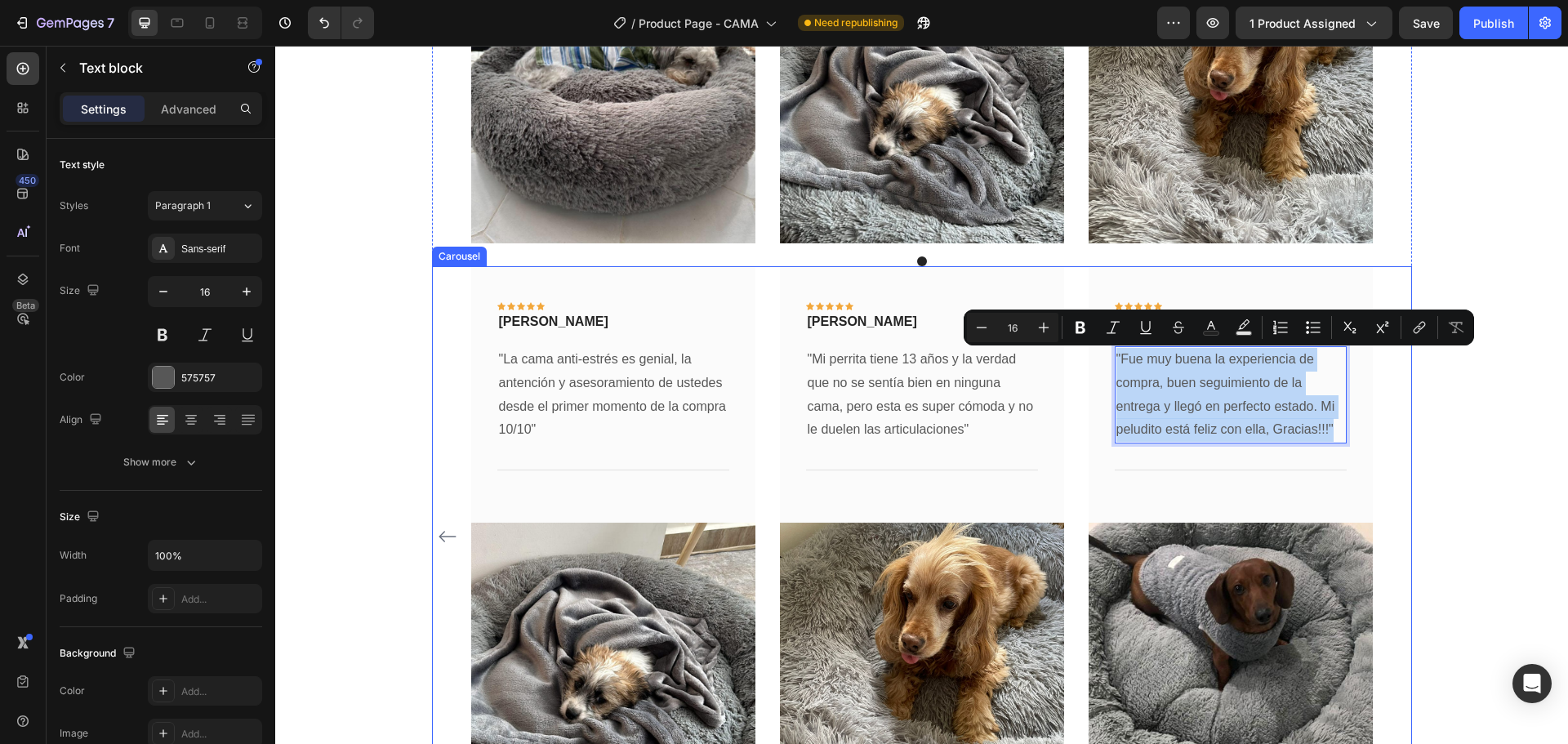
click at [438, 534] on icon "Carousel Back Arrow" at bounding box center [448, 537] width 20 height 20
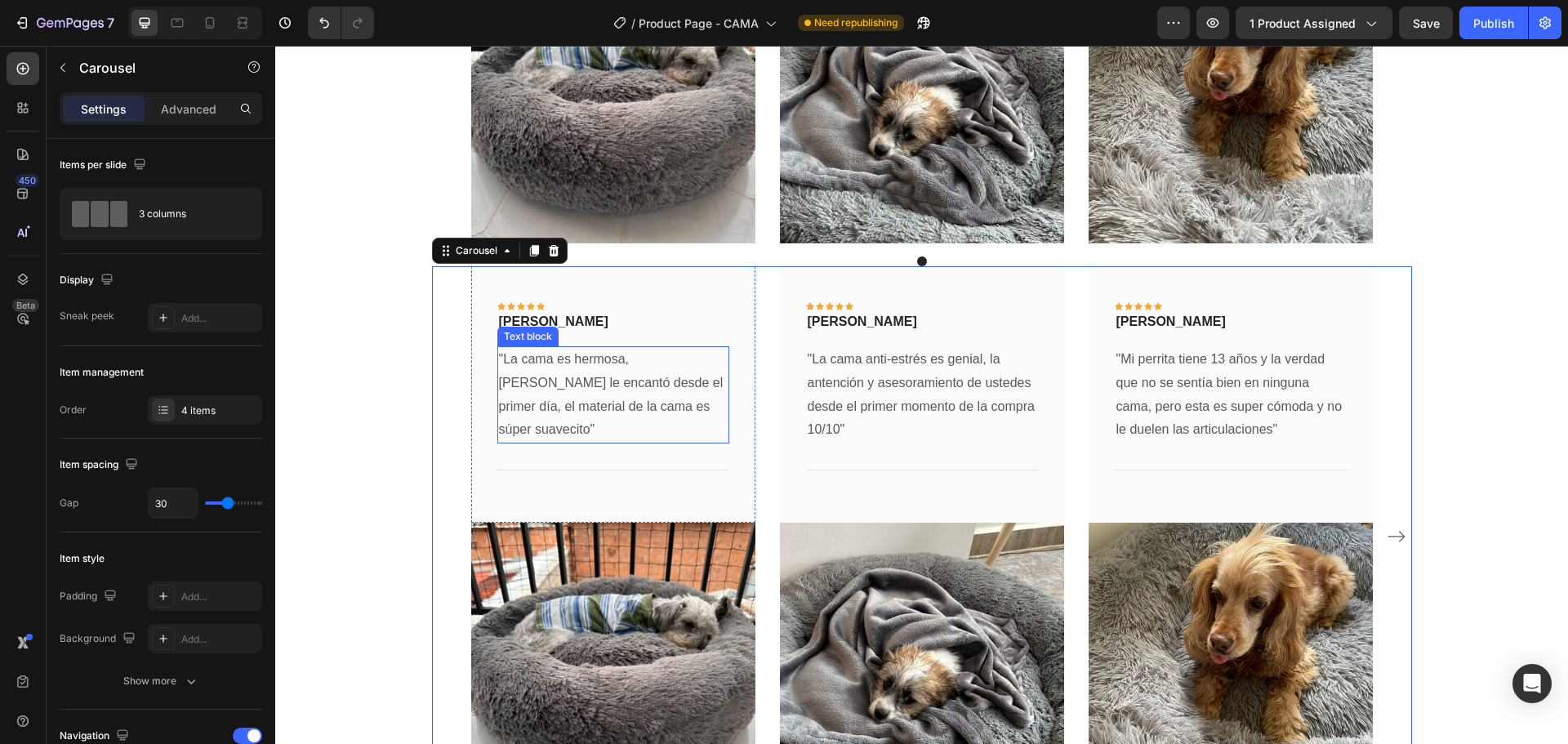
click at [540, 381] on p ""La cama es hermosa, [PERSON_NAME] le encantó desde el primer día, el material …" at bounding box center [613, 395] width 229 height 94
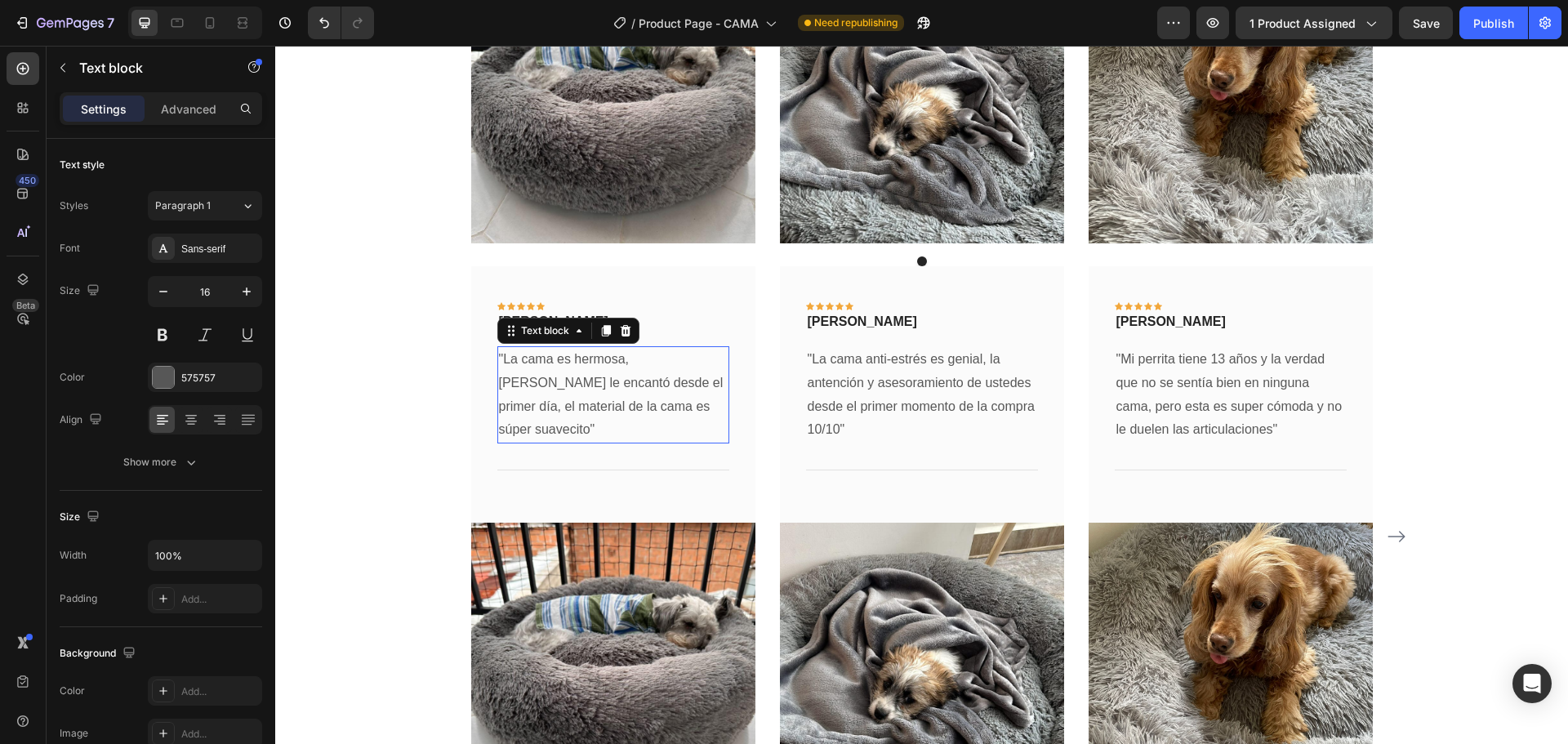
click at [540, 381] on p ""La cama es hermosa, [PERSON_NAME] le encantó desde el primer día, el material …" at bounding box center [613, 395] width 229 height 94
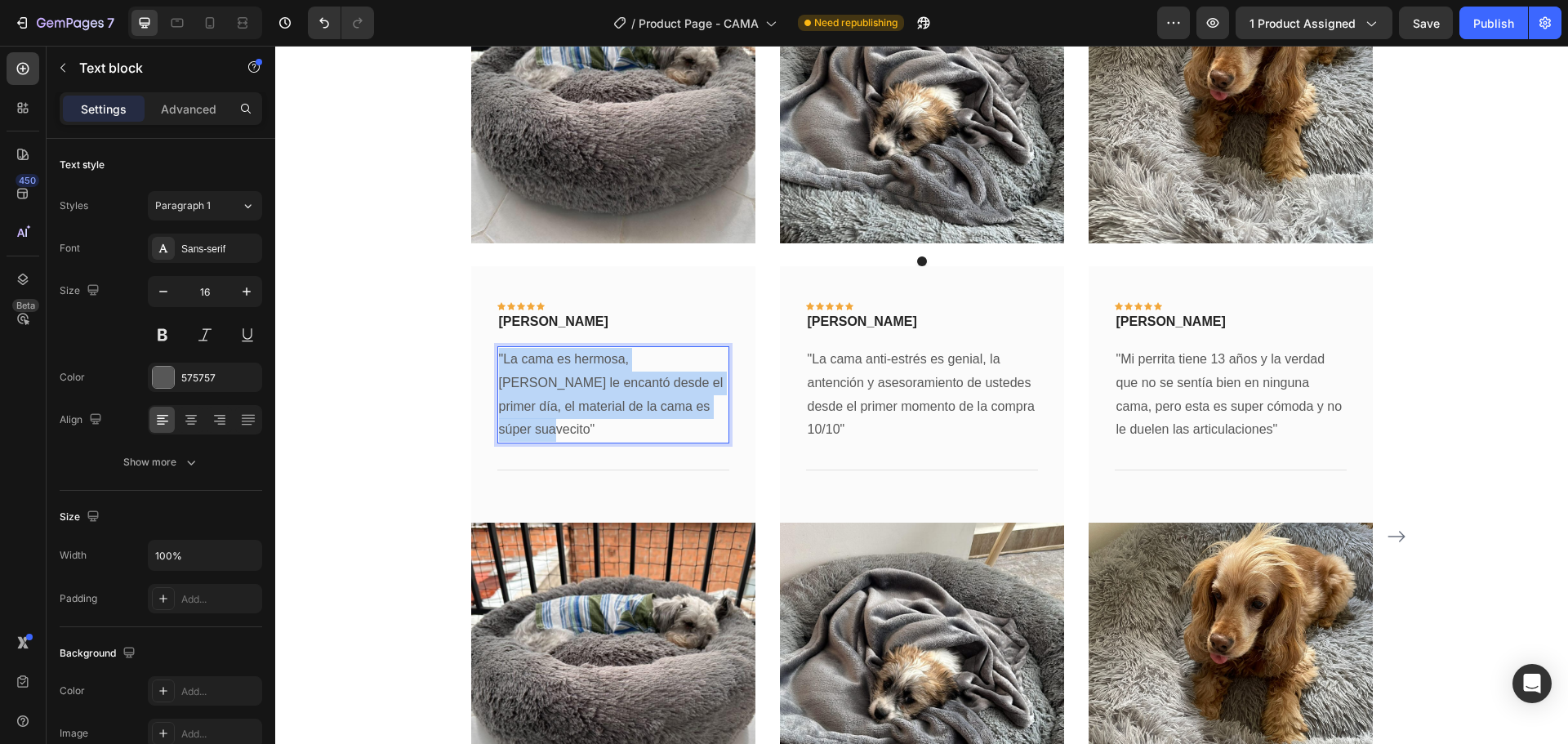
click at [540, 381] on p ""La cama es hermosa, [PERSON_NAME] le encantó desde el primer día, el material …" at bounding box center [613, 395] width 229 height 94
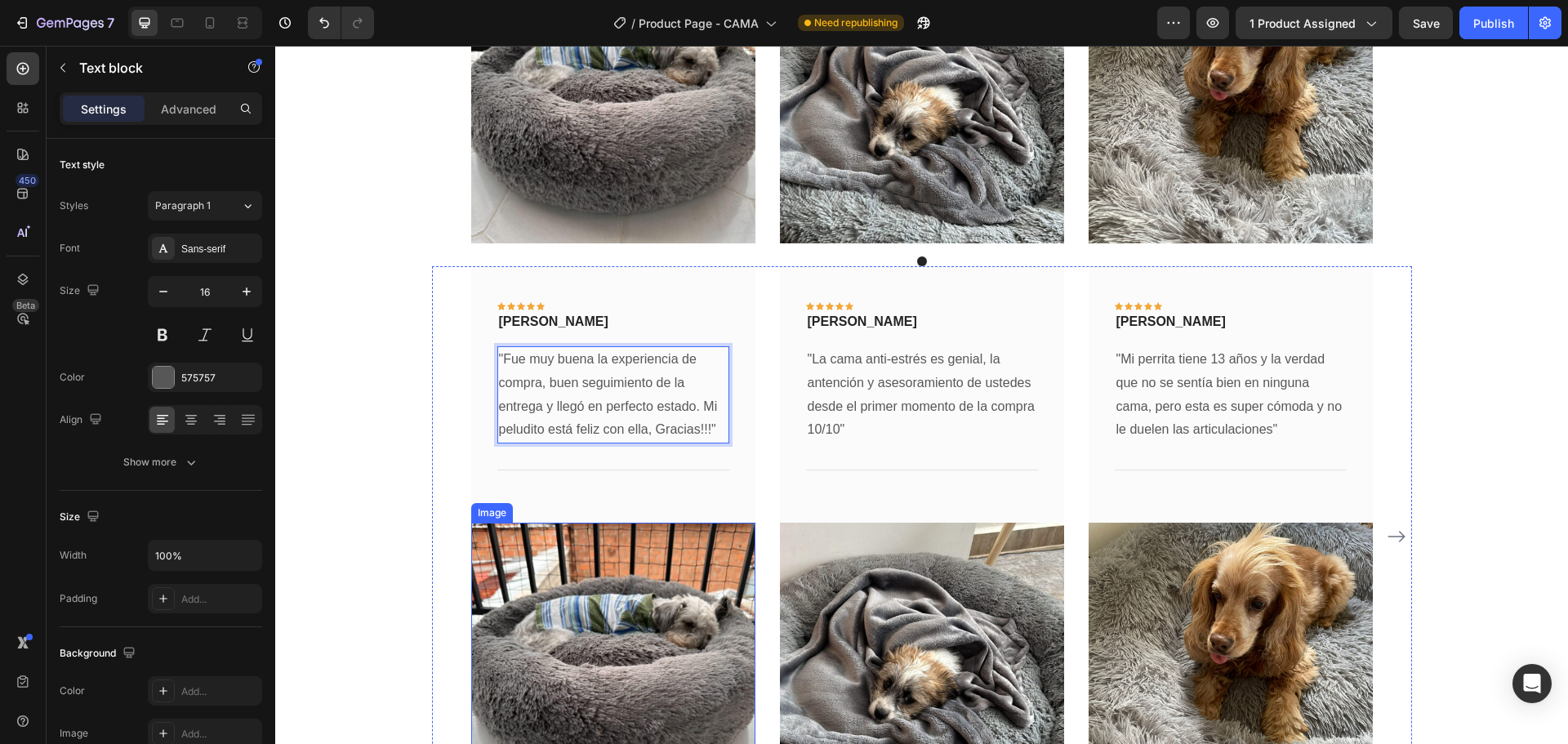
click at [628, 605] on img at bounding box center [612, 664] width 284 height 284
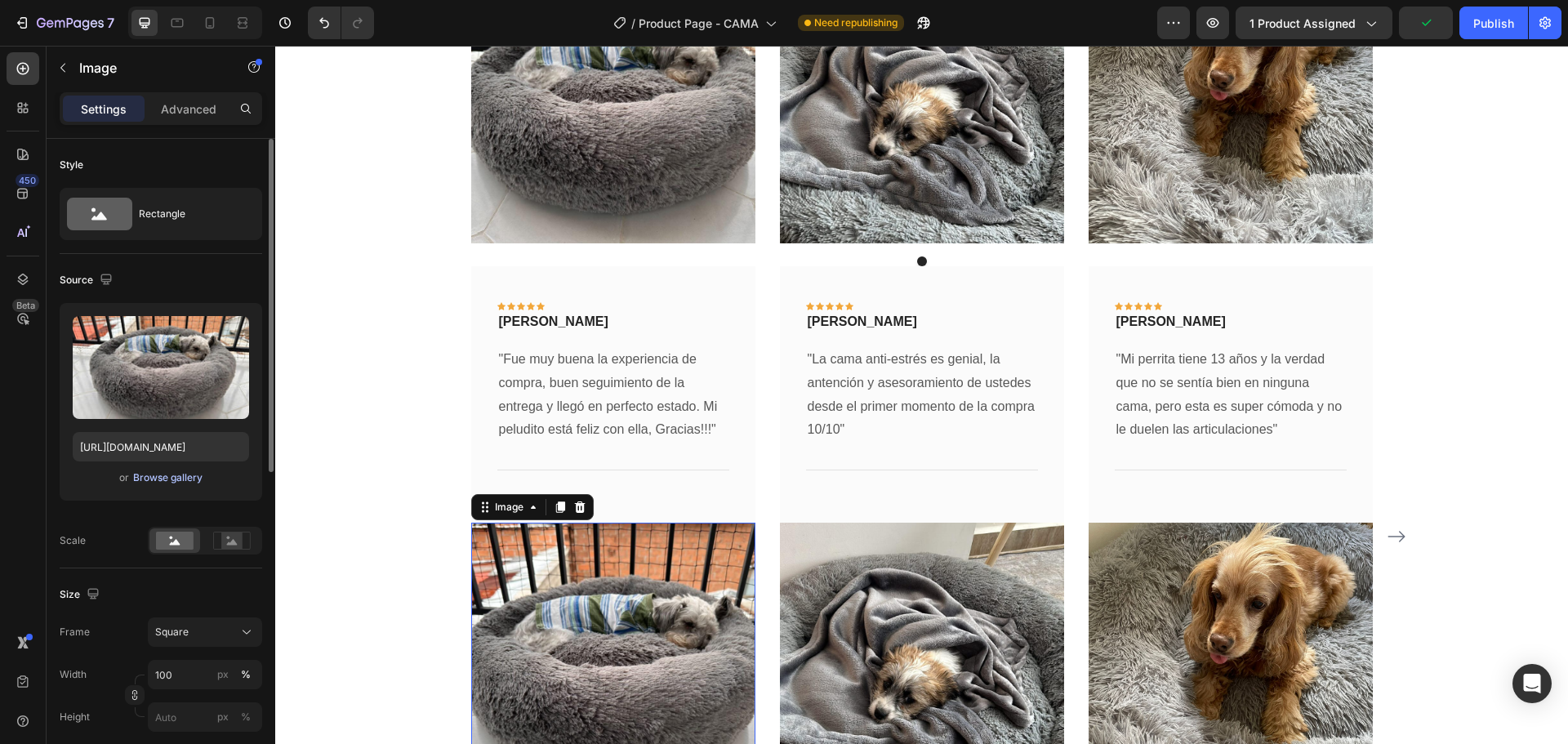
click at [170, 475] on div "Browse gallery" at bounding box center [168, 477] width 69 height 15
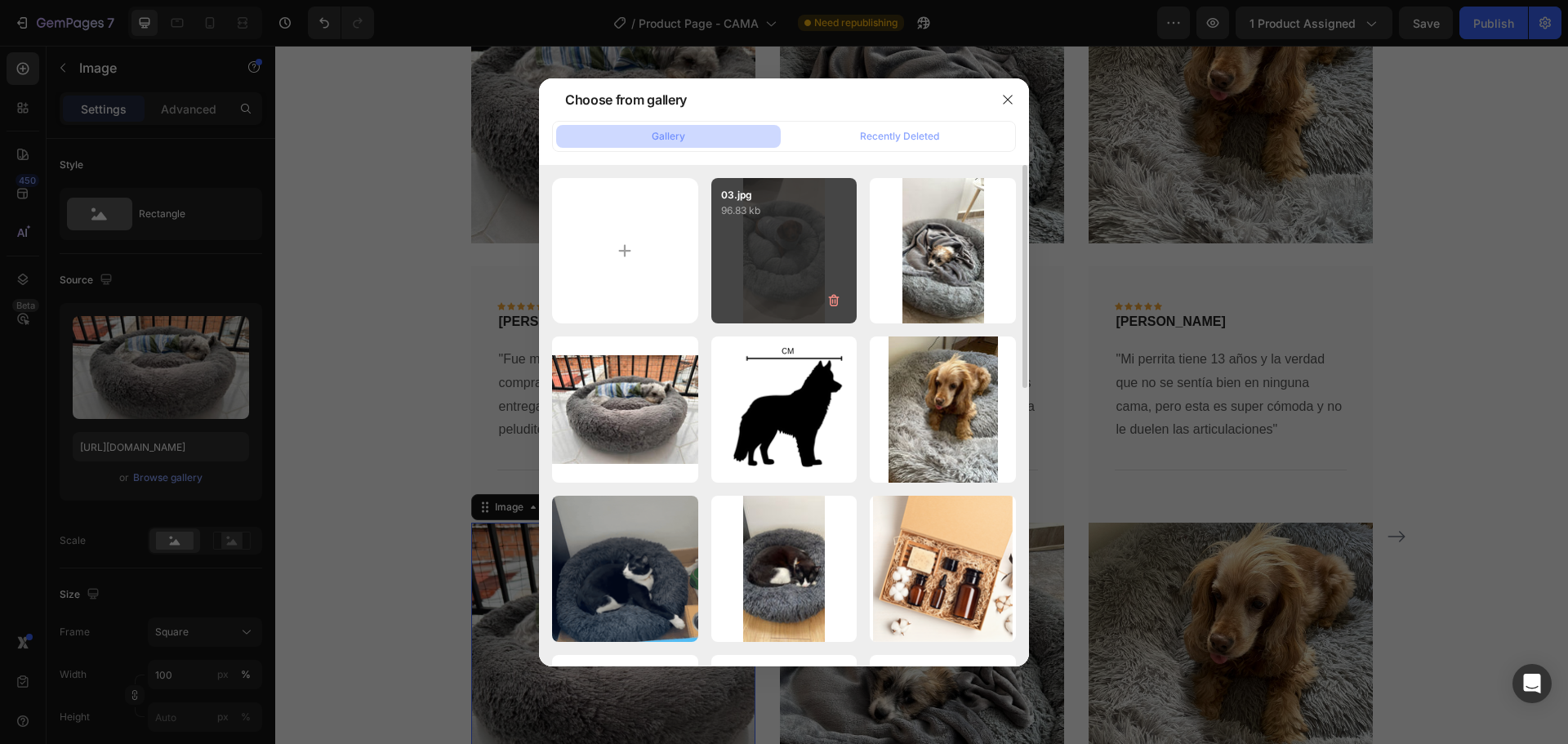
click at [787, 269] on div "03.jpg 96.83 kb" at bounding box center [784, 251] width 146 height 146
type input "[URL][DOMAIN_NAME]"
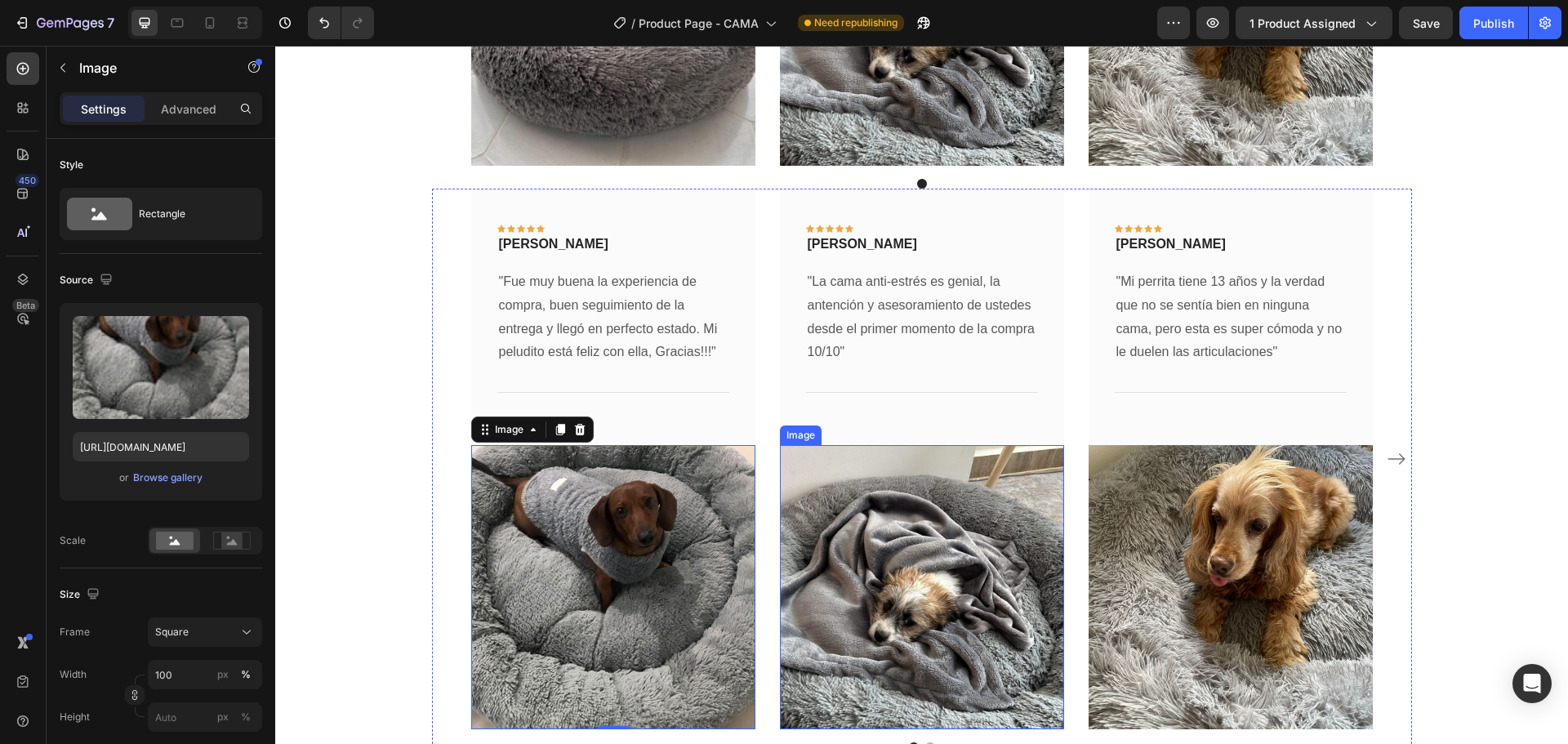
scroll to position [3957, 0]
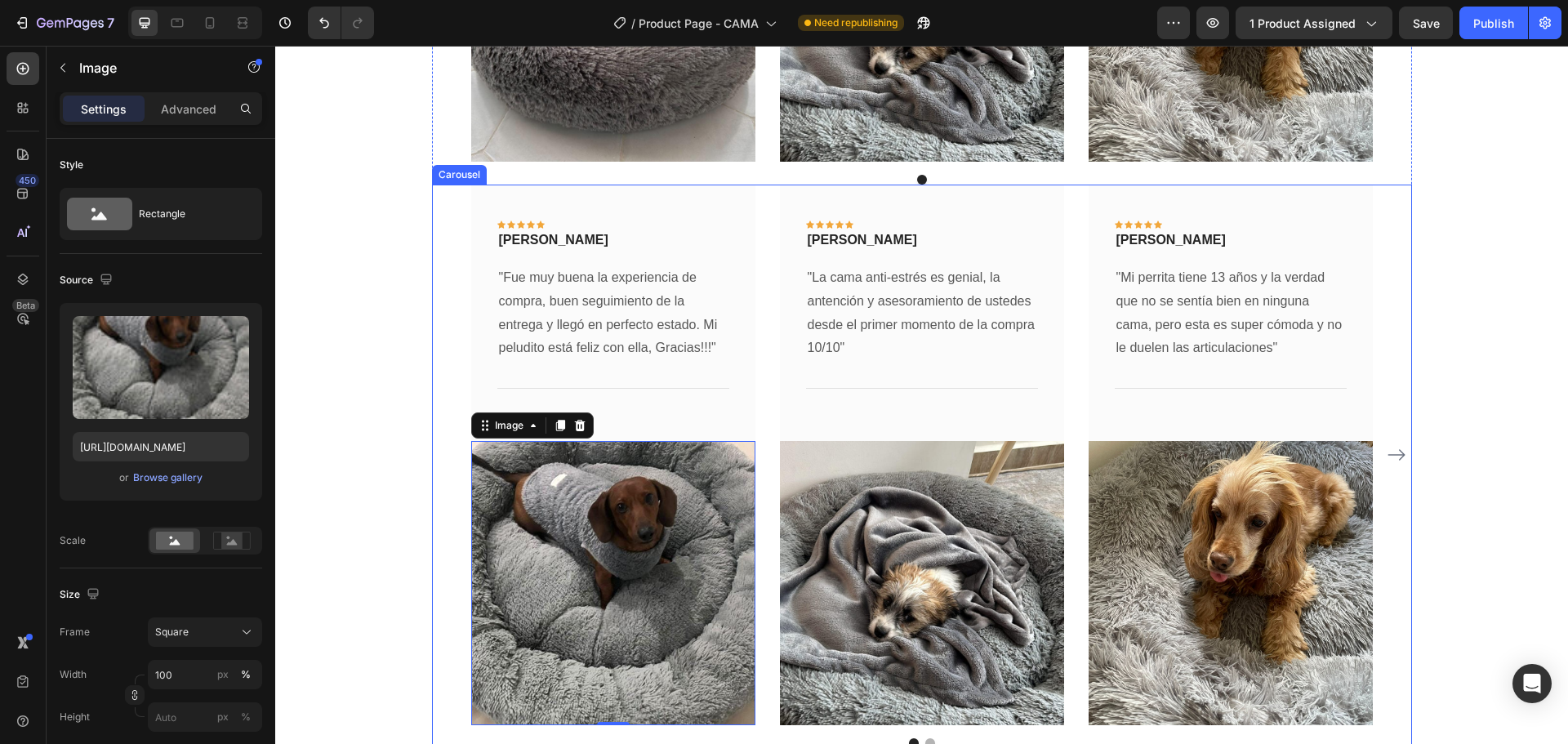
click at [1394, 456] on icon "Carousel Next Arrow" at bounding box center [1396, 455] width 20 height 20
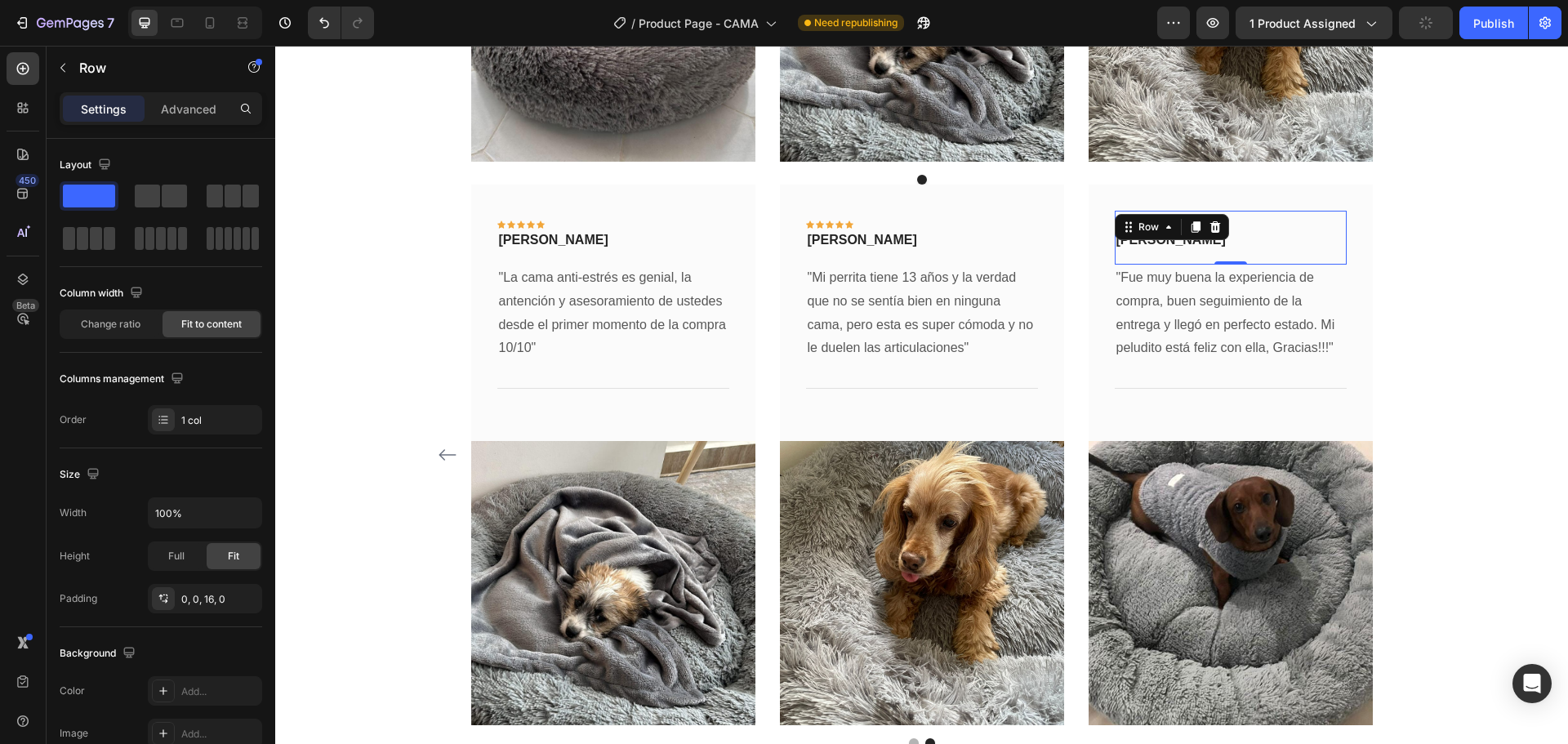
click at [1318, 214] on div "Icon Icon Icon Icon Icon Row [PERSON_NAME] Text block Row" at bounding box center [1230, 231] width 232 height 41
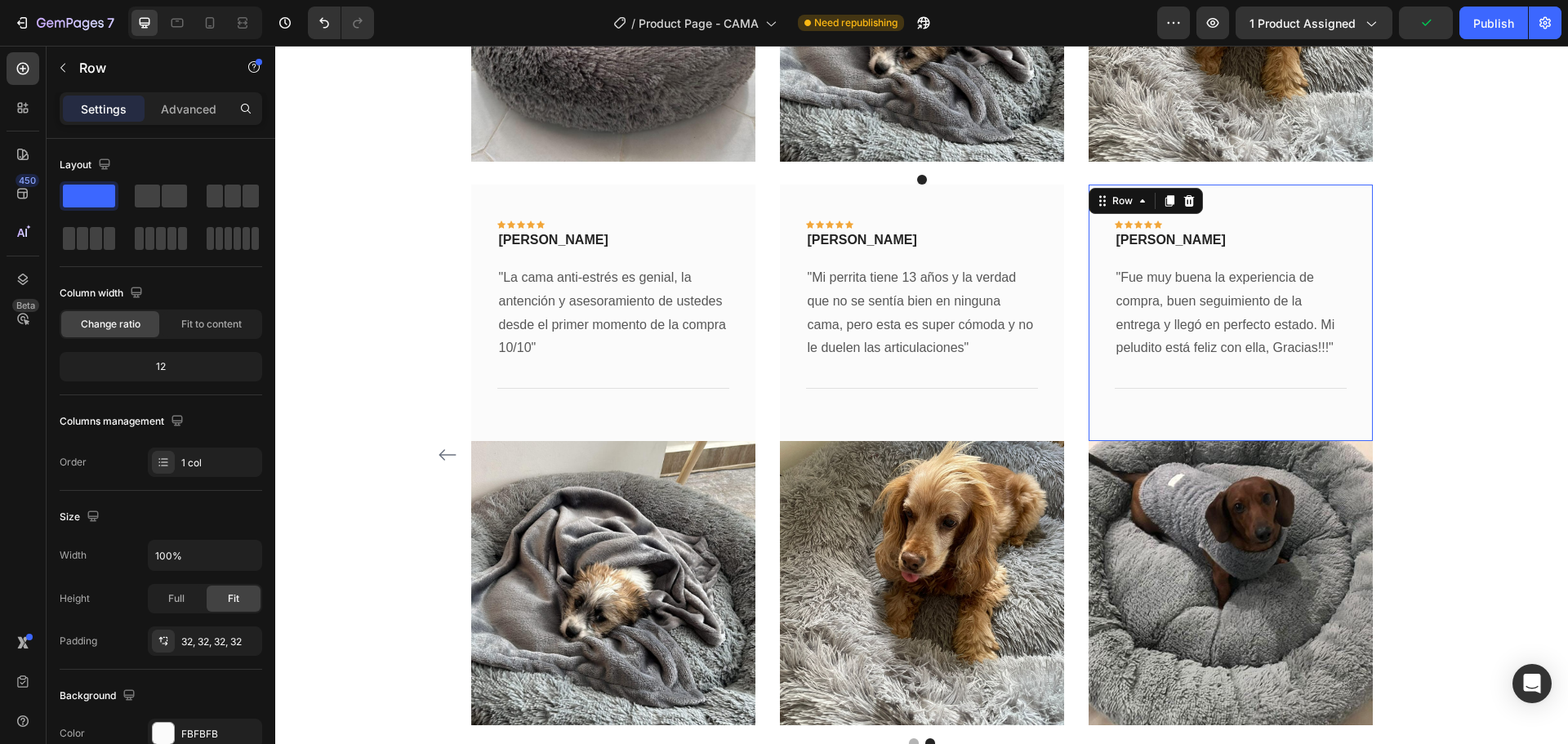
click at [1348, 294] on div "Icon Icon Icon Icon Icon Row [PERSON_NAME] Text block Row Row "Fue muy buena la…" at bounding box center [1230, 312] width 284 height 256
click at [1188, 203] on icon at bounding box center [1188, 200] width 13 height 13
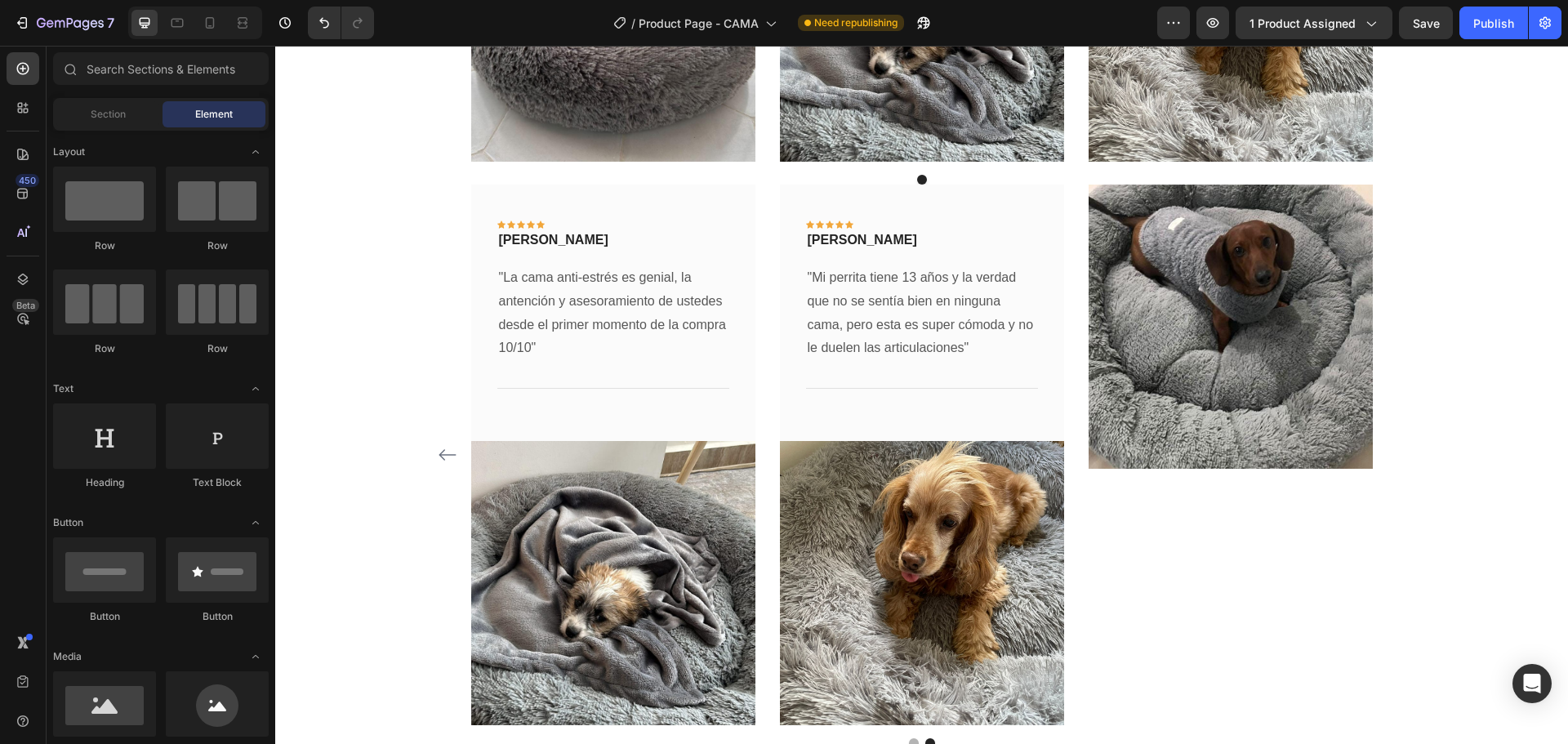
click at [1197, 232] on img at bounding box center [1230, 326] width 284 height 284
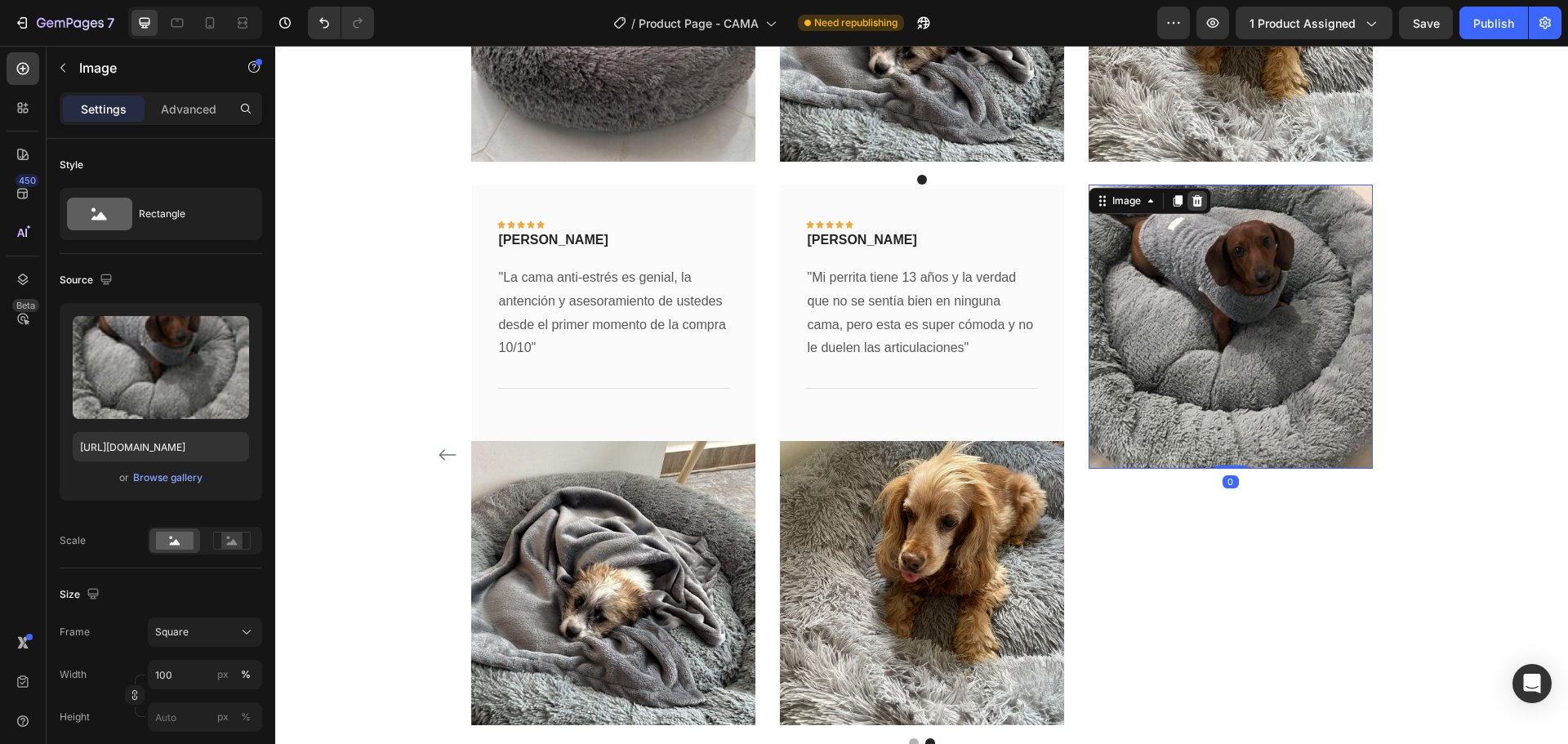
click at [1196, 198] on icon at bounding box center [1197, 200] width 13 height 13
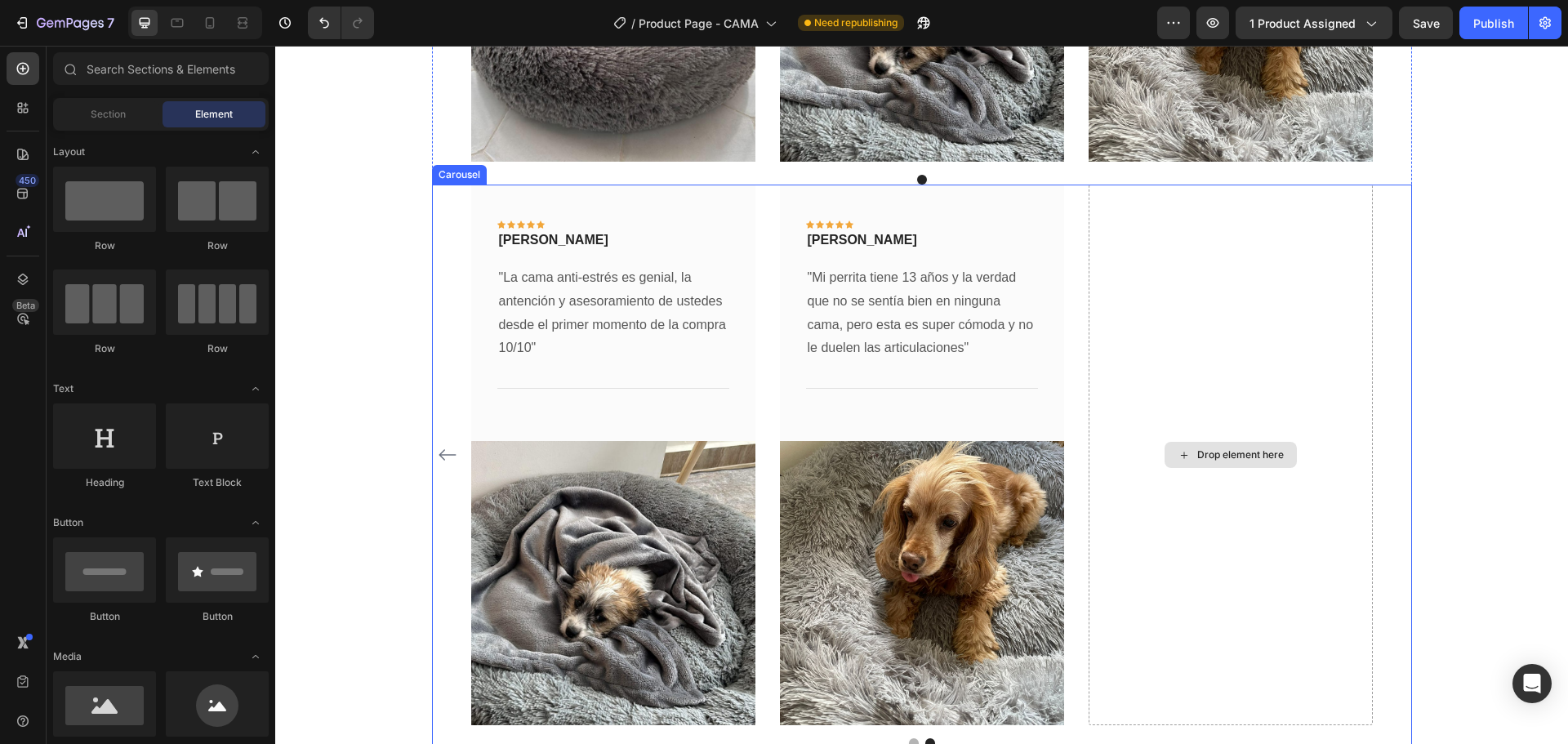
click at [1237, 364] on div "Drop element here" at bounding box center [1230, 454] width 284 height 540
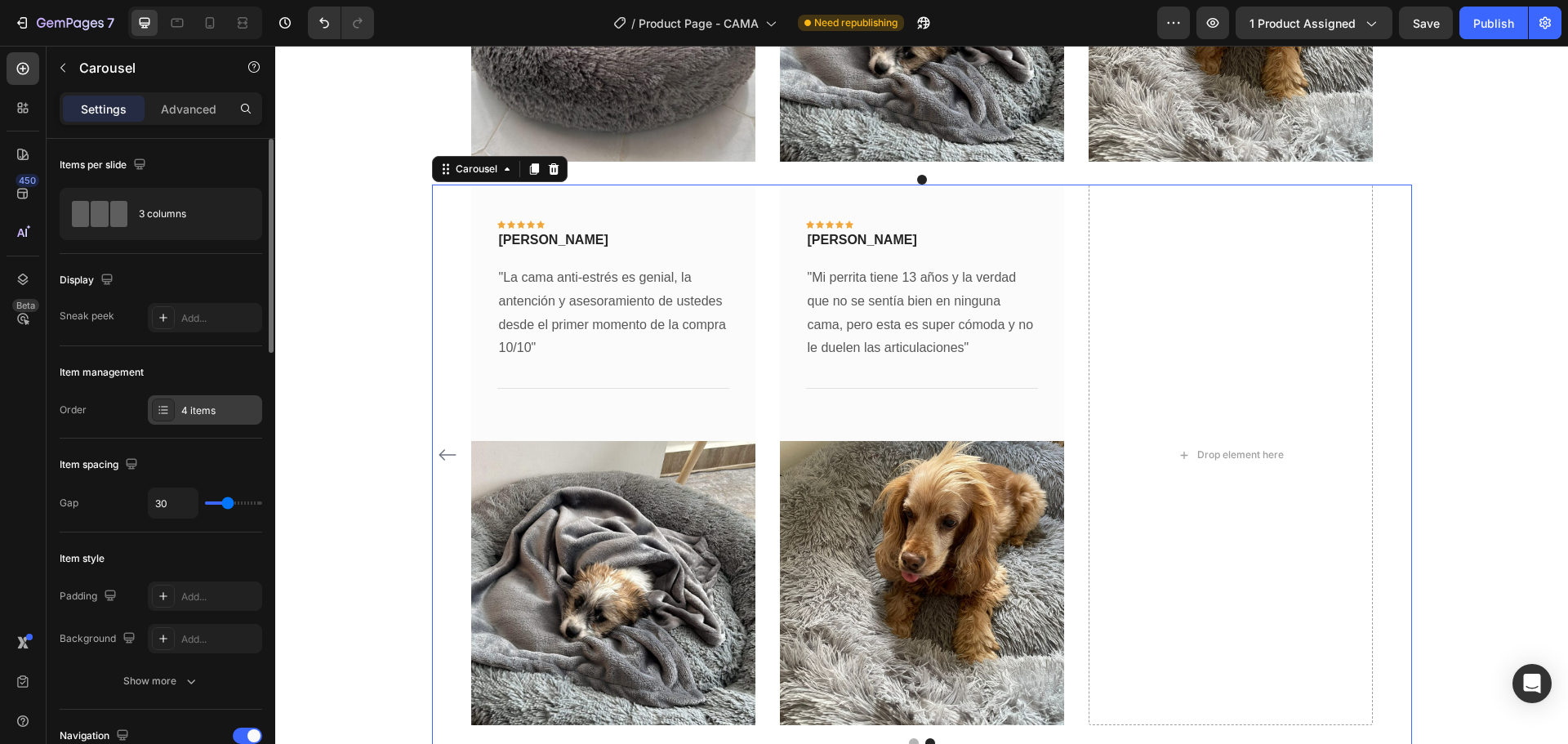
click at [206, 410] on div "4 items" at bounding box center [220, 410] width 77 height 15
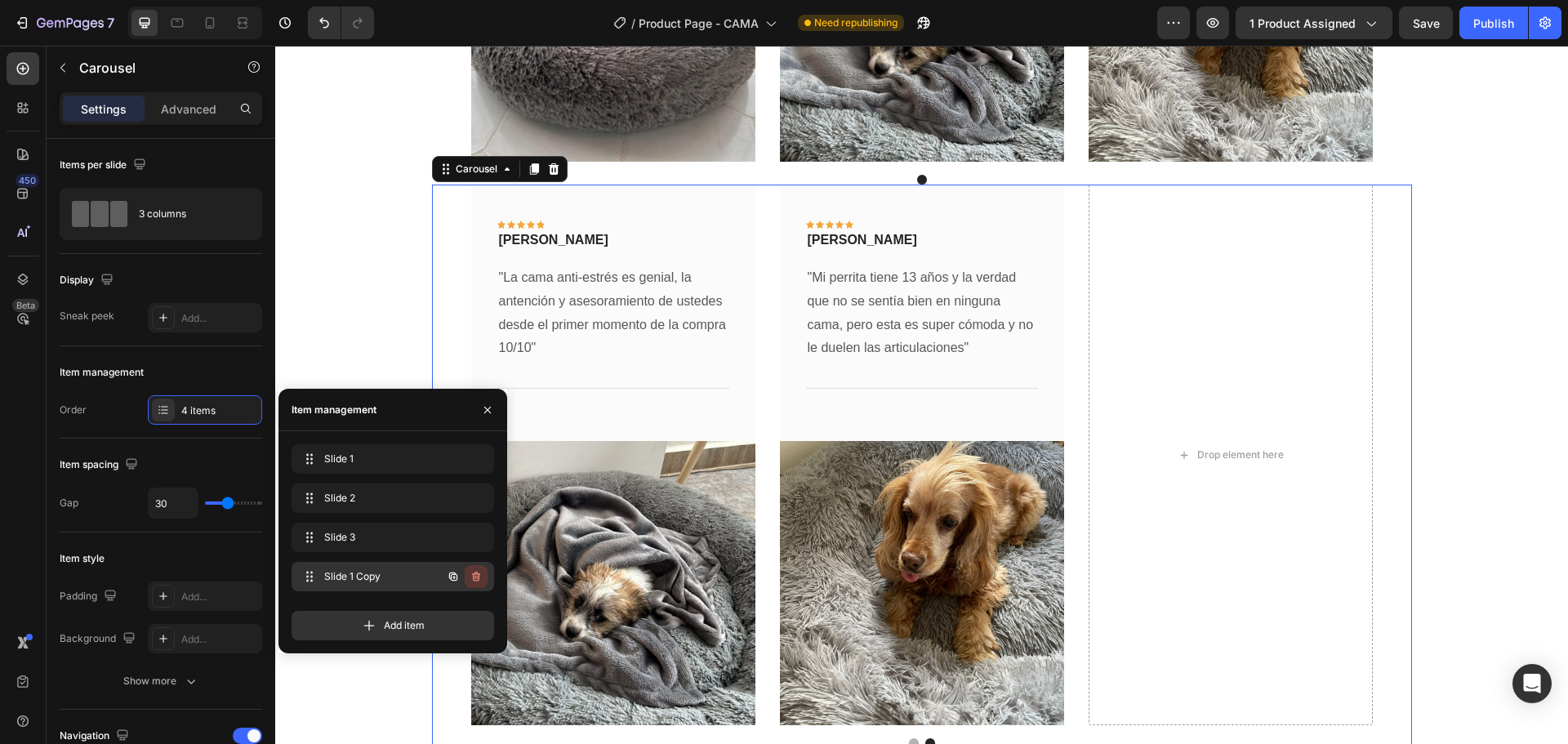
click at [475, 575] on icon "button" at bounding box center [476, 576] width 13 height 13
click at [475, 575] on div "Delete" at bounding box center [465, 576] width 30 height 15
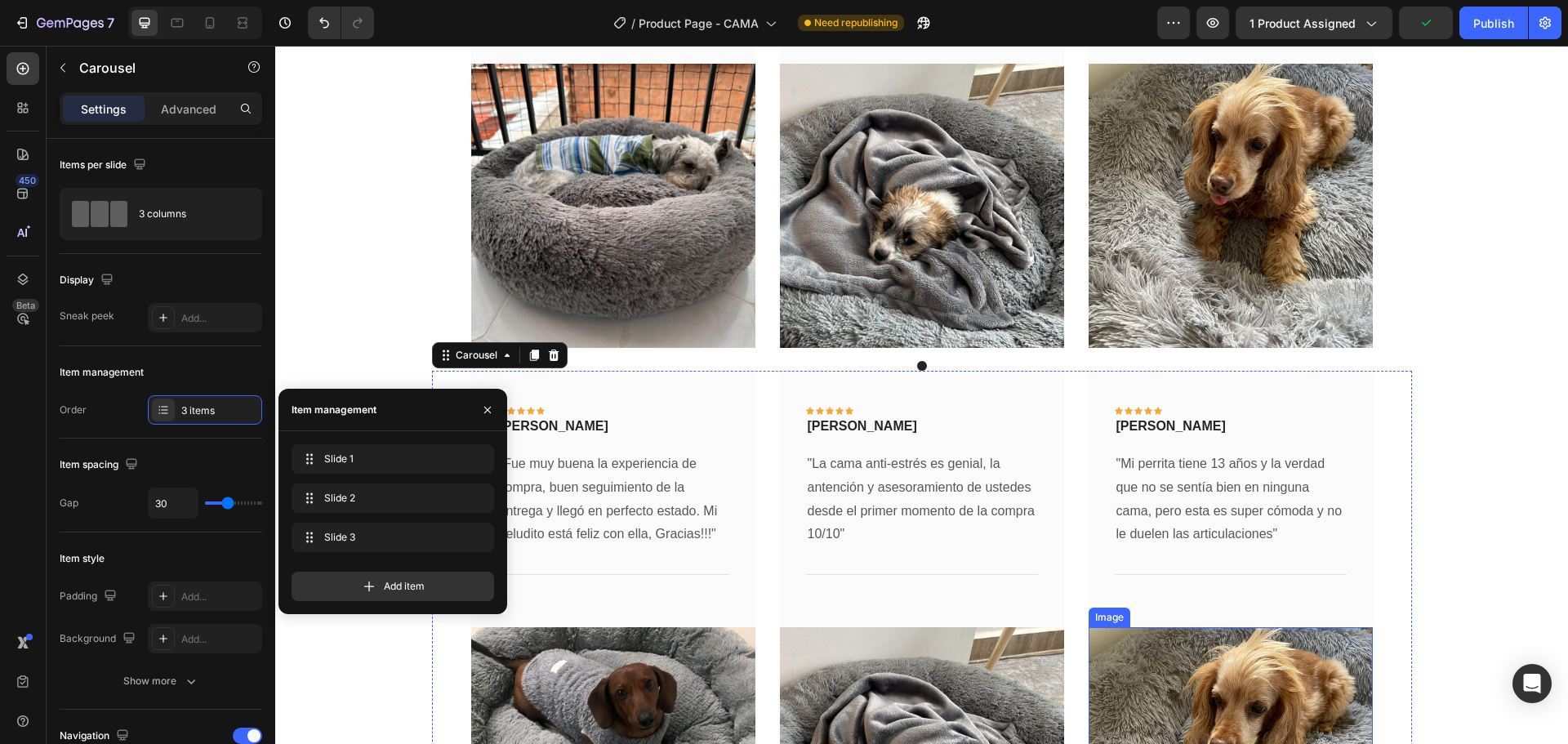
scroll to position [3712, 0]
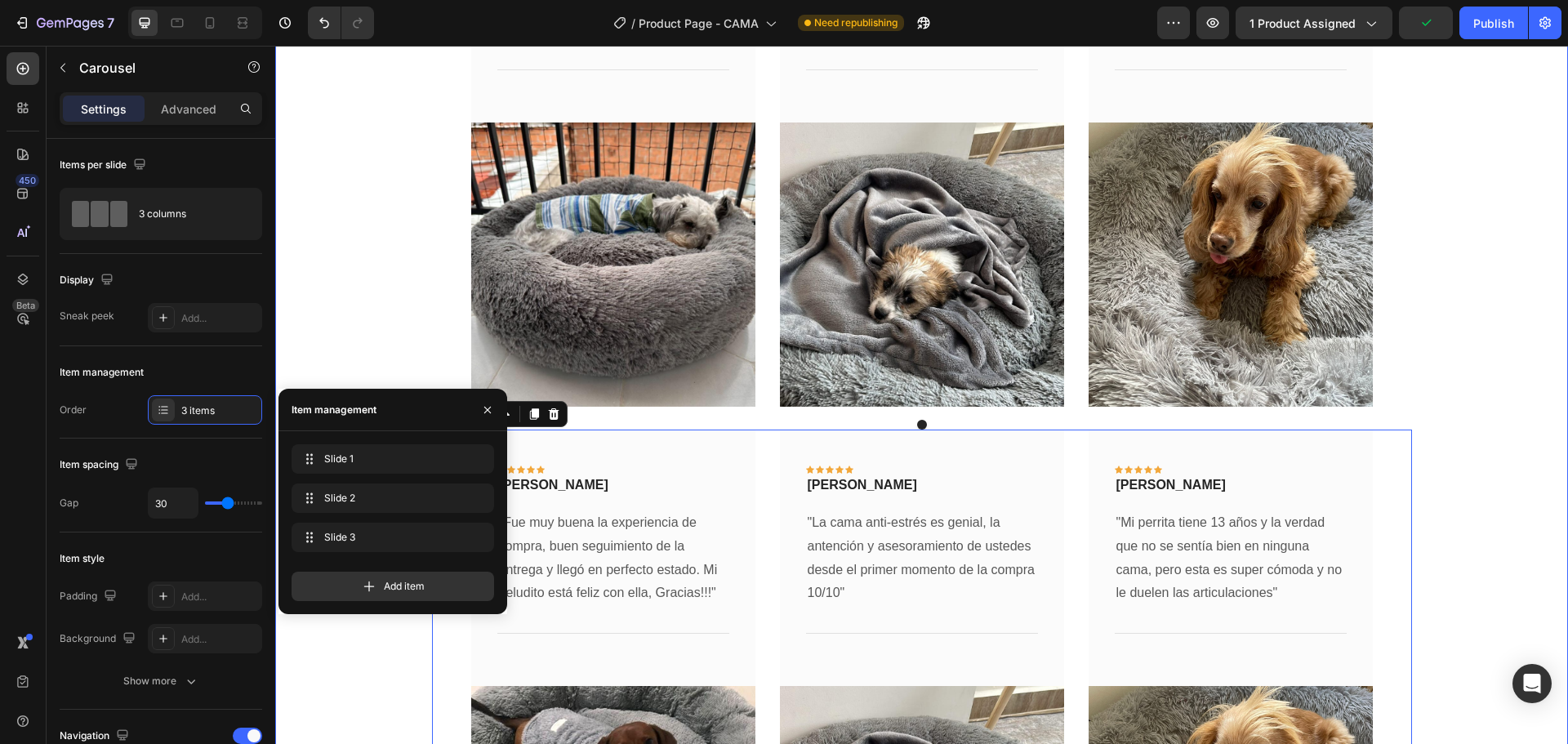
click at [1515, 390] on div "Los peluditos que ya está disfrutando de nuestras camas Heading Icon Icon Icon …" at bounding box center [921, 117] width 1268 height 1751
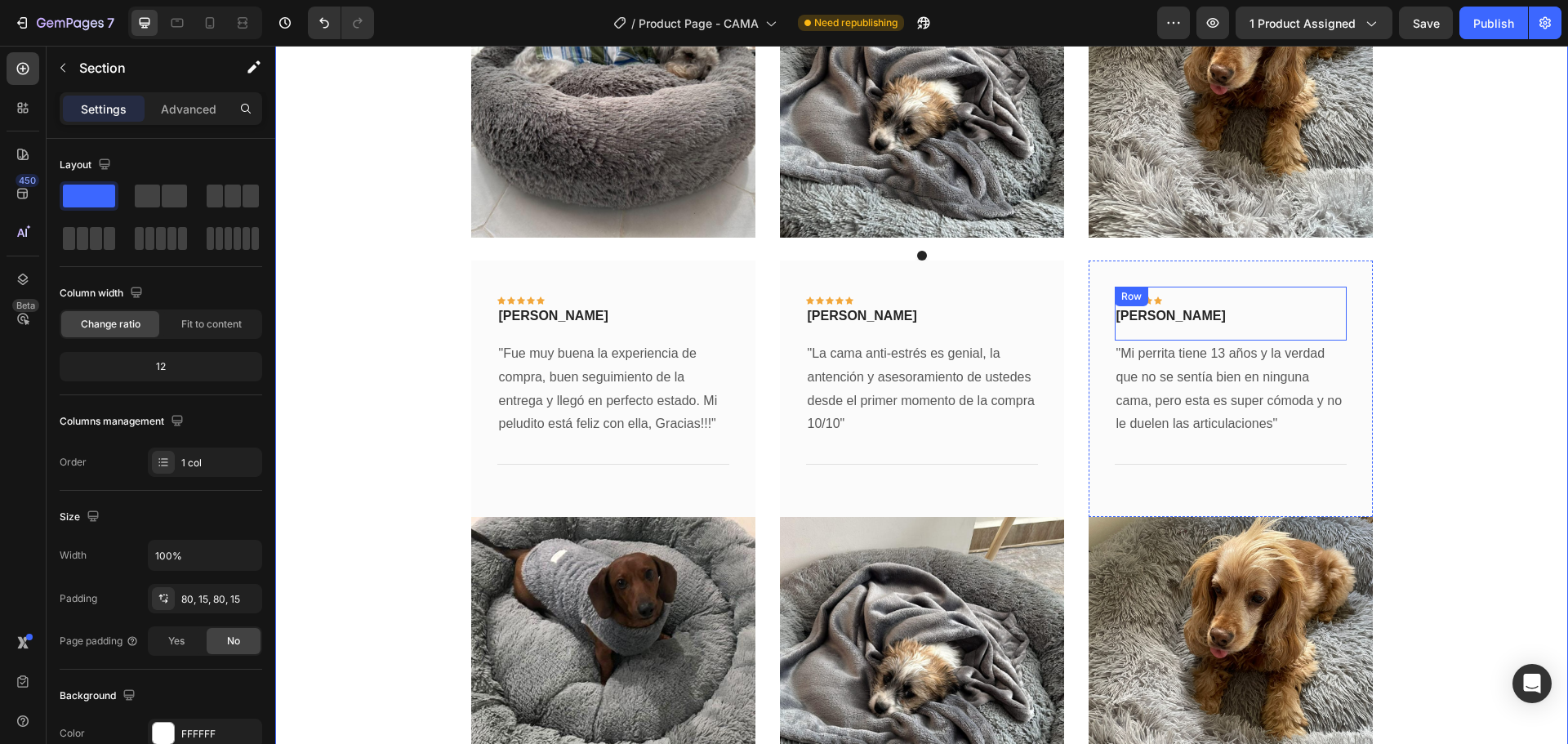
scroll to position [3957, 0]
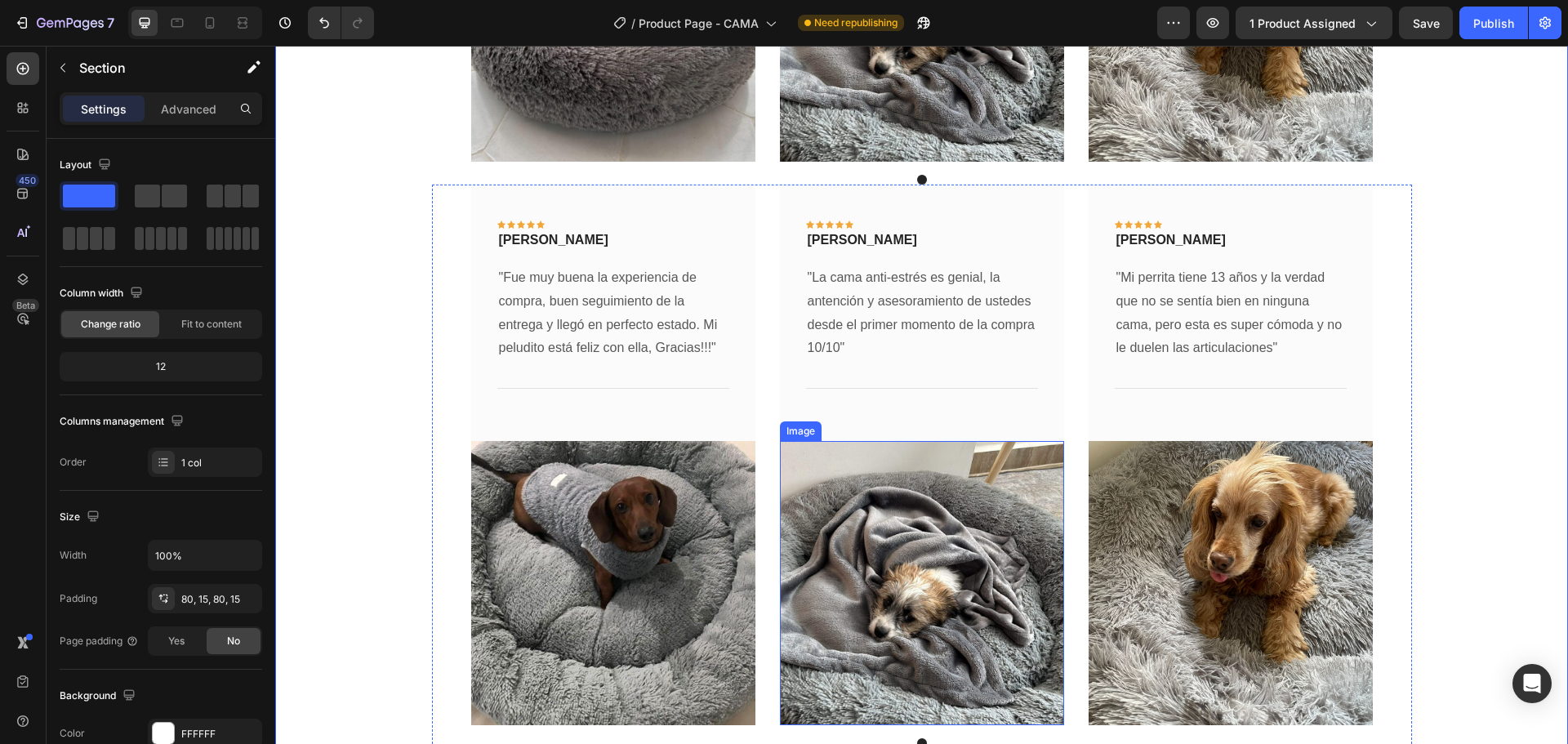
click at [895, 572] on img at bounding box center [921, 582] width 284 height 284
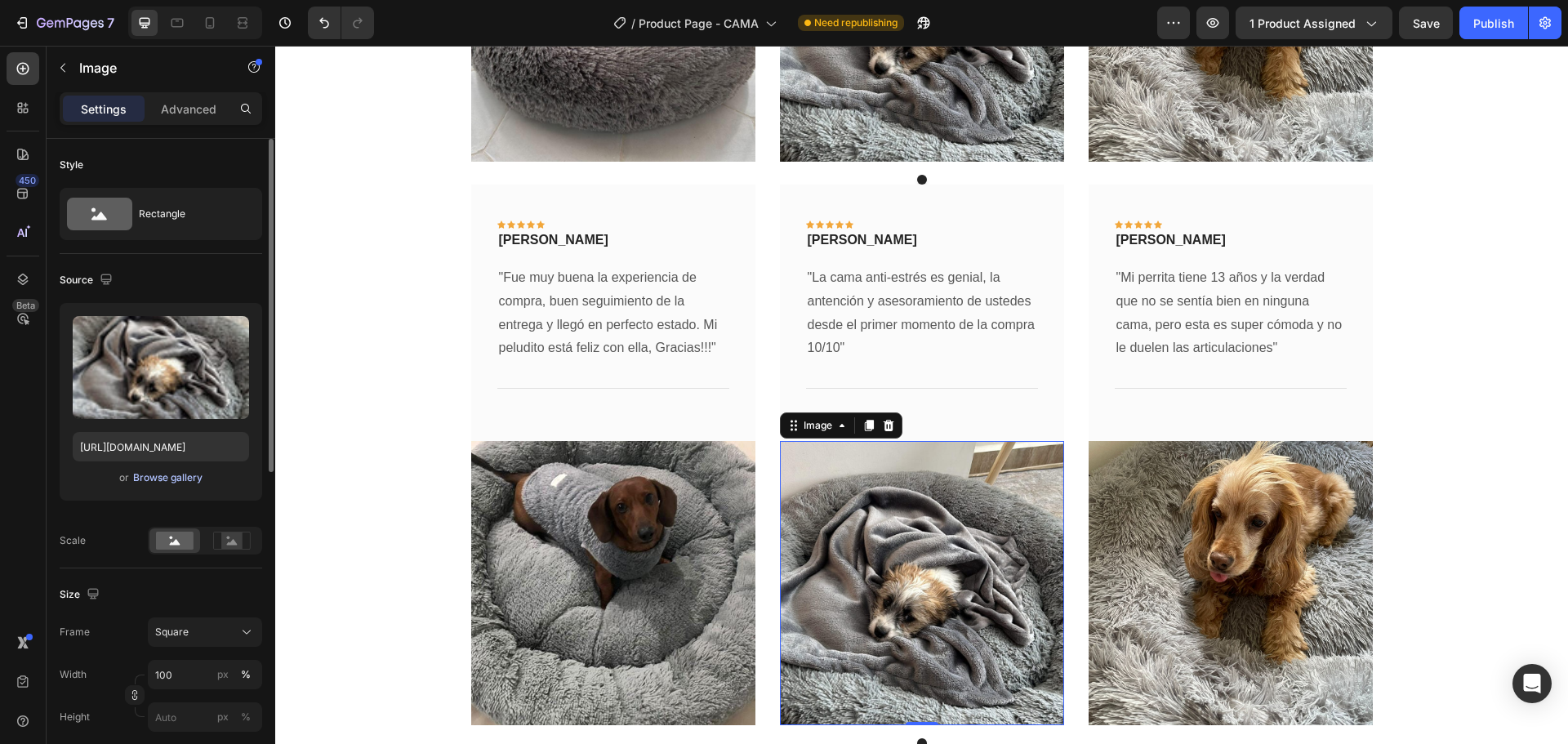
click at [158, 480] on div "Browse gallery" at bounding box center [168, 477] width 69 height 15
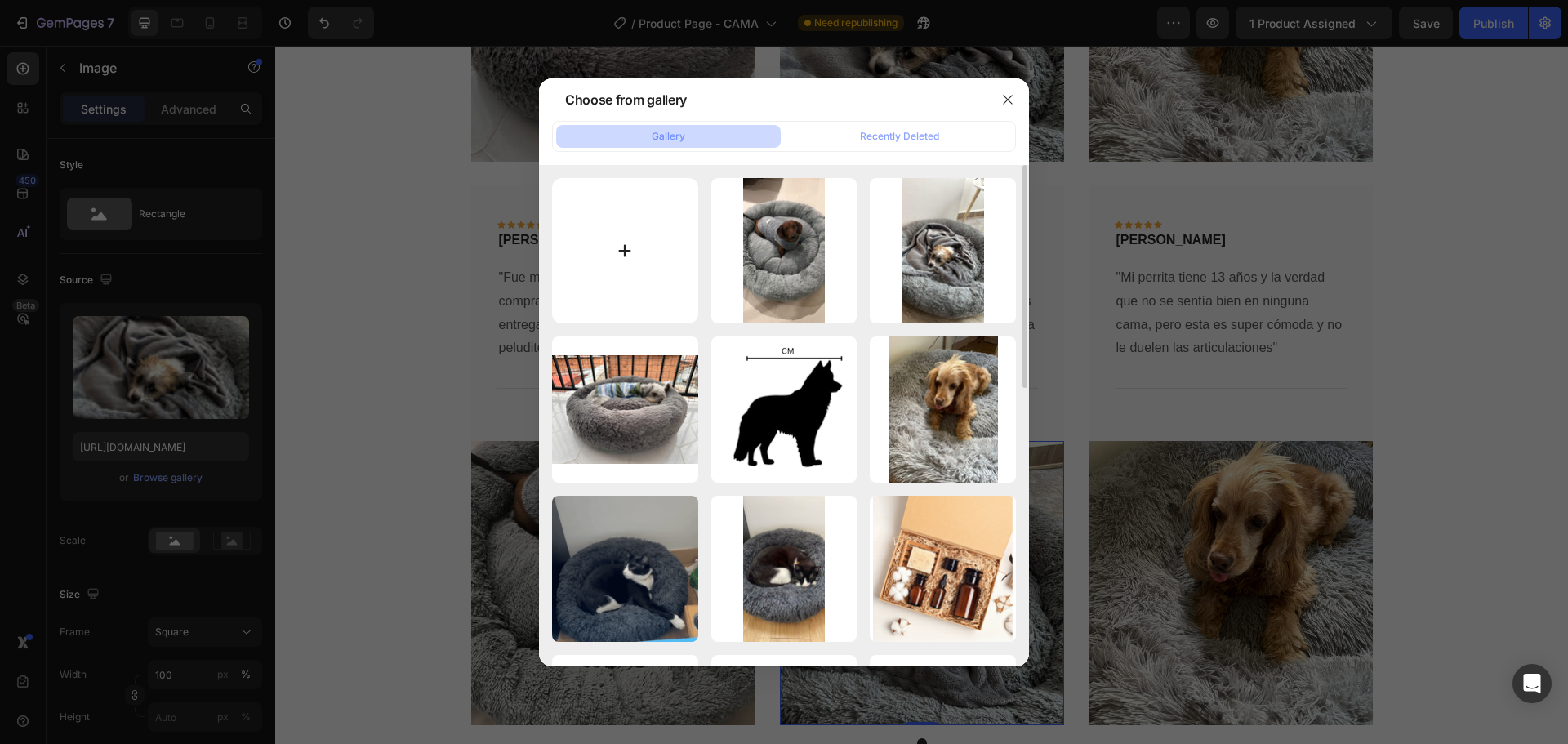
click at [628, 249] on input "file" at bounding box center [625, 251] width 146 height 146
type input "C:\fakepath\02.jpg"
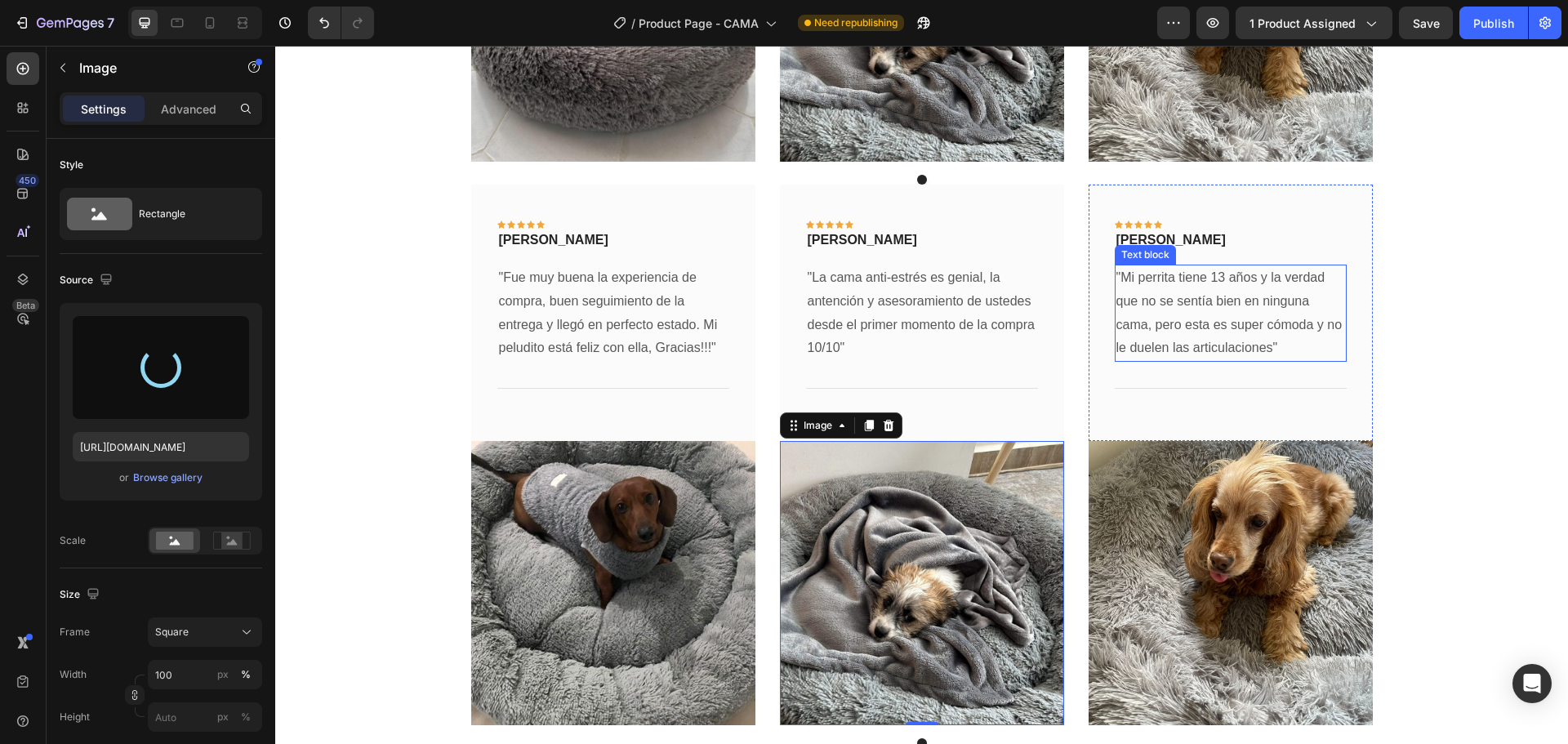
type input "[URL][DOMAIN_NAME]"
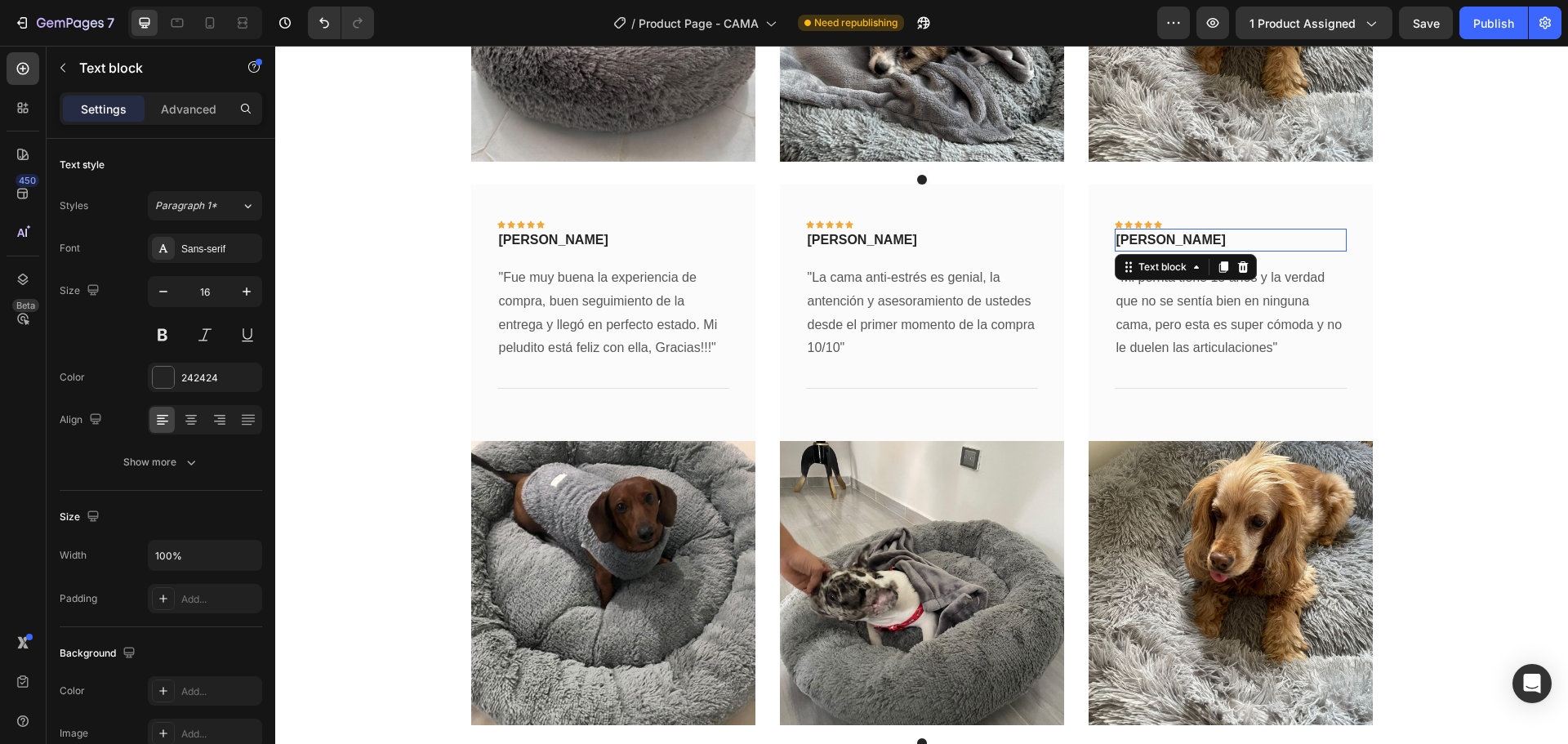
click at [1225, 247] on p "[PERSON_NAME]" at bounding box center [1230, 240] width 229 height 20
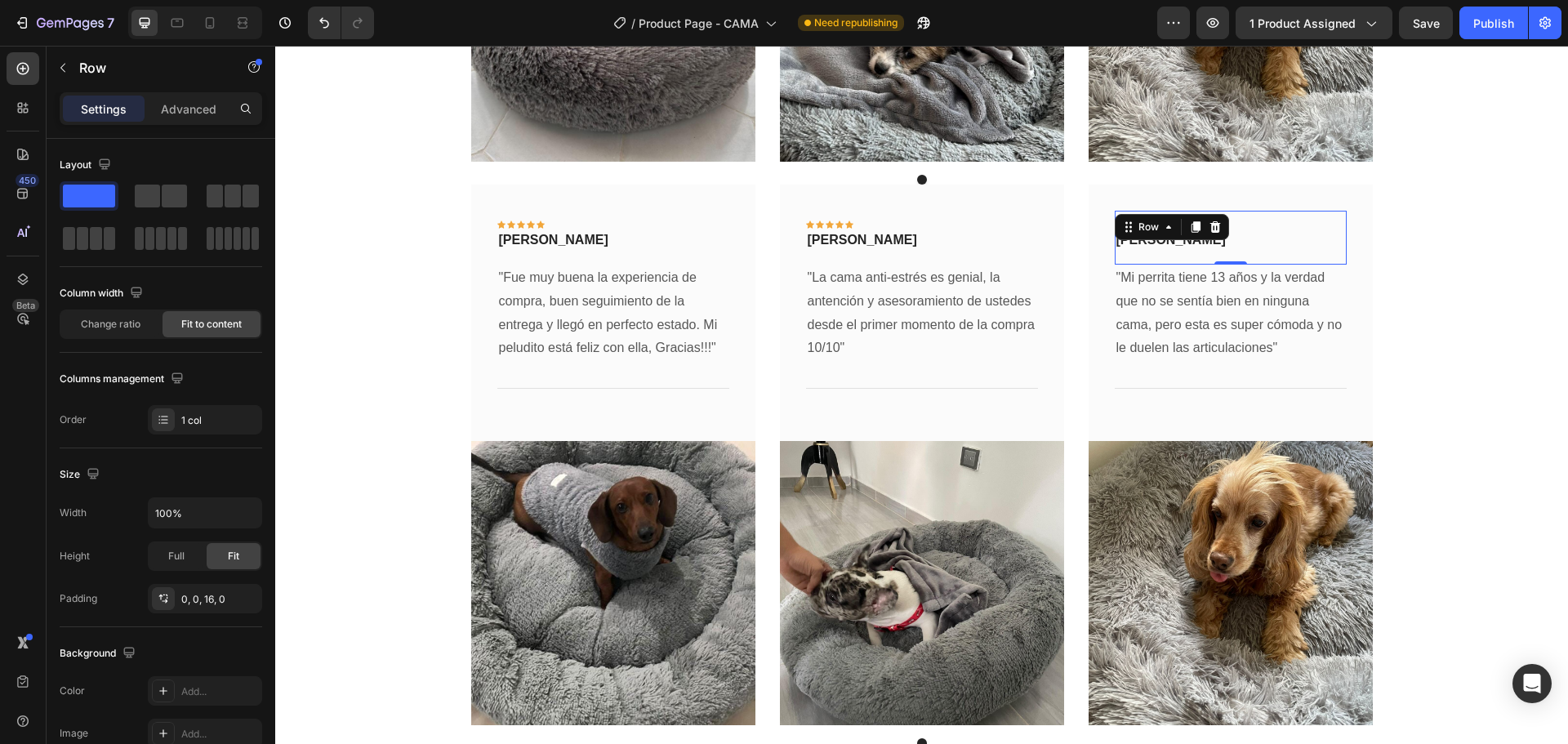
click at [1250, 211] on div "Icon Icon Icon Icon Icon Row [PERSON_NAME] Text block Row" at bounding box center [1230, 231] width 232 height 41
click at [1211, 229] on icon at bounding box center [1215, 227] width 11 height 12
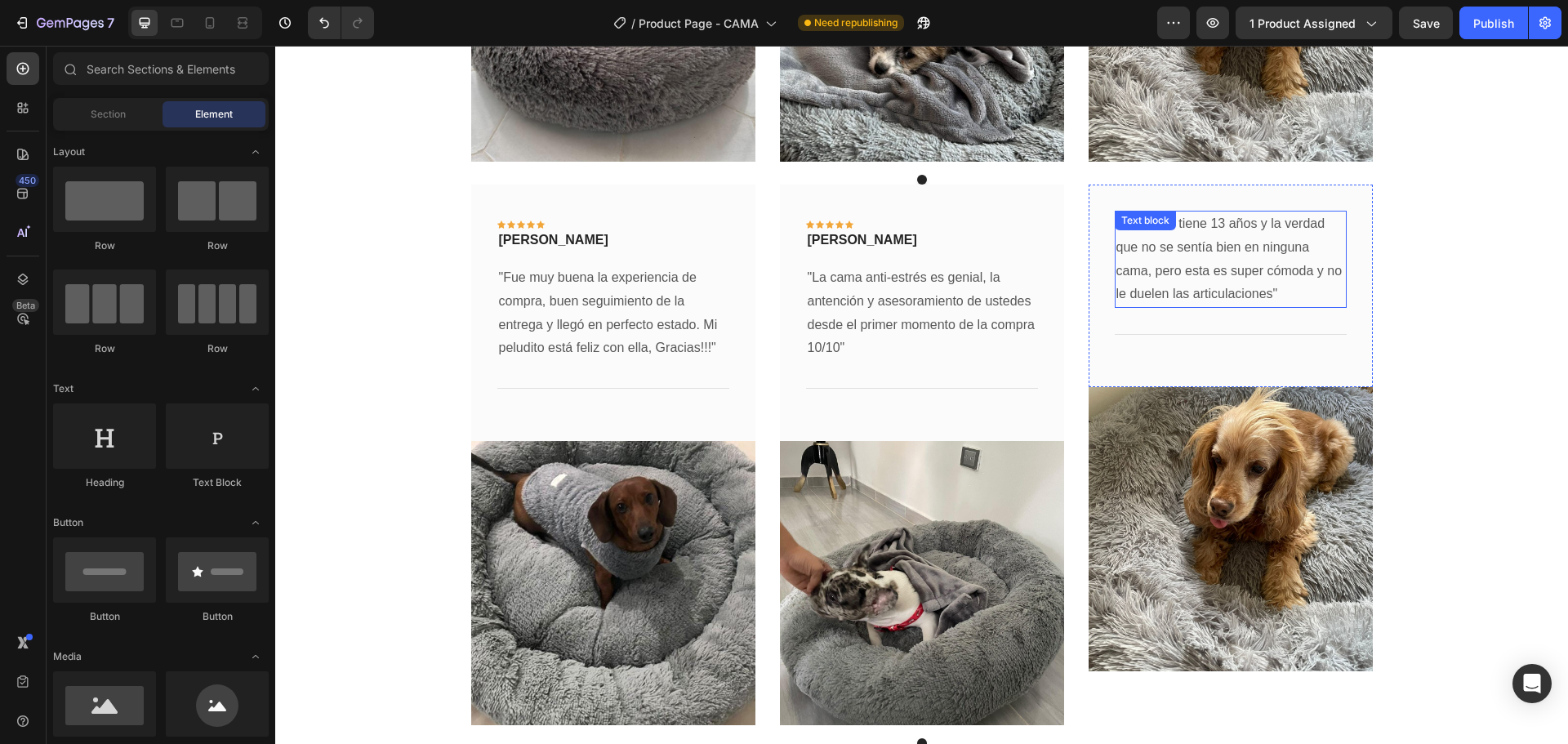
click at [1235, 271] on p ""Mi perrita tiene 13 años y la verdad que no se sentía bien en ninguna cama, pe…" at bounding box center [1230, 260] width 229 height 94
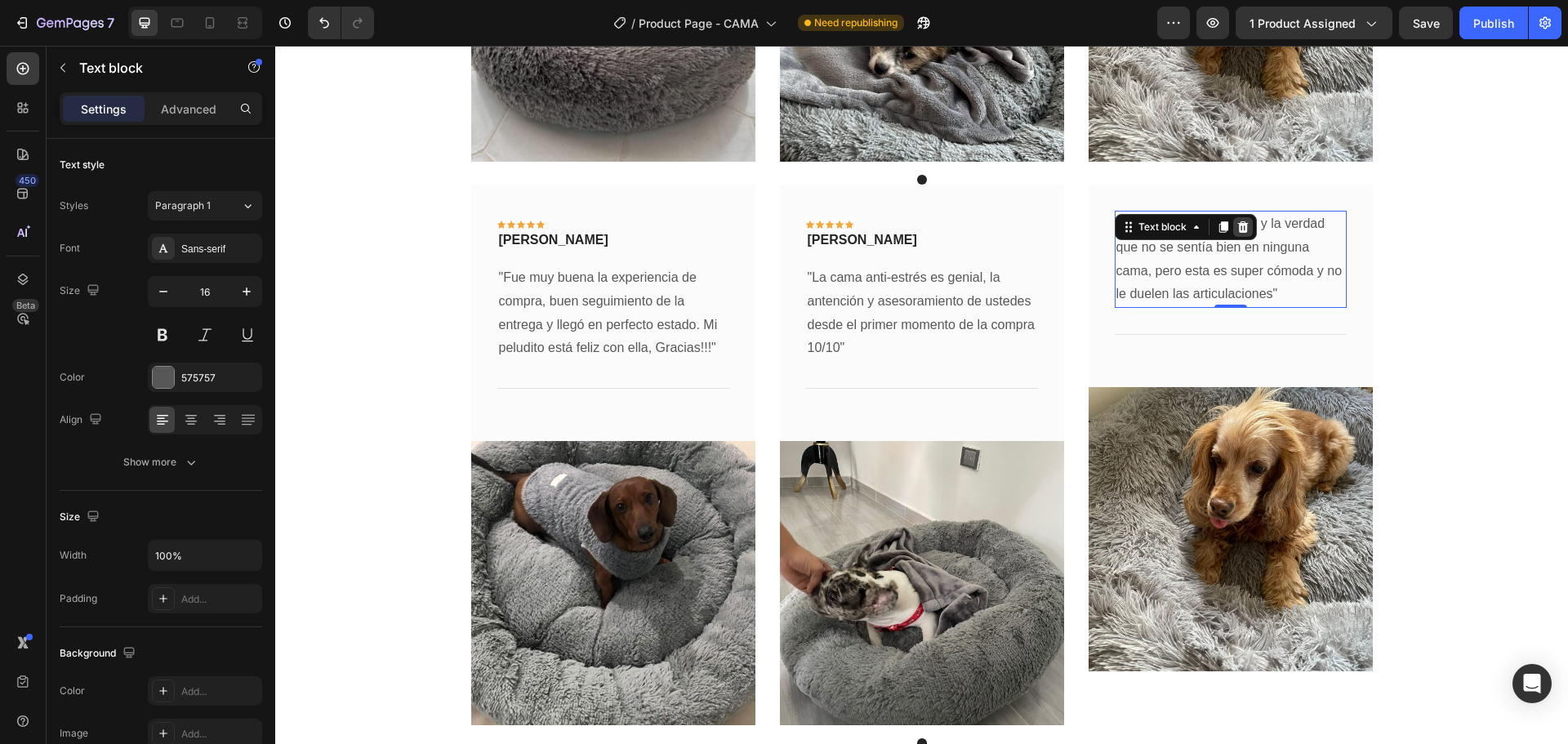
click at [1237, 227] on icon at bounding box center [1242, 227] width 11 height 12
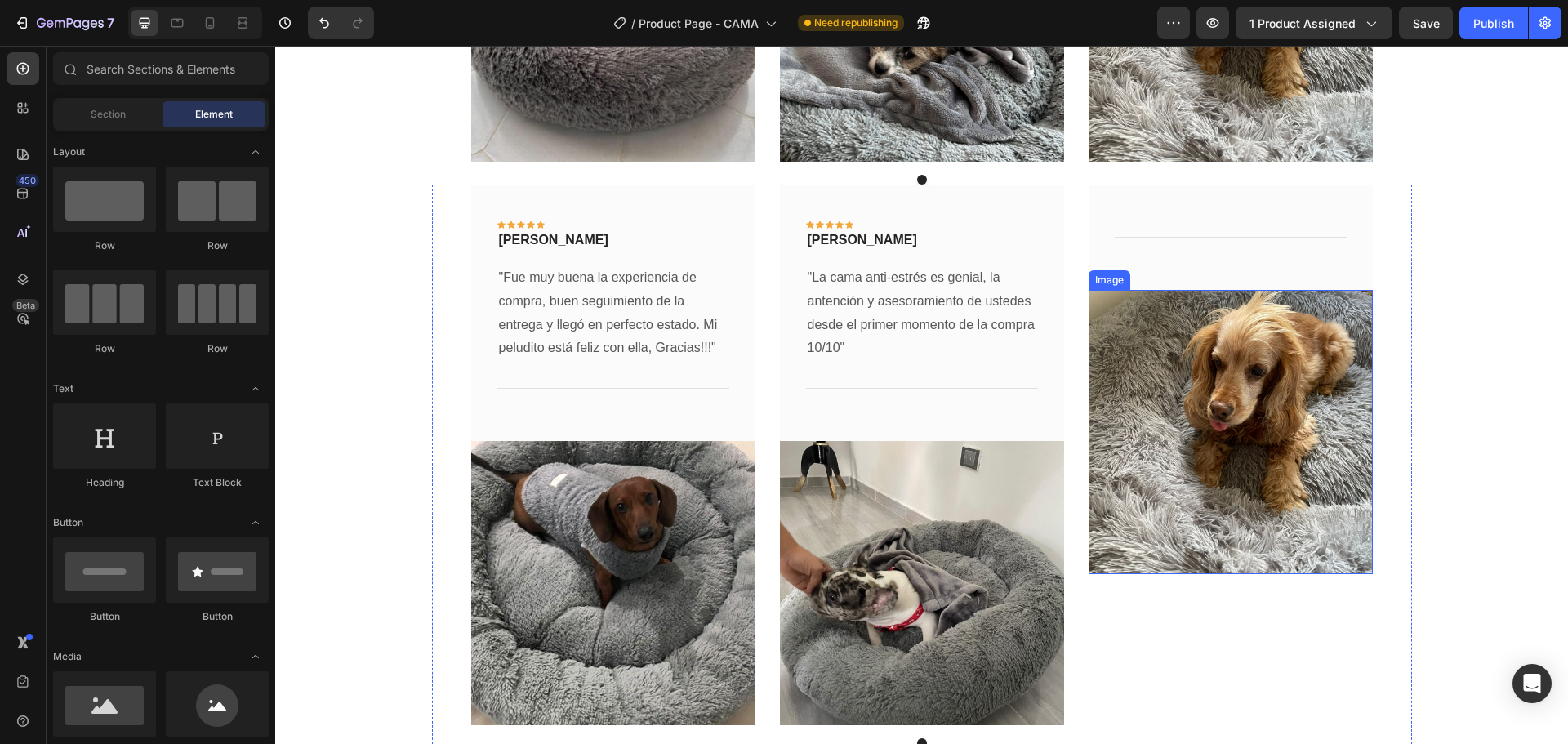
click at [1261, 328] on img at bounding box center [1230, 432] width 284 height 284
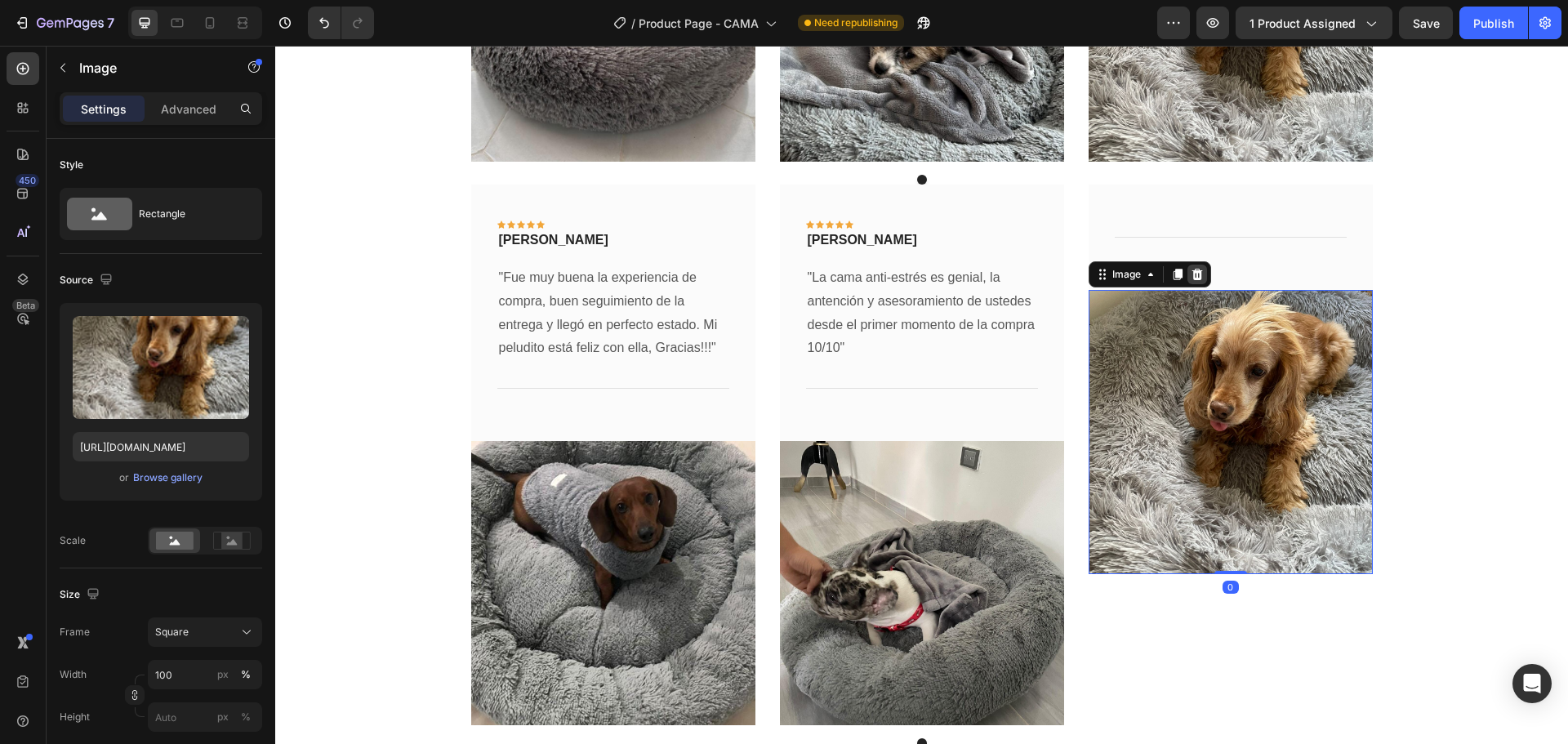
click at [1199, 272] on div at bounding box center [1197, 274] width 20 height 20
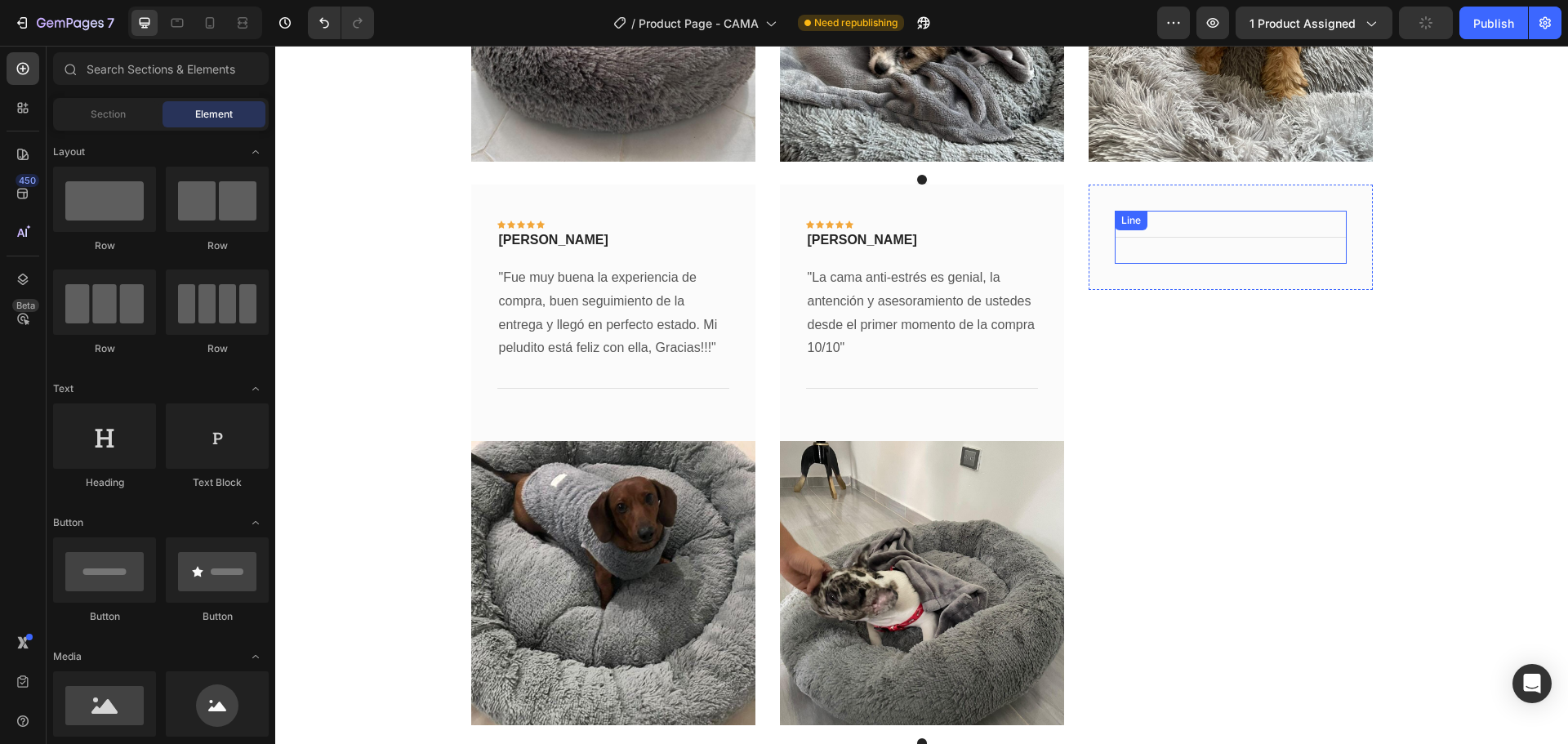
click at [1229, 233] on div "Title Line" at bounding box center [1230, 238] width 232 height 53
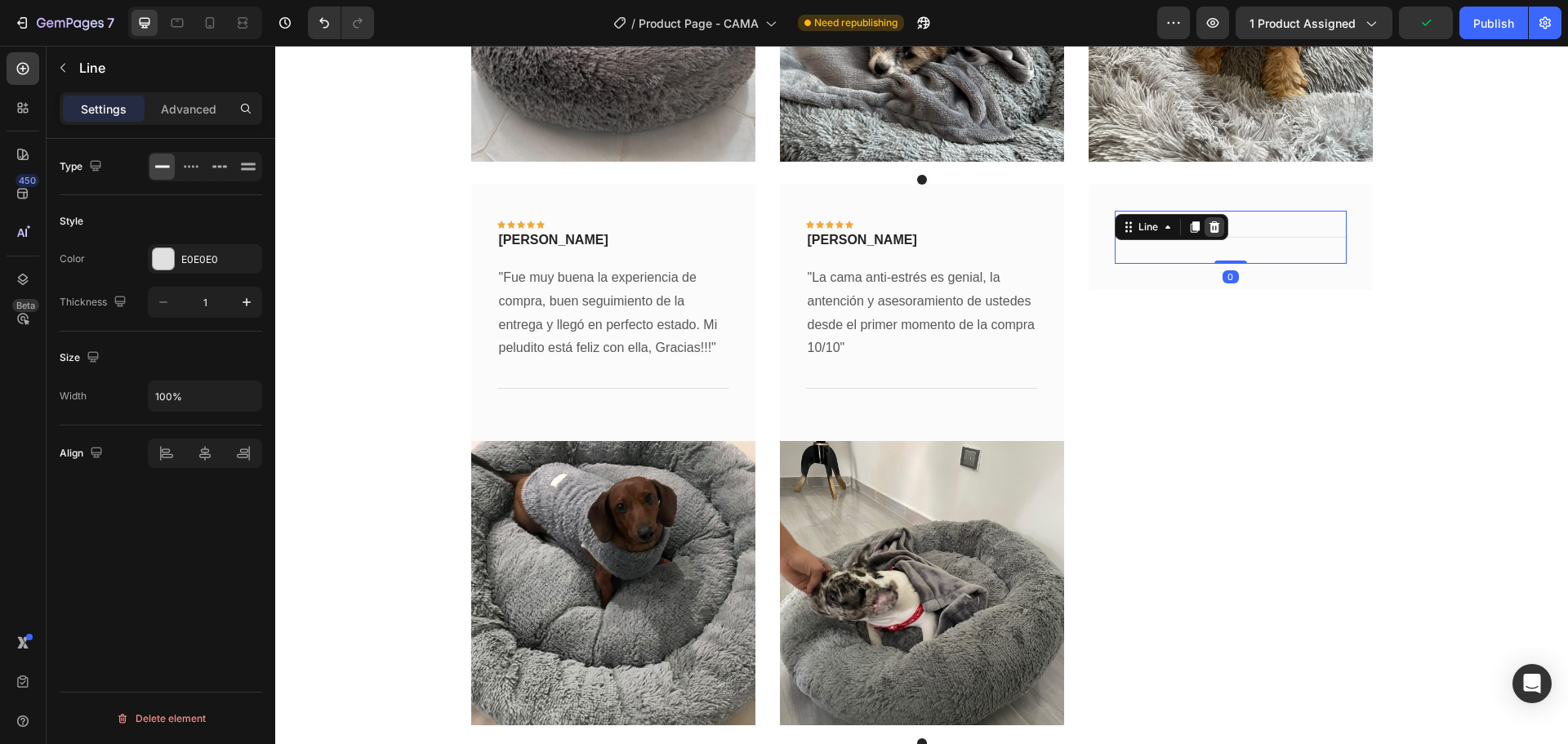
click at [1211, 226] on icon at bounding box center [1214, 227] width 11 height 12
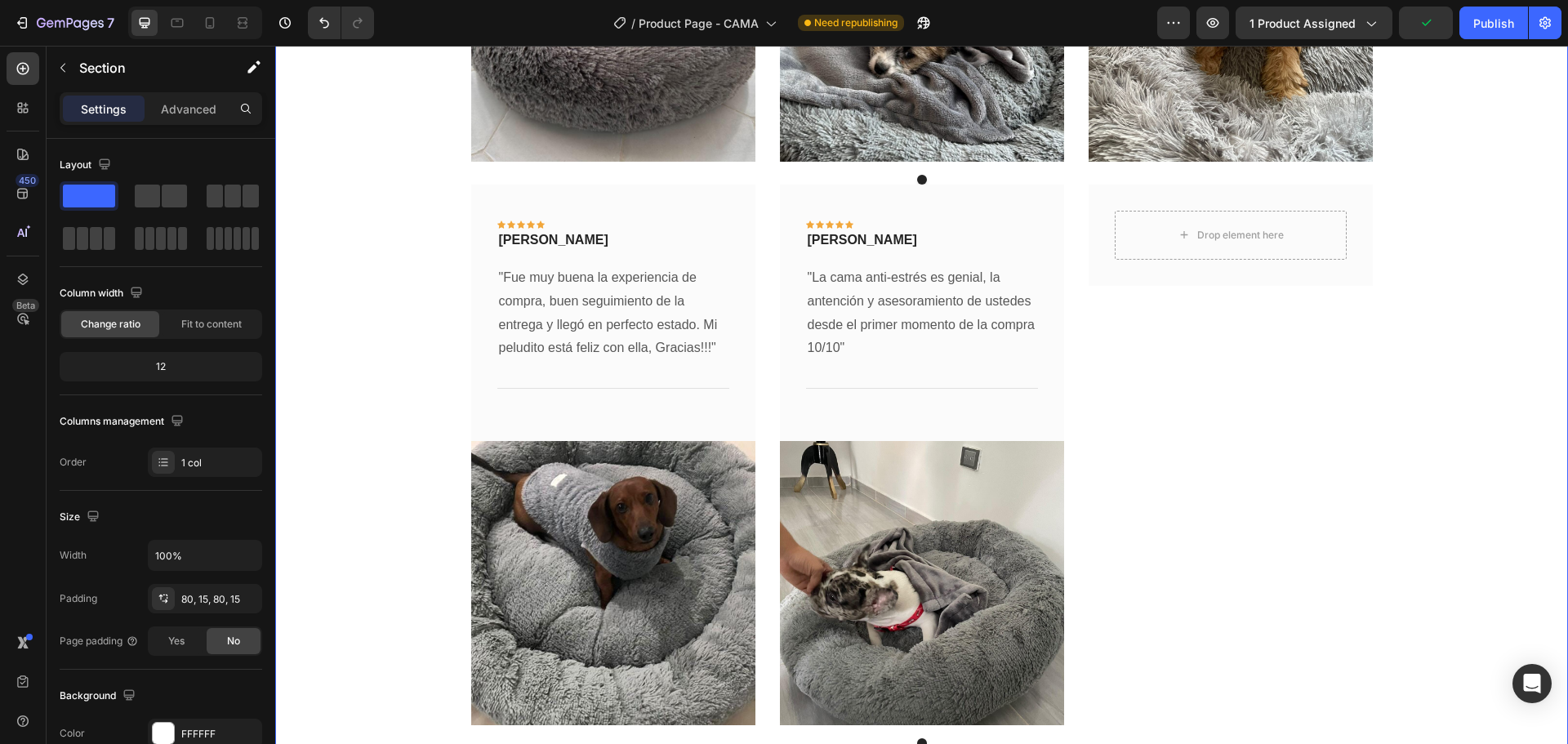
click at [1279, 377] on div "Drop element here Row" at bounding box center [1230, 454] width 284 height 540
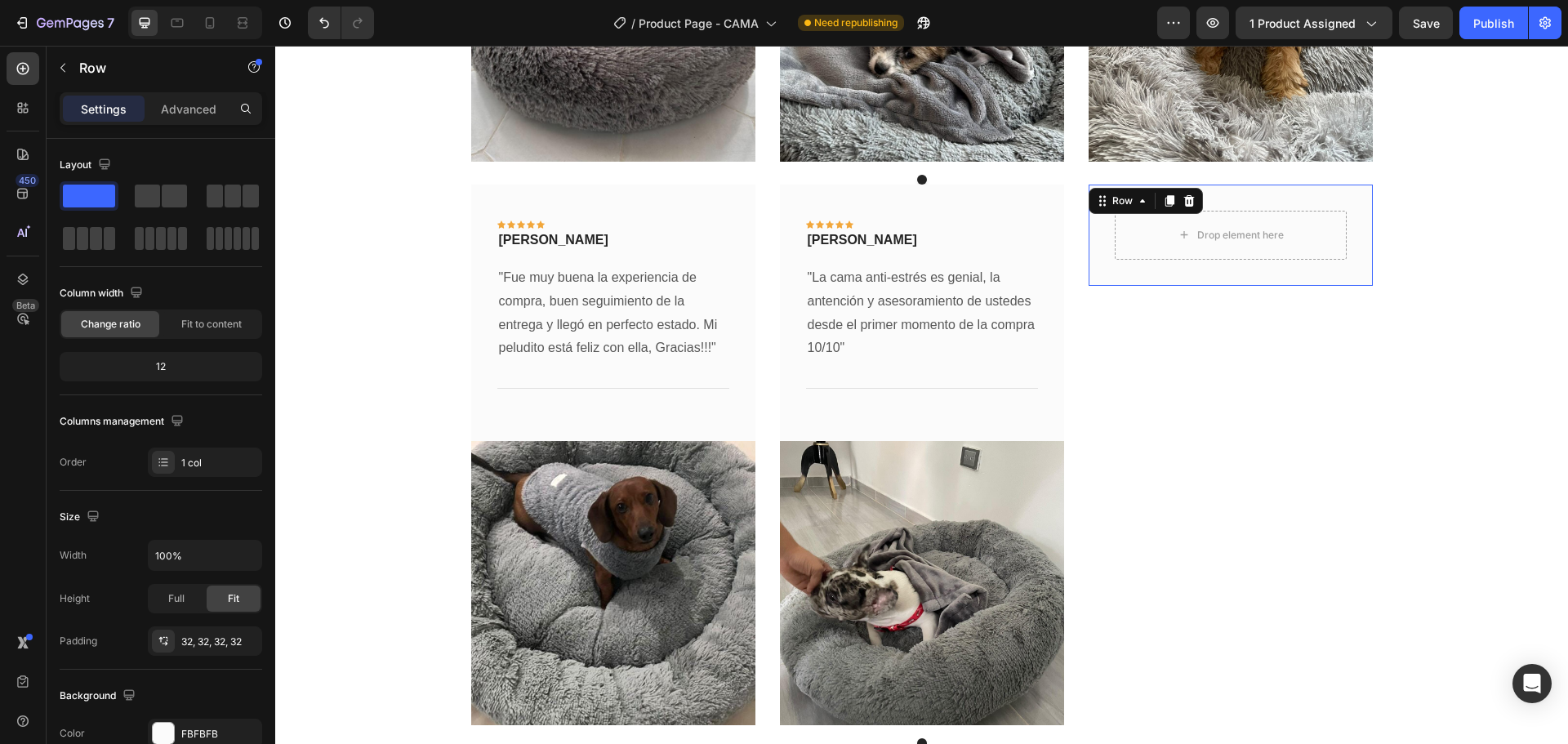
click at [1314, 263] on div "Drop element here Row 0" at bounding box center [1230, 235] width 284 height 101
click at [1188, 202] on icon at bounding box center [1188, 200] width 13 height 13
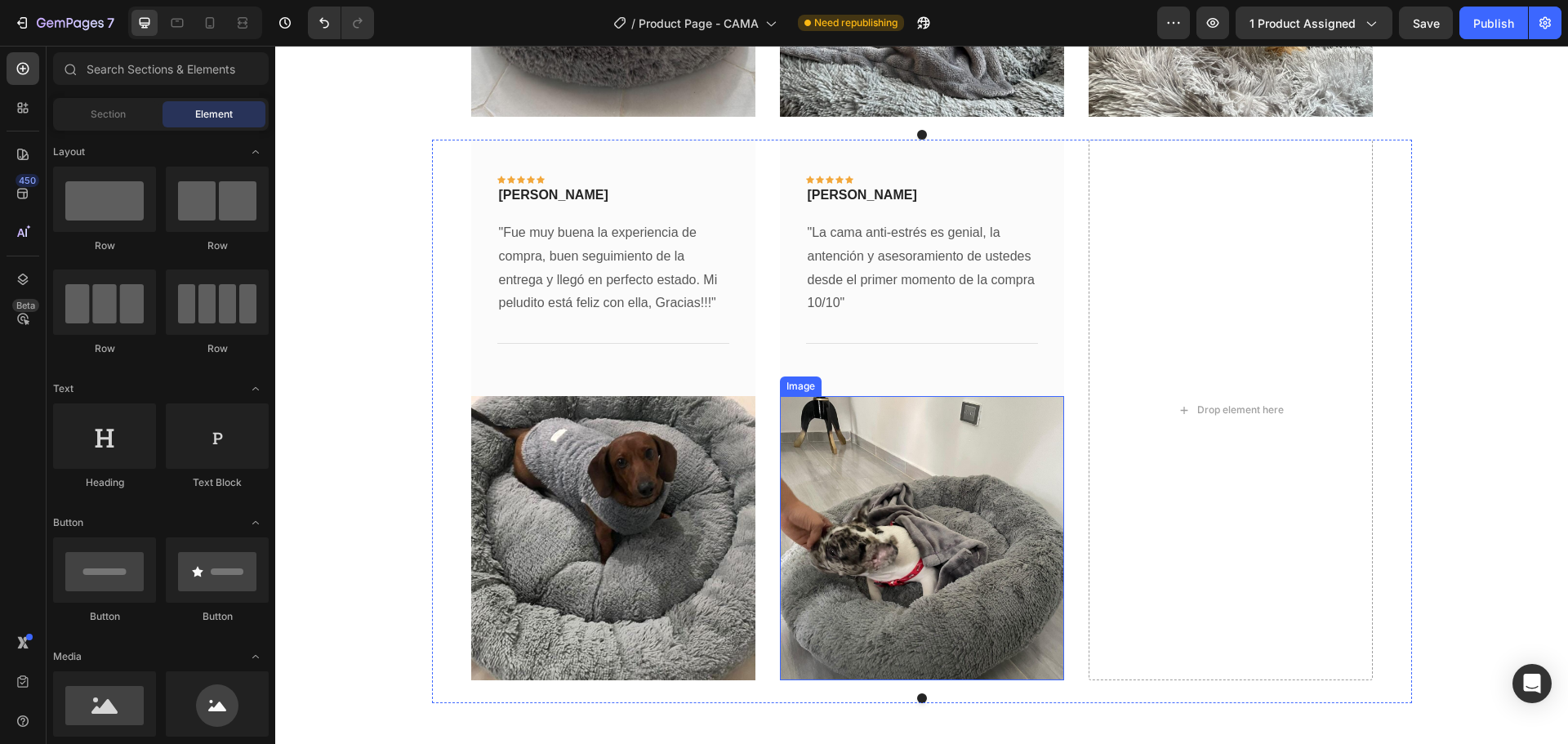
scroll to position [4039, 0]
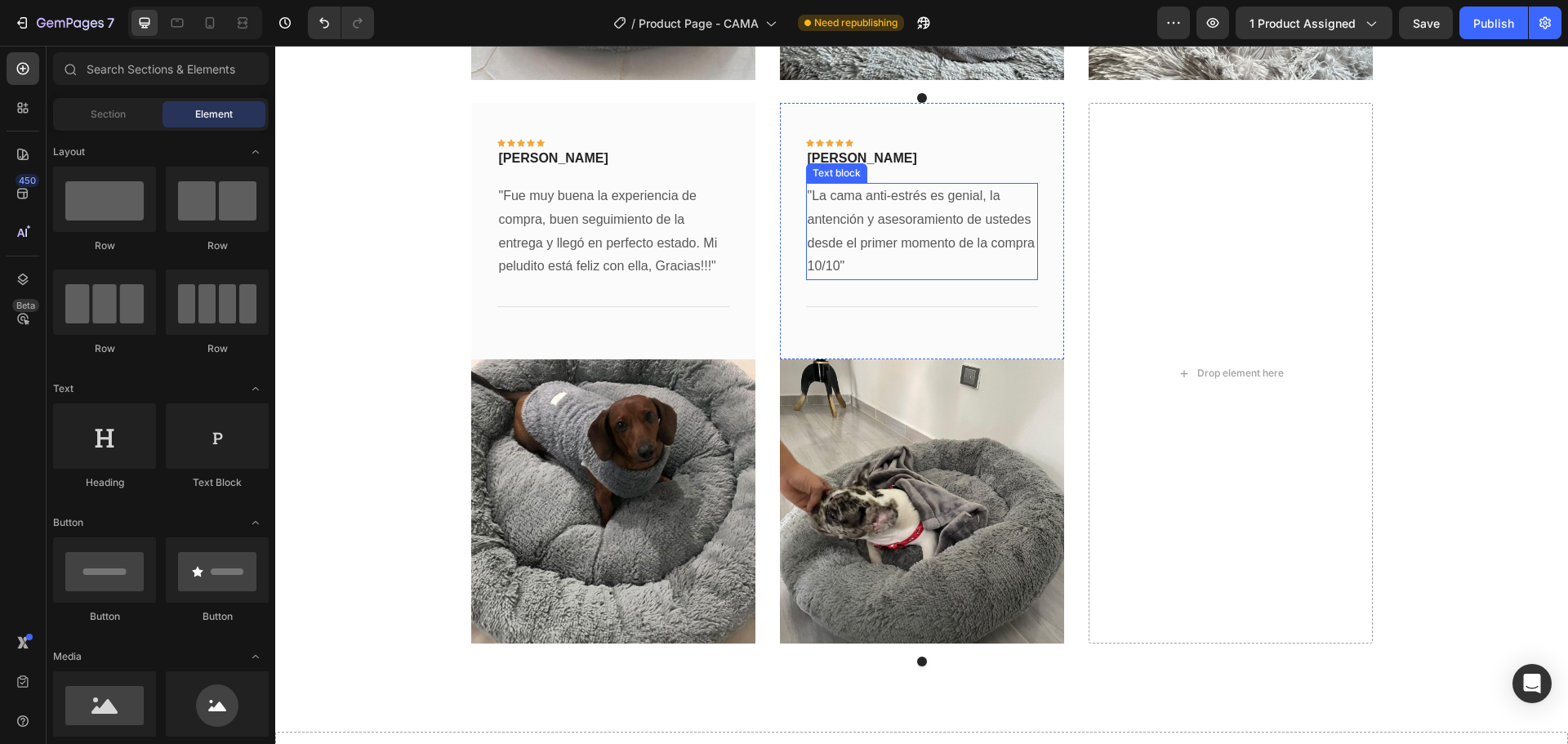
click at [864, 228] on p ""La cama anti-estrés es genial, la antención y asesoramiento de ustedes desde e…" at bounding box center [921, 231] width 229 height 94
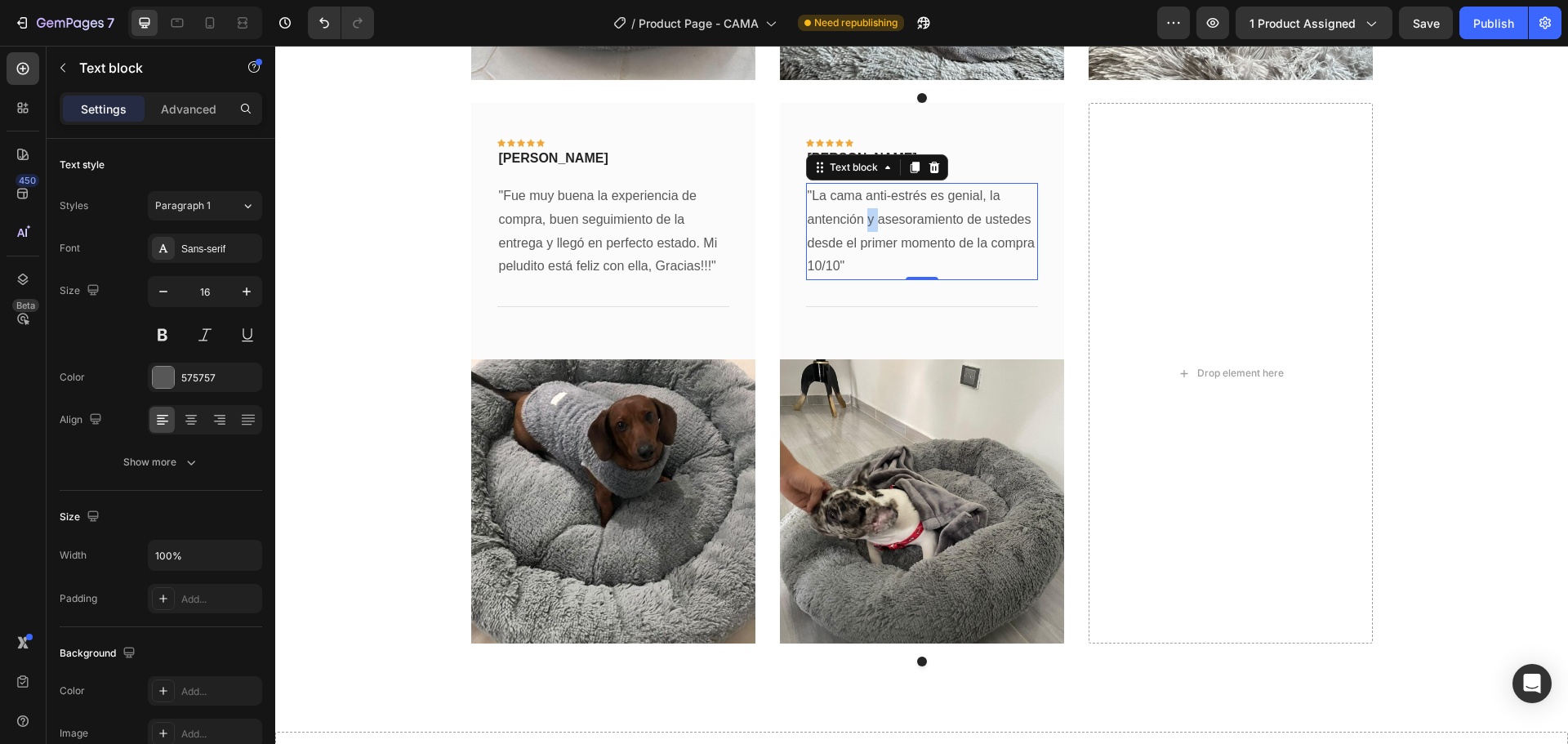
click at [864, 228] on p ""La cama anti-estrés es genial, la antención y asesoramiento de ustedes desde e…" at bounding box center [921, 231] width 229 height 94
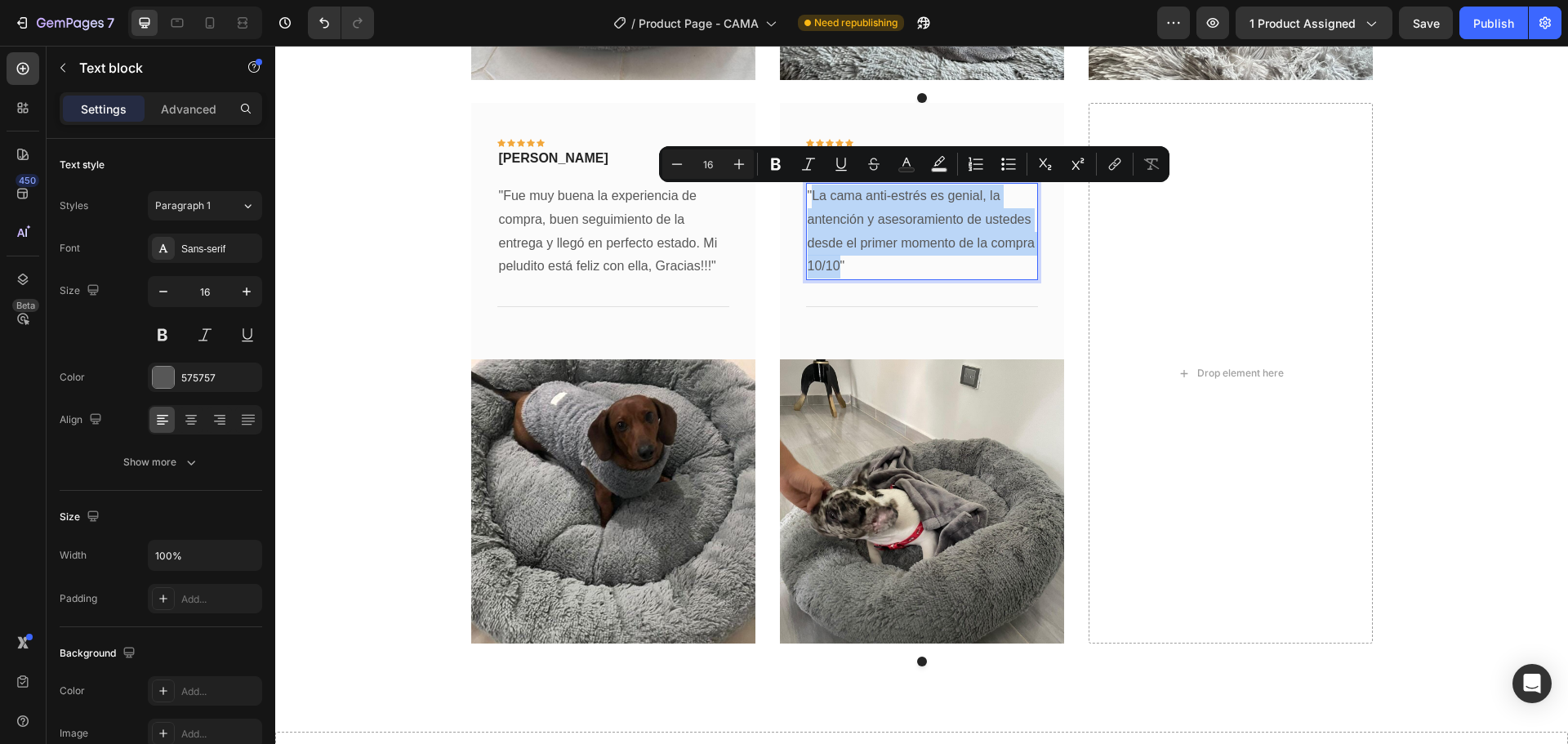
drag, startPoint x: 832, startPoint y: 268, endPoint x: 807, endPoint y: 198, distance: 74.3
click at [807, 198] on p ""La cama anti-estrés es genial, la antención y asesoramiento de ustedes desde e…" at bounding box center [921, 231] width 229 height 94
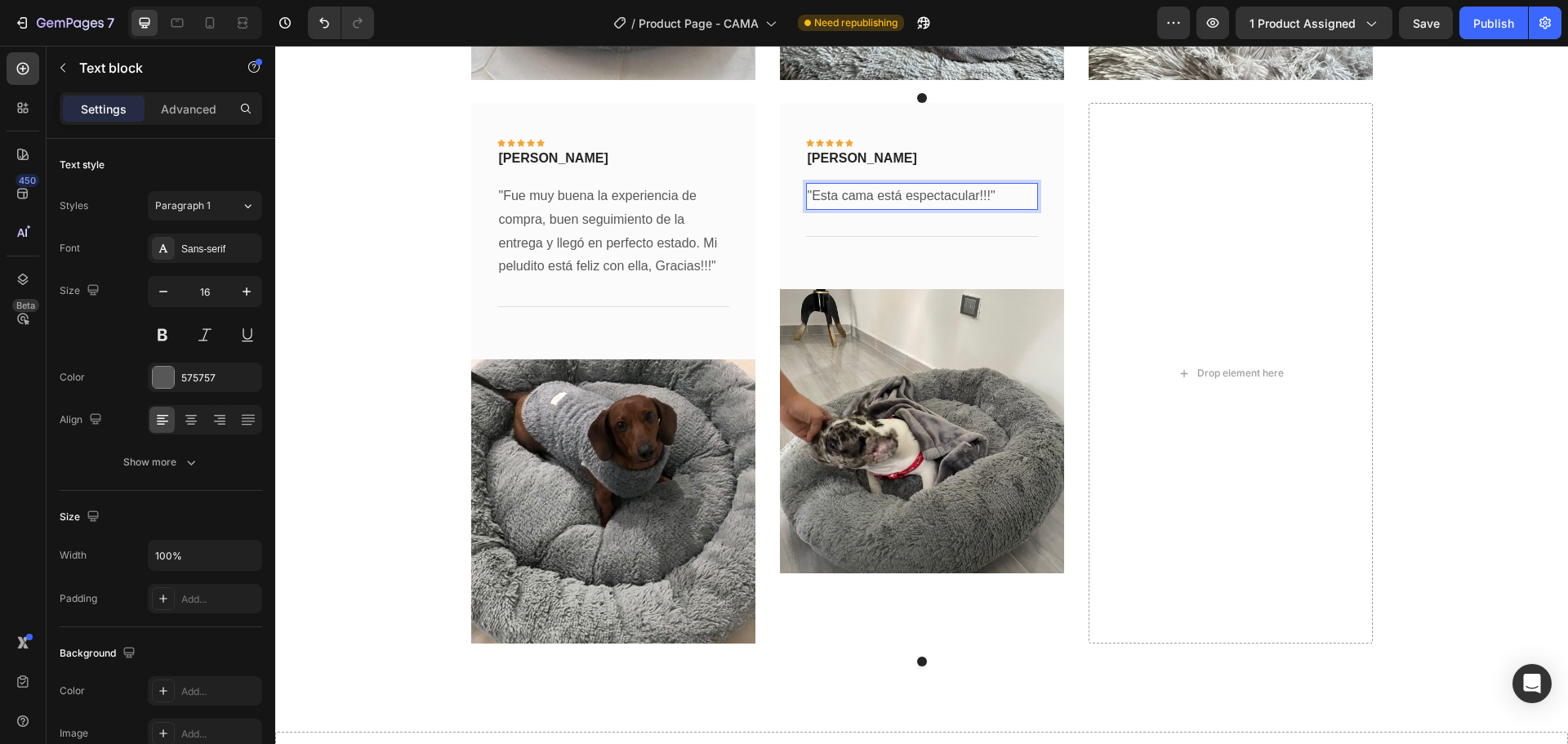
click at [807, 198] on p ""Esta cama está espectacular!!!"" at bounding box center [921, 196] width 229 height 24
click at [990, 193] on p "" Esta cama está espectacular!!!"" at bounding box center [921, 196] width 229 height 24
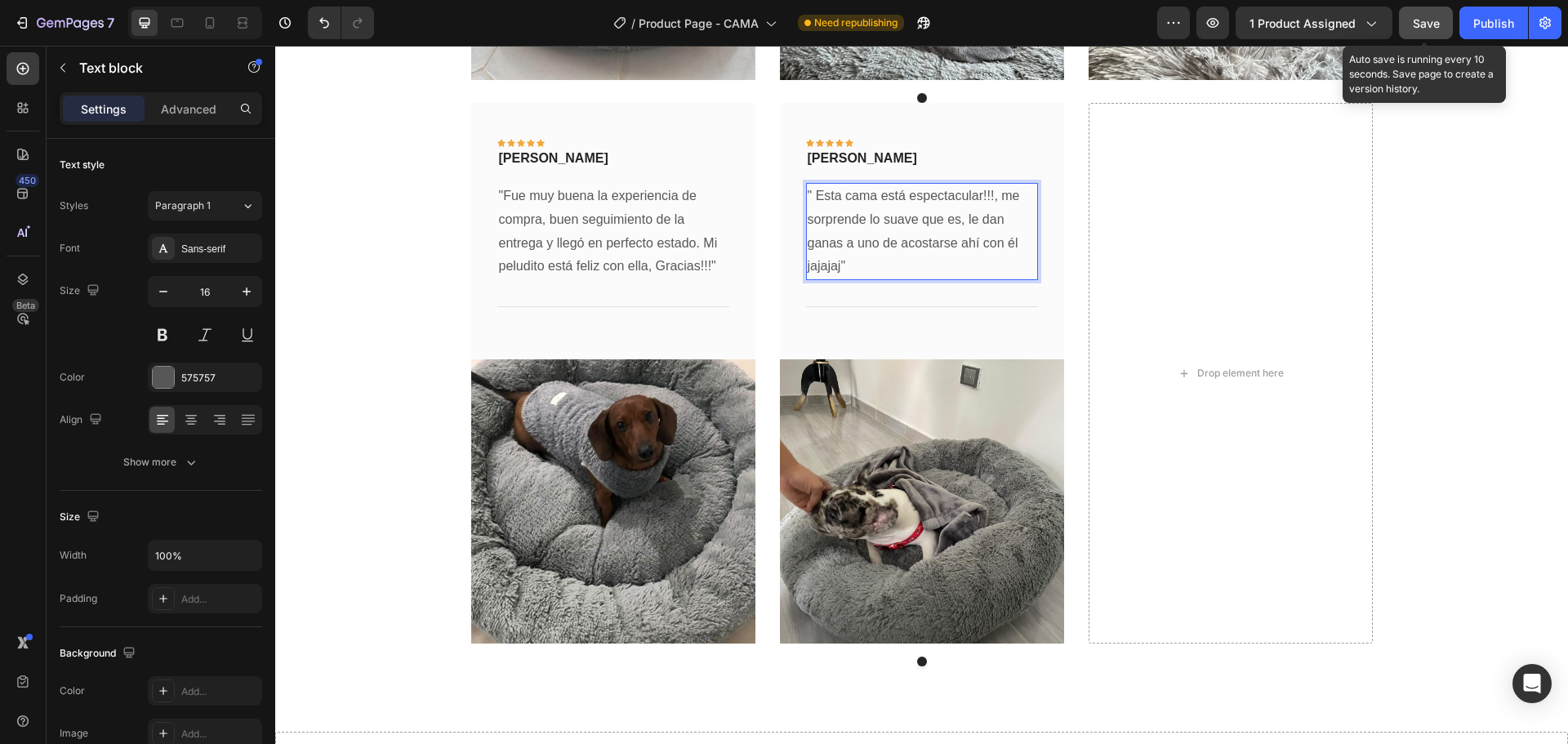
click at [1440, 22] on button "Save" at bounding box center [1426, 22] width 54 height 33
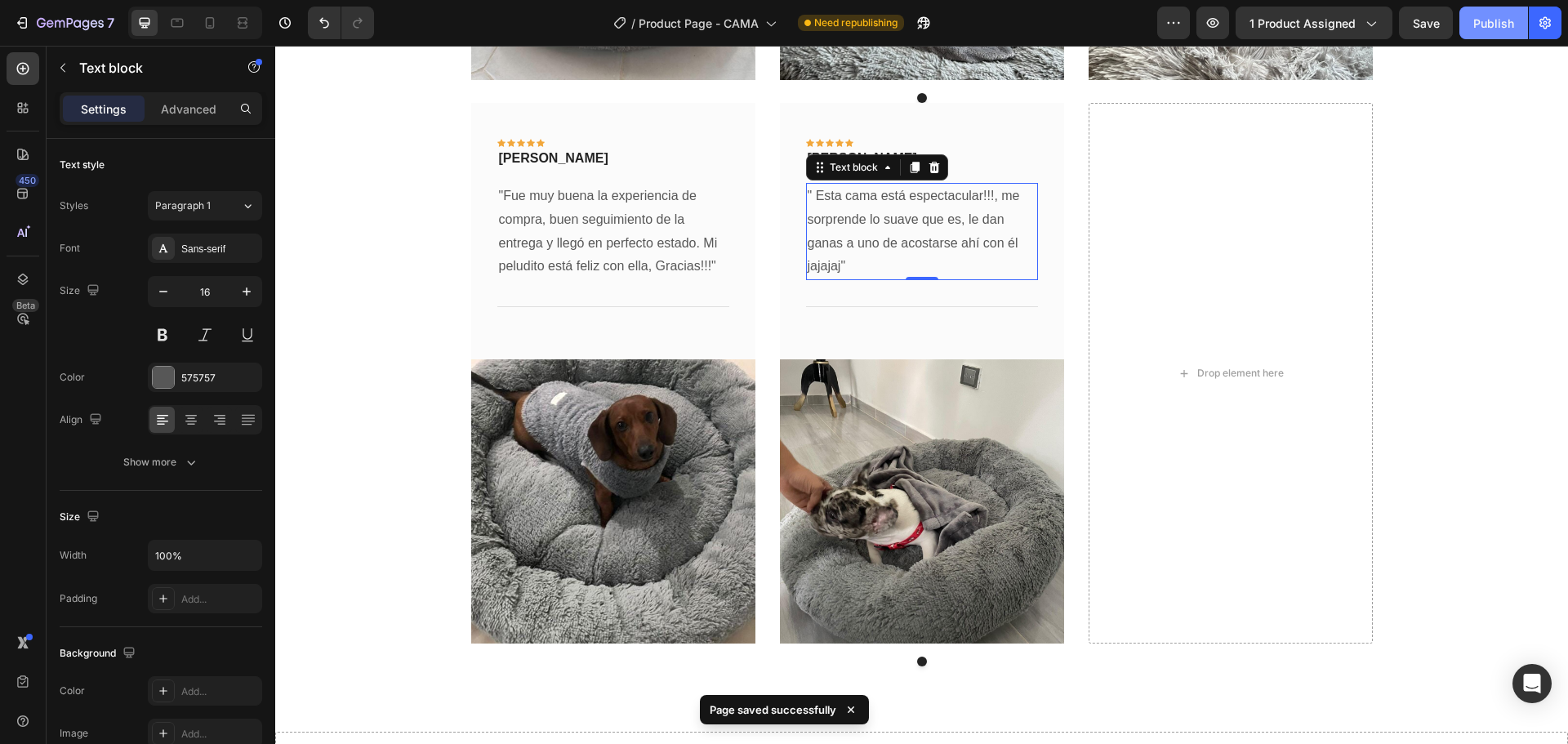
click at [1499, 20] on div "Publish" at bounding box center [1493, 23] width 41 height 17
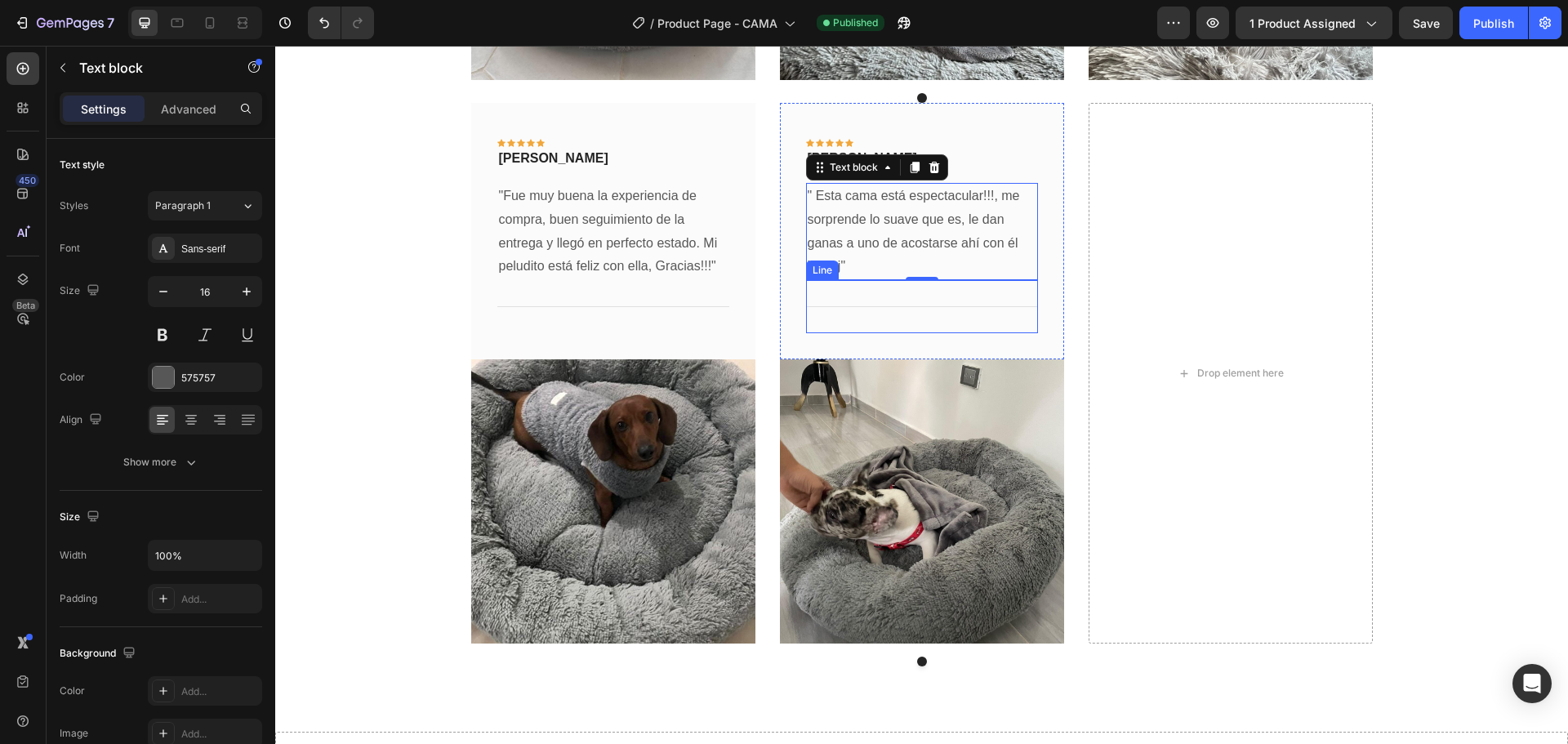
click at [920, 311] on div "Title Line" at bounding box center [922, 307] width 232 height 53
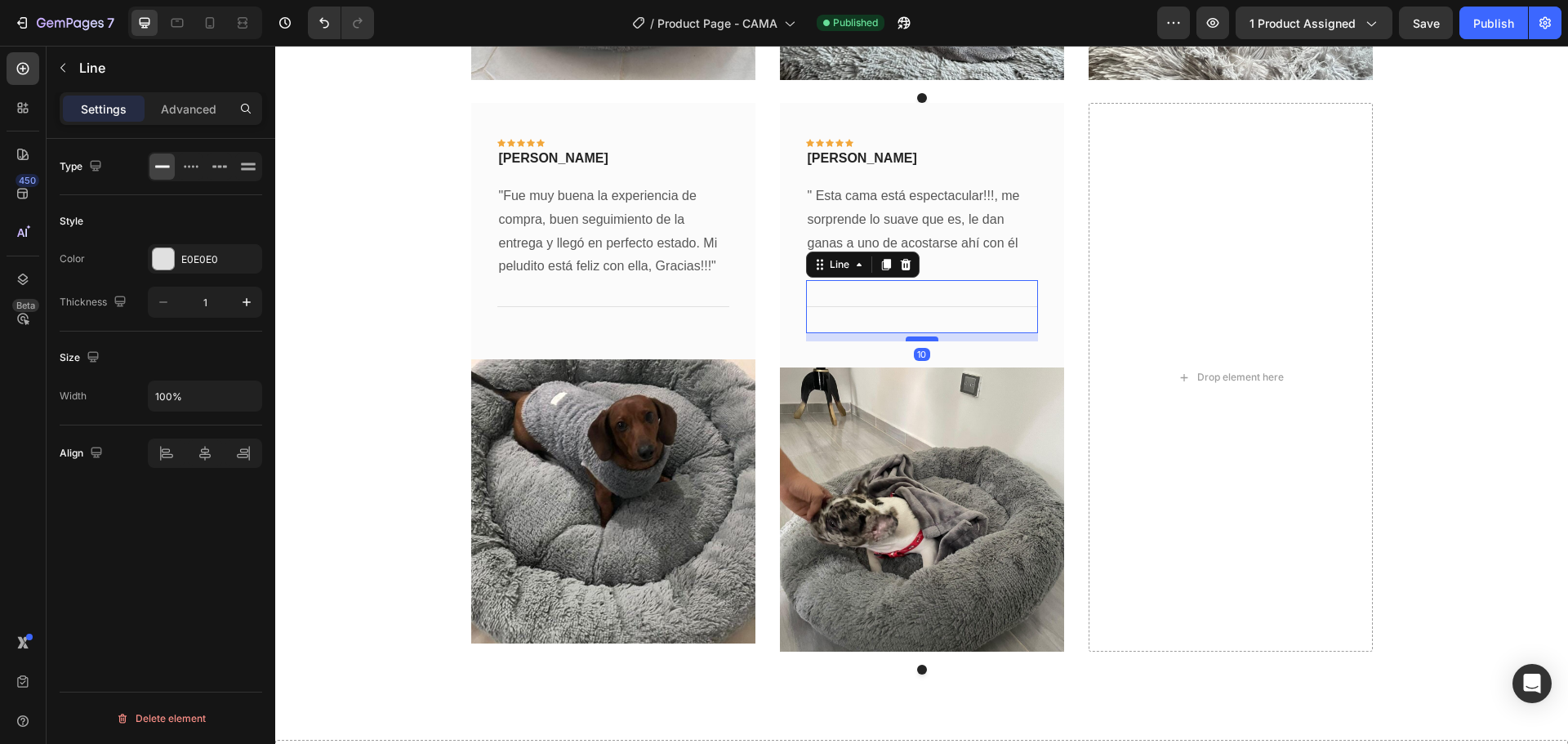
drag, startPoint x: 919, startPoint y: 331, endPoint x: 920, endPoint y: 339, distance: 8.1
click at [920, 339] on div at bounding box center [921, 339] width 33 height 5
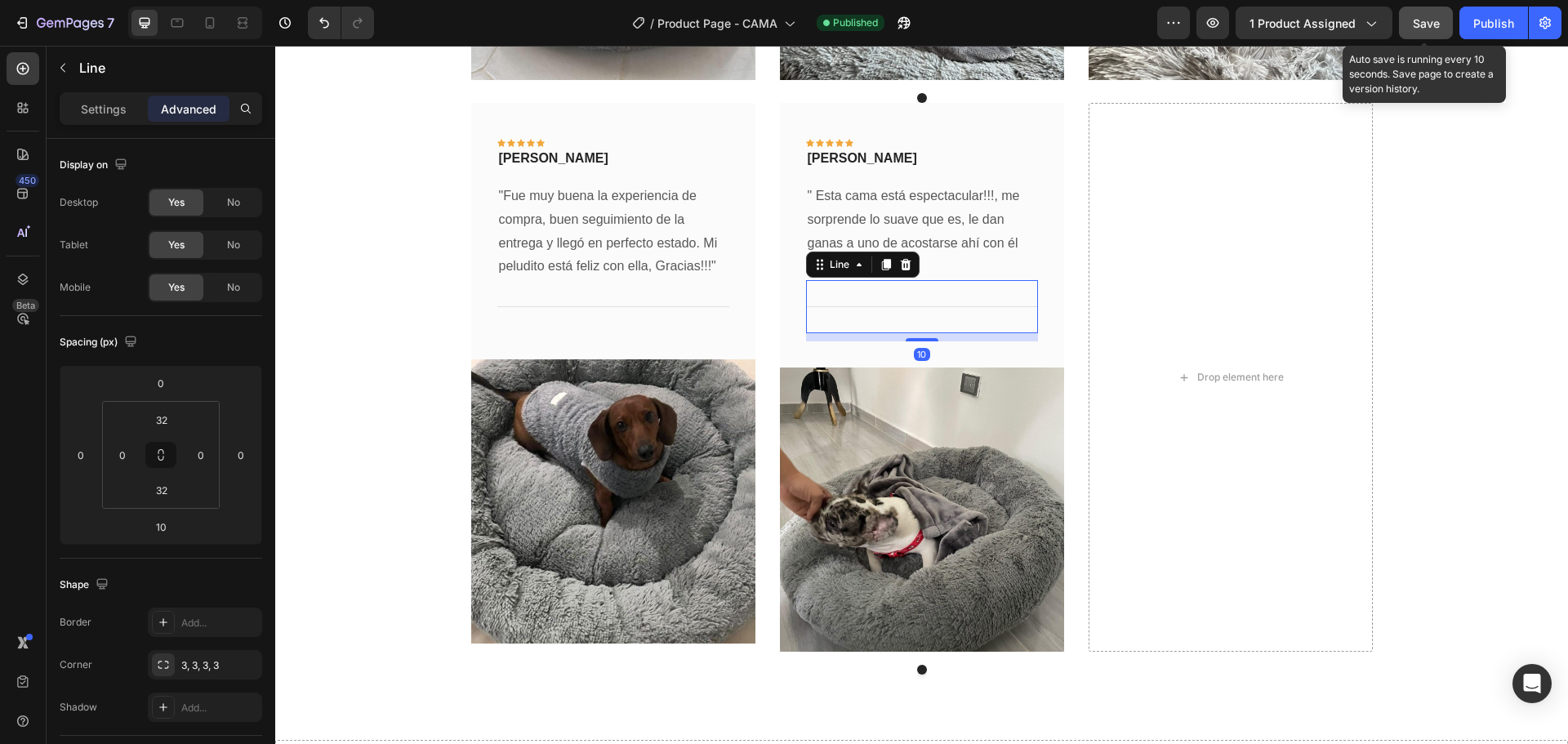
click at [1421, 25] on span "Save" at bounding box center [1426, 23] width 27 height 14
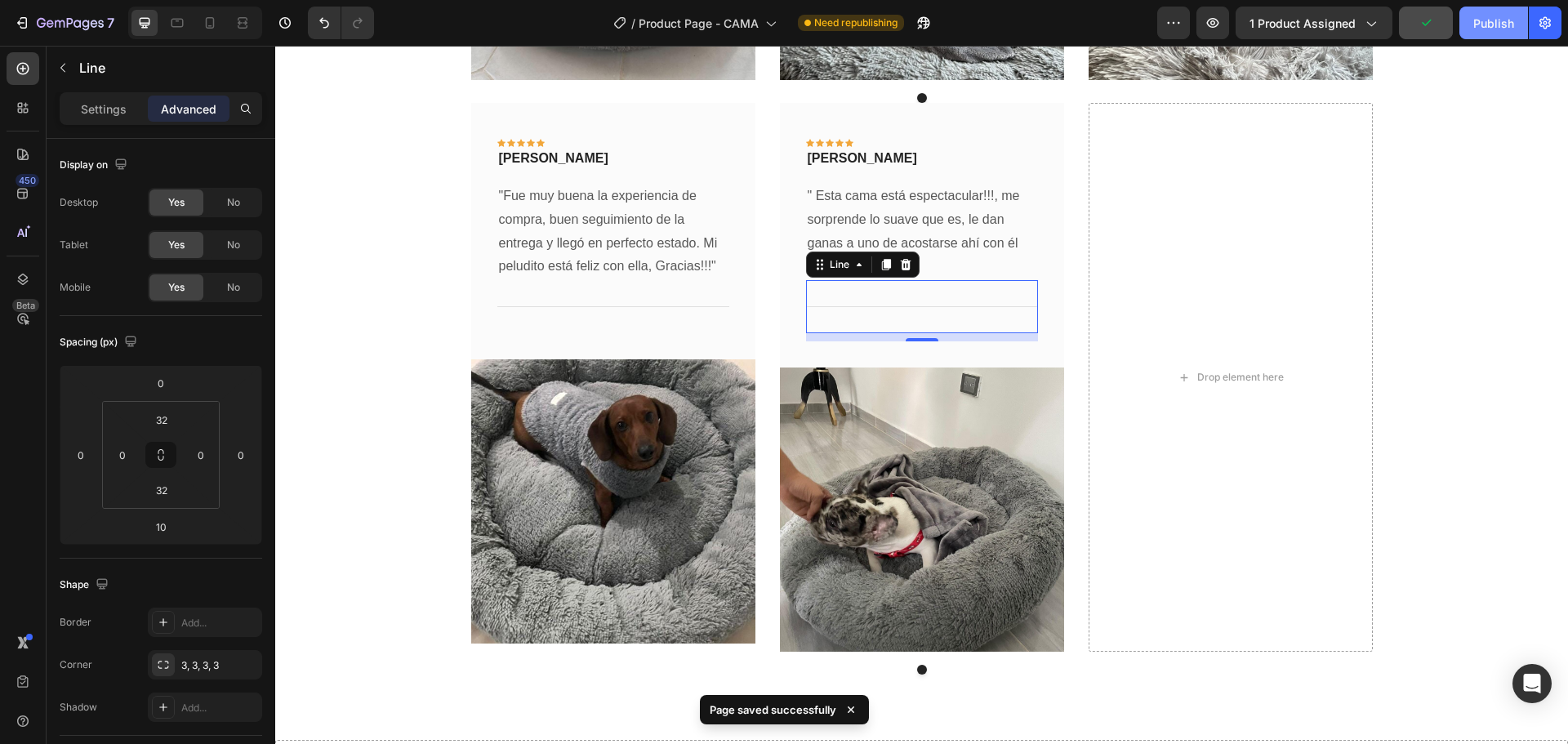
click at [1491, 23] on div "Publish" at bounding box center [1493, 23] width 41 height 17
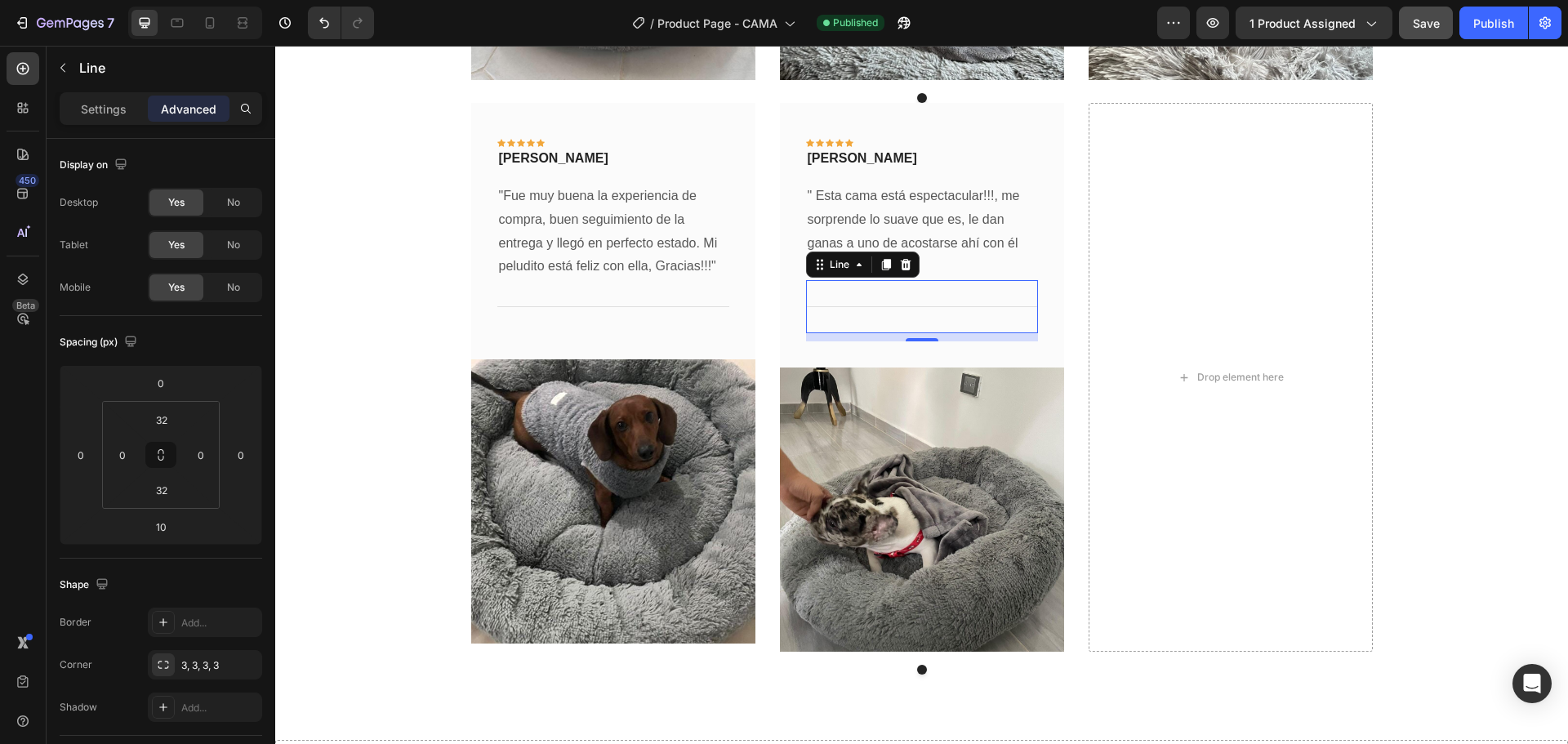
drag, startPoint x: 917, startPoint y: 341, endPoint x: 921, endPoint y: 353, distance: 12.6
click at [921, 341] on div "10" at bounding box center [922, 336] width 232 height 8
click at [918, 401] on img at bounding box center [921, 509] width 284 height 284
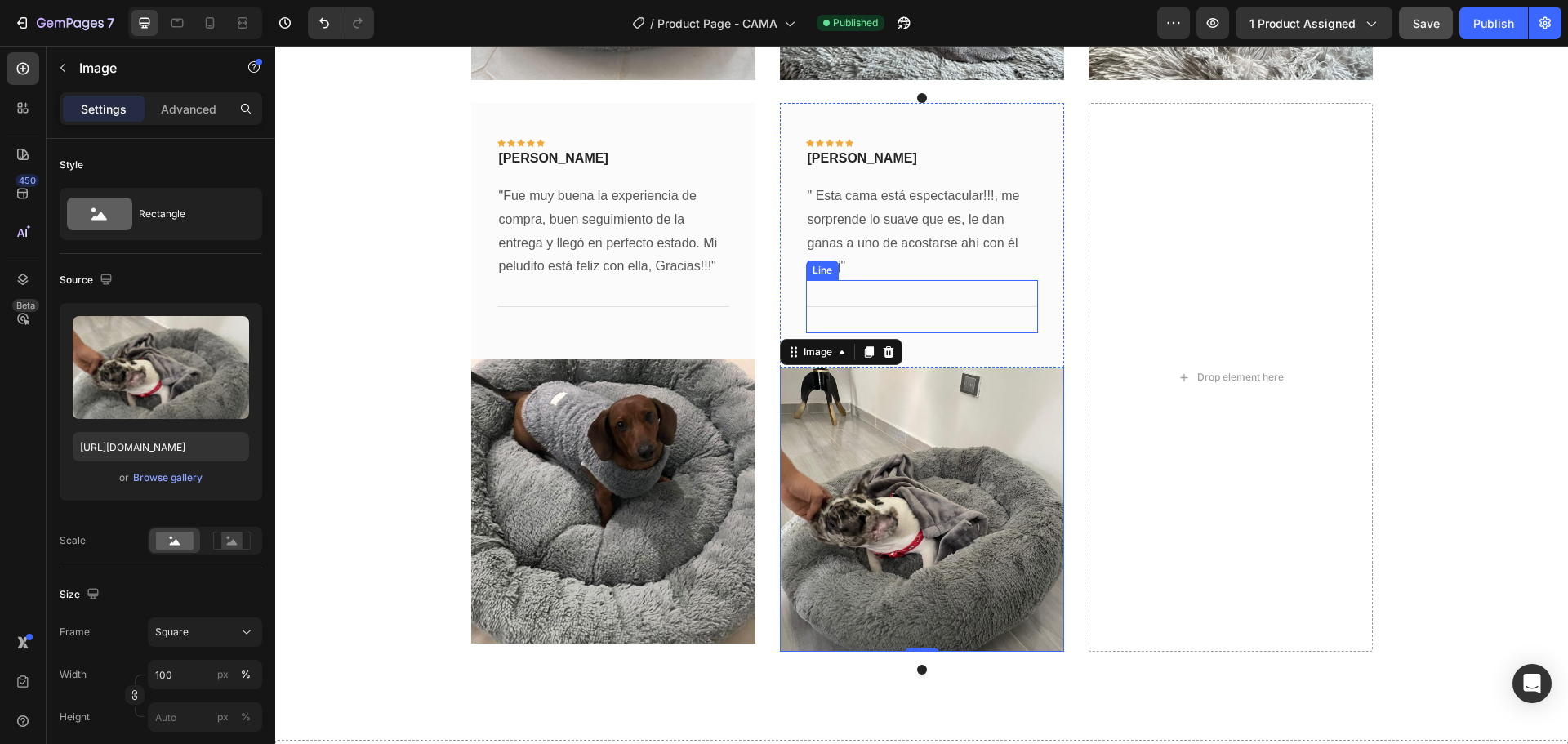
click at [902, 302] on div "Title Line" at bounding box center [922, 307] width 232 height 53
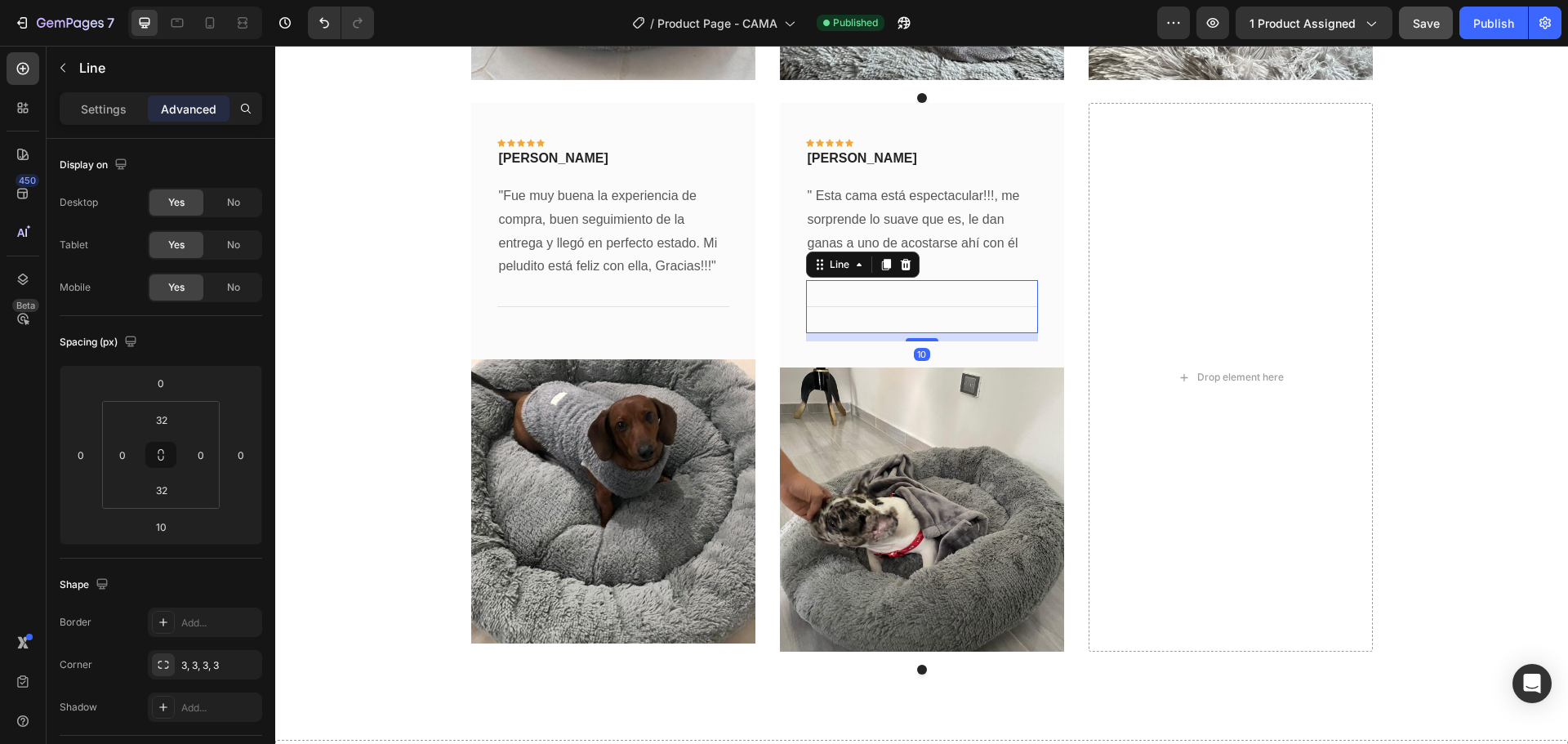
click at [927, 244] on p "" Esta cama está espectacular!!!, me sorprende lo suave que es, le dan ganas a …" at bounding box center [921, 231] width 229 height 94
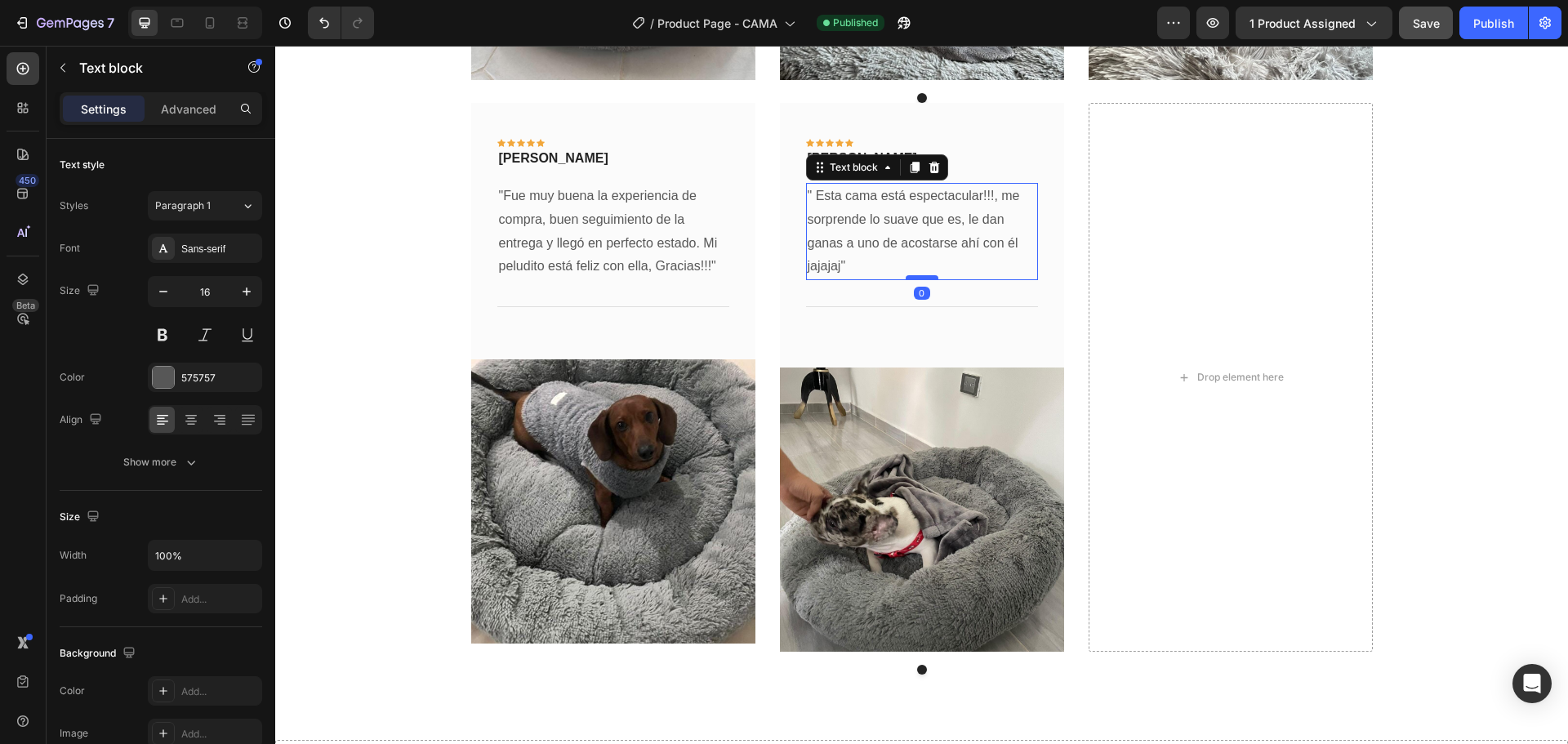
click at [917, 278] on div at bounding box center [921, 278] width 33 height 5
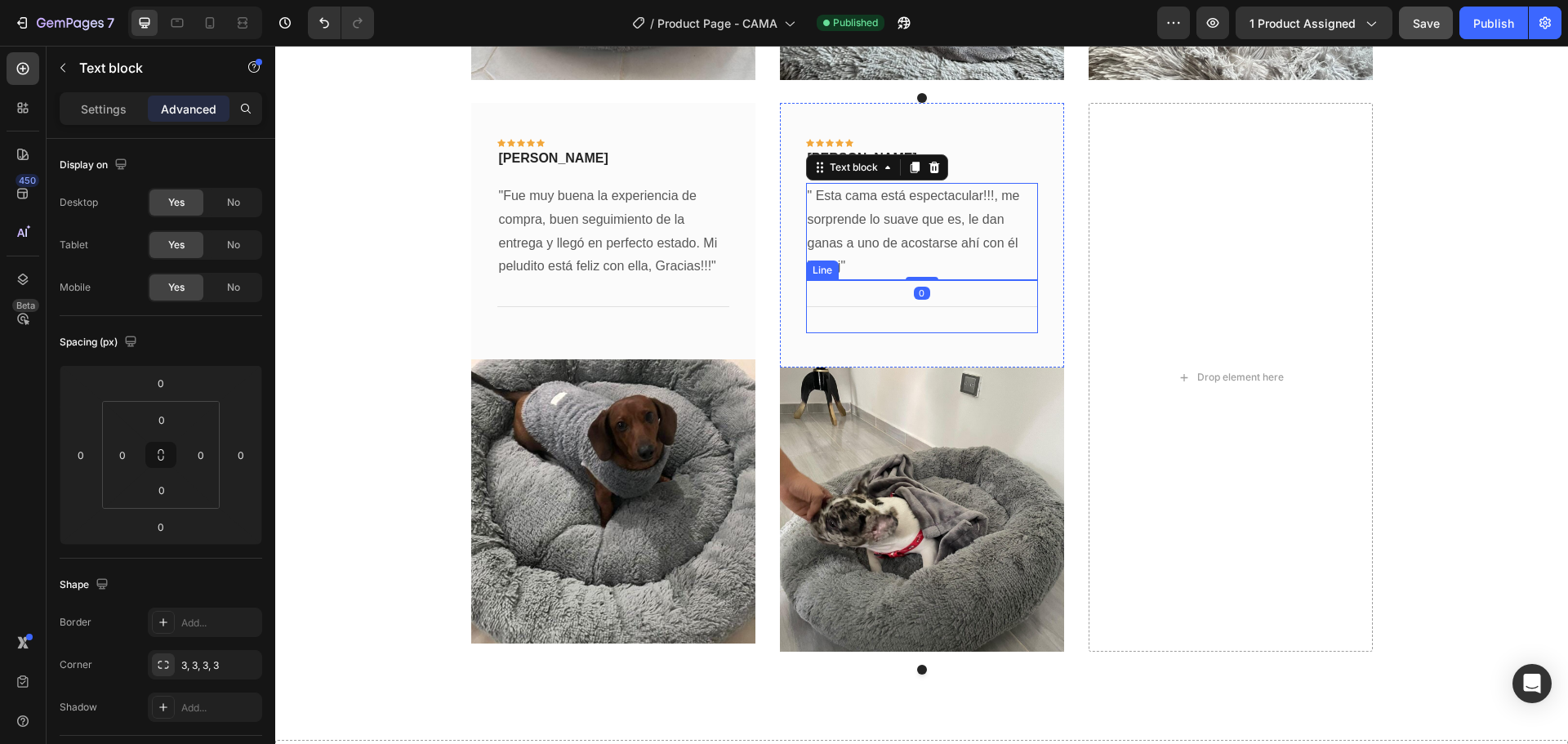
click at [984, 302] on div "Title Line" at bounding box center [922, 307] width 232 height 53
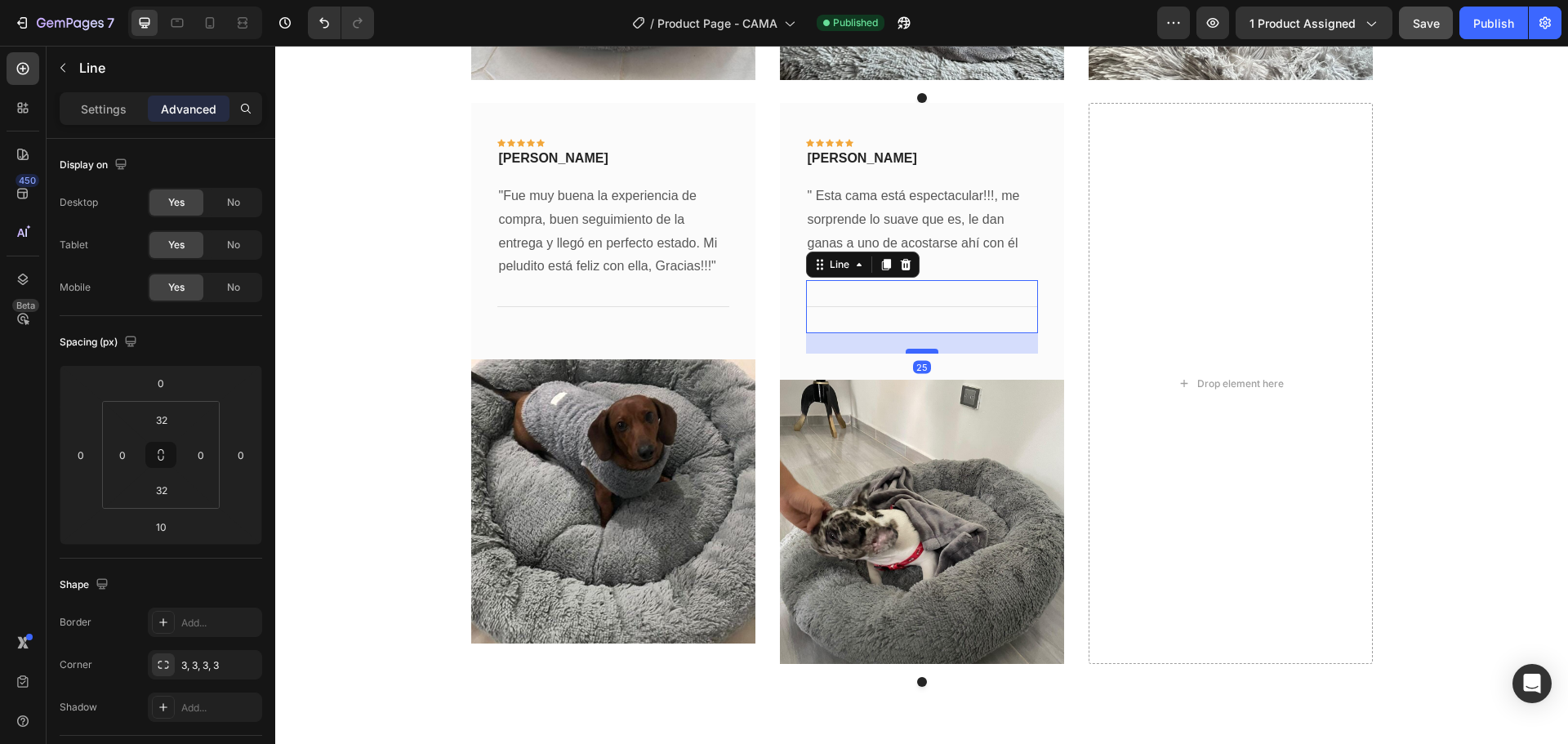
drag, startPoint x: 925, startPoint y: 340, endPoint x: 925, endPoint y: 352, distance: 12.0
click at [925, 352] on div at bounding box center [921, 352] width 33 height 5
type input "25"
click at [1417, 25] on span "Save" at bounding box center [1426, 23] width 27 height 14
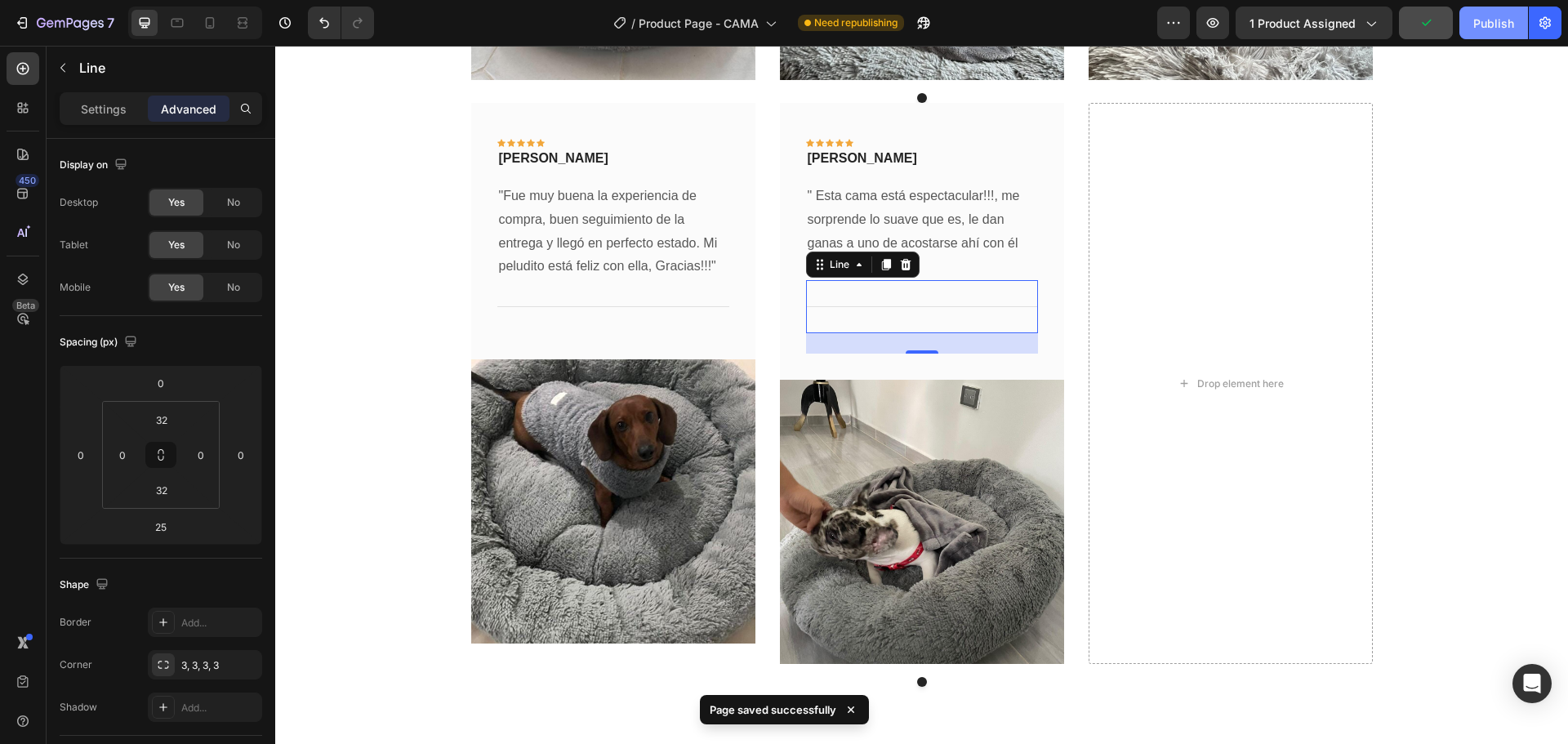
click at [1499, 21] on div "Publish" at bounding box center [1493, 23] width 41 height 17
